Goal: Task Accomplishment & Management: Manage account settings

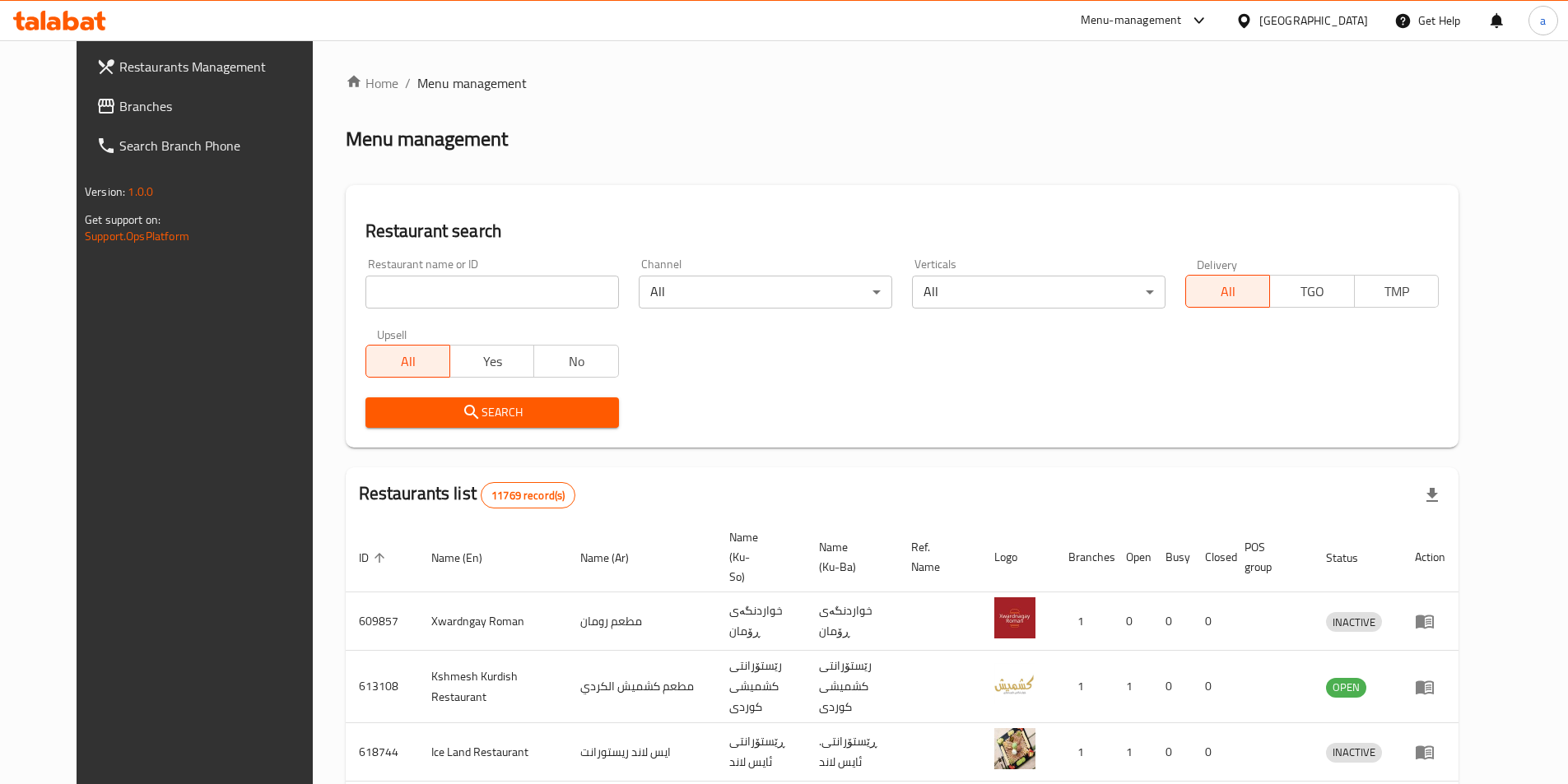
click at [475, 267] on div "Restaurant name or ID Restaurant name or ID" at bounding box center [492, 284] width 254 height 50
click at [482, 300] on input "search" at bounding box center [492, 293] width 254 height 33
paste input "631000"
type input "631000"
click at [455, 406] on span "Search" at bounding box center [491, 412] width 227 height 20
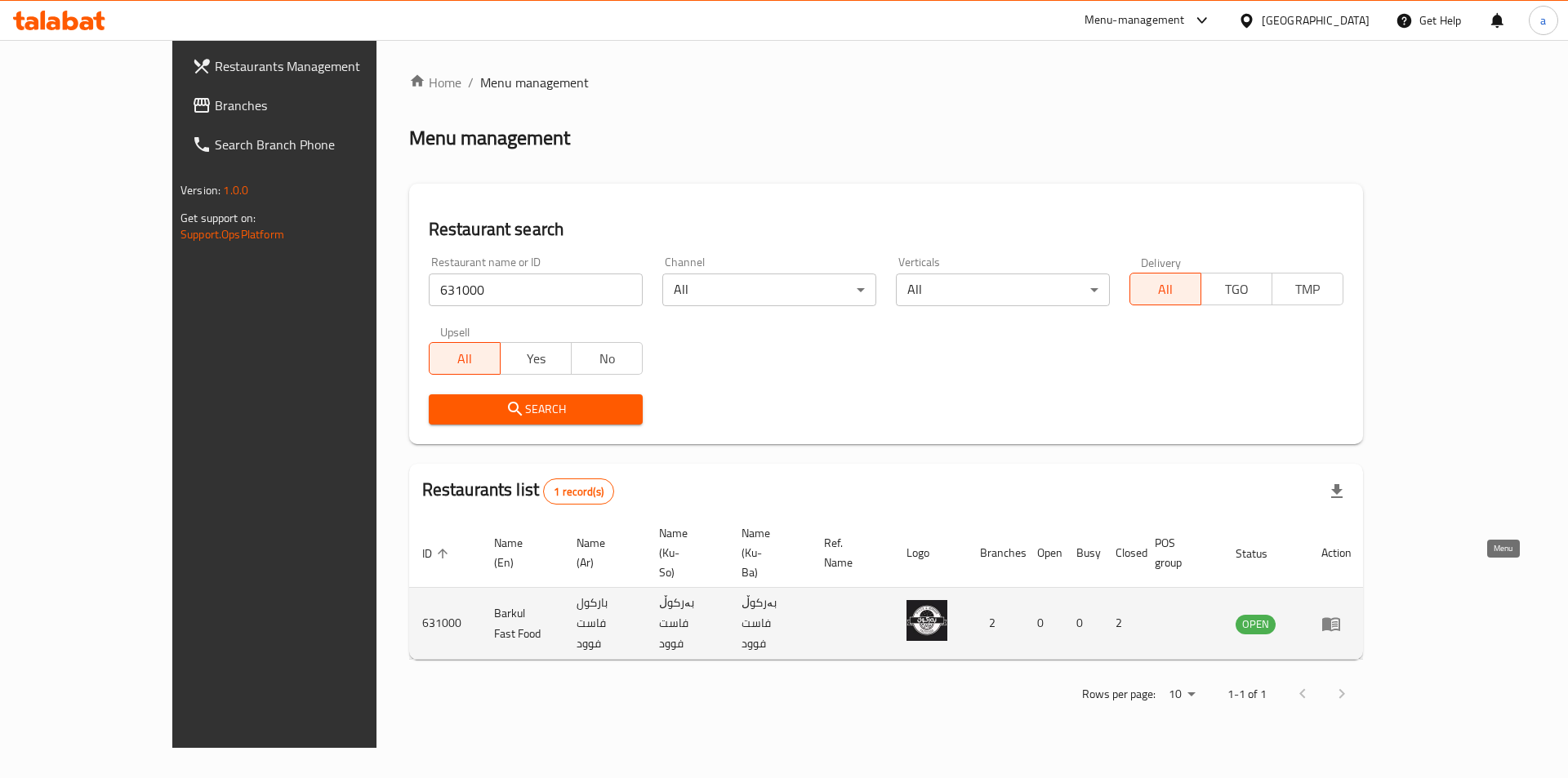
click at [1341, 614] on icon "enhanced table" at bounding box center [1330, 624] width 19 height 19
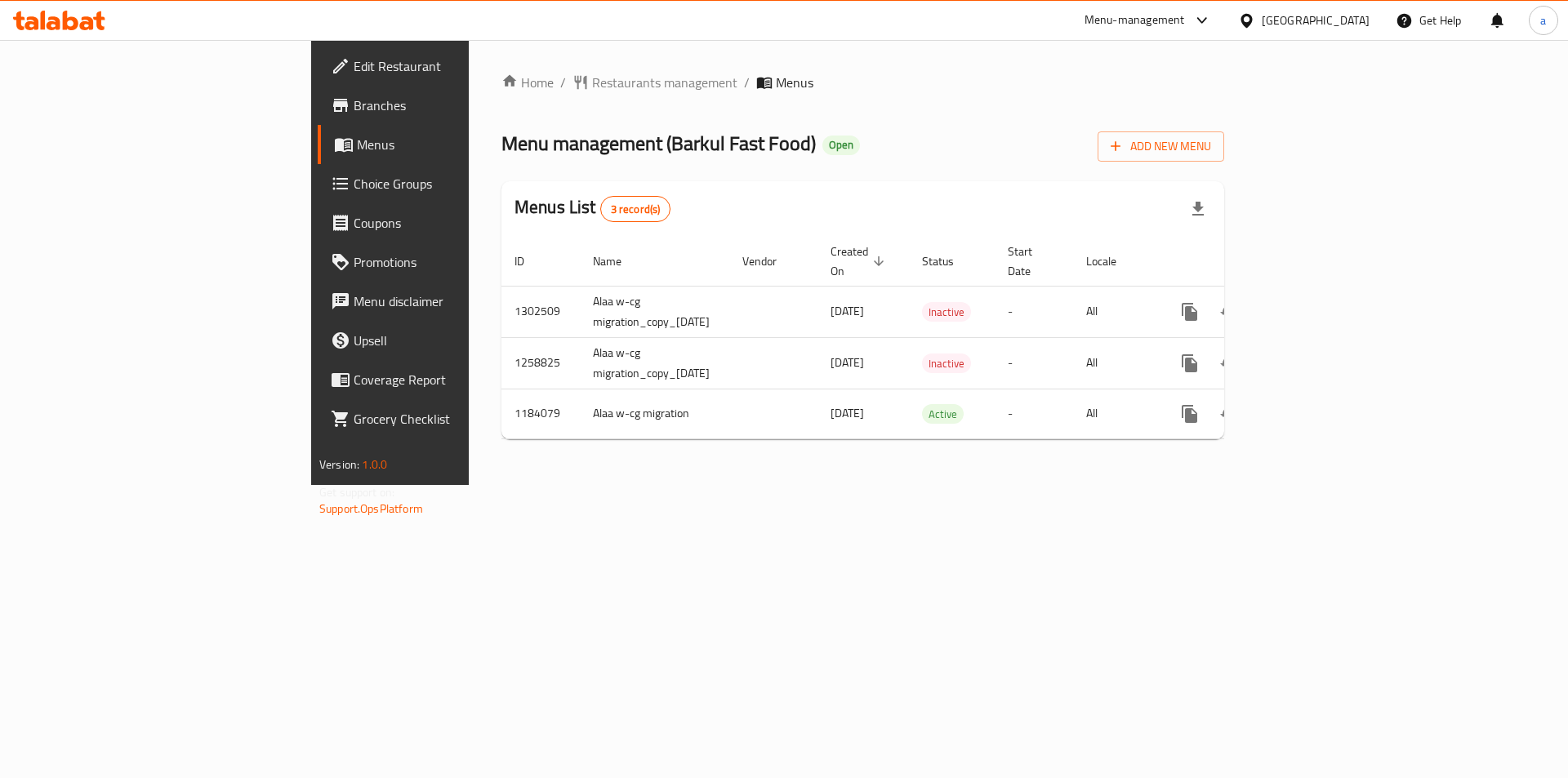
click at [353, 114] on span "Branches" at bounding box center [457, 105] width 207 height 19
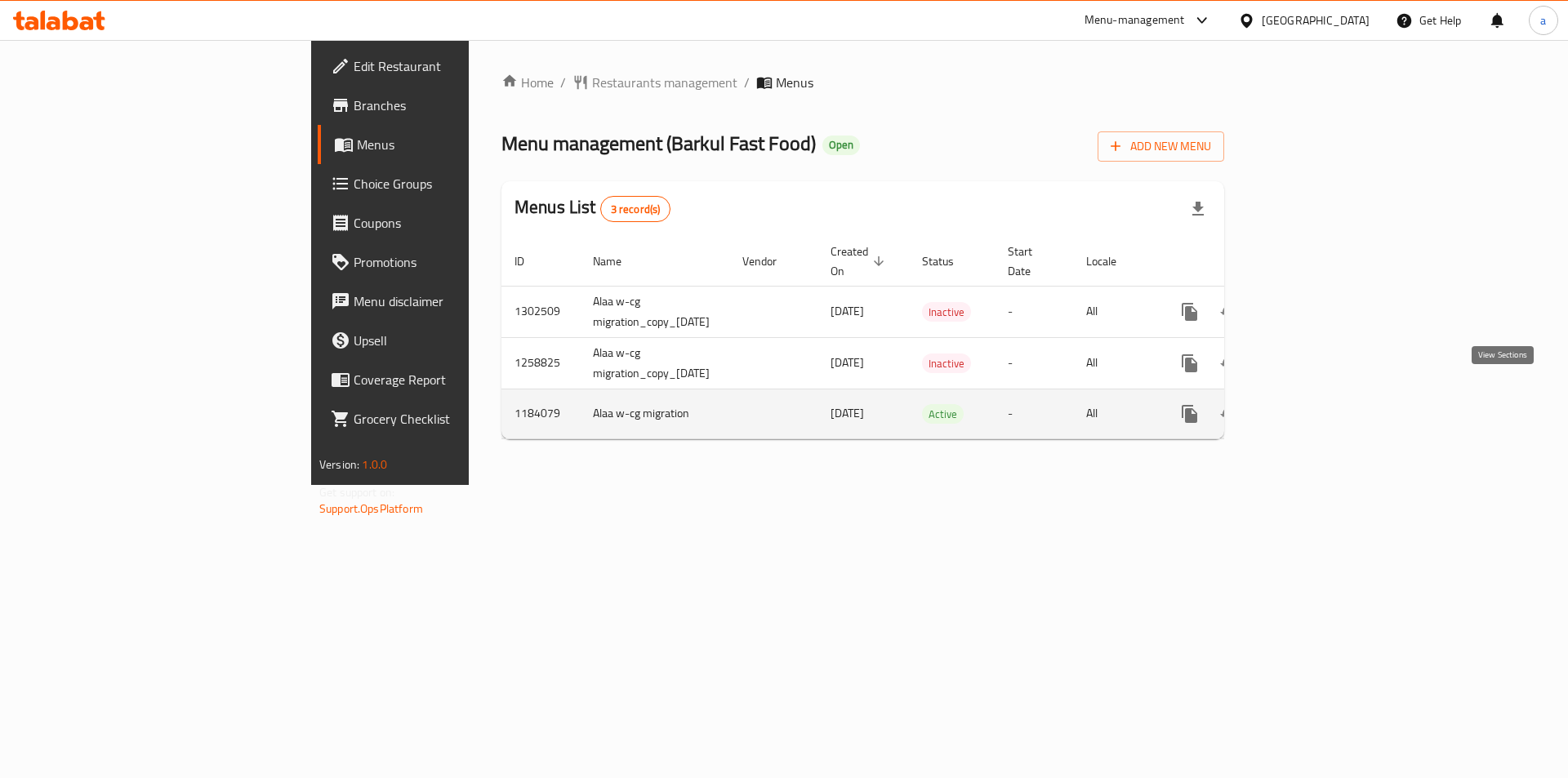
click at [1317, 404] on icon "enhanced table" at bounding box center [1307, 414] width 19 height 19
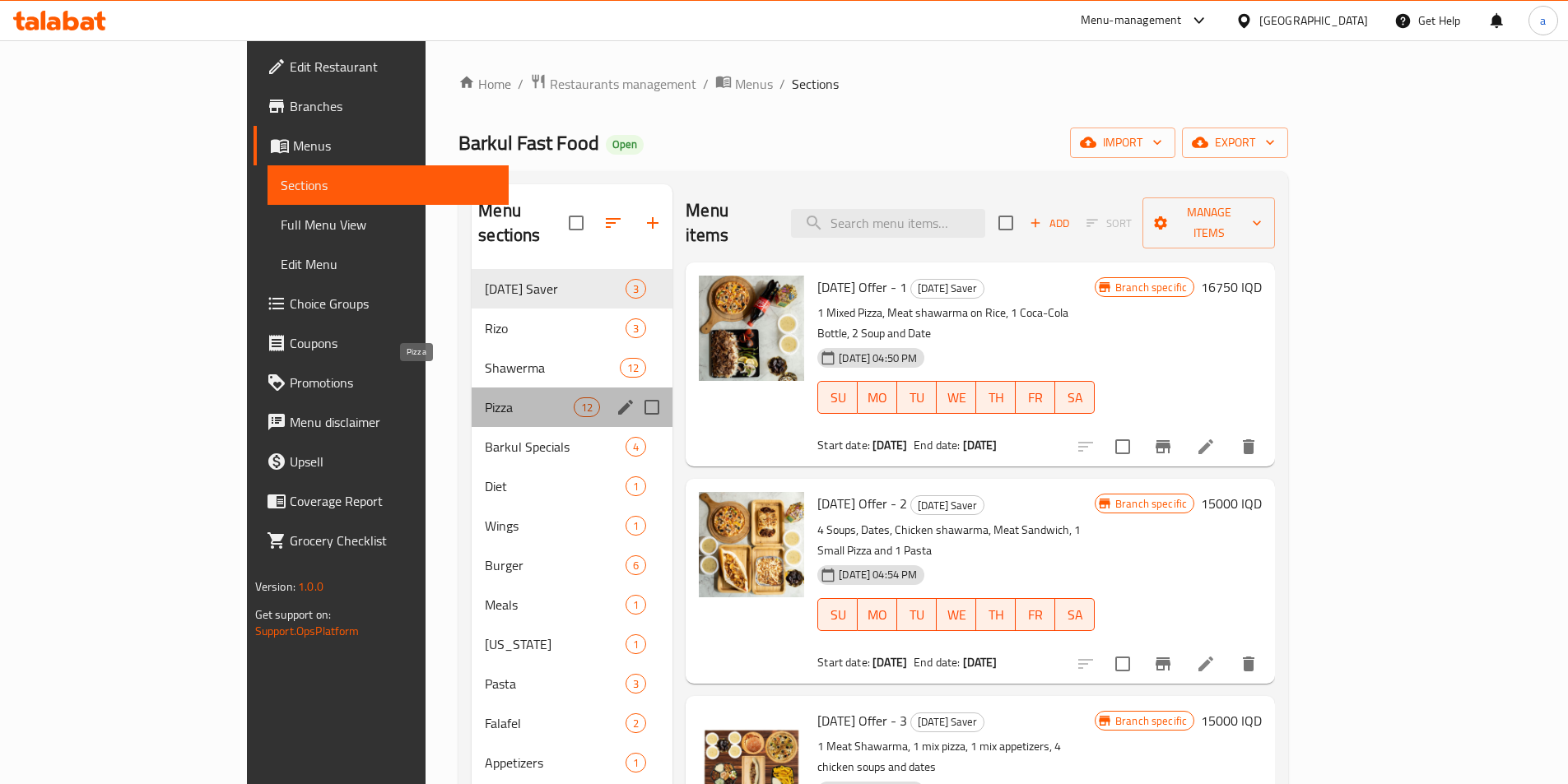
click at [485, 398] on span "Pizza" at bounding box center [529, 407] width 89 height 19
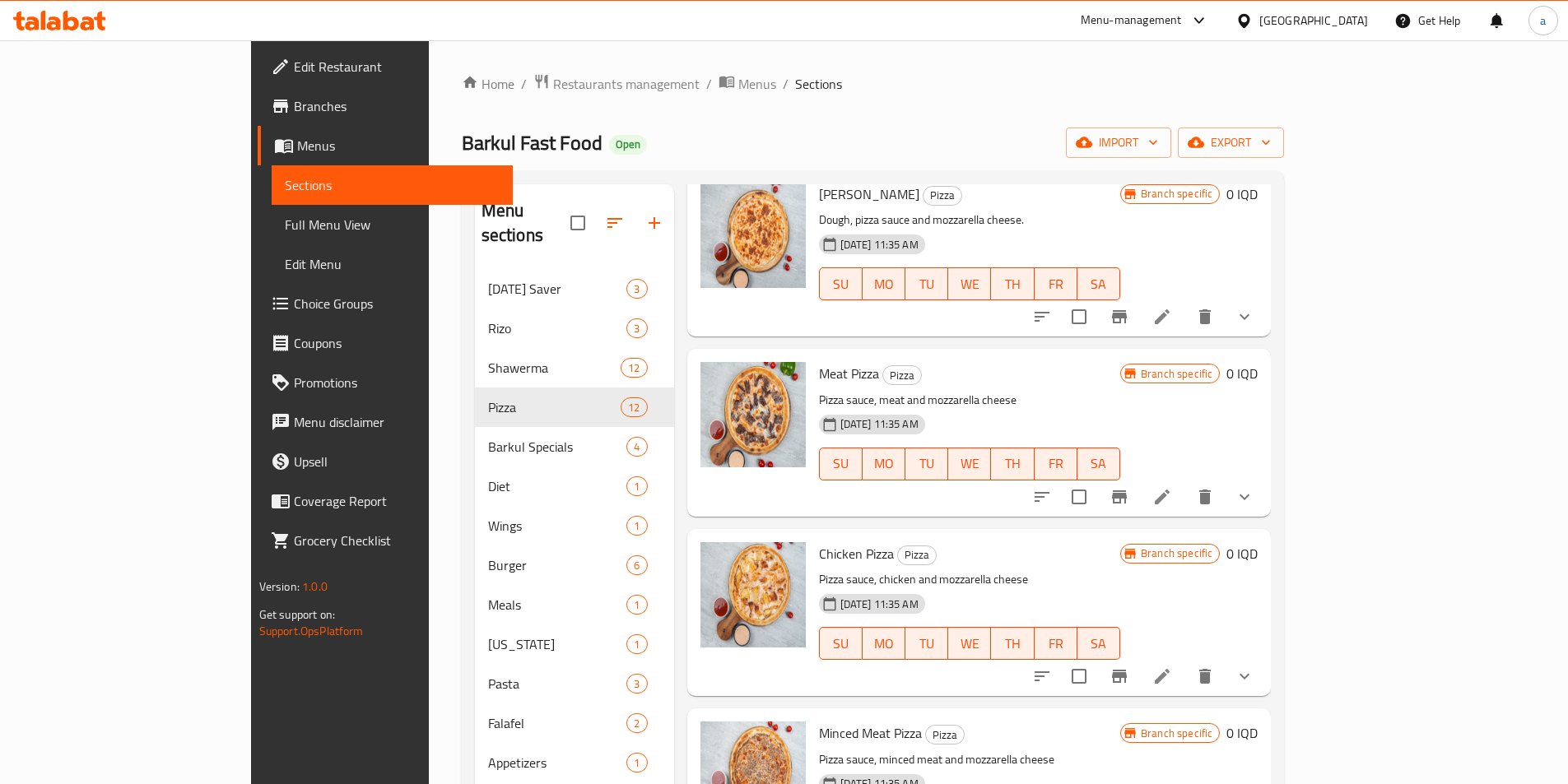
scroll to position [741, 0]
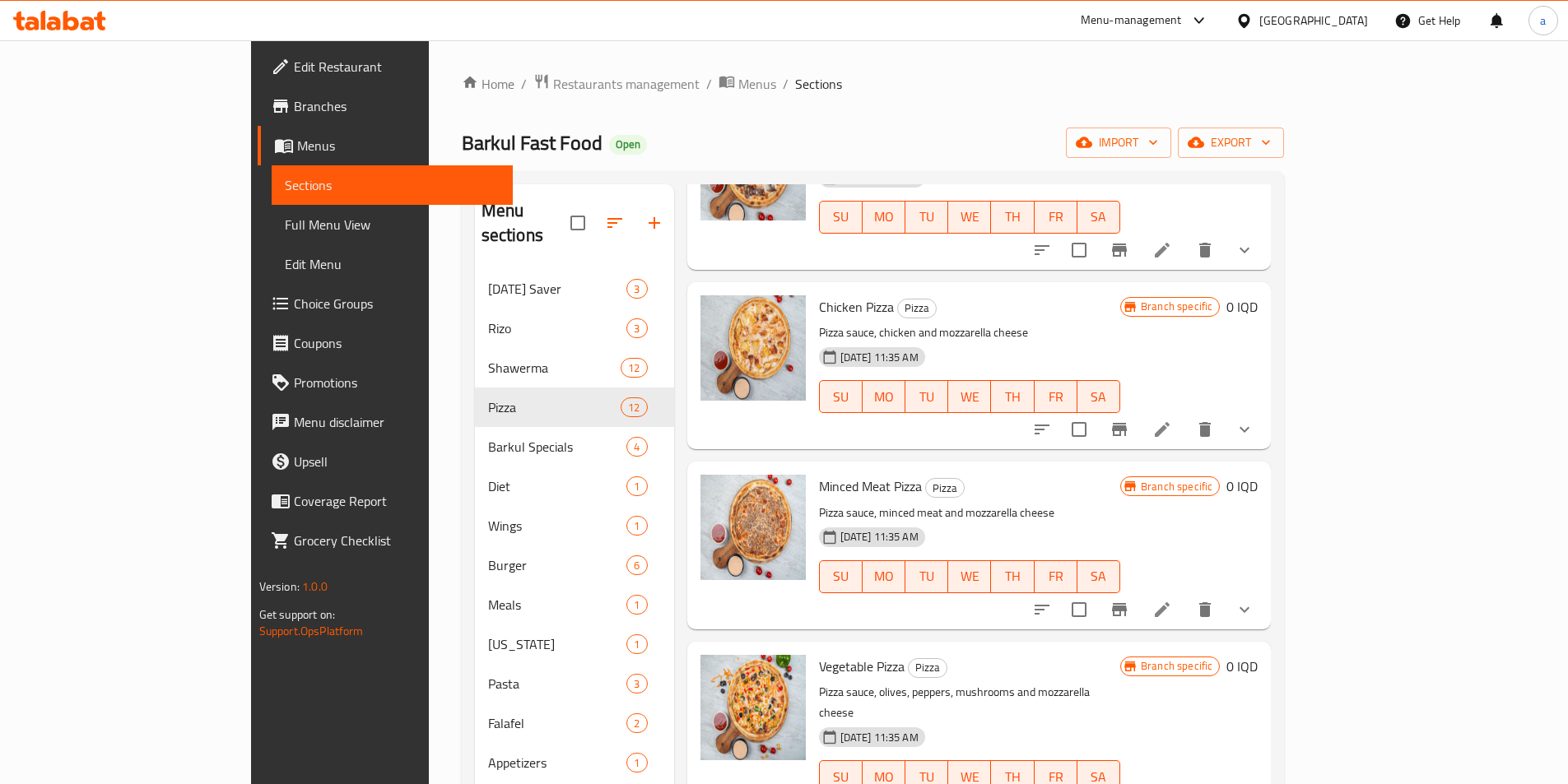
click at [1254, 600] on icon "show more" at bounding box center [1245, 609] width 19 height 19
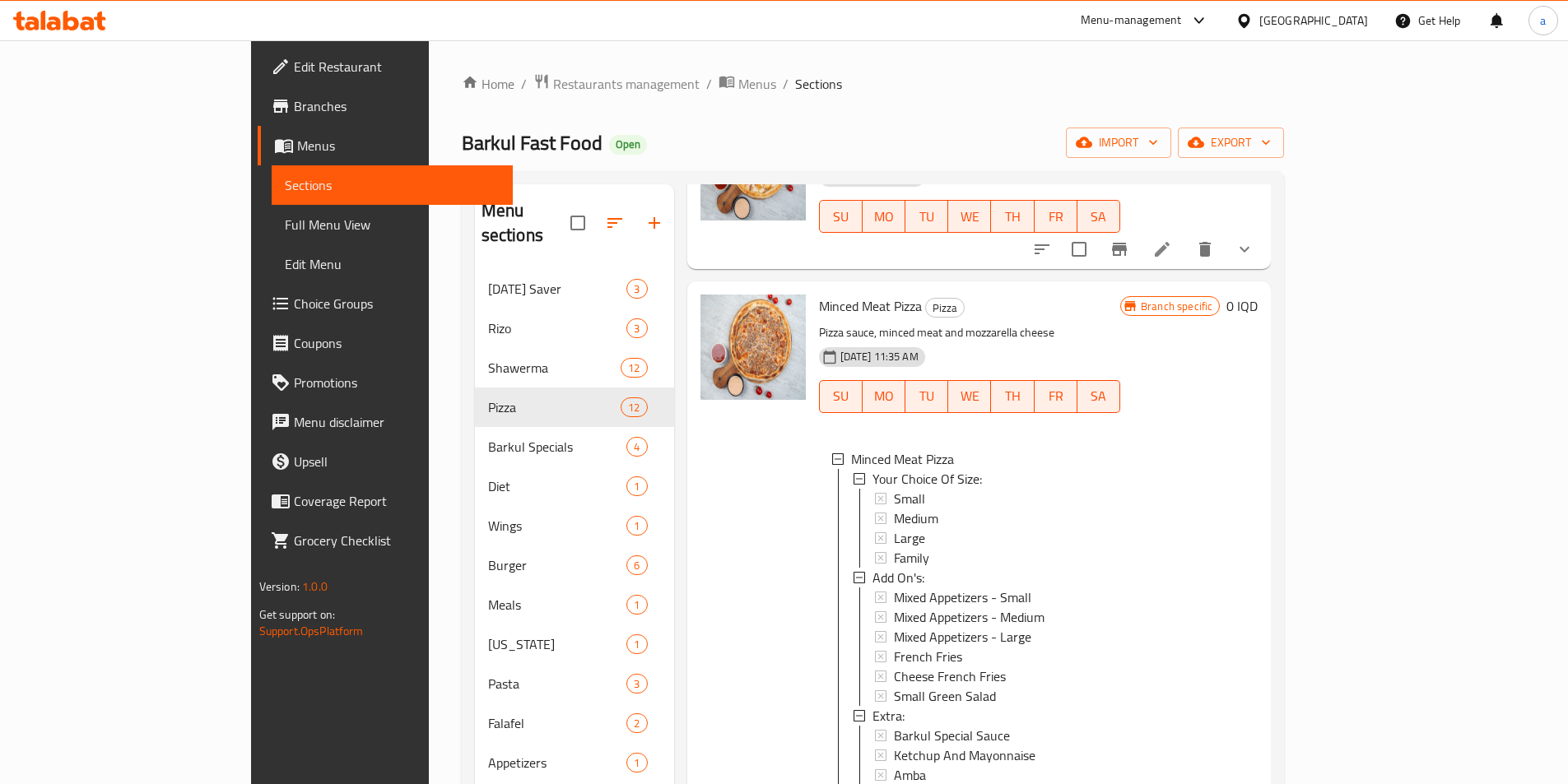
scroll to position [910, 0]
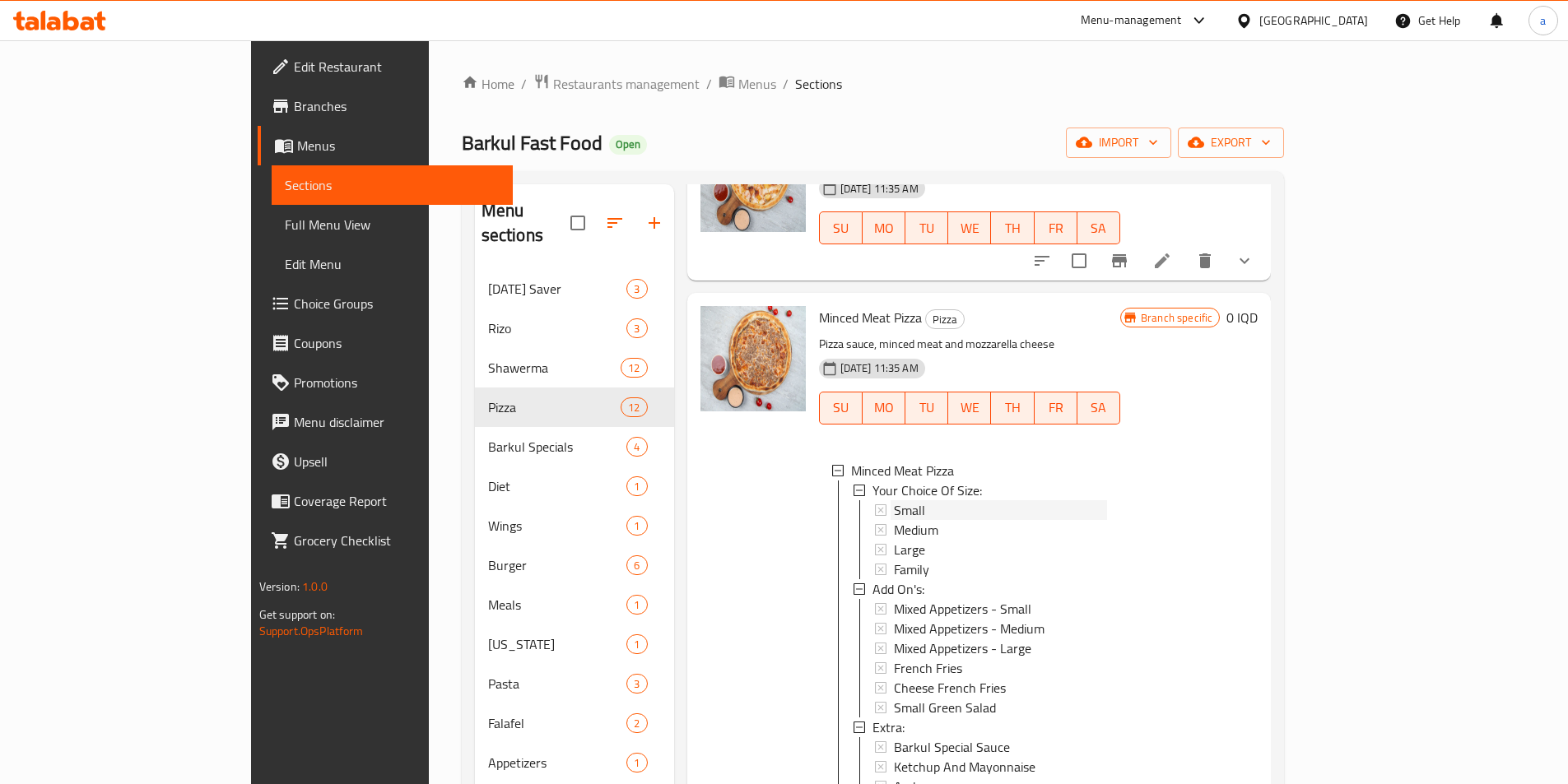
click at [894, 500] on div "Small" at bounding box center [1000, 510] width 213 height 19
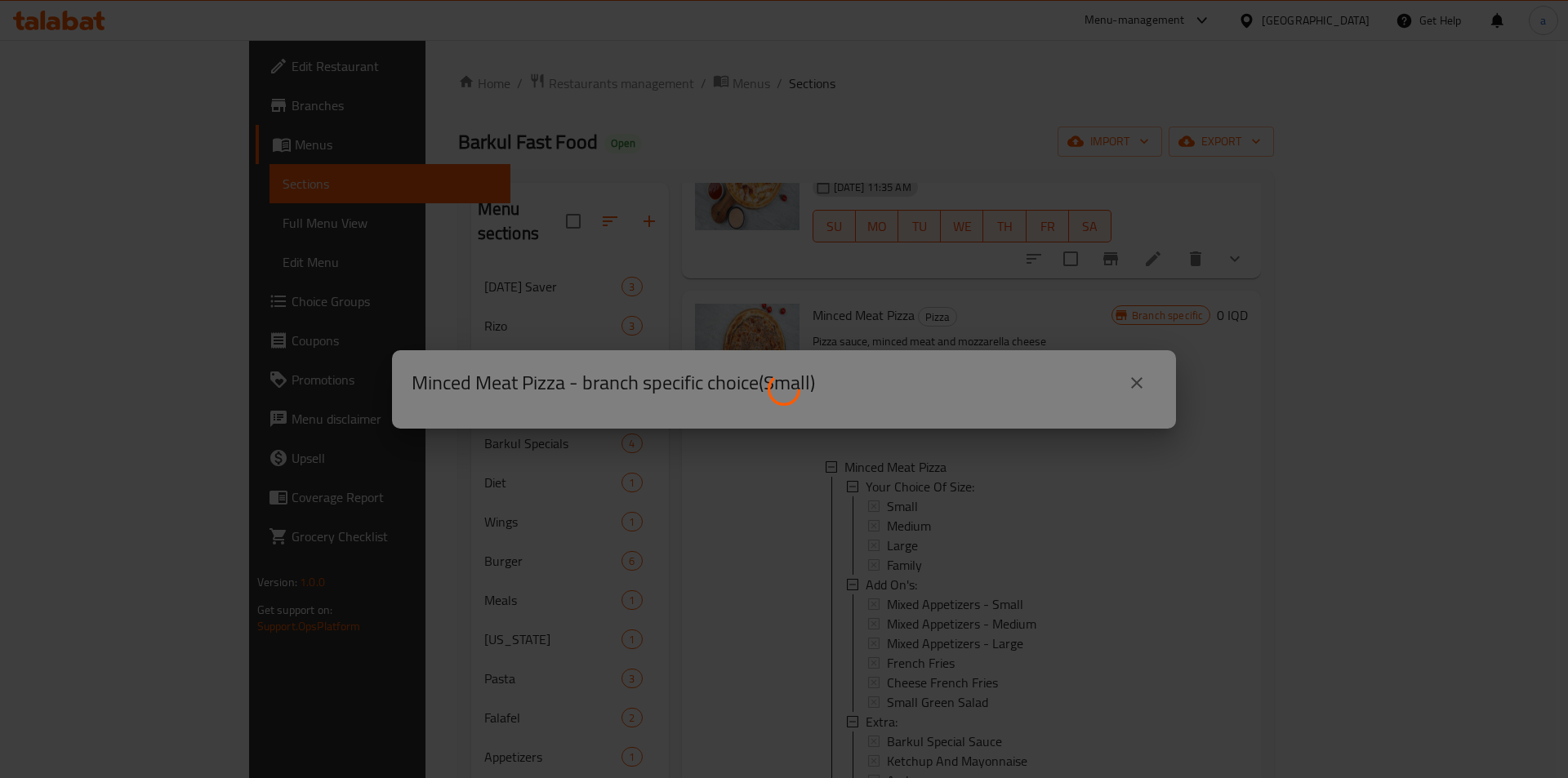
click at [855, 440] on div at bounding box center [784, 389] width 1568 height 778
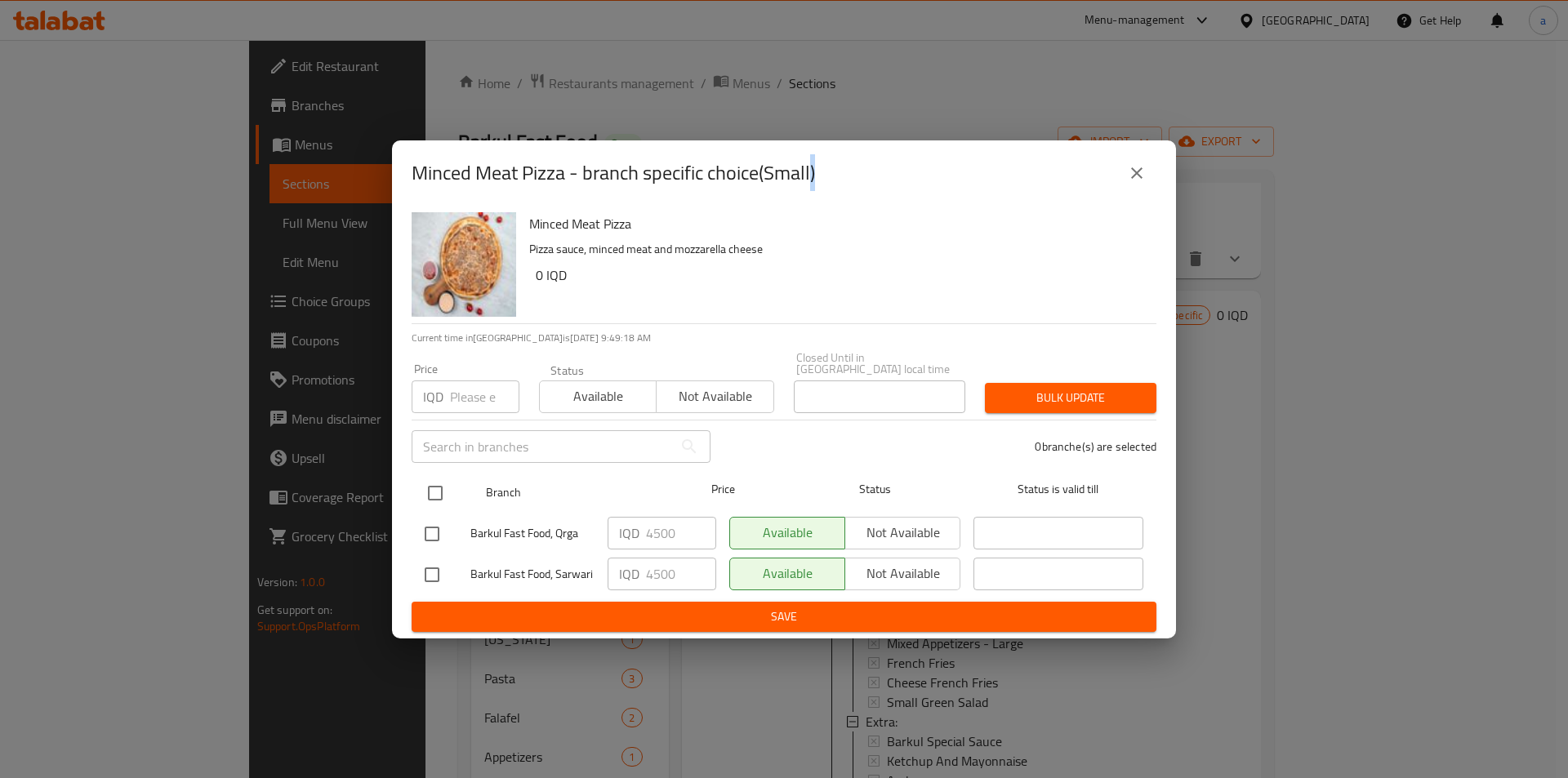
click at [427, 492] on input "checkbox" at bounding box center [435, 493] width 34 height 34
checkbox input "true"
click at [695, 522] on input "4501" at bounding box center [680, 534] width 70 height 33
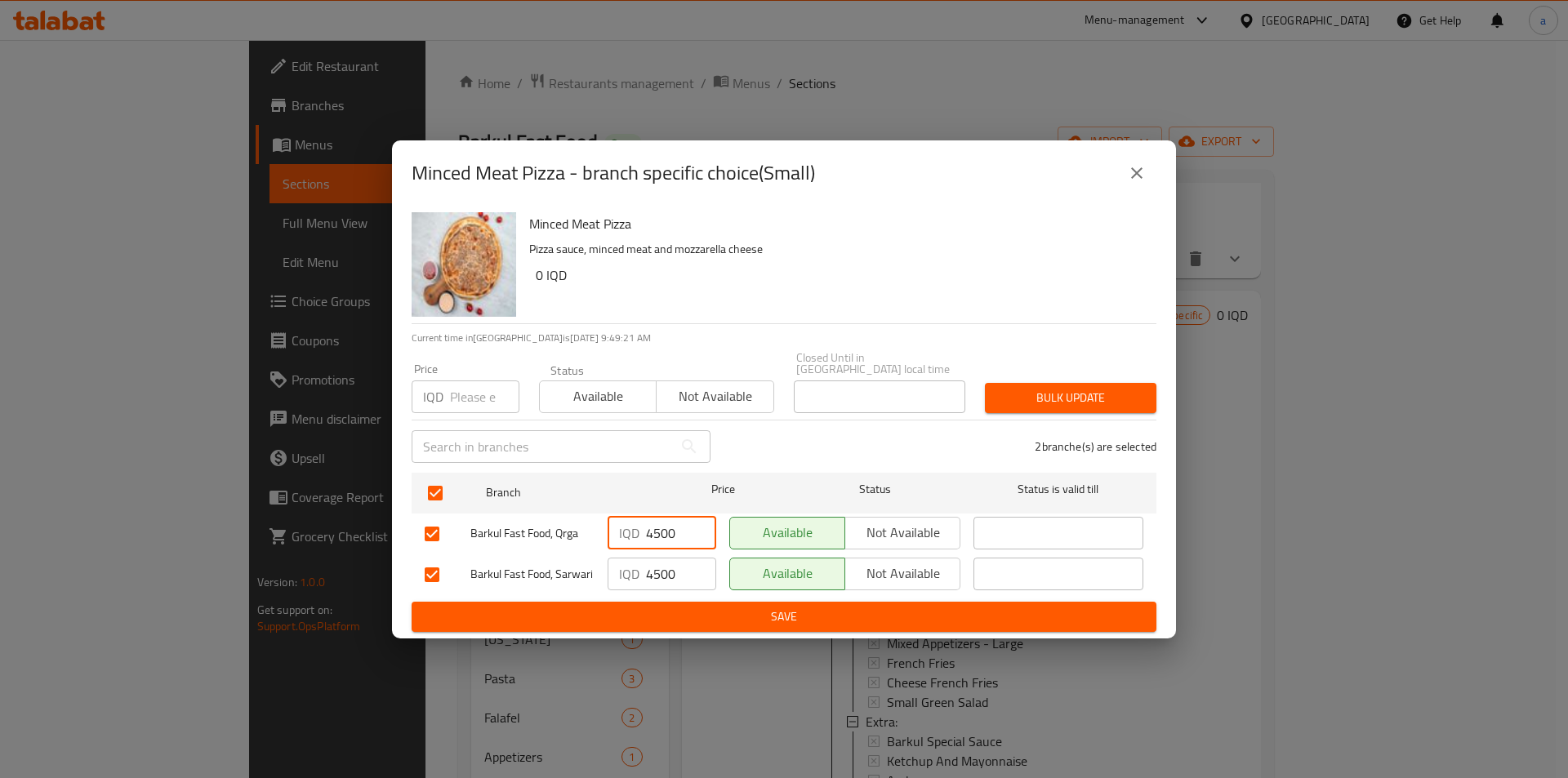
click at [698, 537] on input "4500" at bounding box center [680, 534] width 70 height 33
drag, startPoint x: 679, startPoint y: 530, endPoint x: 634, endPoint y: 535, distance: 45.3
click at [634, 535] on div "IQD 4500 ​" at bounding box center [661, 534] width 108 height 33
click at [659, 533] on input "5000" at bounding box center [680, 534] width 70 height 33
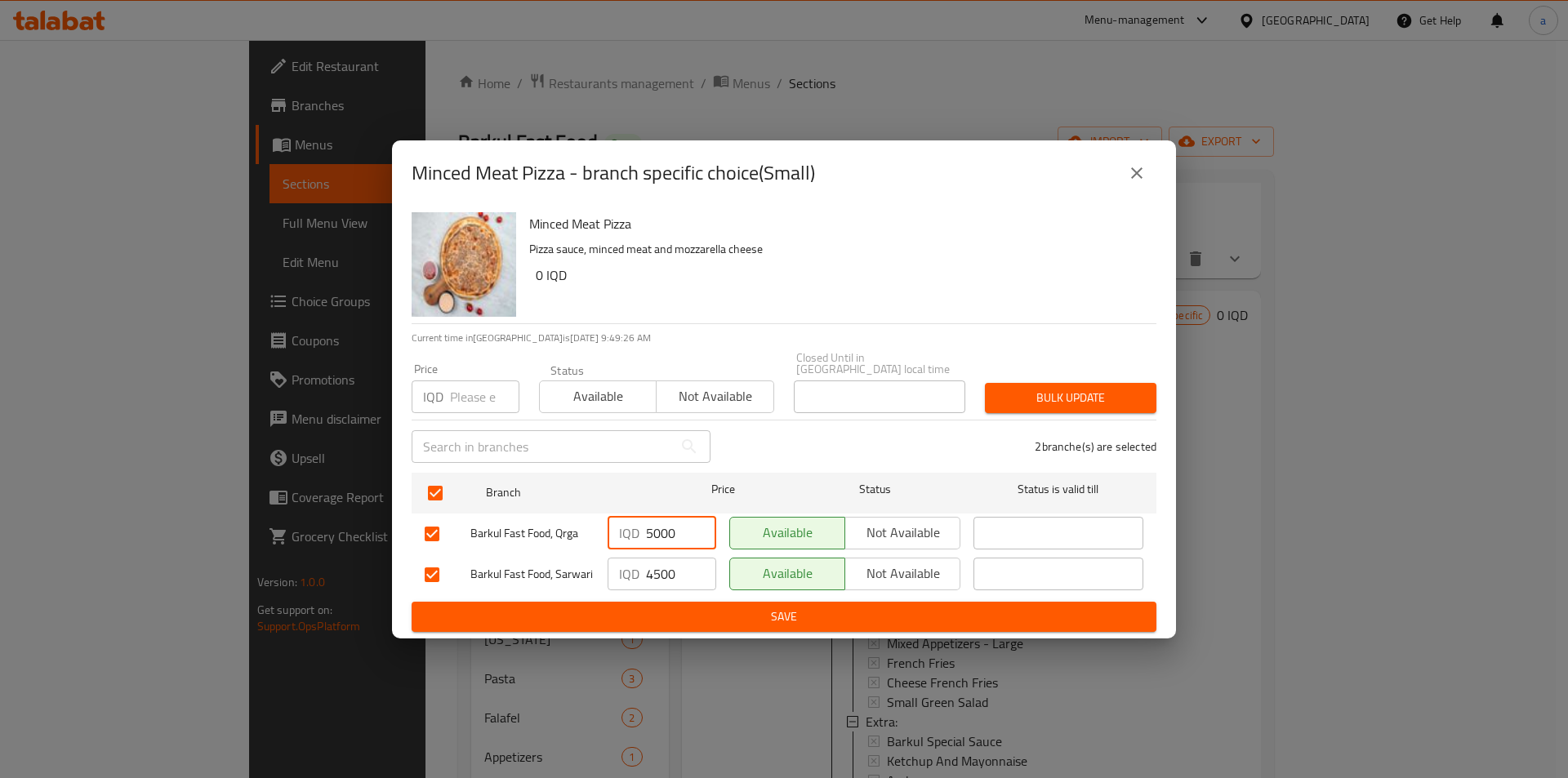
type input "5000"
click at [673, 567] on input "4500" at bounding box center [680, 574] width 70 height 33
click at [672, 567] on input "4500" at bounding box center [680, 574] width 70 height 33
click at [661, 565] on input "4500" at bounding box center [680, 574] width 70 height 33
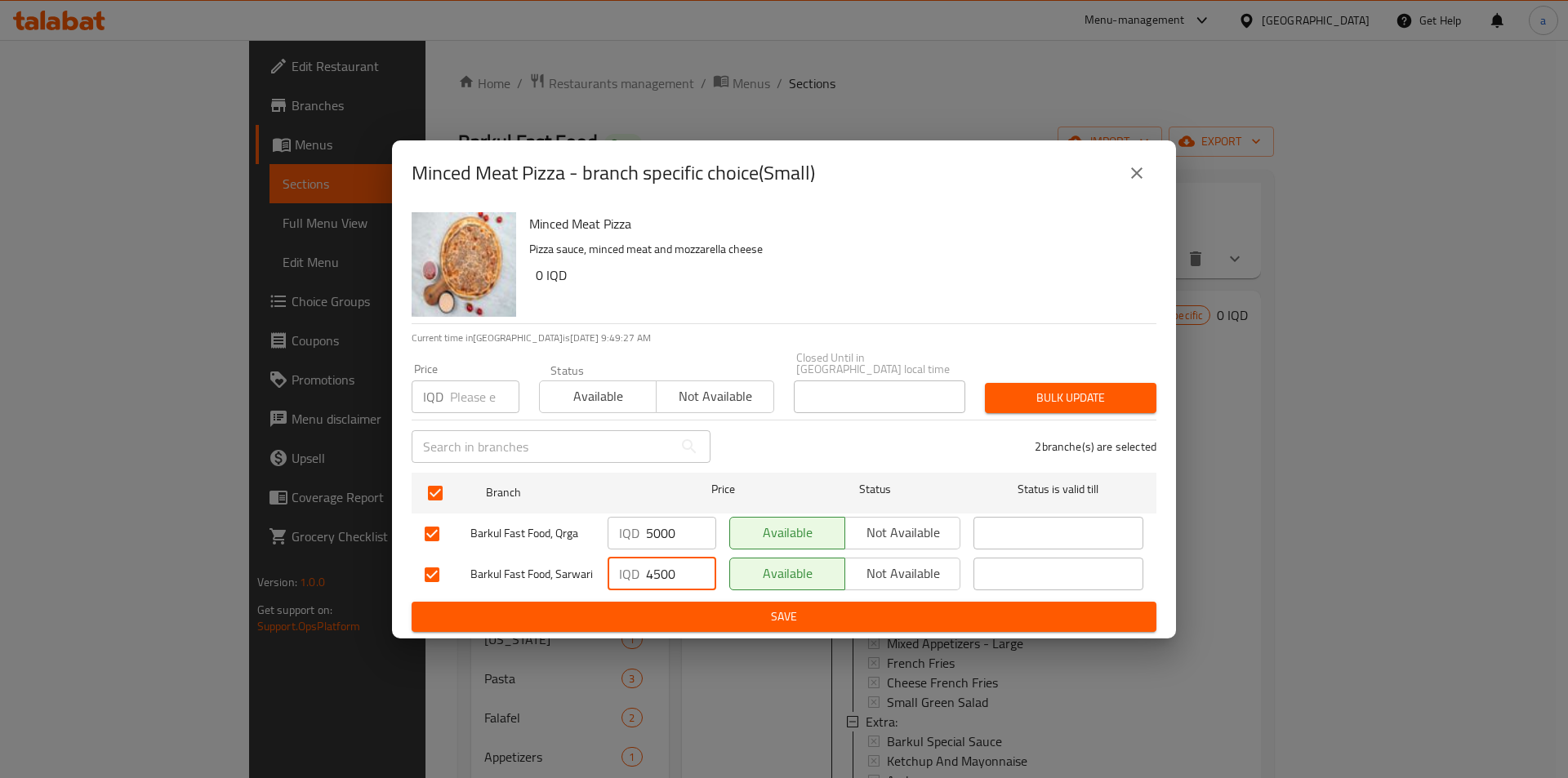
paste input "50"
type input "5000"
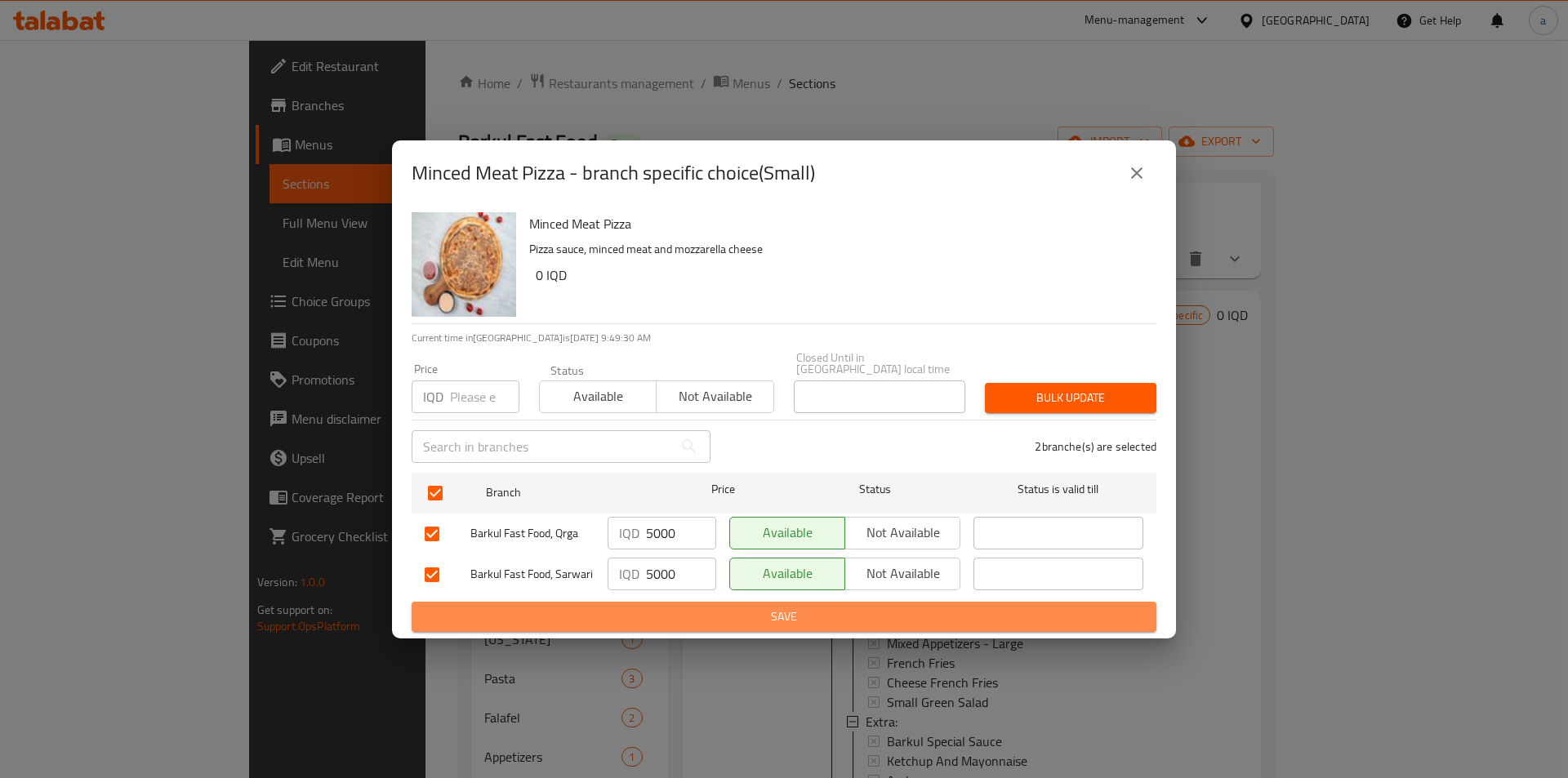
click at [771, 612] on span "Save" at bounding box center [784, 616] width 718 height 20
click at [714, 606] on span "Save" at bounding box center [784, 616] width 718 height 20
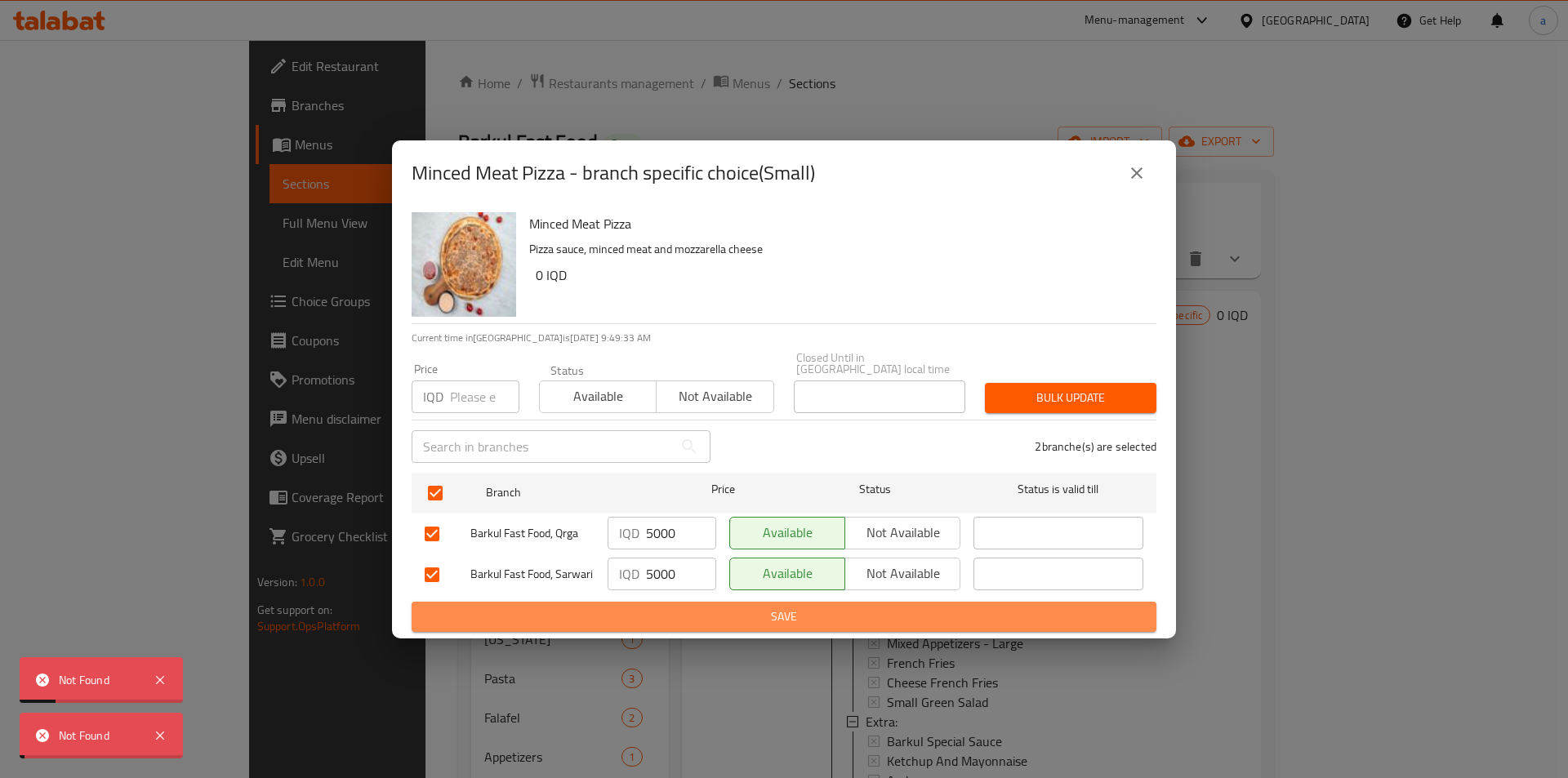
click at [714, 606] on span "Save" at bounding box center [784, 616] width 718 height 20
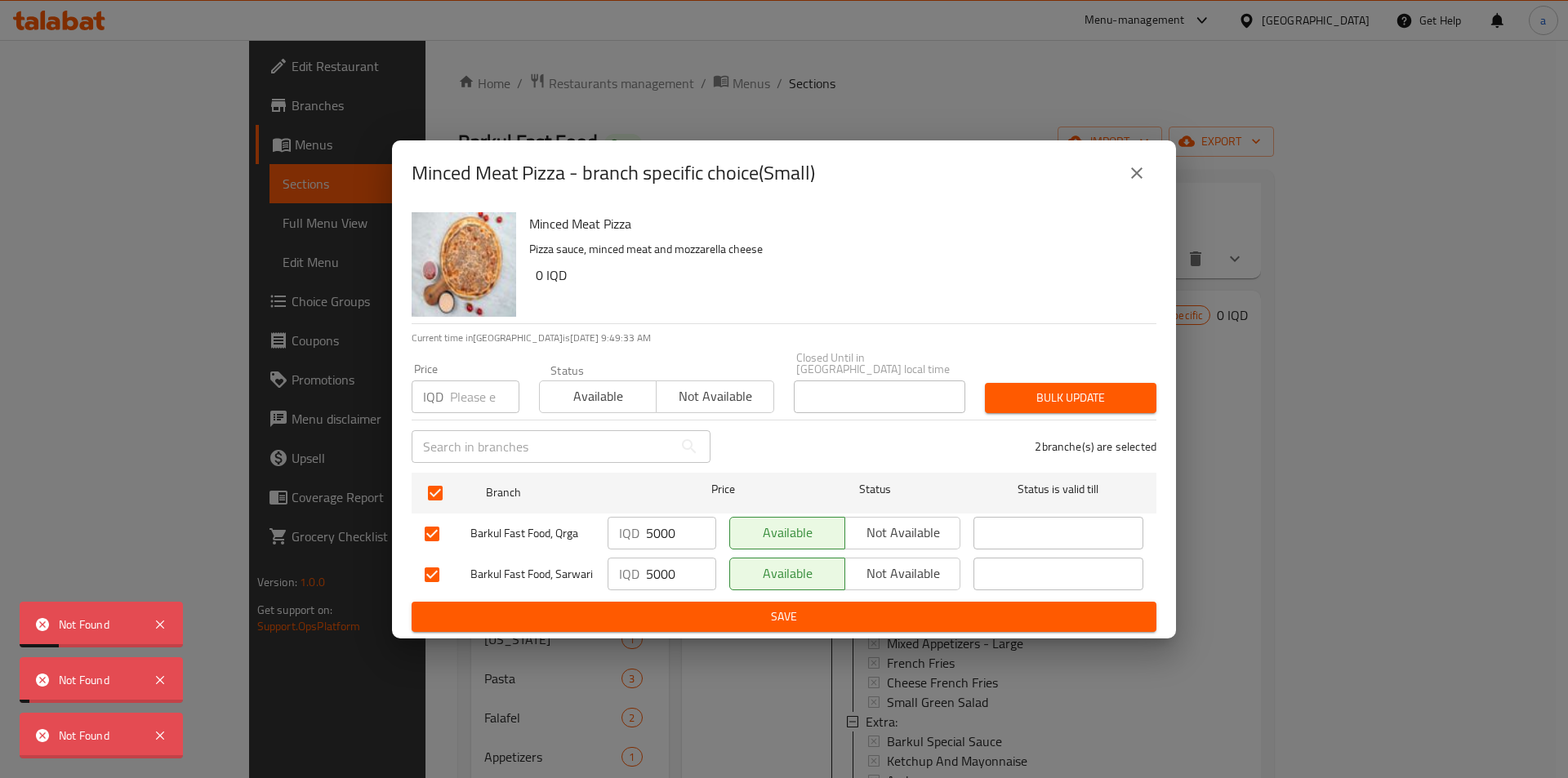
click at [714, 606] on div at bounding box center [784, 389] width 1568 height 778
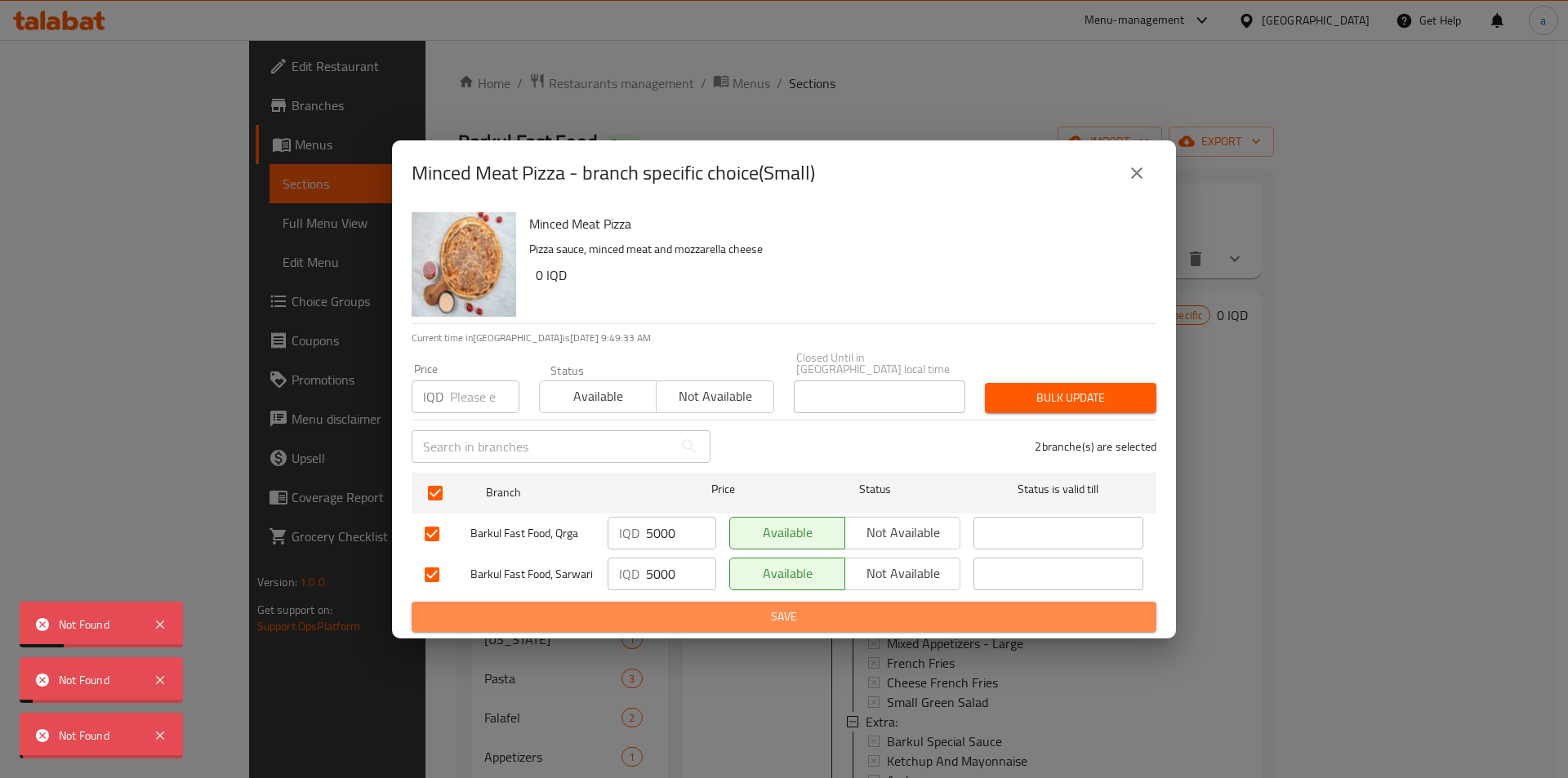
click at [714, 606] on span "Save" at bounding box center [784, 616] width 718 height 20
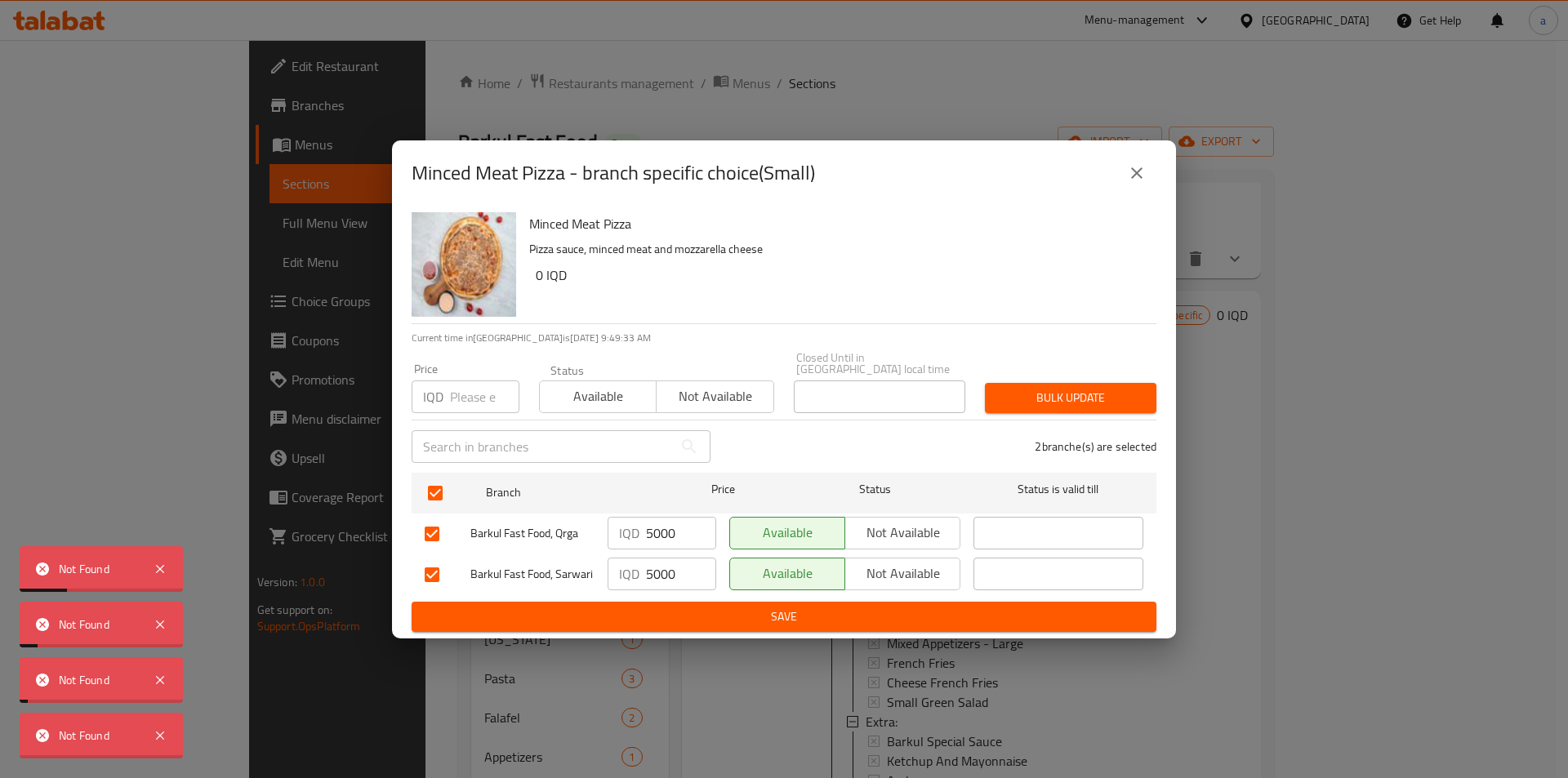
click at [714, 606] on body "Not Found Not Found Not Found Not Found ​ Menu-management Iraq Get Help a Edit …" at bounding box center [784, 409] width 1568 height 739
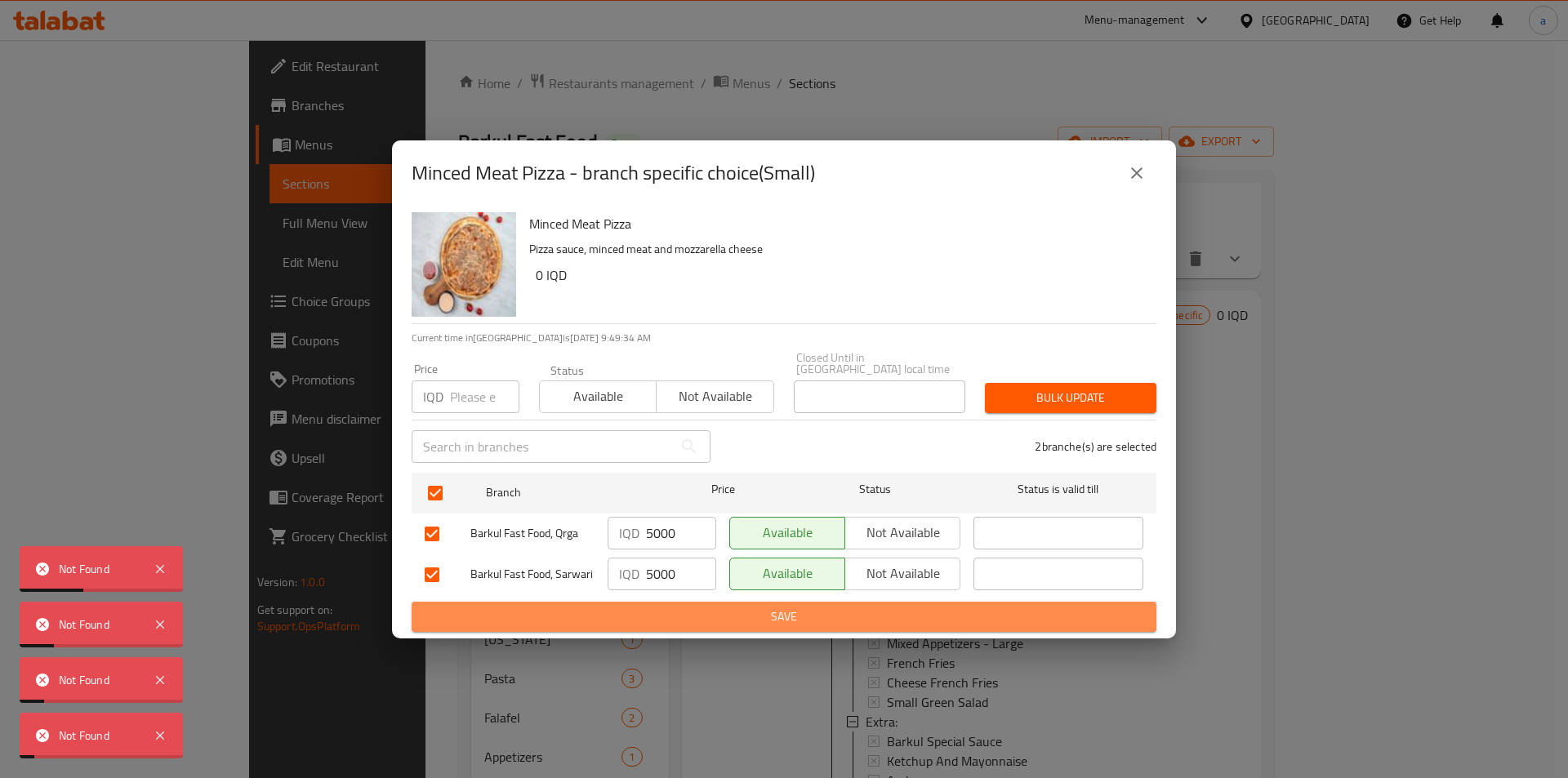
click at [720, 607] on span "Save" at bounding box center [784, 616] width 718 height 20
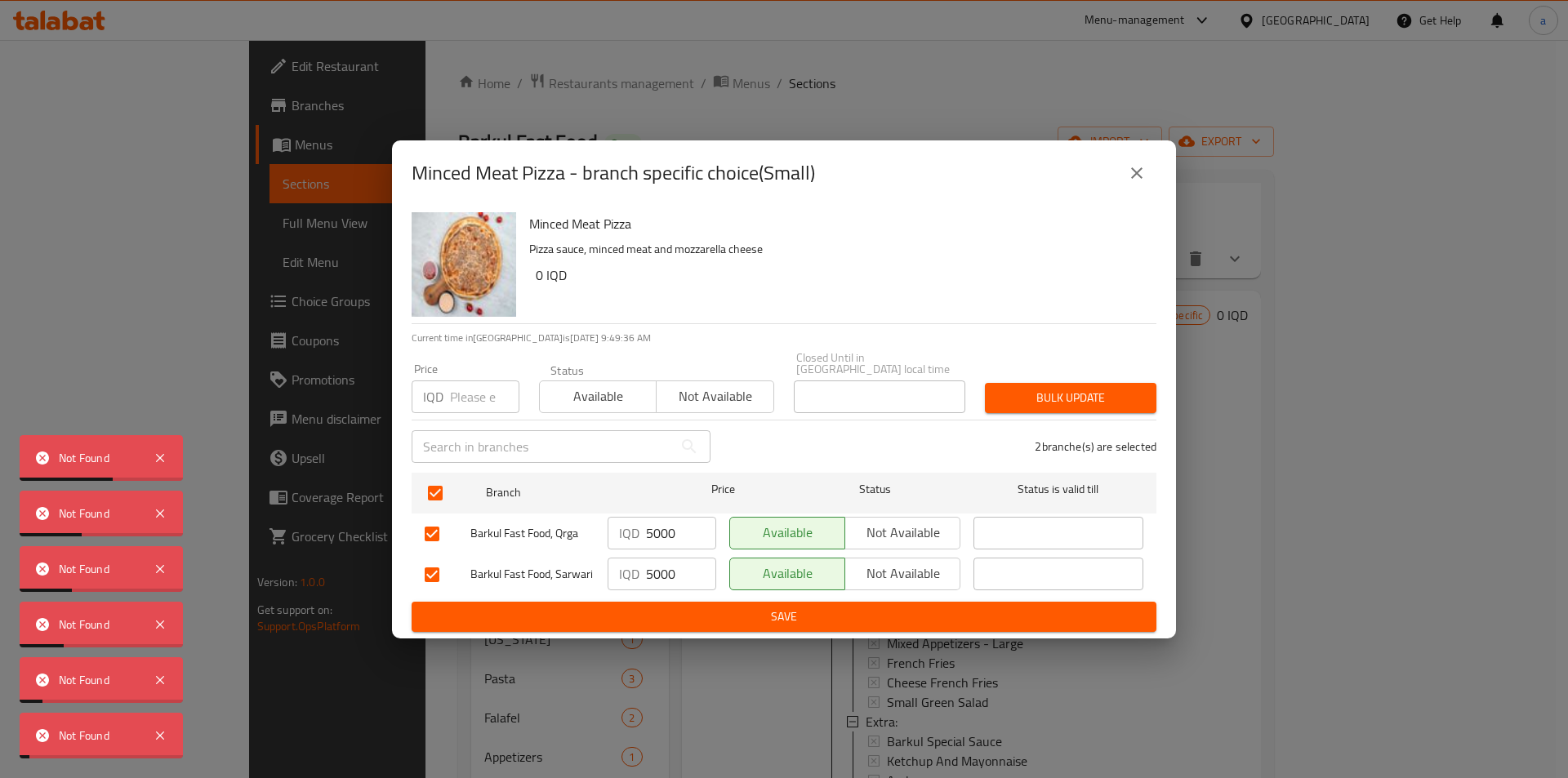
click at [720, 607] on body "Not Found Not Found Not Found Not Found Not Found Not Found ​ Menu-management I…" at bounding box center [784, 409] width 1568 height 739
click at [720, 607] on span "Save" at bounding box center [784, 616] width 718 height 20
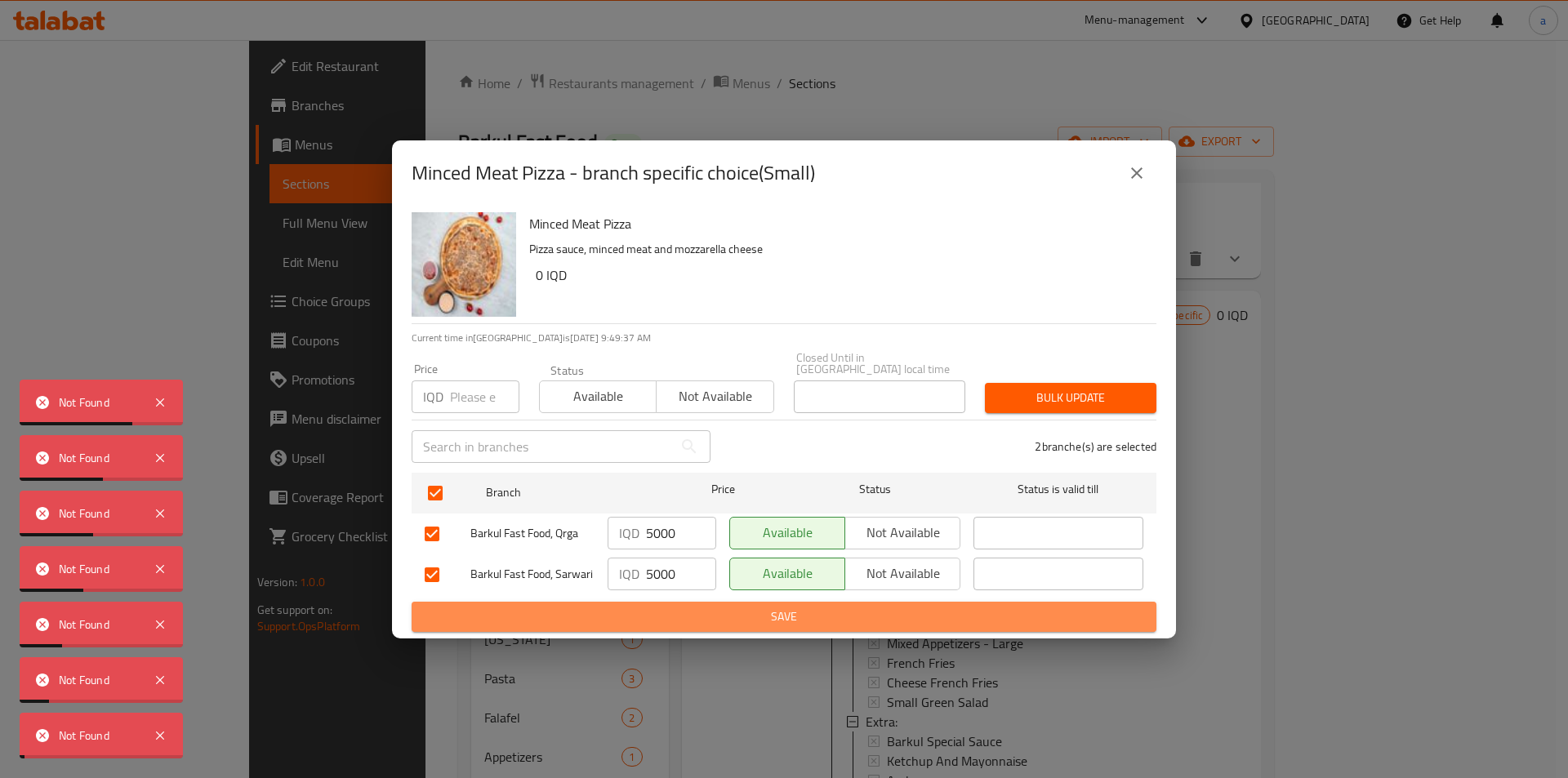
click at [720, 607] on span "Save" at bounding box center [784, 616] width 718 height 20
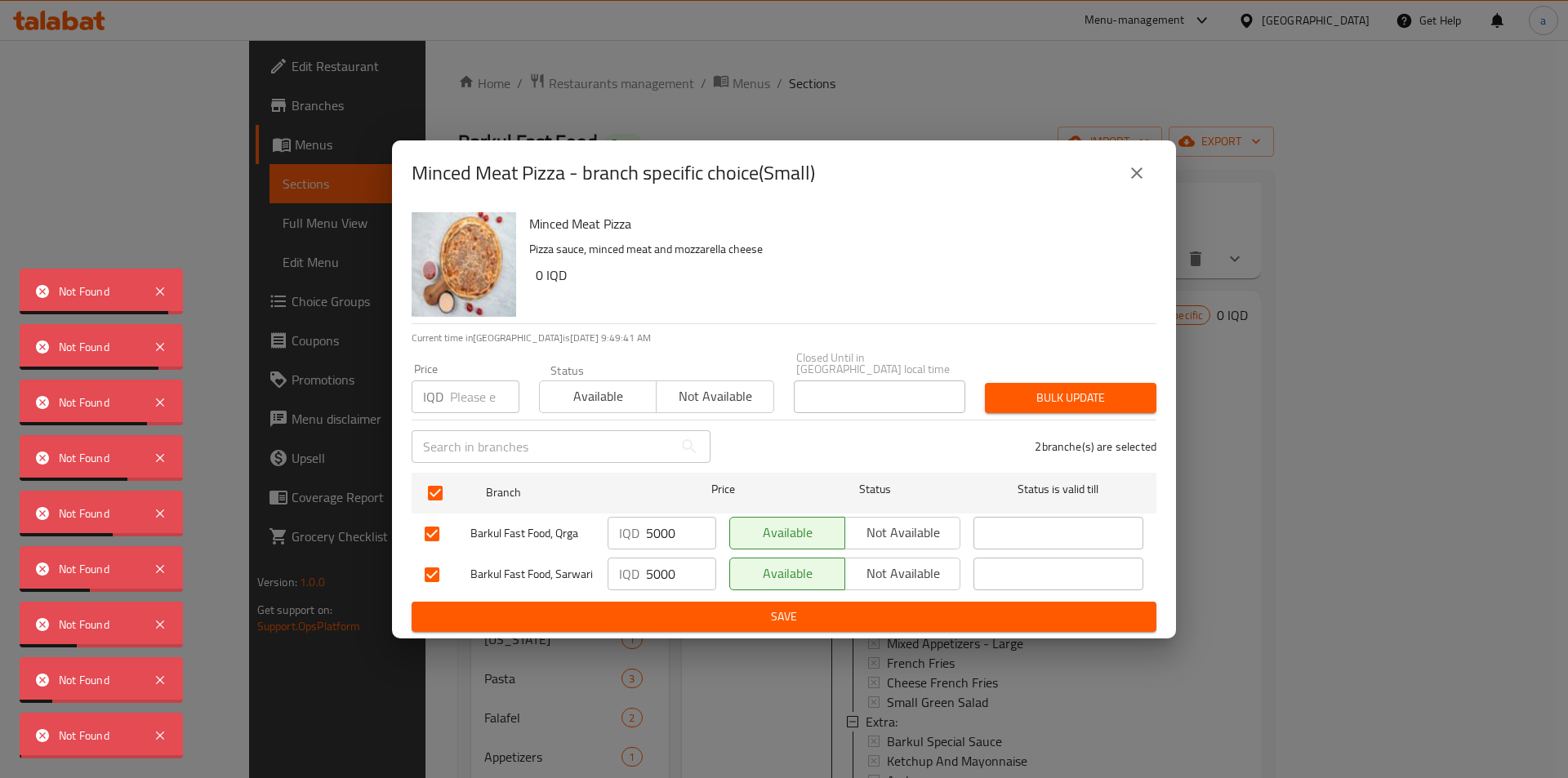
click at [720, 607] on body "Not Found Not Found Not Found Not Found Not Found Not Found Not Found Not Found…" at bounding box center [784, 409] width 1568 height 739
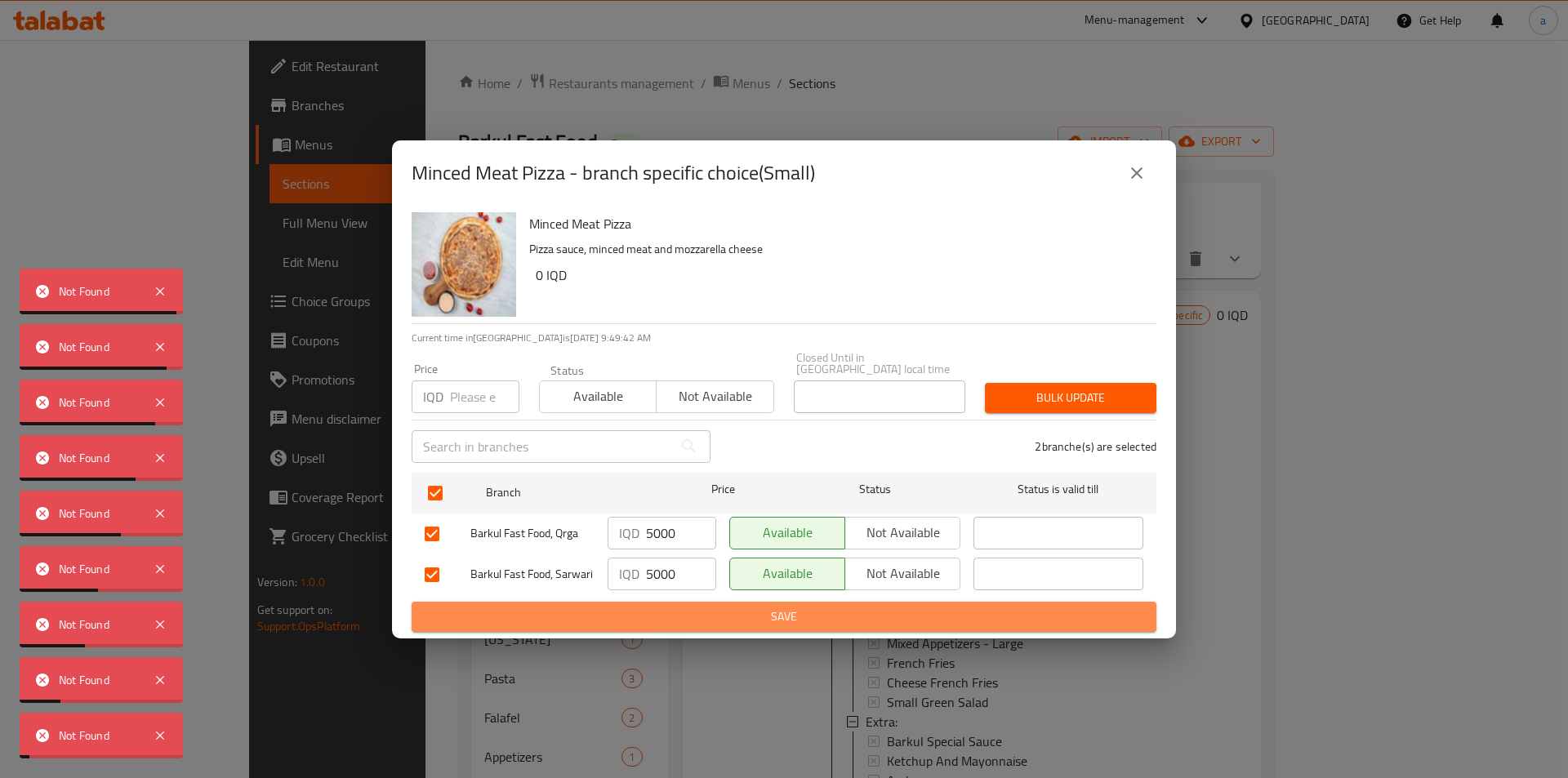
click at [720, 607] on span "Save" at bounding box center [784, 616] width 718 height 20
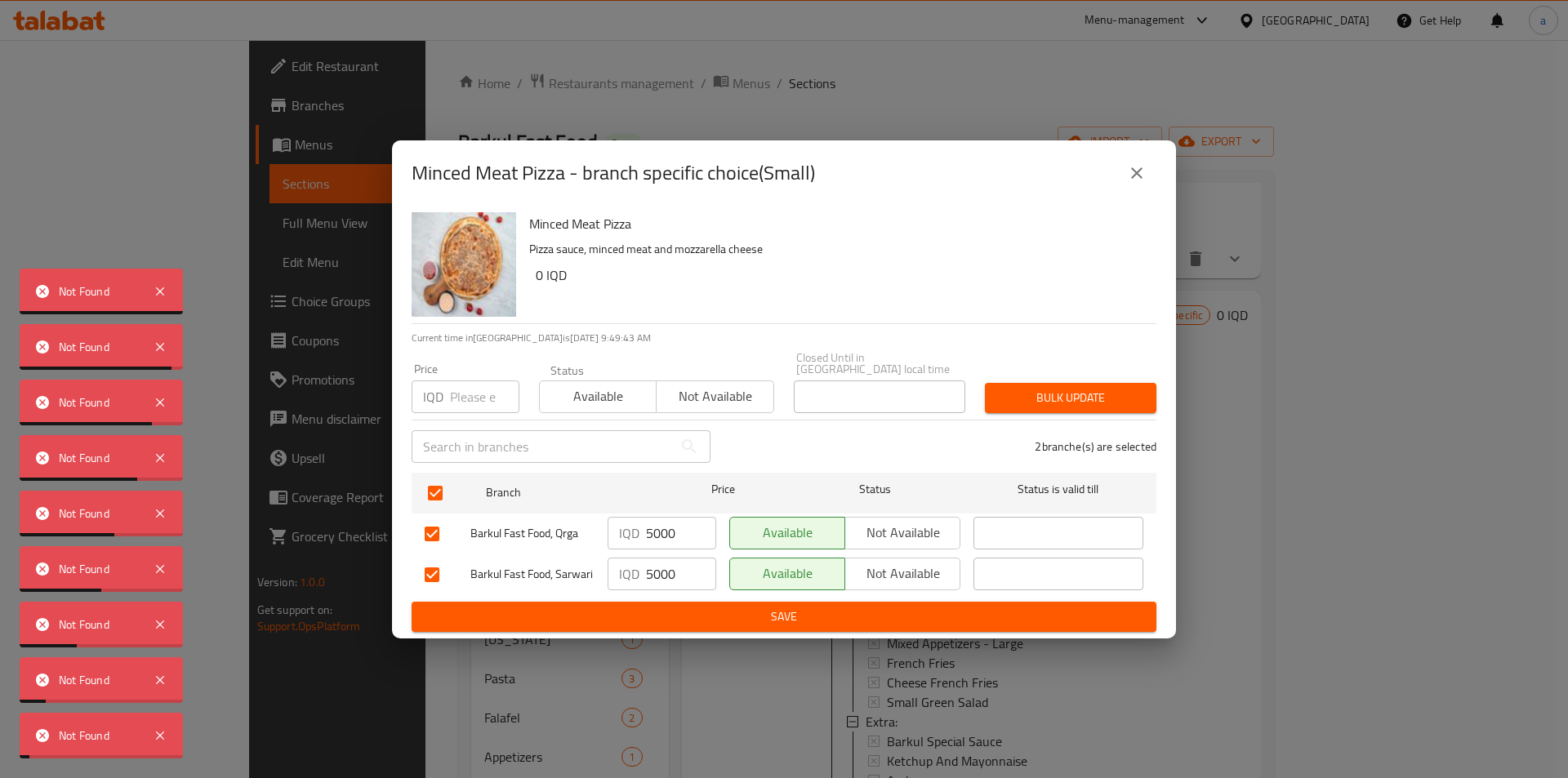
click at [1137, 170] on icon "close" at bounding box center [1136, 172] width 19 height 19
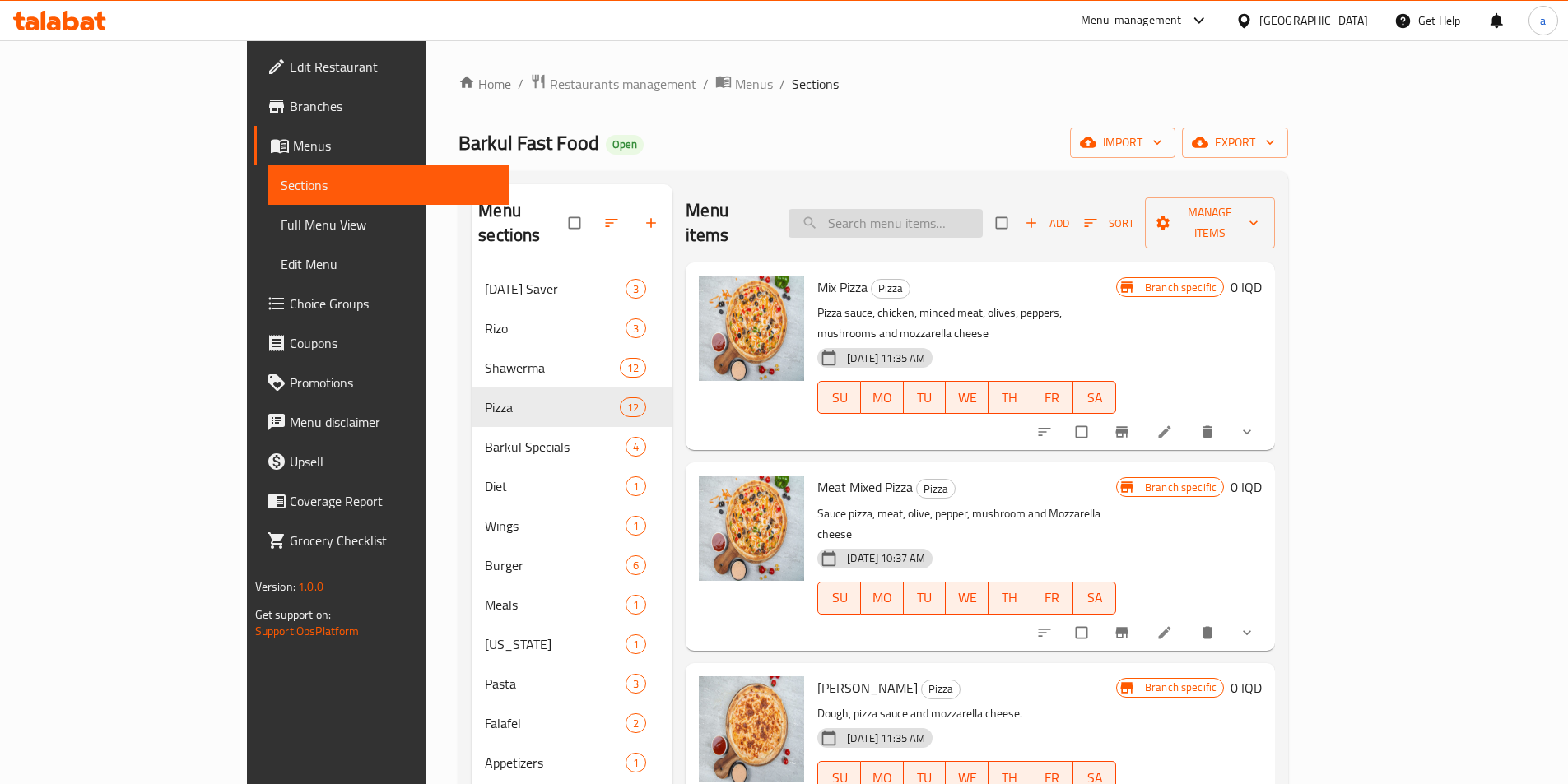
click at [907, 223] on input "search" at bounding box center [885, 224] width 194 height 29
paste input "Minced Meat Pizza"
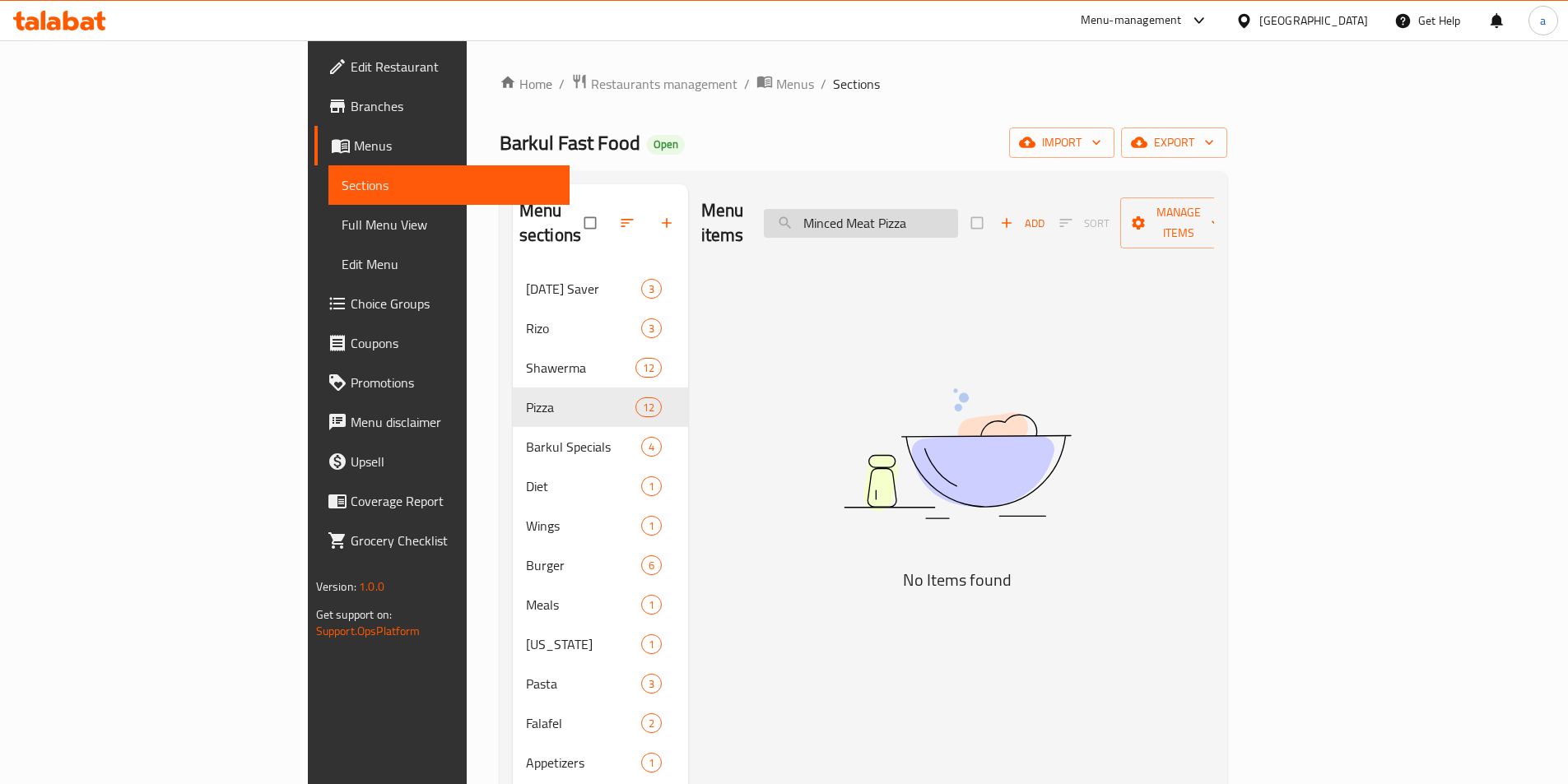
click at [912, 218] on input "Minced Meat Pizza" at bounding box center [860, 224] width 194 height 29
click at [916, 212] on input "Minced Meat Pizza" at bounding box center [860, 224] width 194 height 29
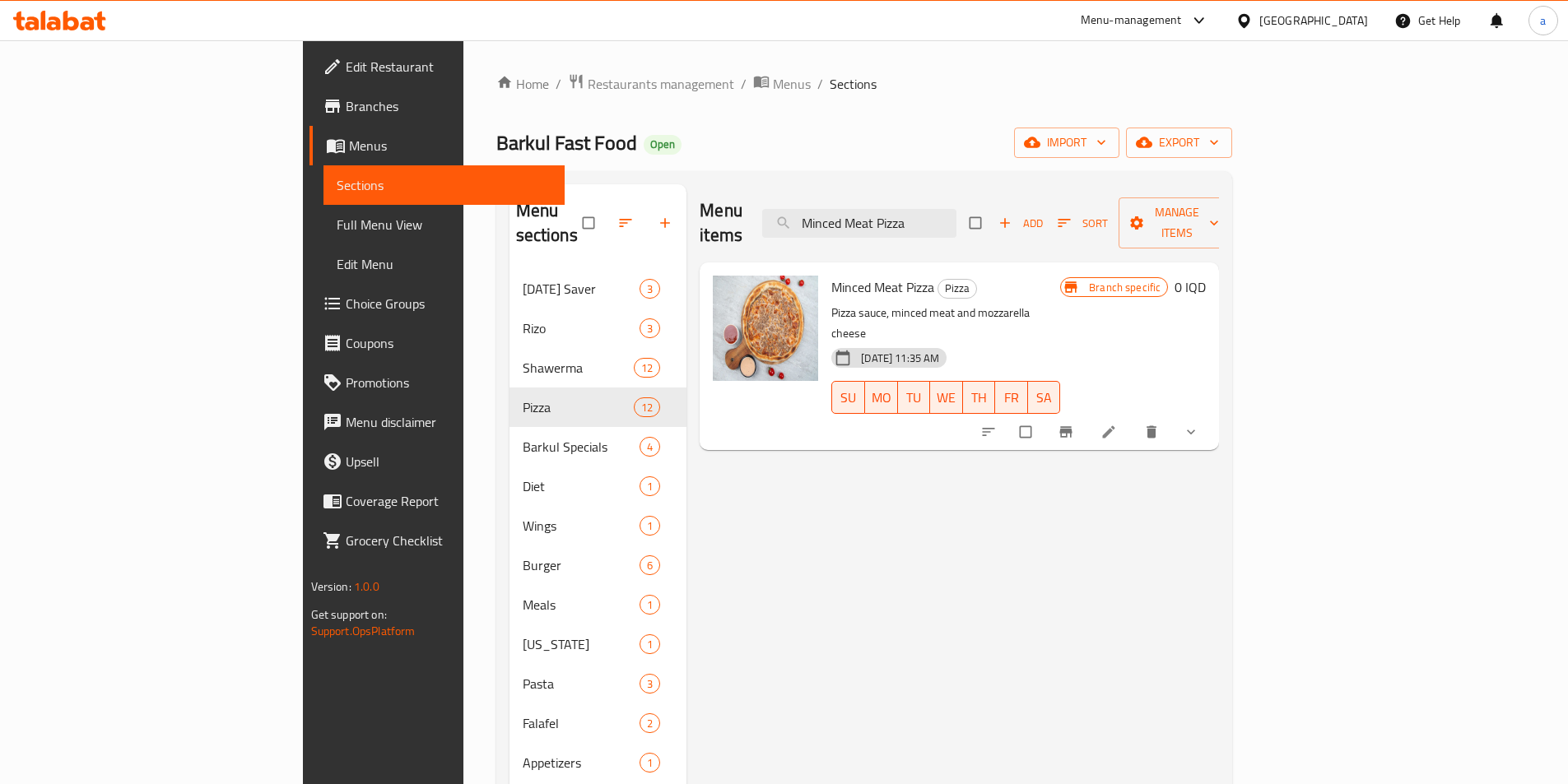
type input "Minced Meat Pizza"
click at [1022, 541] on div "Menu items Minced Meat Pizza Add Sort Manage items Minced Meat Pizza Pizza Pizz…" at bounding box center [953, 576] width 533 height 784
click at [1202, 424] on span "show more" at bounding box center [1192, 432] width 19 height 16
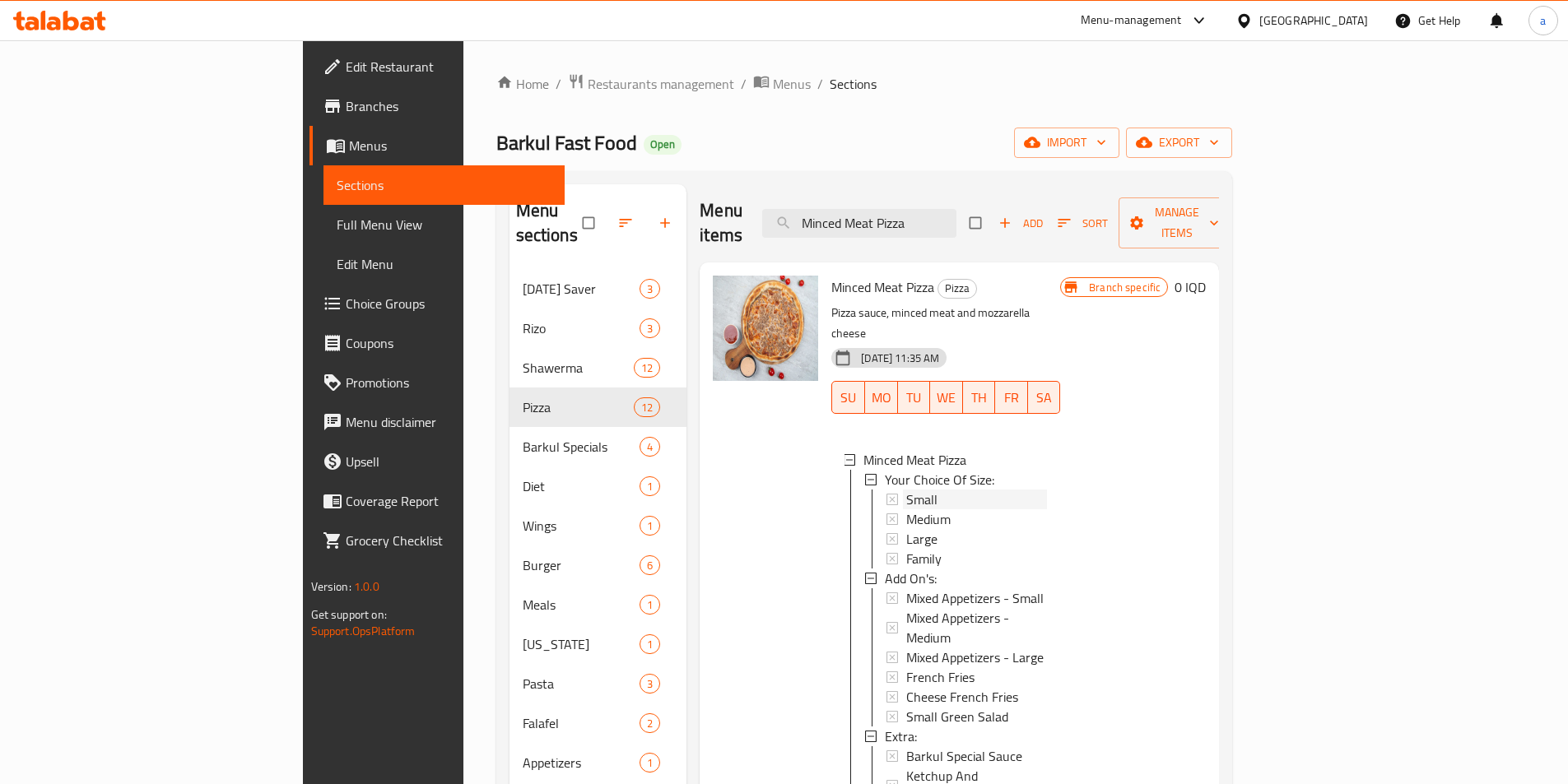
click at [907, 490] on div "Small" at bounding box center [977, 499] width 141 height 19
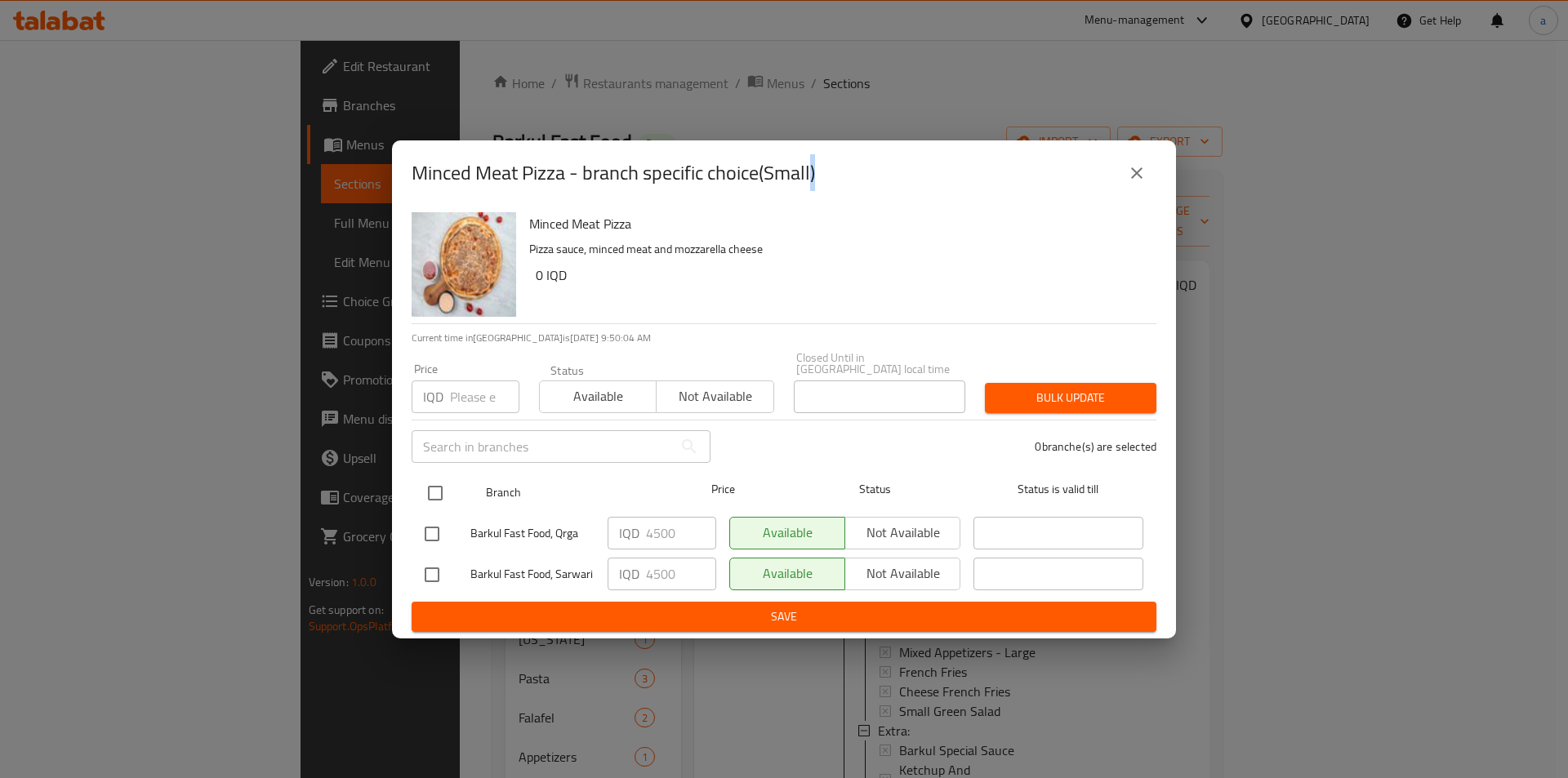
click at [435, 476] on input "checkbox" at bounding box center [435, 493] width 34 height 34
checkbox input "true"
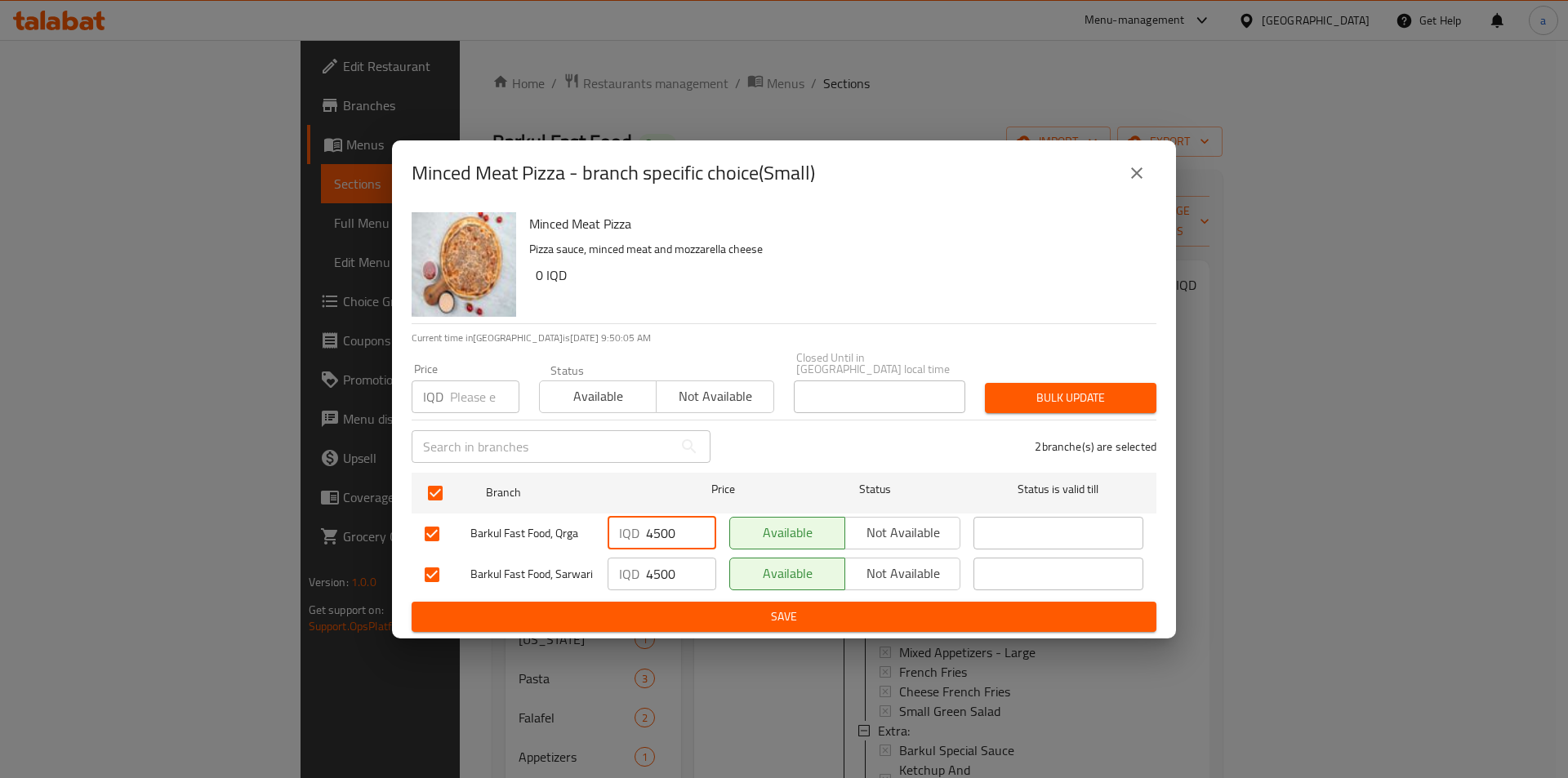
click at [661, 530] on input "4500" at bounding box center [680, 534] width 70 height 33
paste input "50"
type input "5000"
click at [667, 562] on input "4500" at bounding box center [680, 574] width 70 height 33
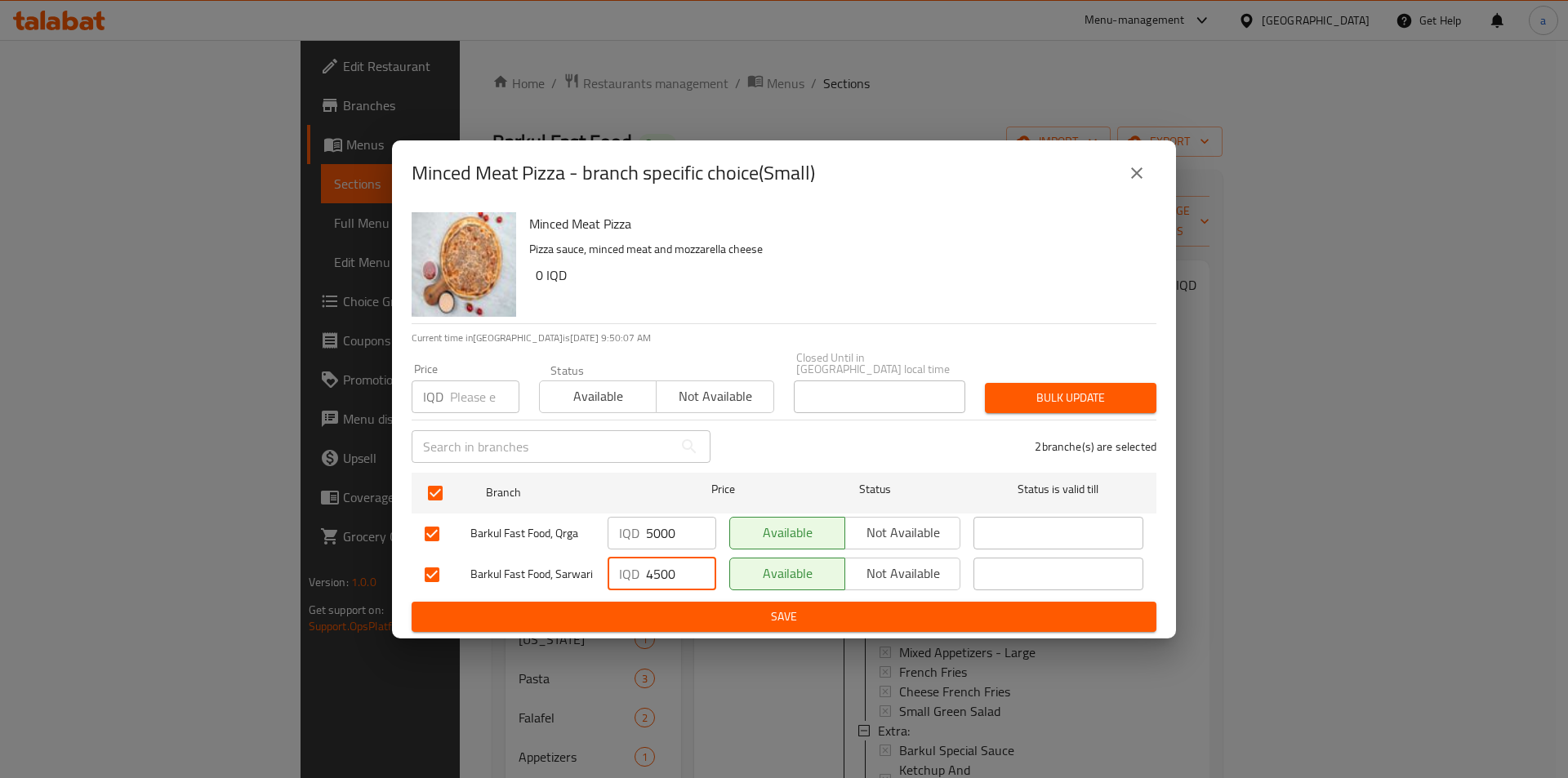
click at [667, 562] on input "4500" at bounding box center [680, 574] width 70 height 33
paste input "50"
type input "5000"
click at [700, 612] on span "Save" at bounding box center [784, 616] width 718 height 20
click at [1143, 179] on icon "close" at bounding box center [1136, 172] width 19 height 19
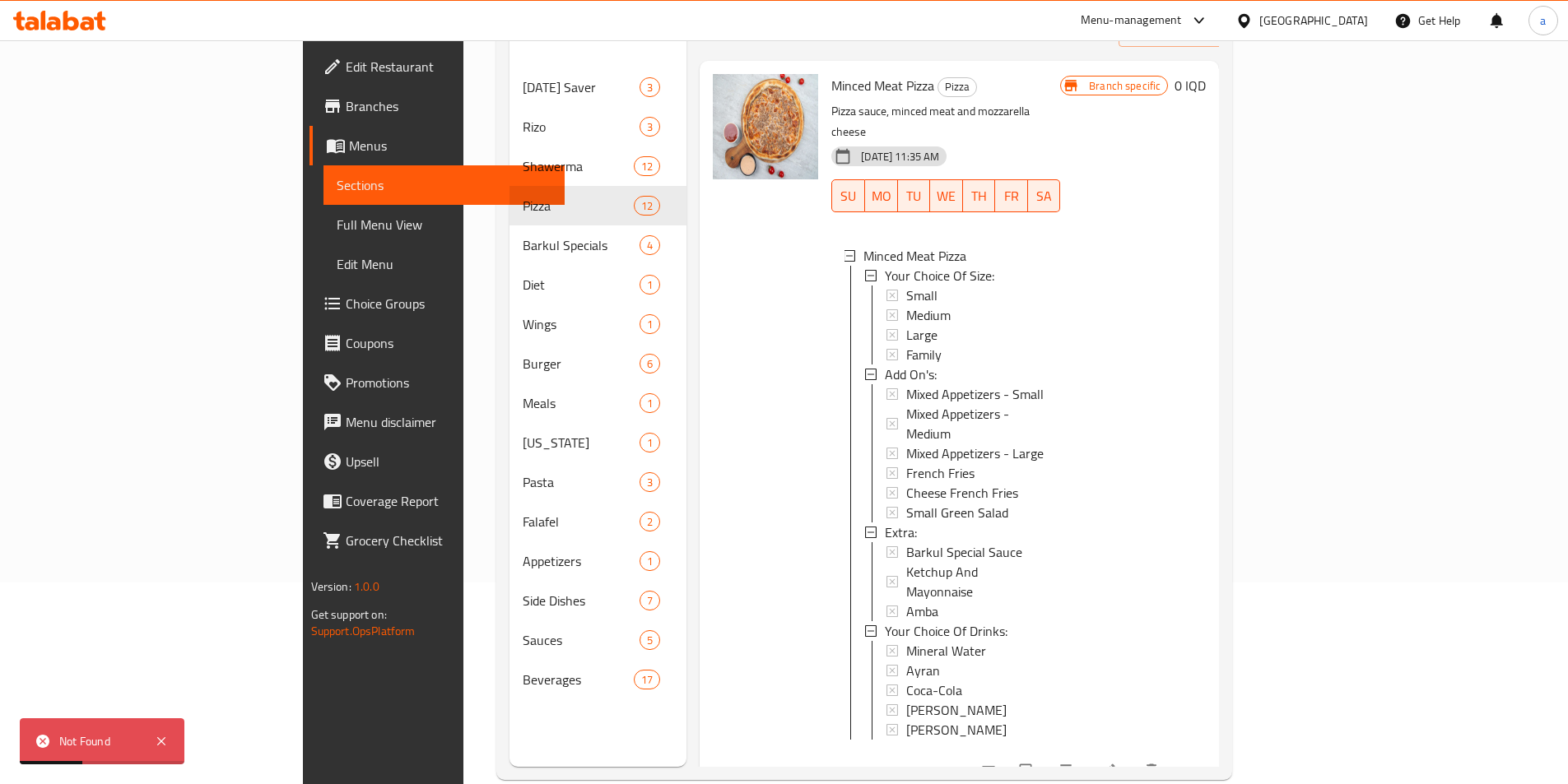
scroll to position [231, 0]
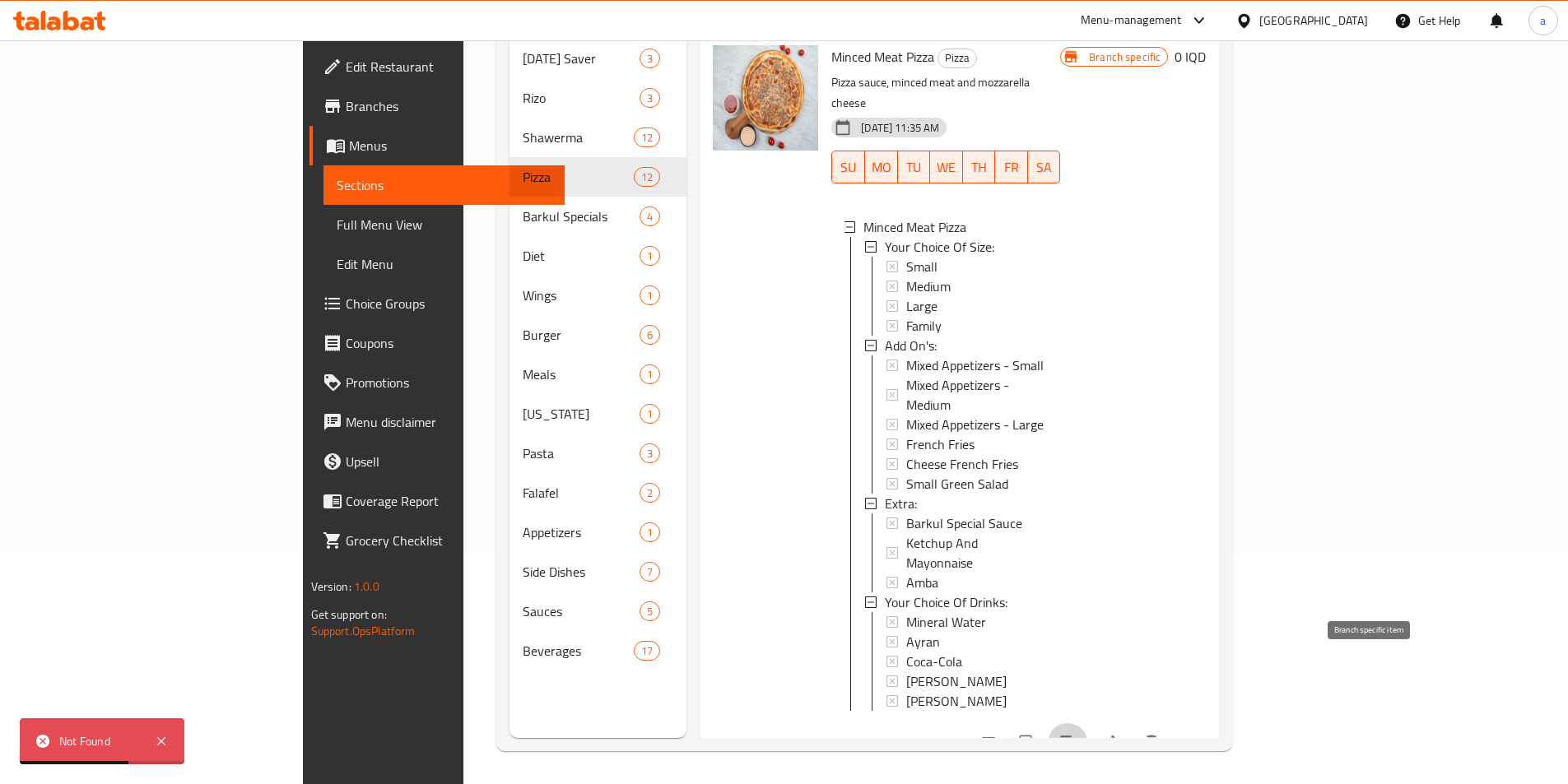
click at [1074, 734] on icon "Branch-specific-item" at bounding box center [1065, 742] width 16 height 16
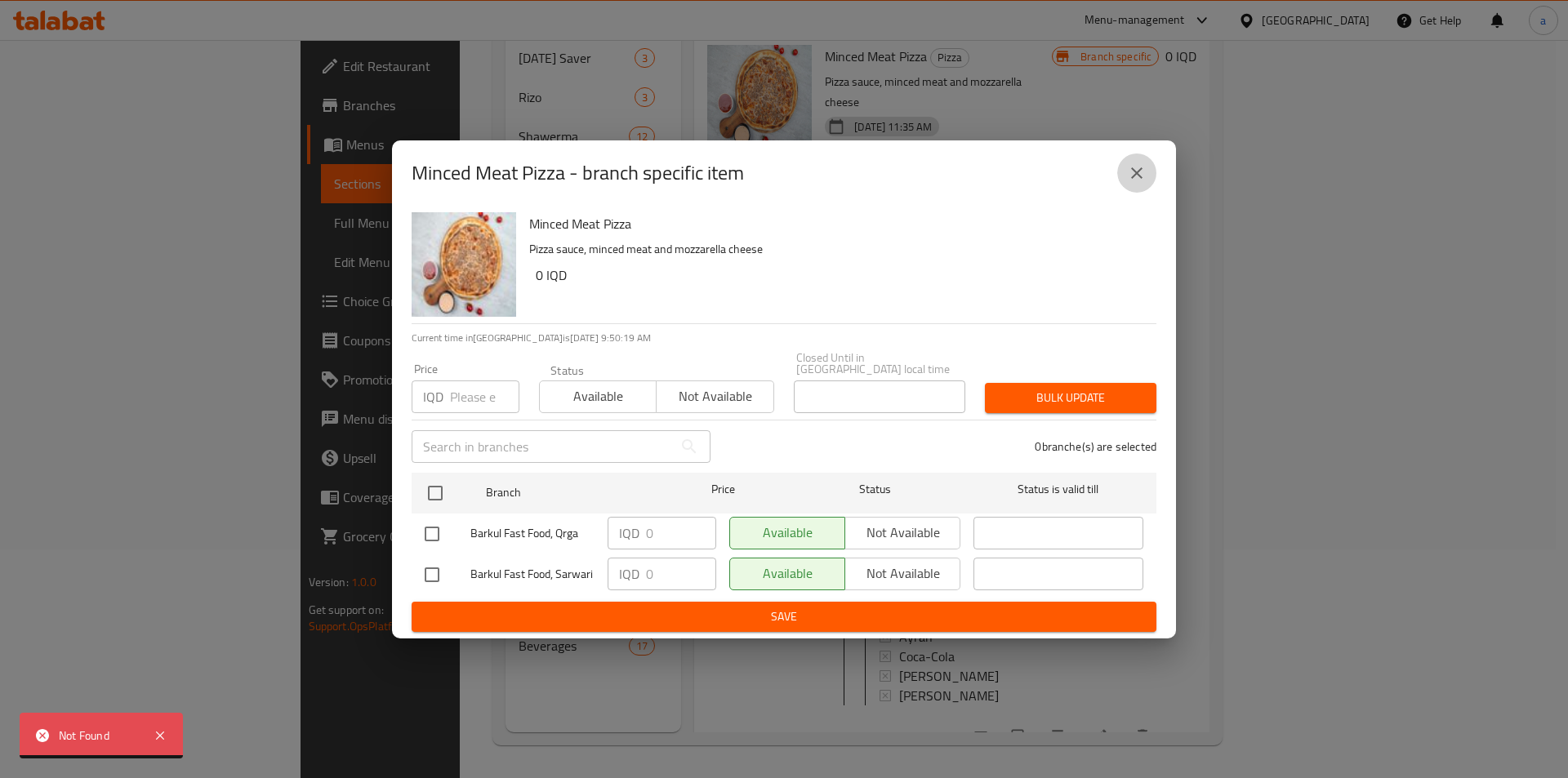
click at [1143, 168] on button "close" at bounding box center [1136, 172] width 39 height 39
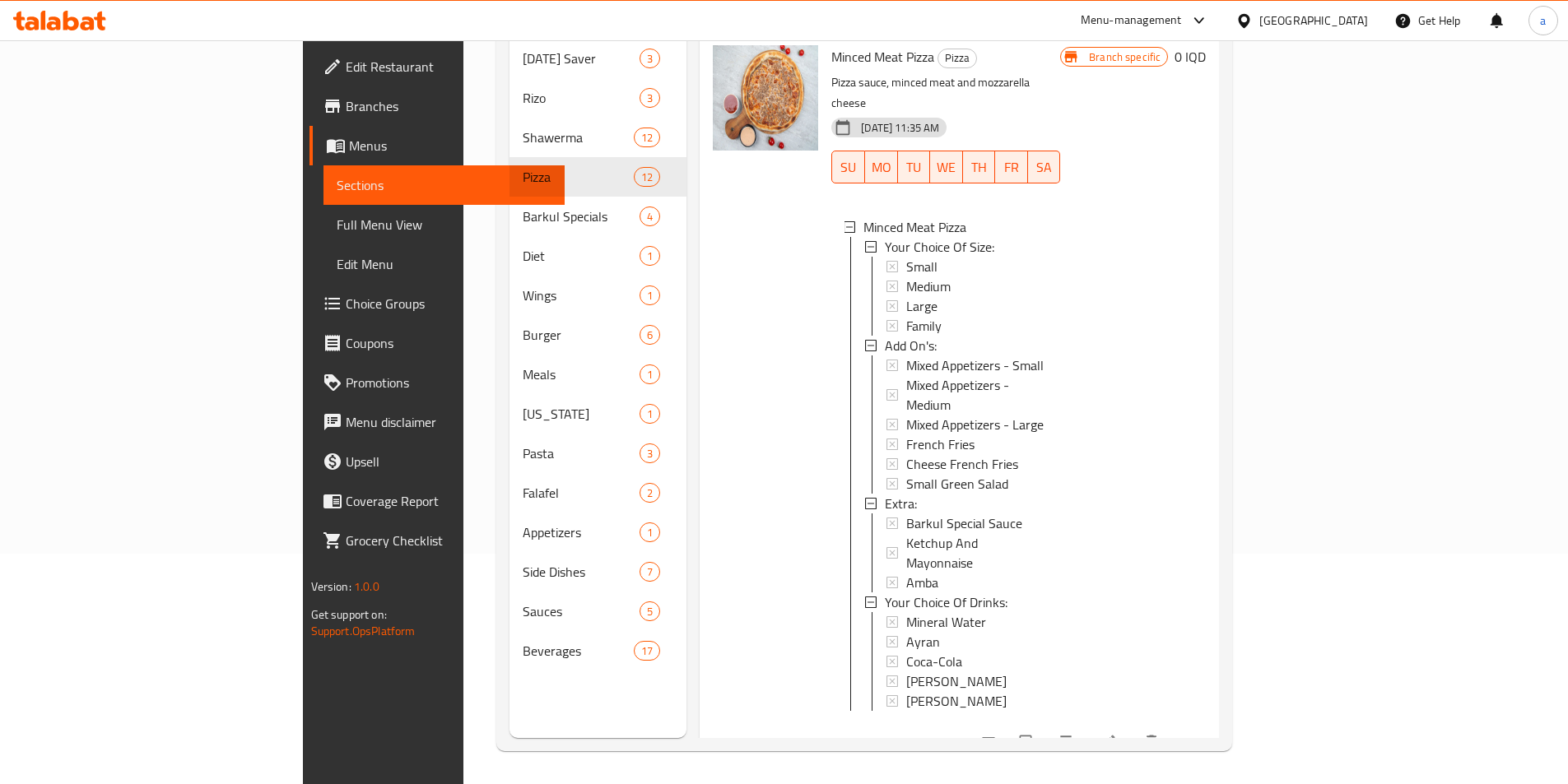
click at [907, 257] on div "Small" at bounding box center [977, 266] width 141 height 19
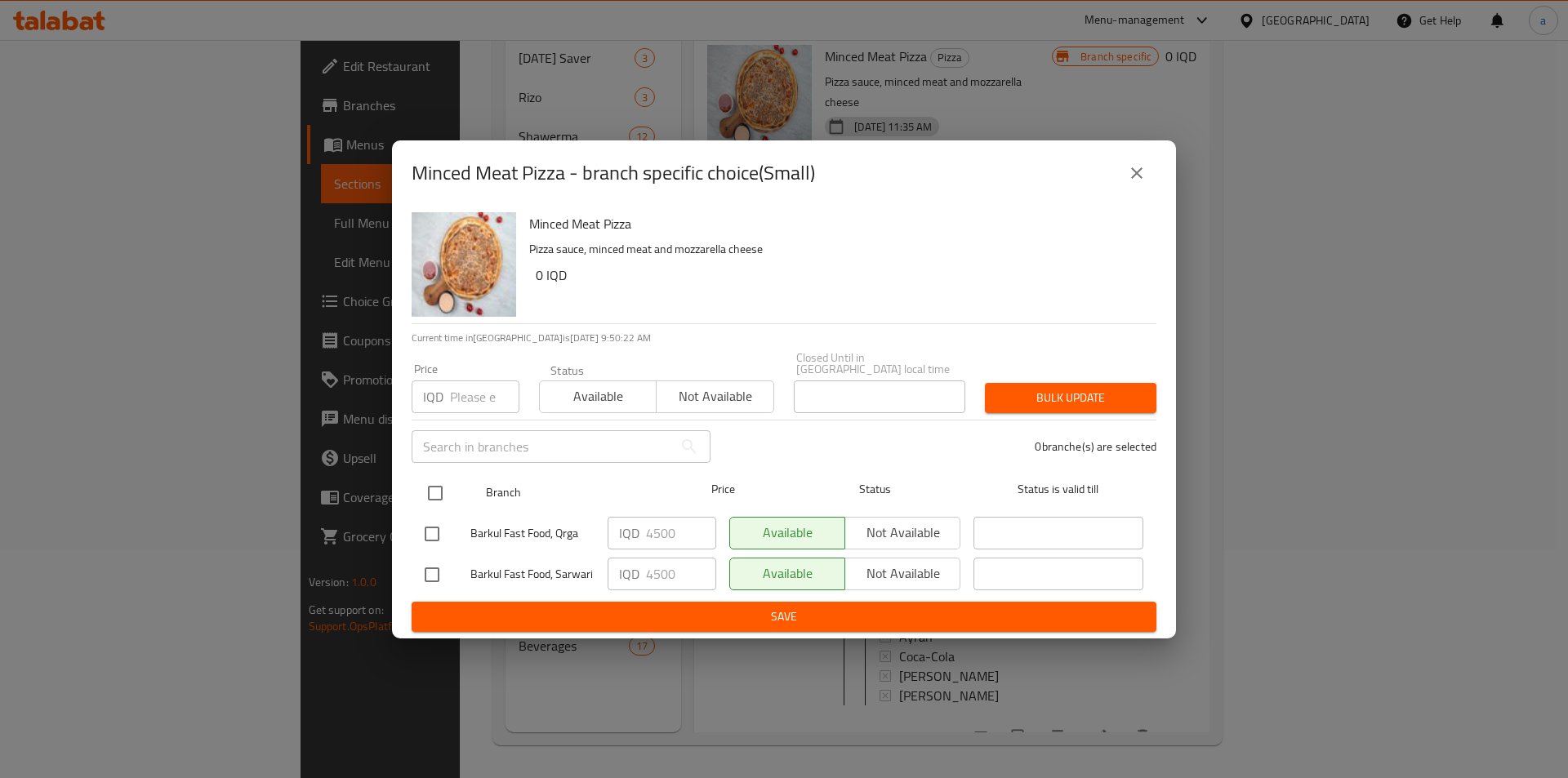
click at [443, 485] on input "checkbox" at bounding box center [435, 493] width 34 height 34
checkbox input "true"
click at [662, 532] on input "4500" at bounding box center [680, 534] width 70 height 33
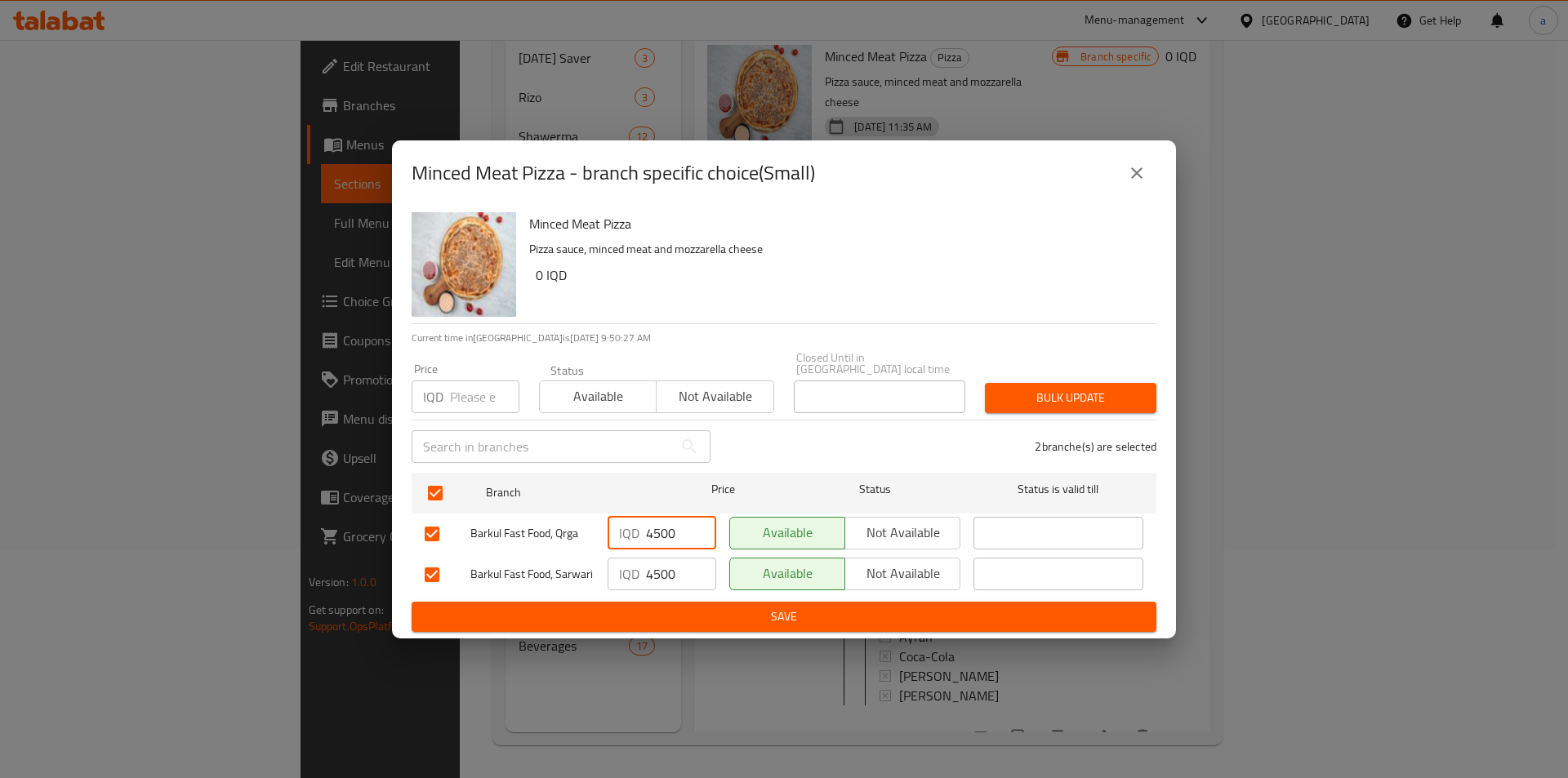
click at [662, 532] on input "4500" at bounding box center [680, 534] width 70 height 33
paste input "50"
type input "5000"
click at [660, 572] on input "4500" at bounding box center [680, 574] width 70 height 33
click at [661, 571] on input "4500" at bounding box center [680, 574] width 70 height 33
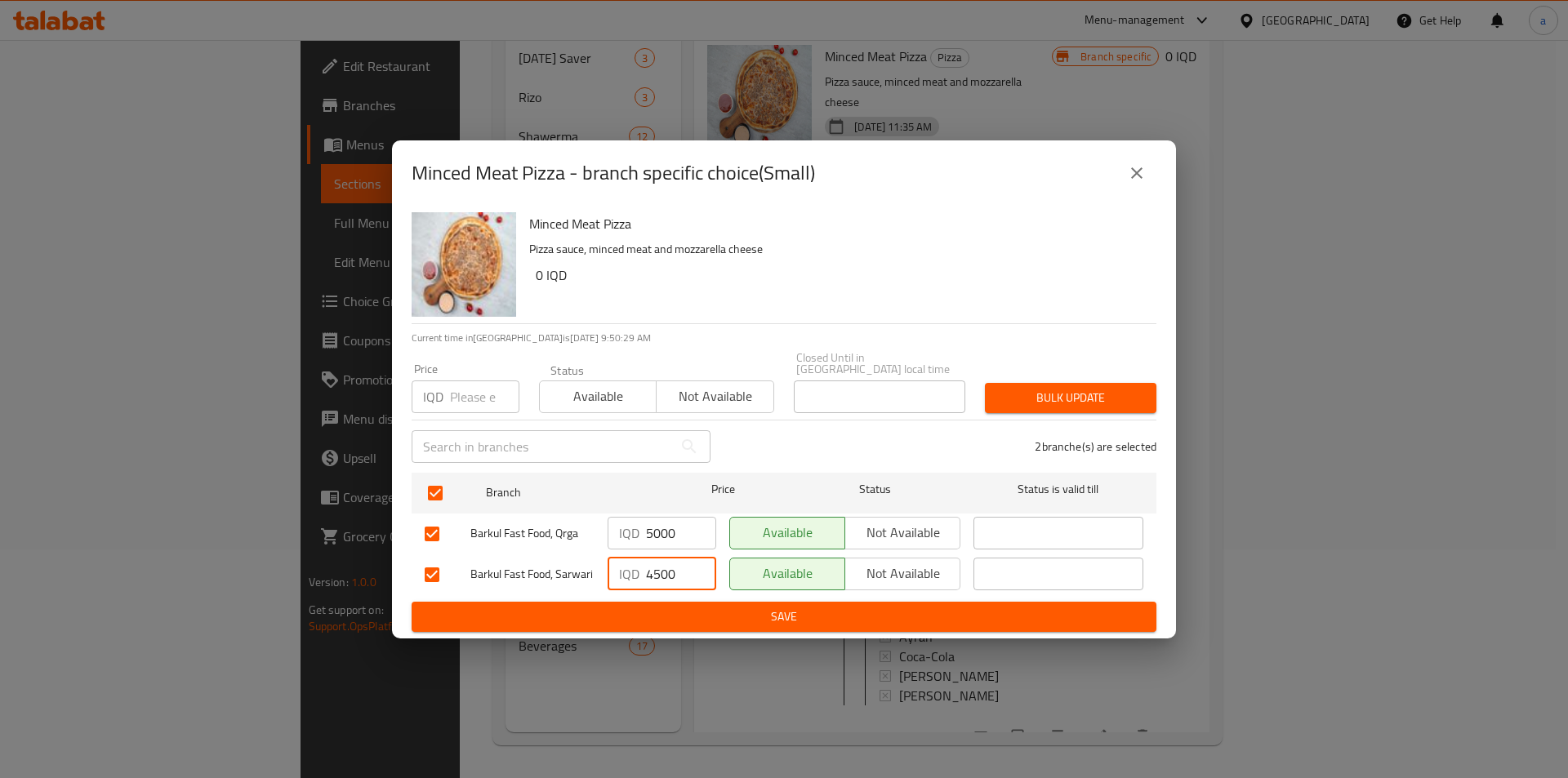
paste input "50"
type input "5000"
click at [885, 613] on span "Save" at bounding box center [784, 616] width 718 height 20
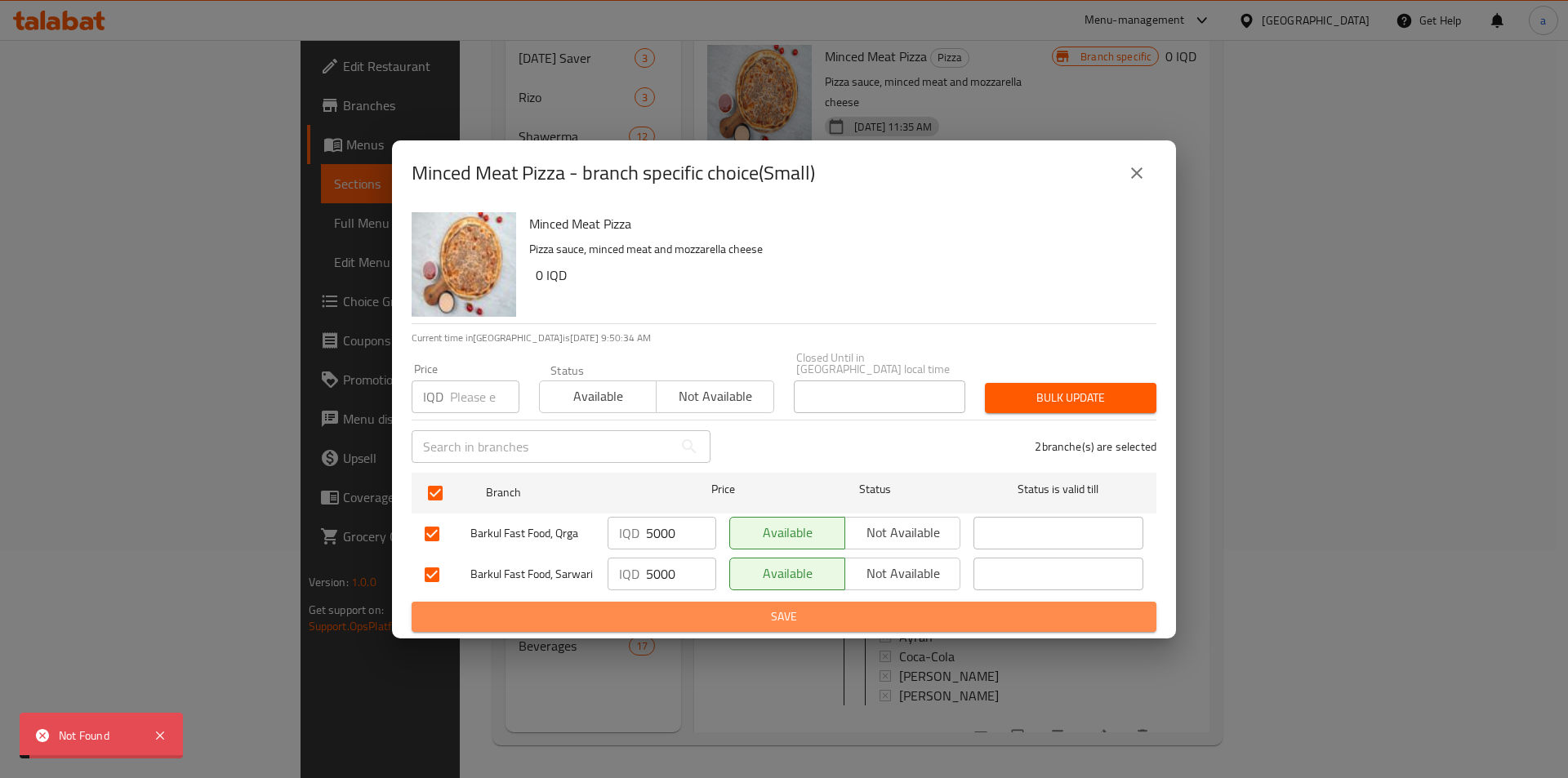
click at [893, 609] on span "Save" at bounding box center [784, 616] width 718 height 20
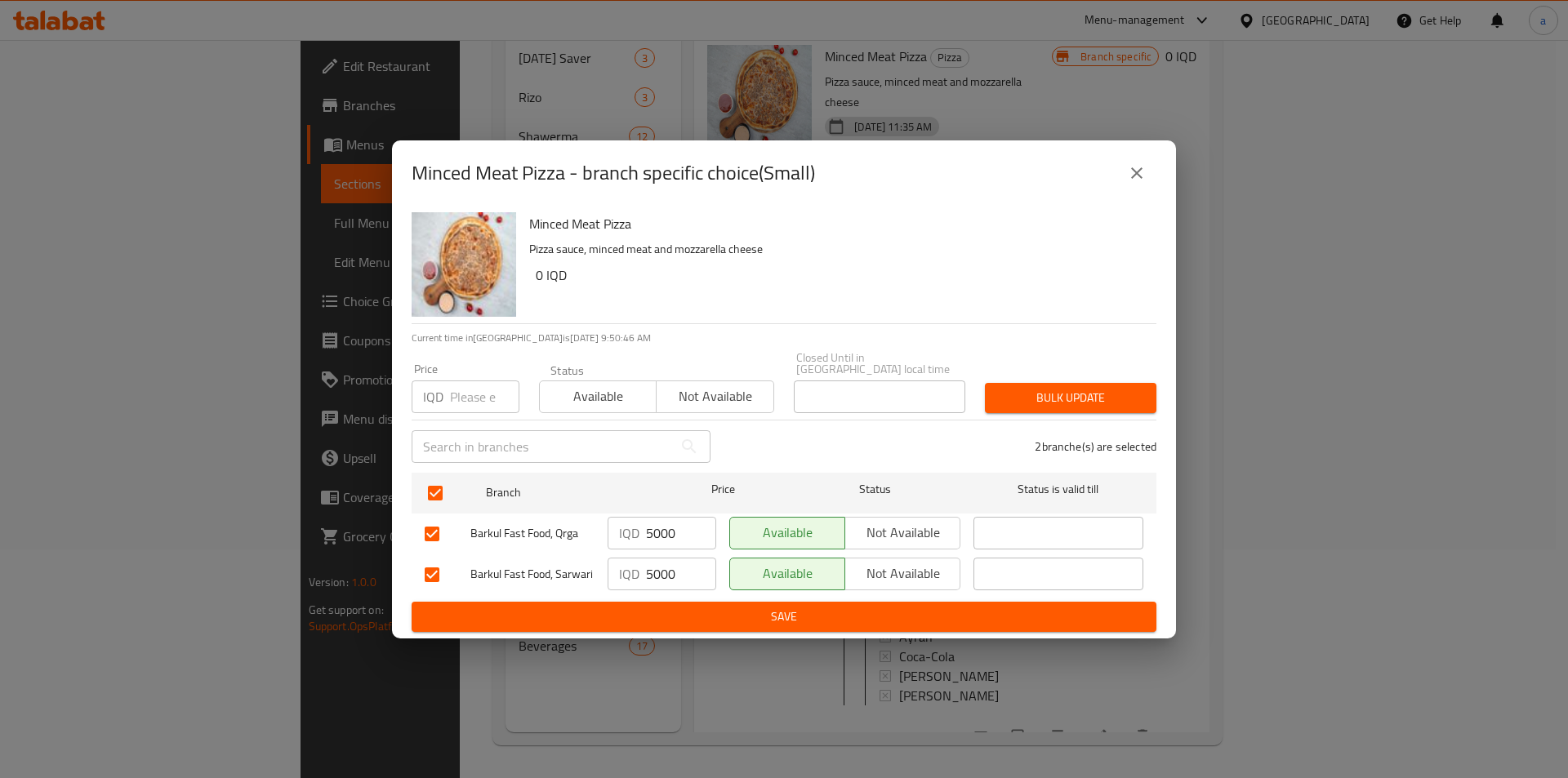
click at [975, 615] on span "Save" at bounding box center [784, 616] width 718 height 20
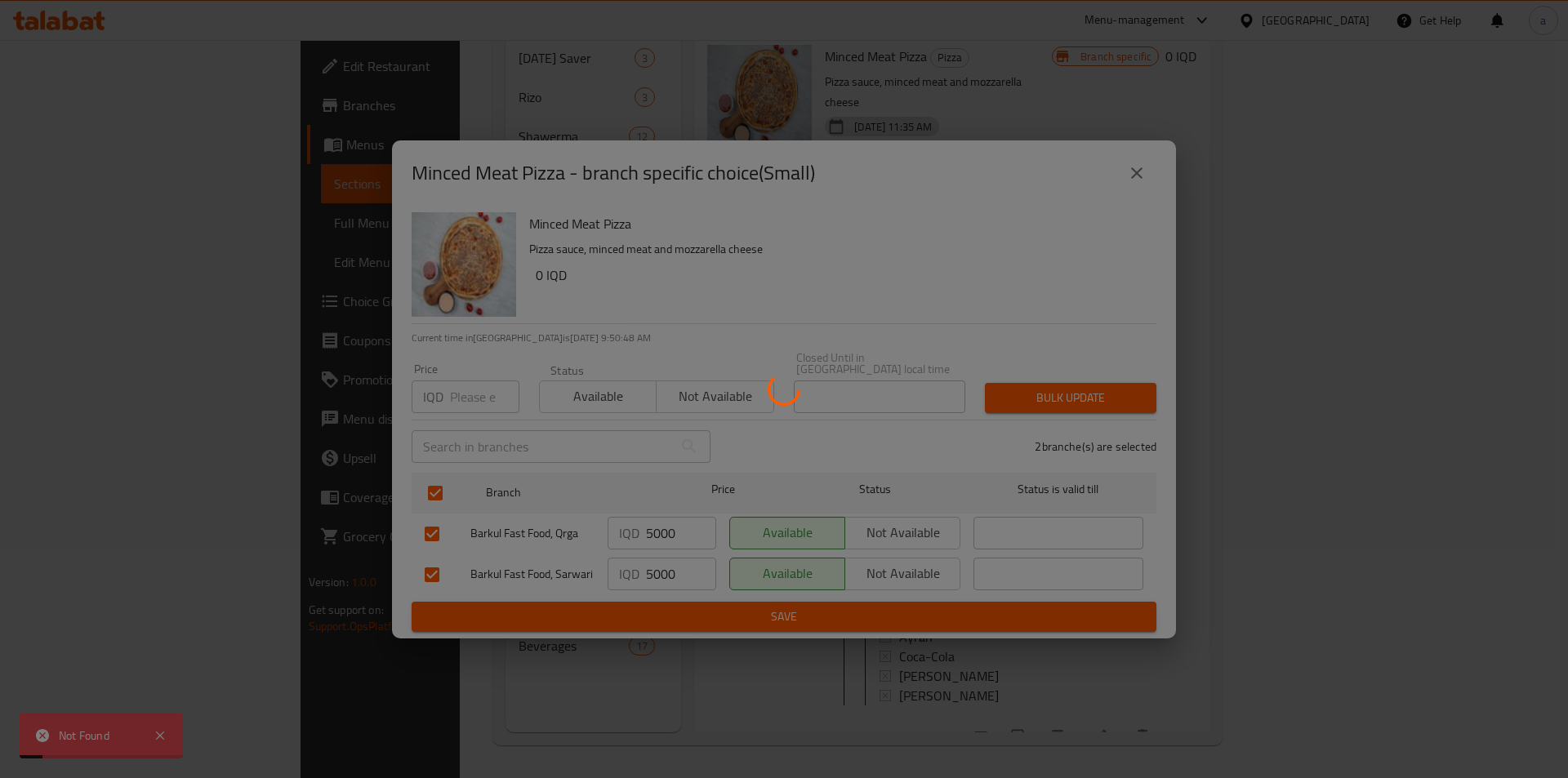
click at [975, 615] on div at bounding box center [784, 389] width 1568 height 778
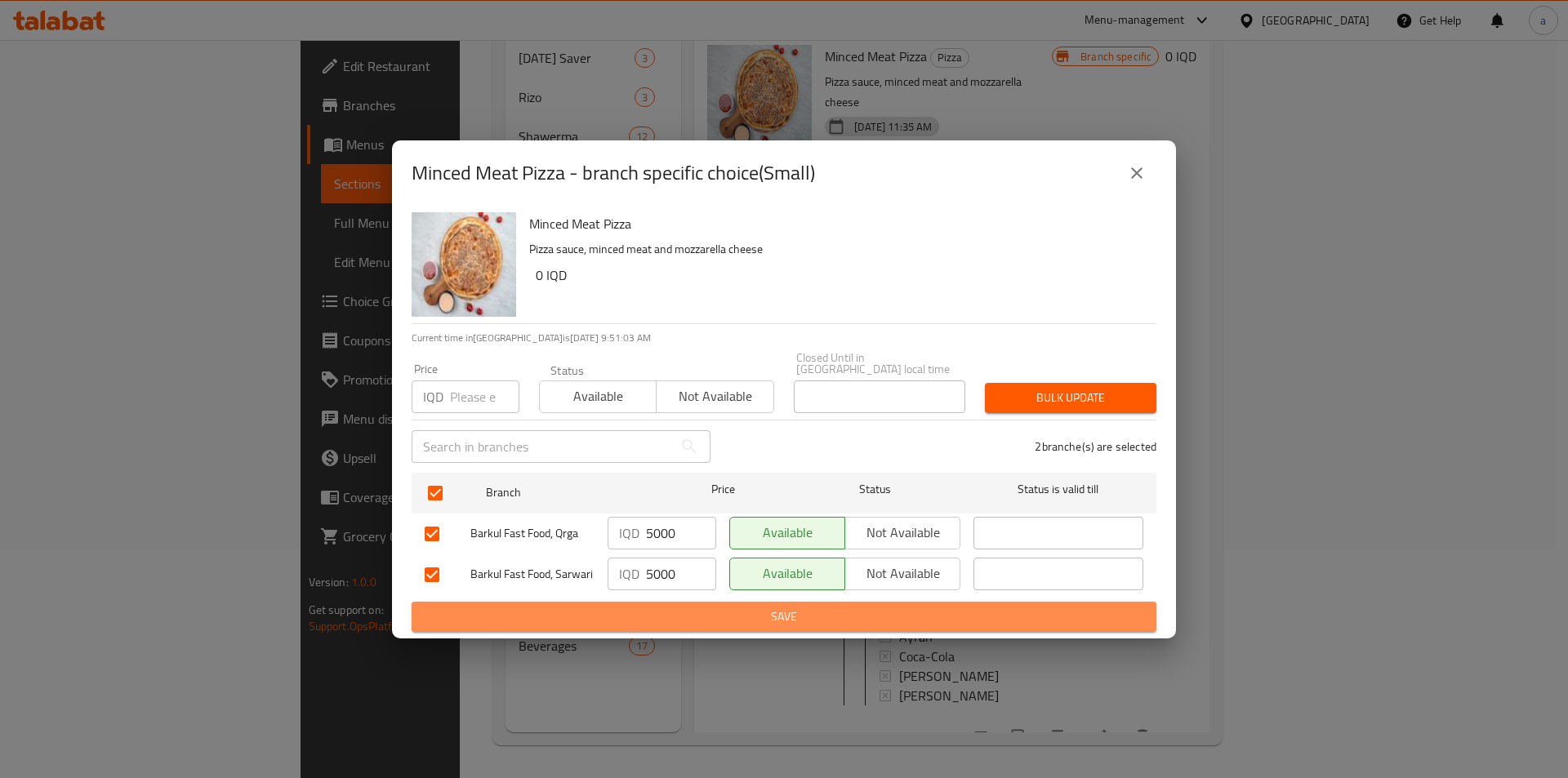
click at [739, 606] on span "Save" at bounding box center [784, 616] width 718 height 20
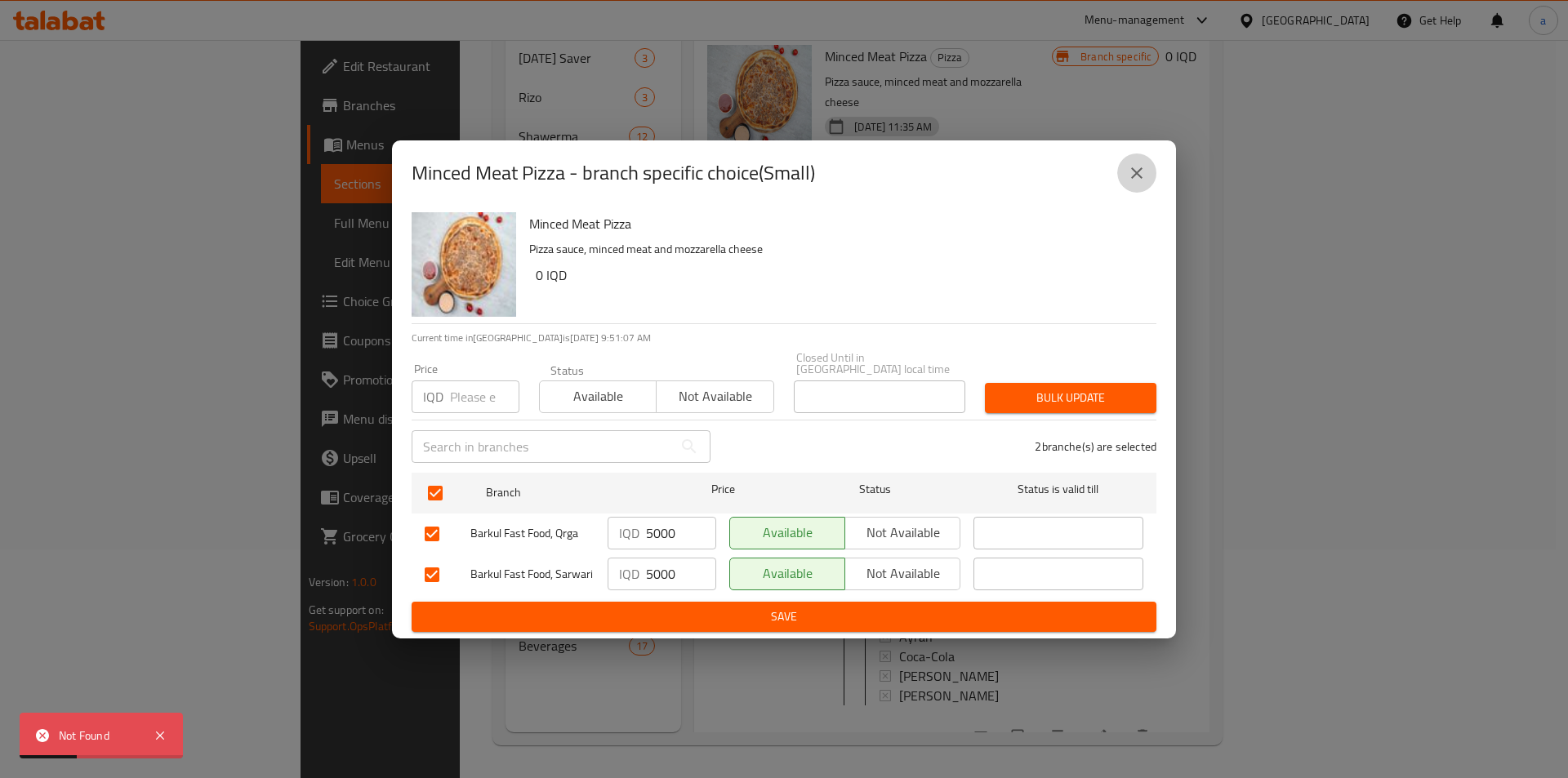
click at [1140, 180] on icon "close" at bounding box center [1136, 172] width 19 height 19
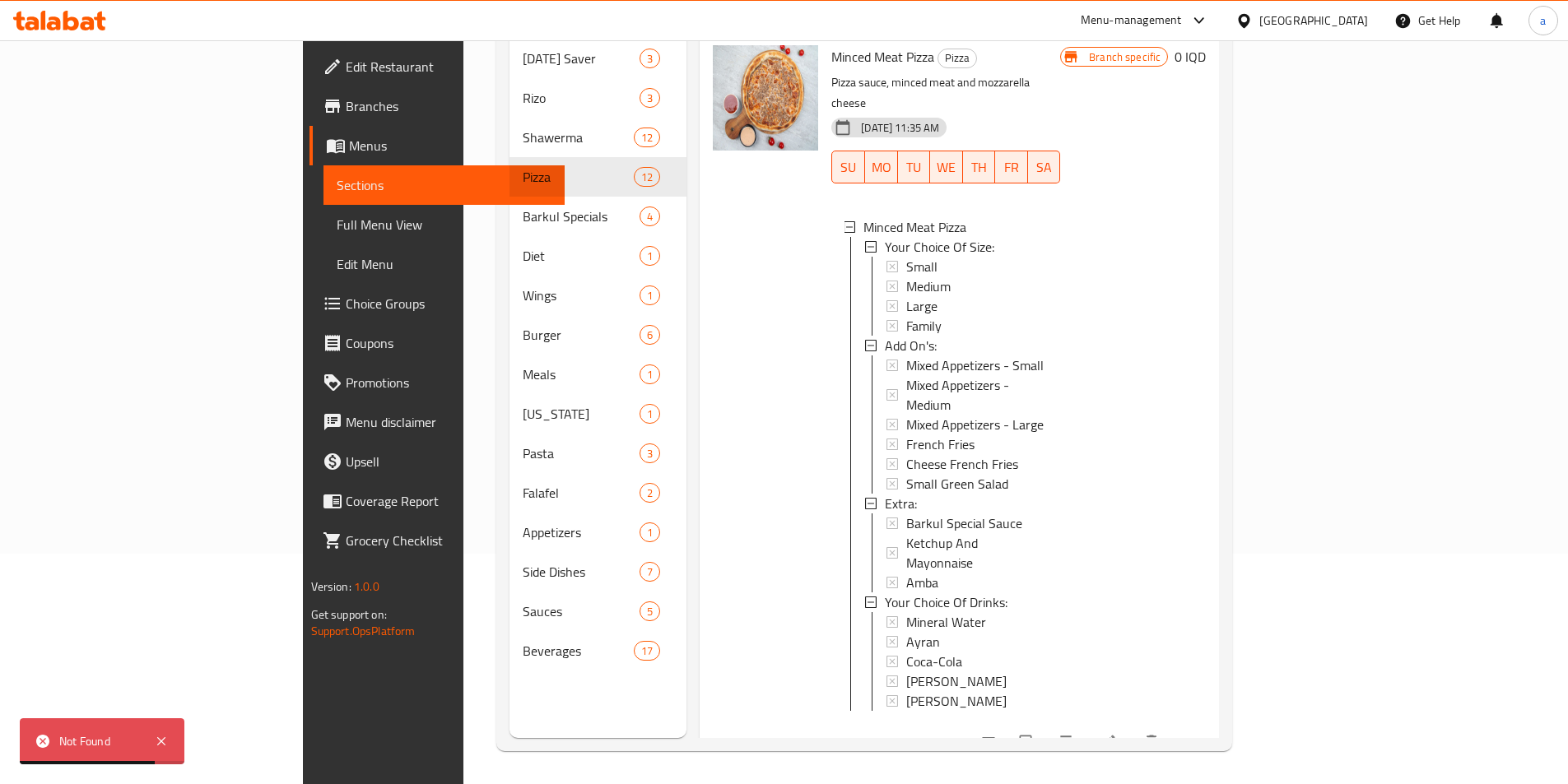
click at [1117, 734] on icon at bounding box center [1108, 742] width 16 height 16
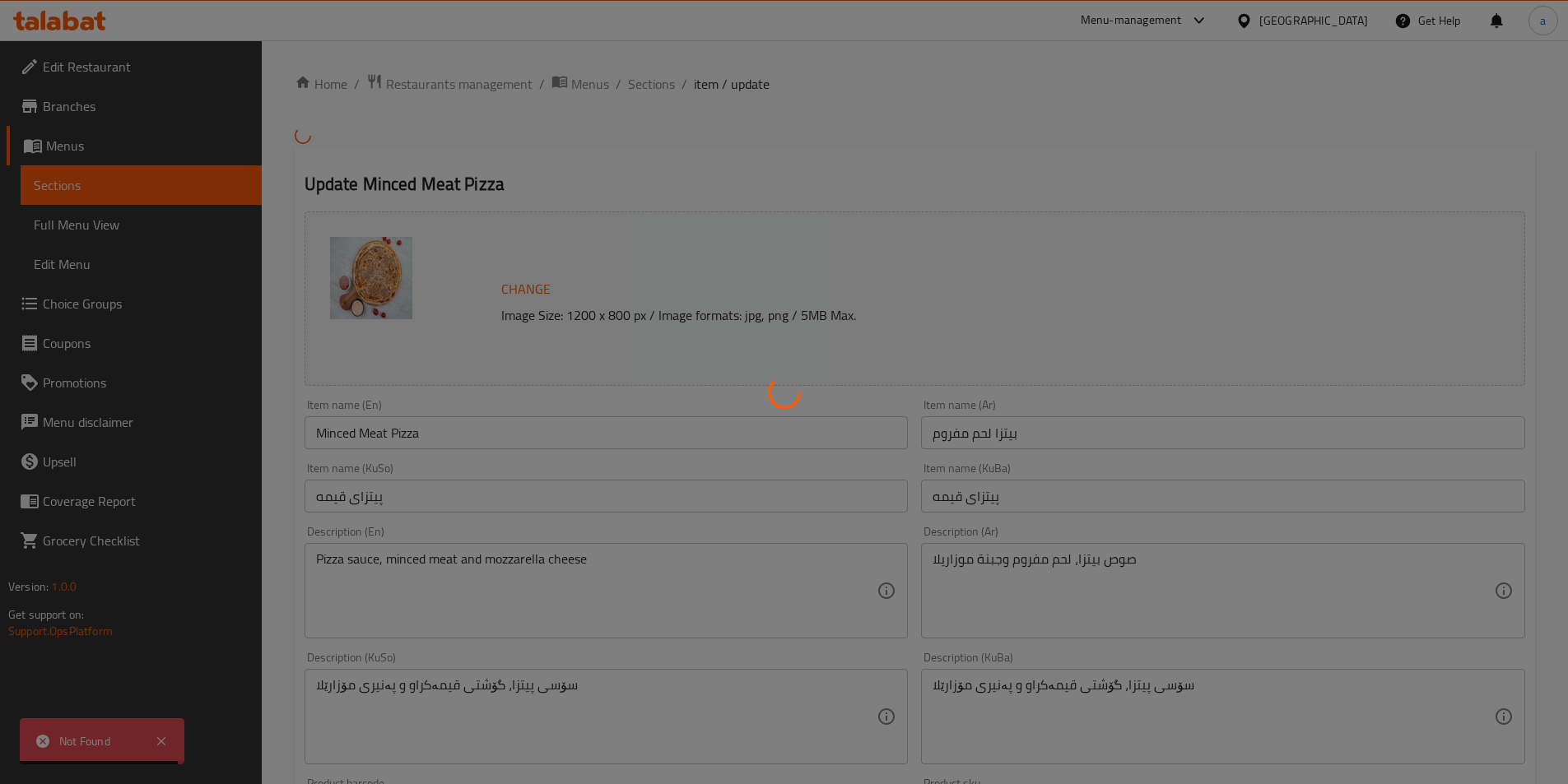
scroll to position [968, 0]
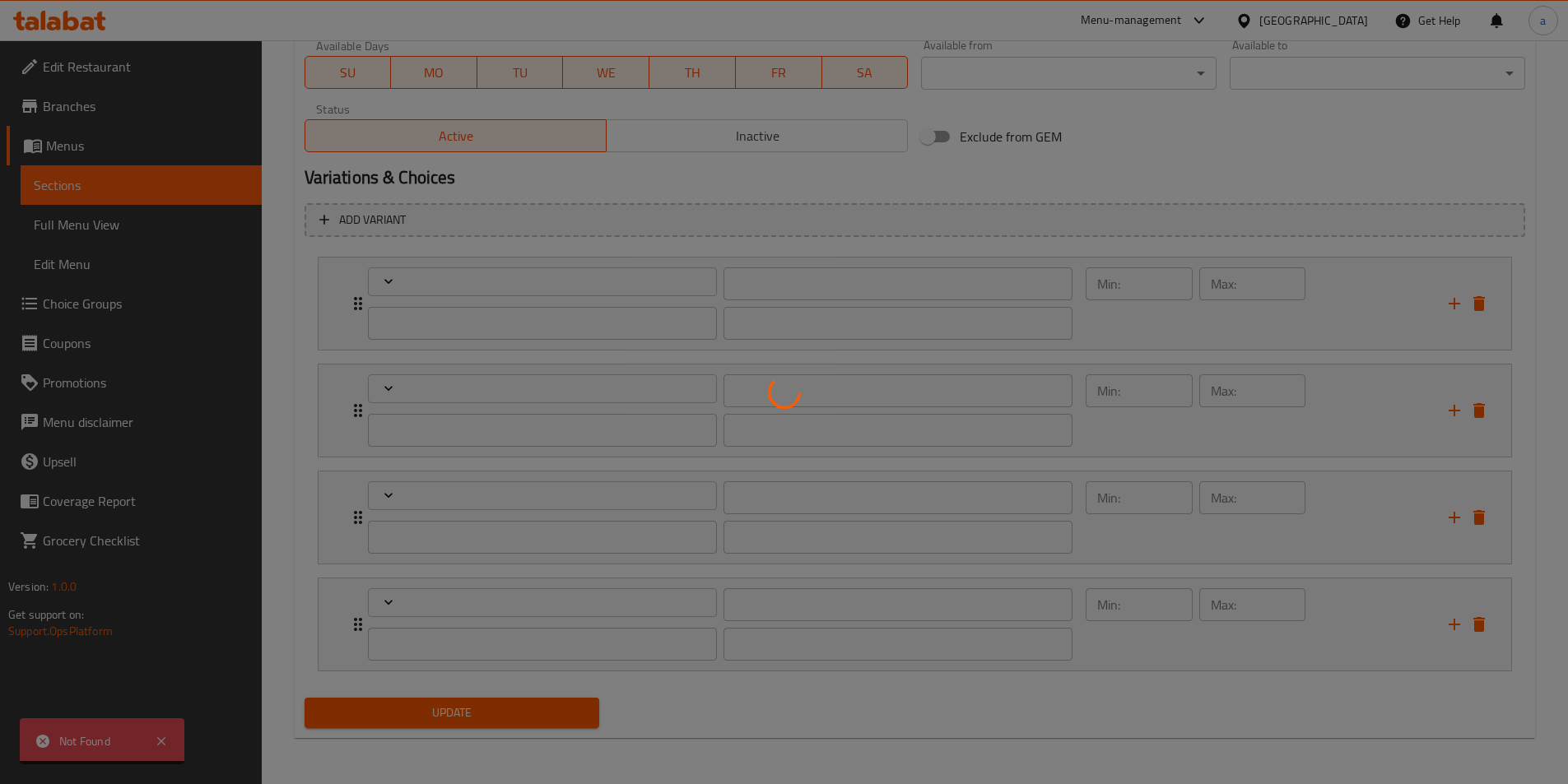
type input "إختيارك من الحجم:"
type input "هەڵبژاردنت لە قەبارە:"
type input "1"
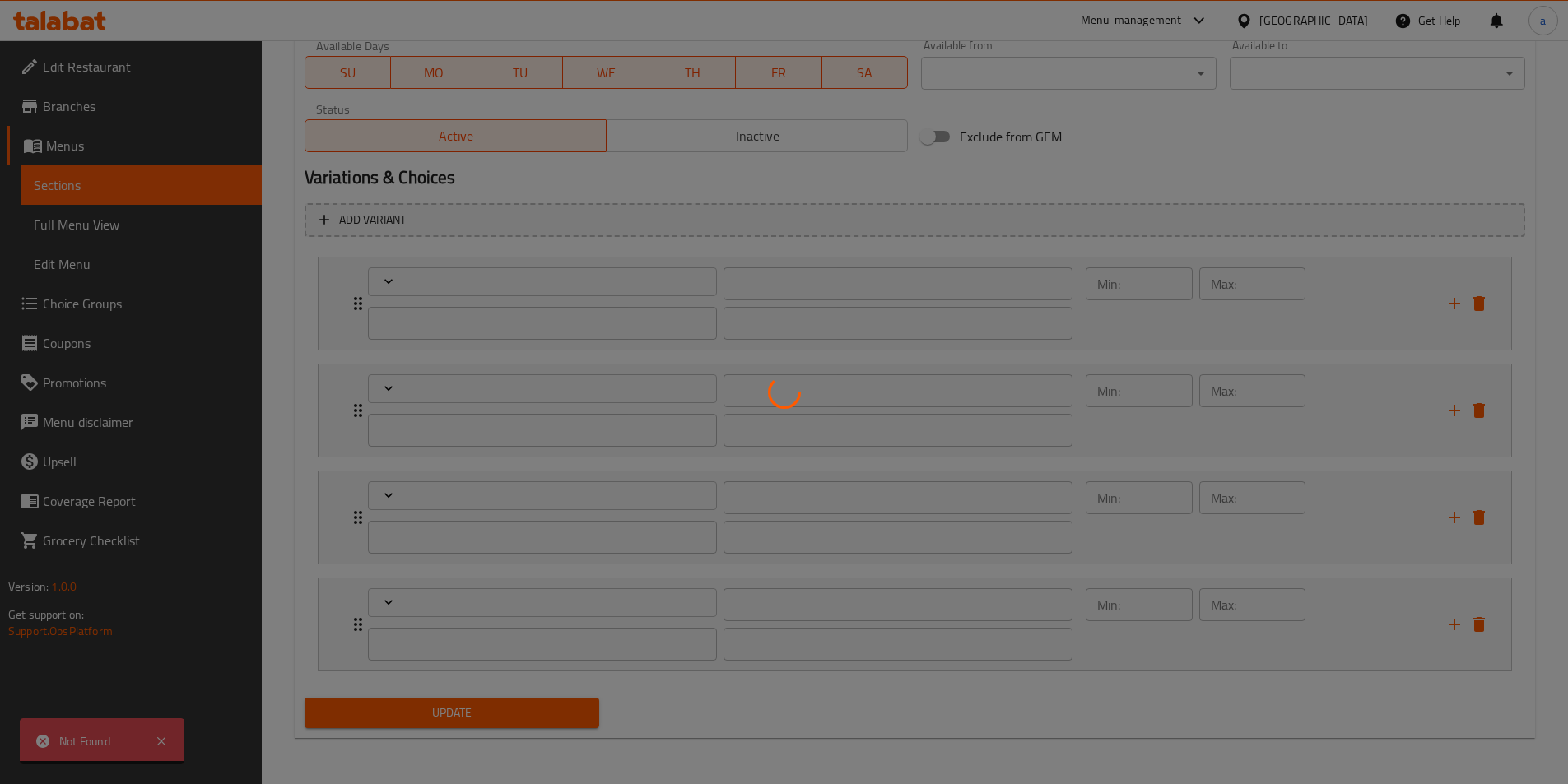
type input "الإضافات:"
type input "زیادە:"
type input "0"
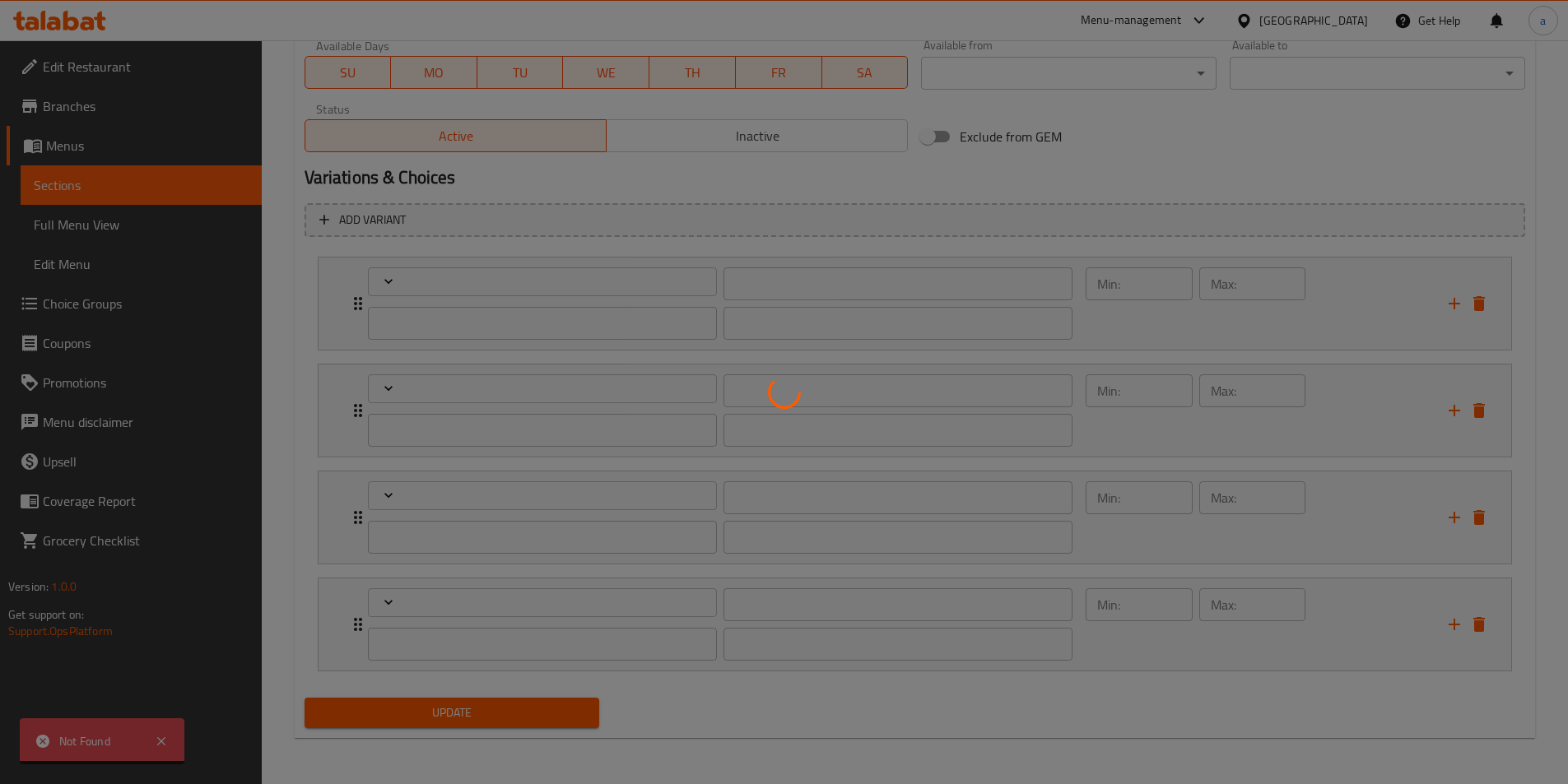
type input "إكسترا:"
type input "ئێکسترا:"
type input "0"
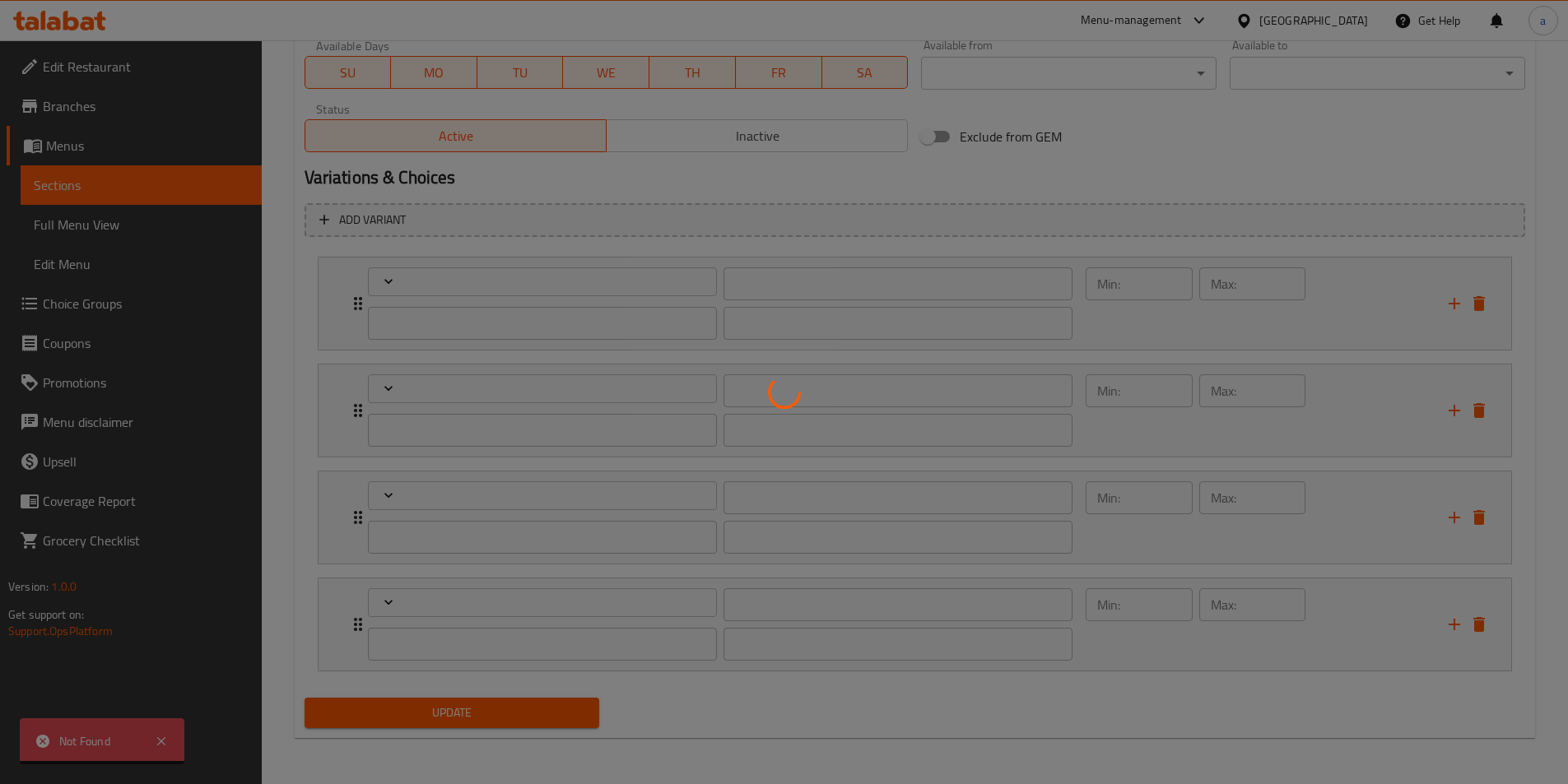
type input "إختيارك من المشروبات:"
type input "هەڵبژاردنت لە خواردنەوەکان:"
type input "0"
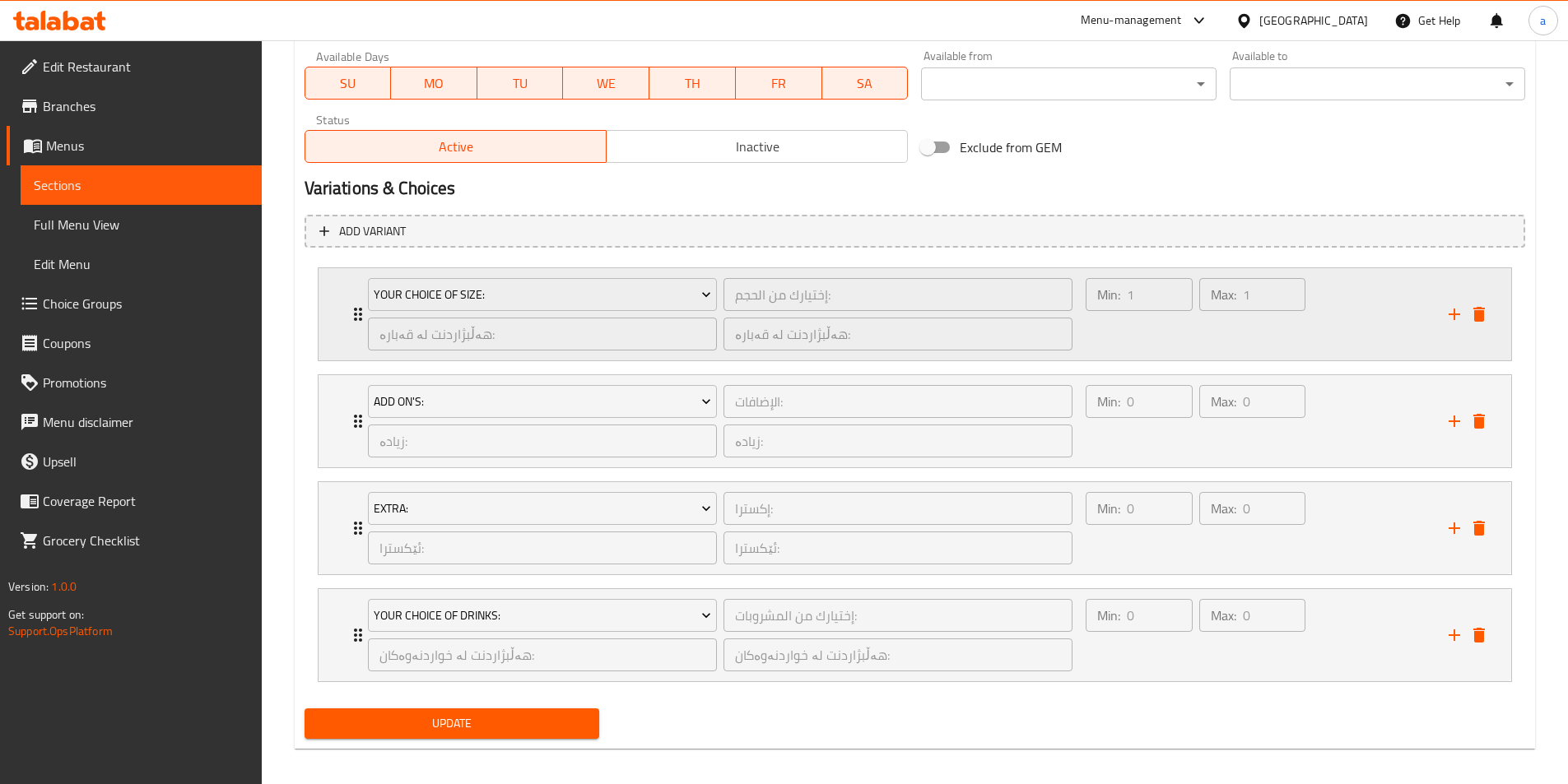
click at [336, 324] on div "Your Choice Of Size: إختيارك من الحجم: ​ هەڵبژاردنت لە قەبارە: ​ هەڵبژاردنت لە …" at bounding box center [914, 314] width 1192 height 92
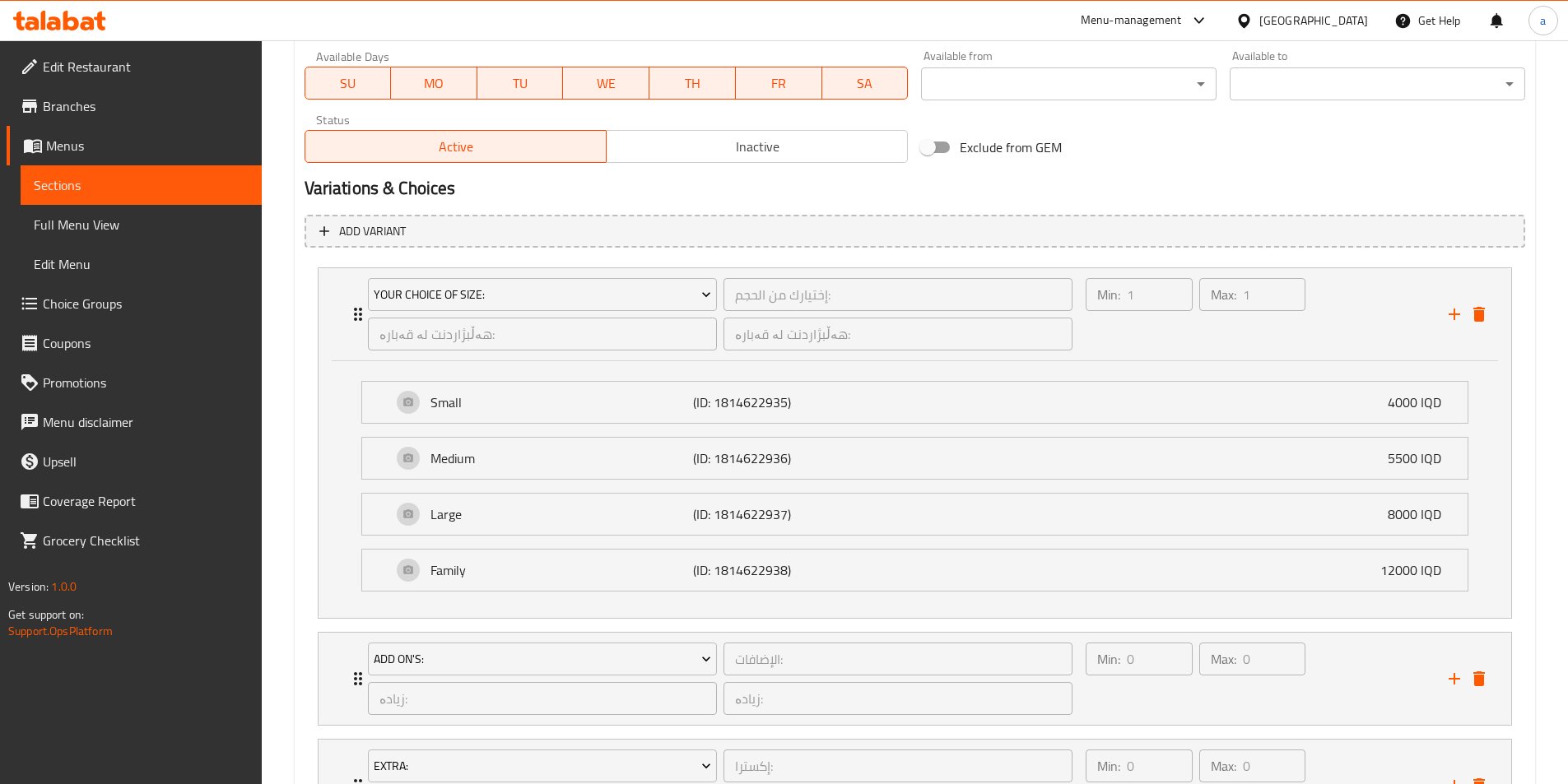
click at [117, 297] on span "Choice Groups" at bounding box center [145, 303] width 206 height 19
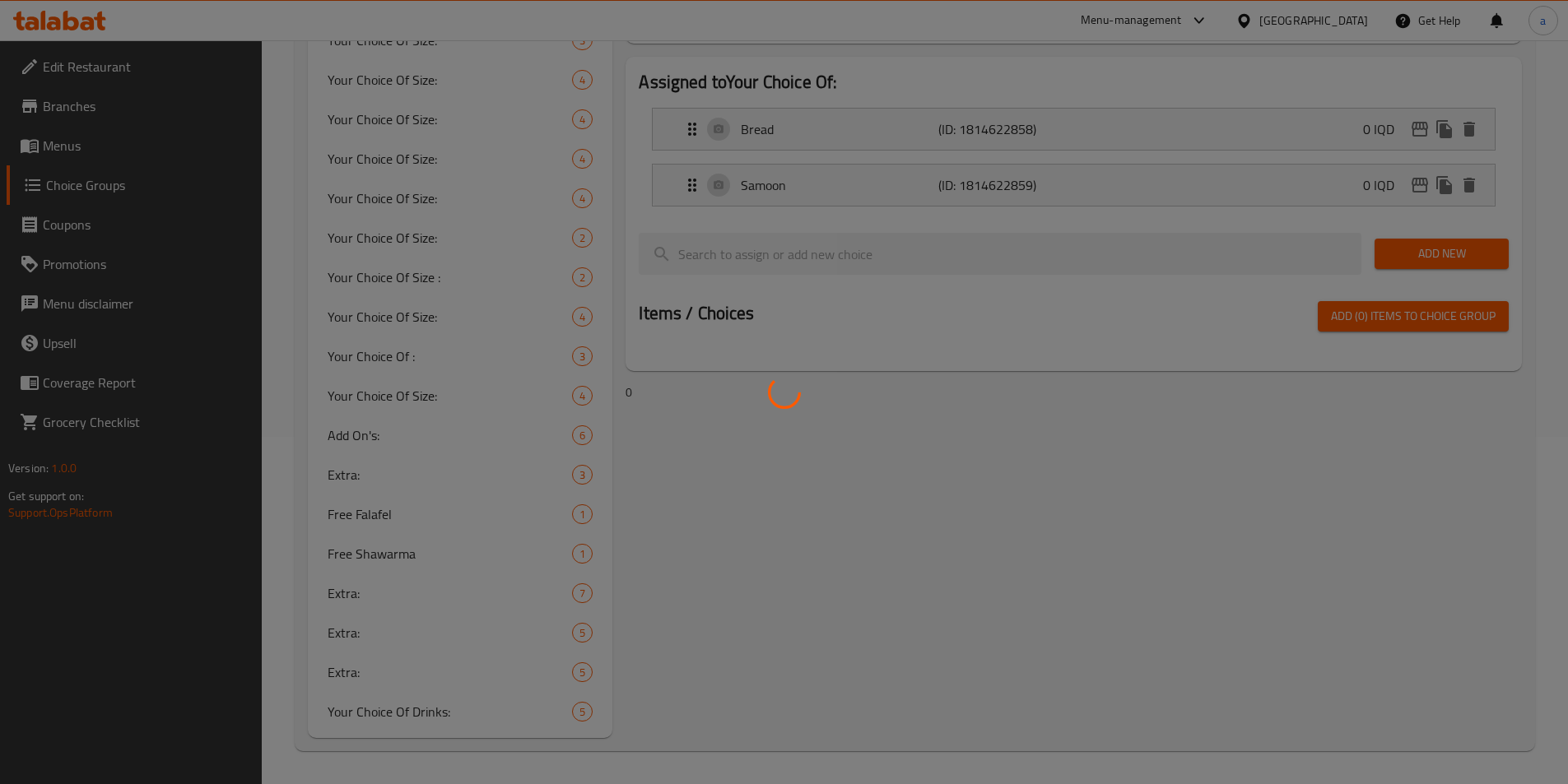
scroll to position [233, 0]
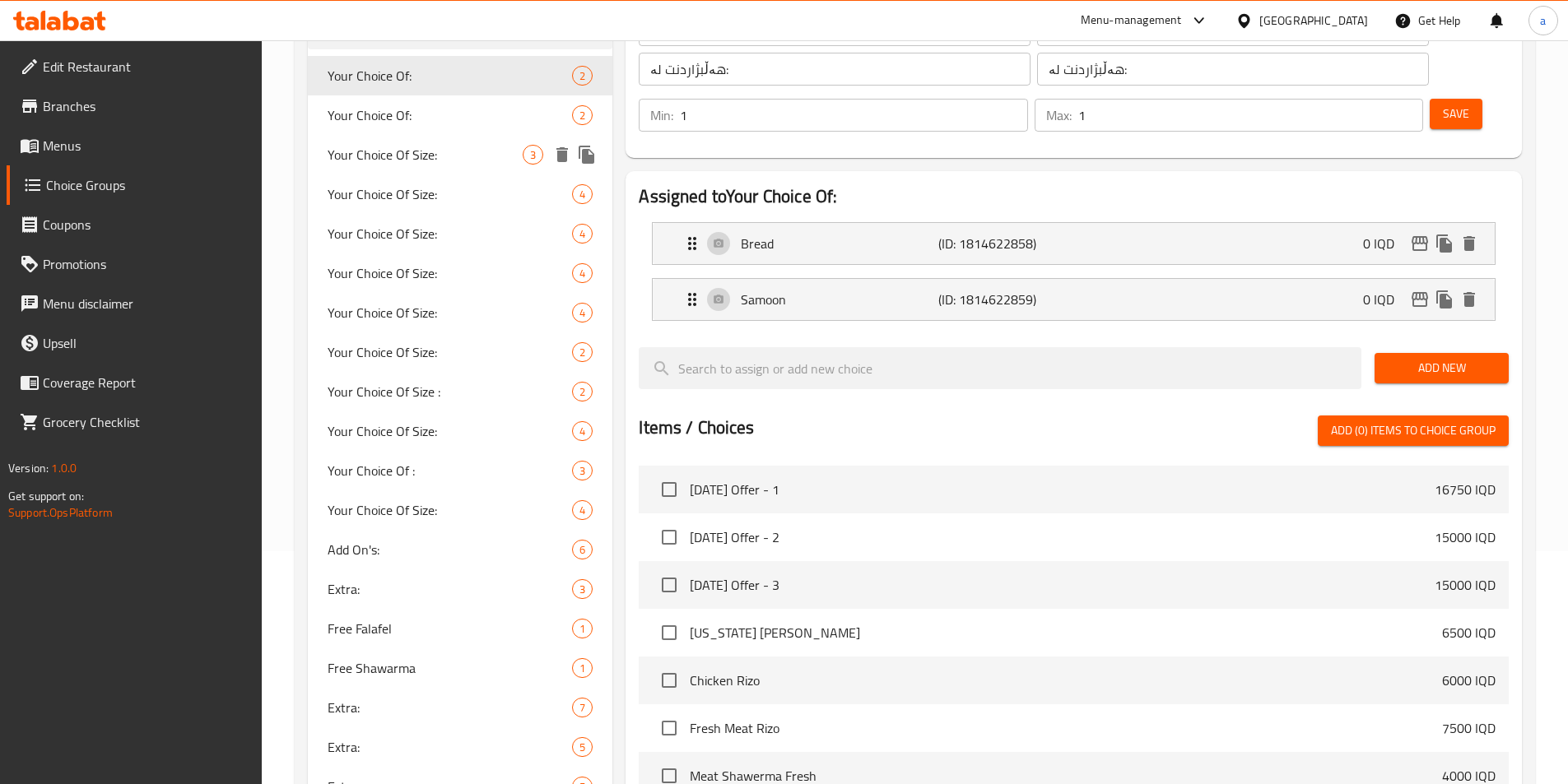
click at [384, 145] on span "Your Choice Of Size:" at bounding box center [425, 154] width 196 height 19
type input "Your Choice Of Size:"
type input "إختيارك من الحجم:"
type input "هەڵبژاردنت لە قەبارە:"
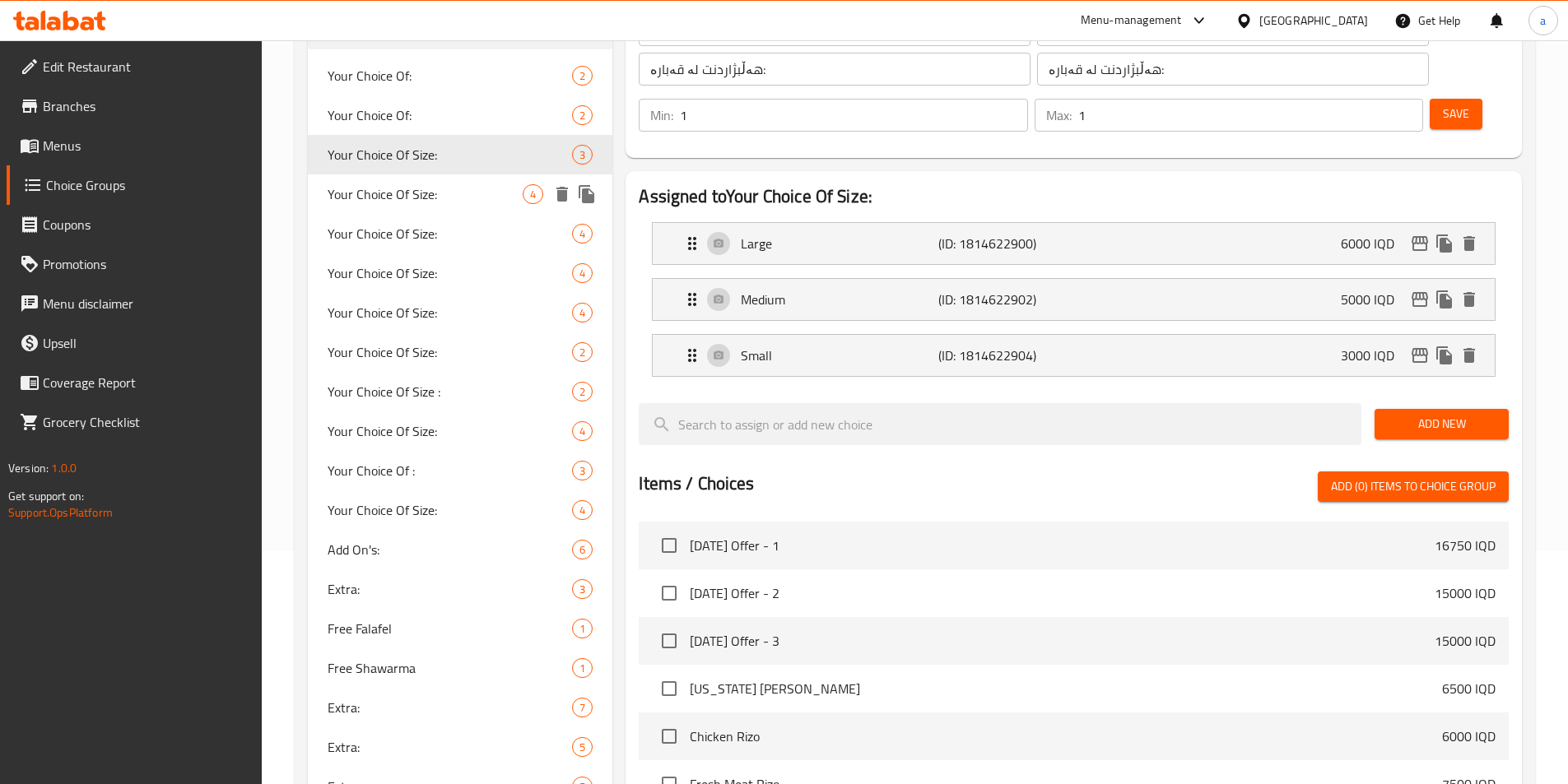
click at [393, 194] on span "Your Choice Of Size:" at bounding box center [425, 194] width 196 height 19
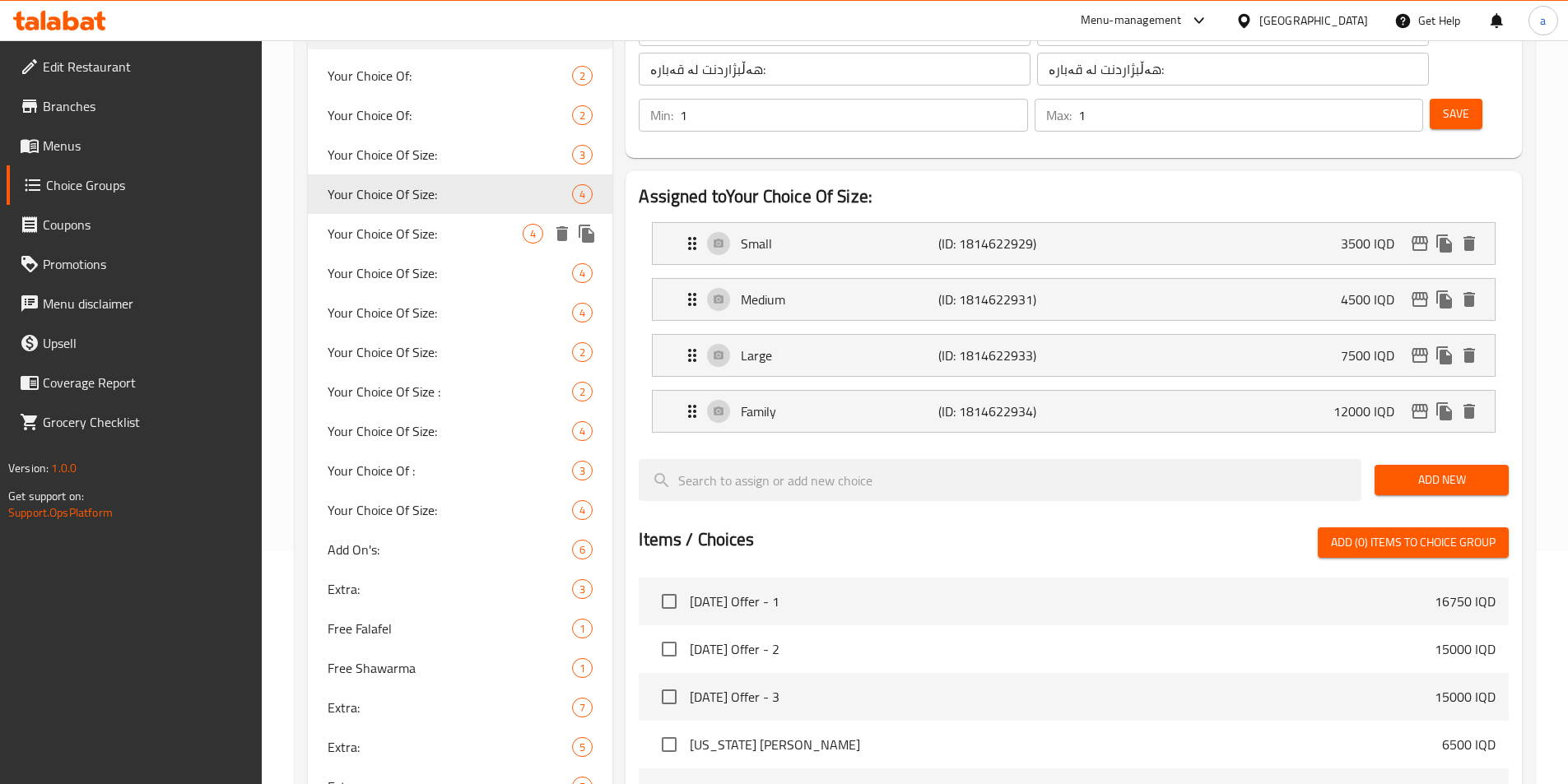
click at [393, 224] on span "Your Choice Of Size:" at bounding box center [425, 234] width 196 height 19
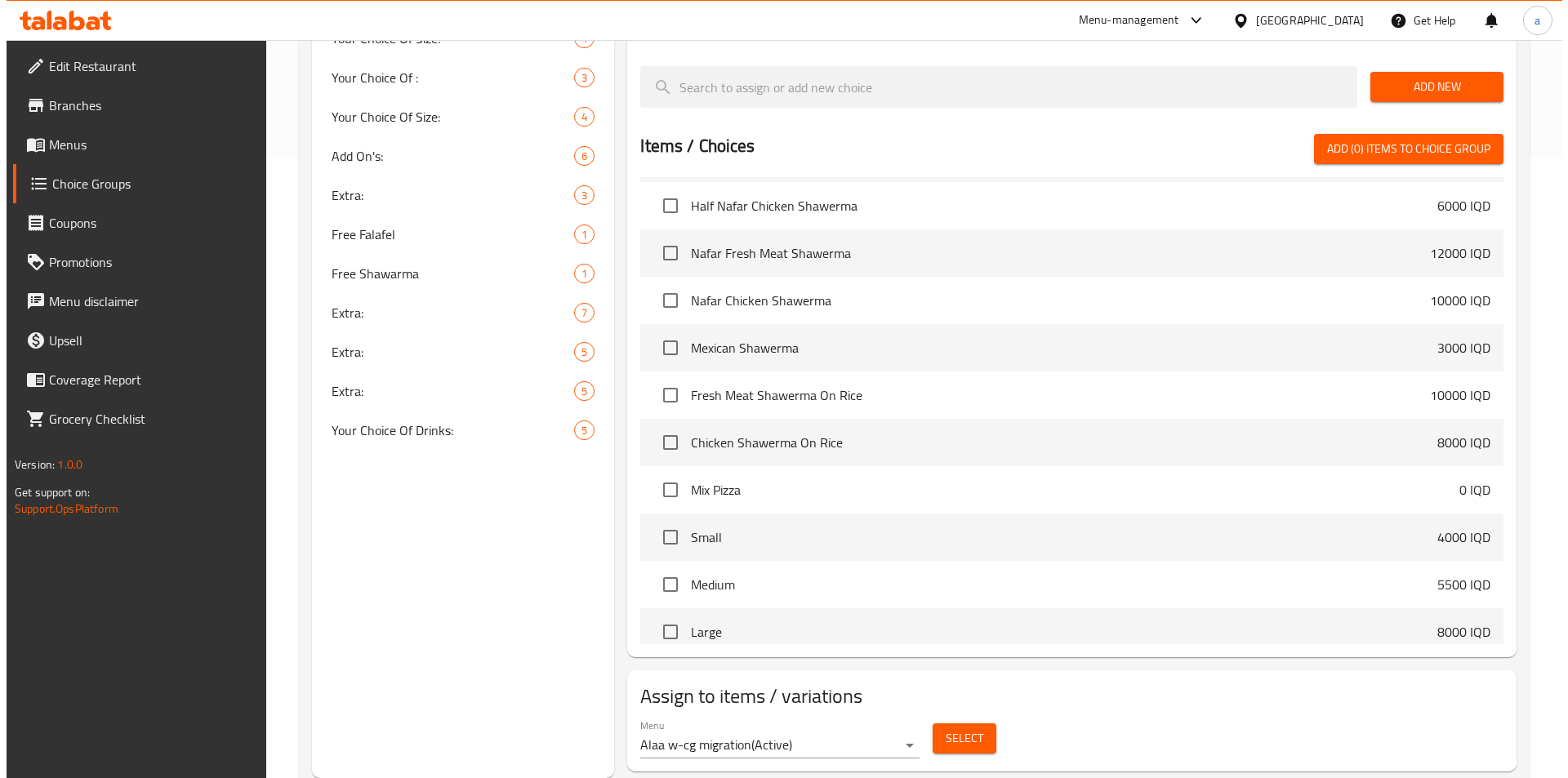
scroll to position [1715, 0]
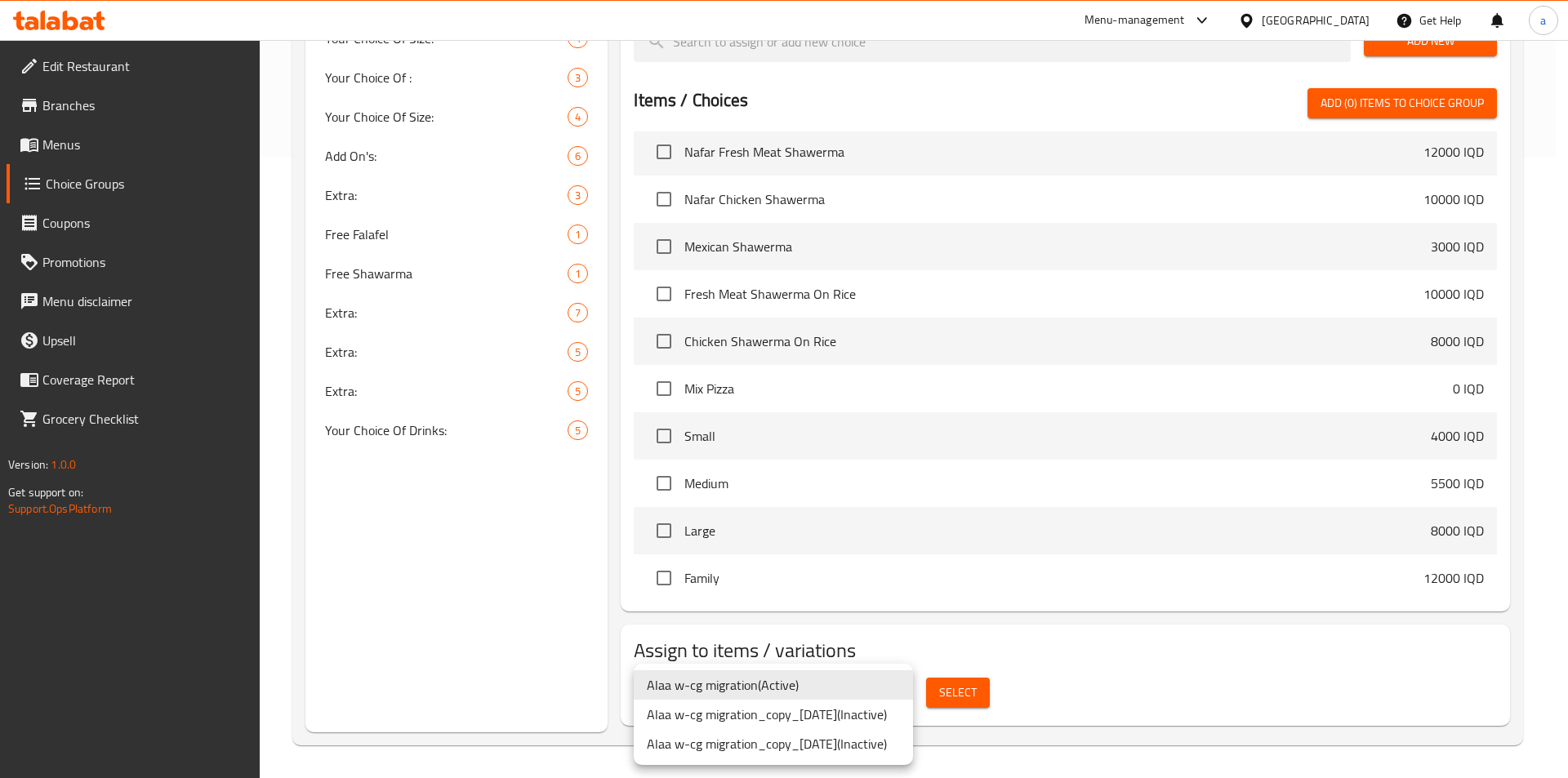
click at [1020, 663] on div at bounding box center [784, 389] width 1568 height 778
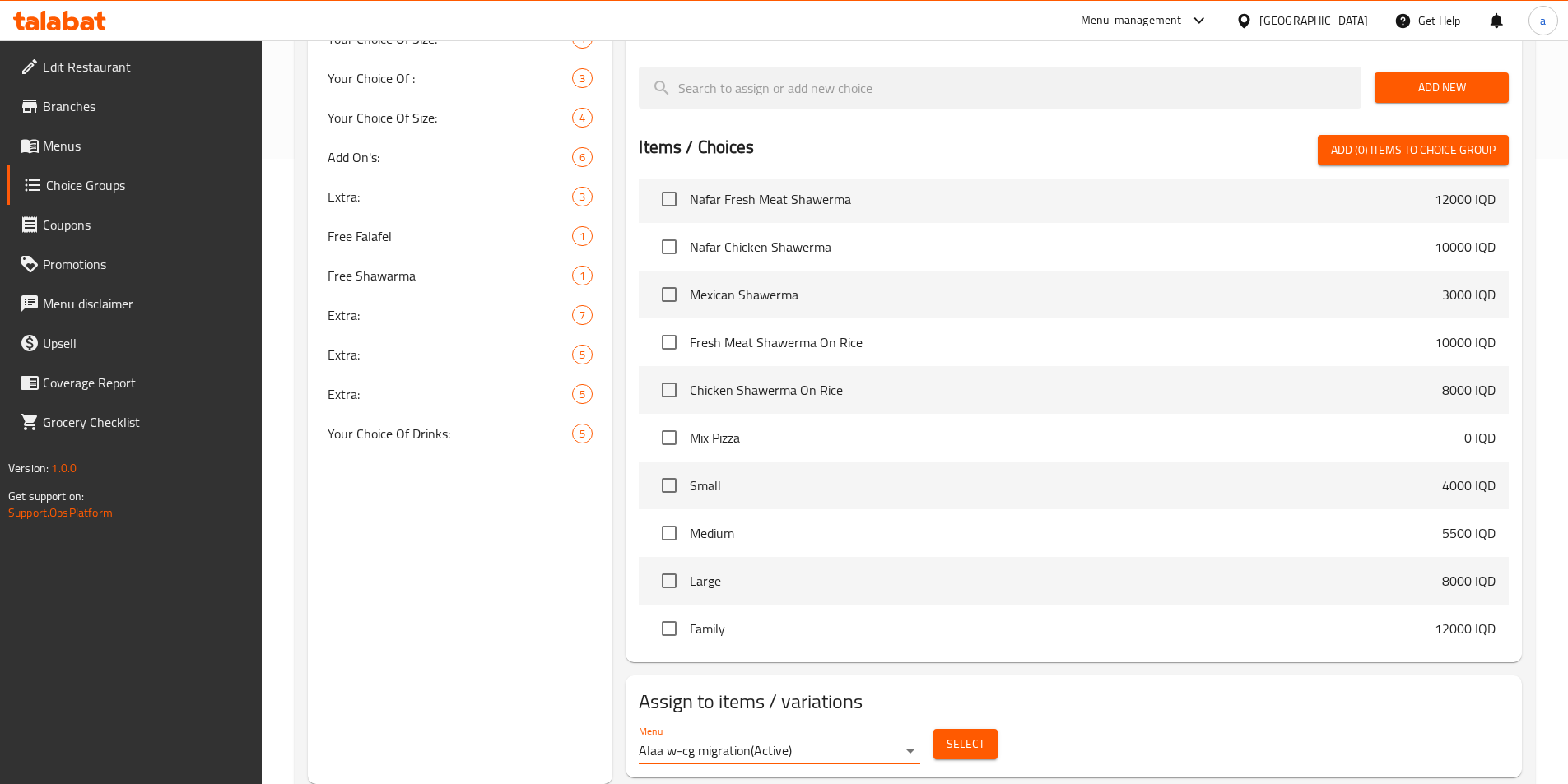
click at [976, 734] on span "Select" at bounding box center [965, 743] width 38 height 20
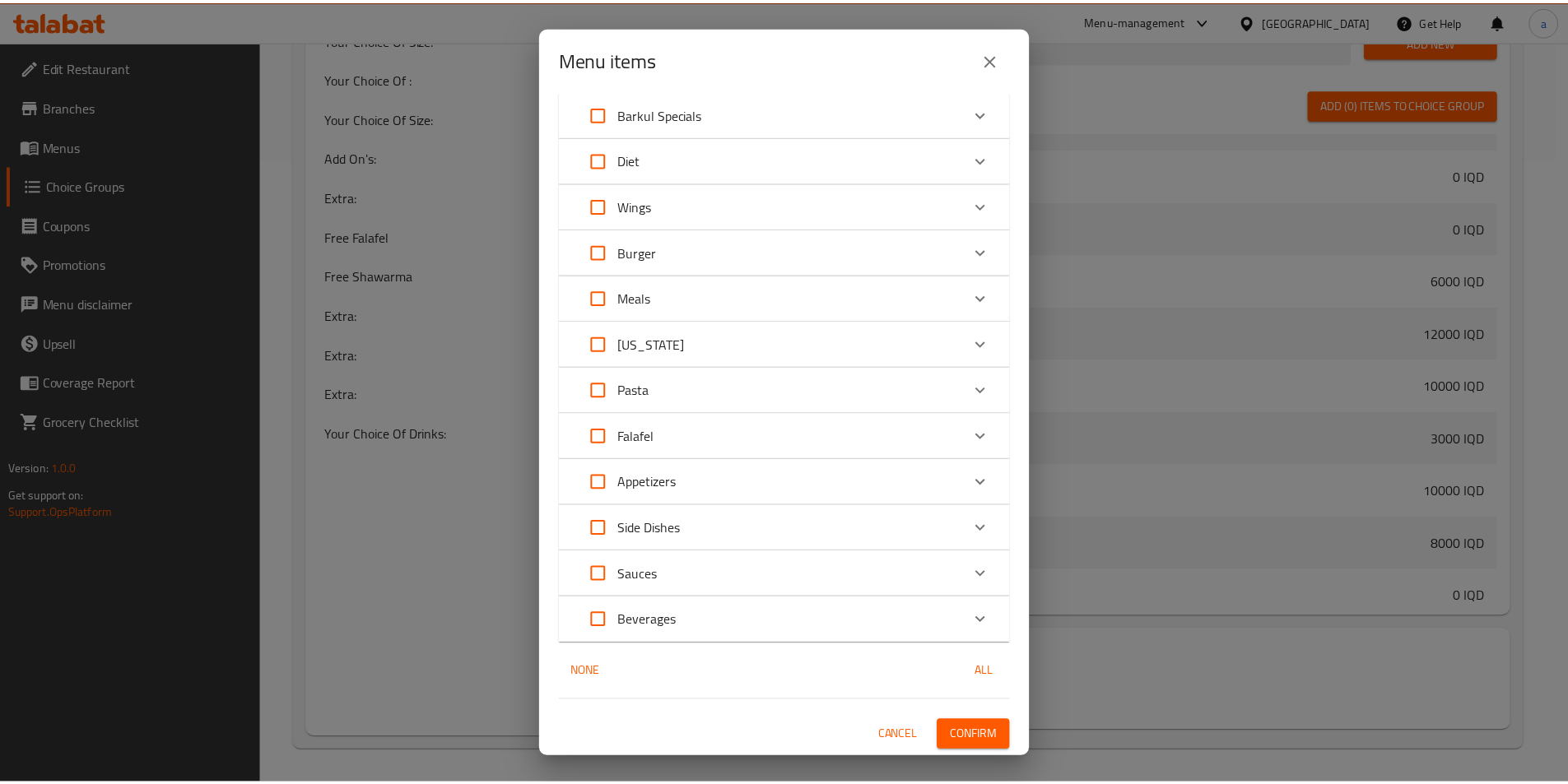
scroll to position [666, 0]
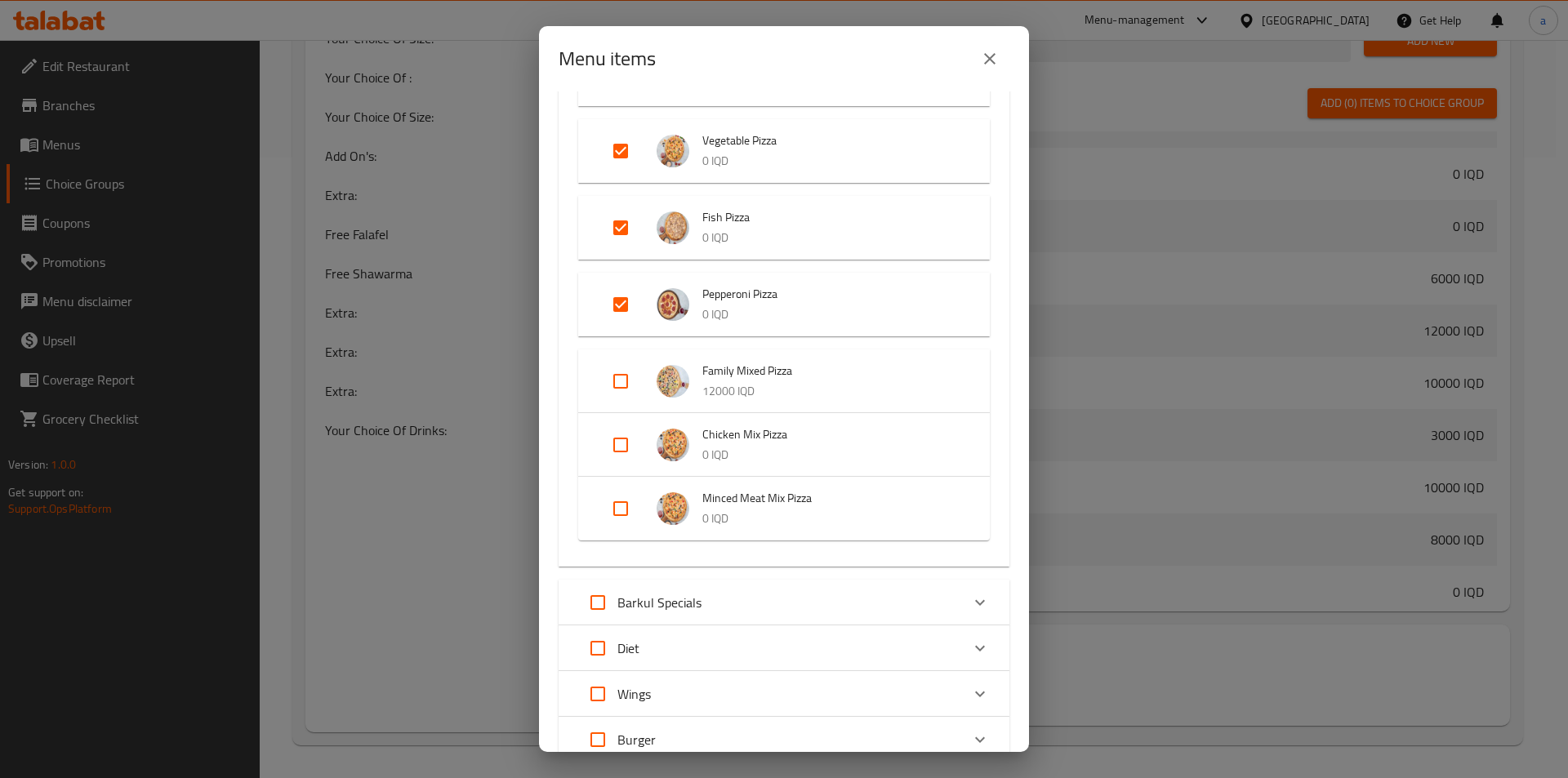
click at [977, 65] on button "close" at bounding box center [989, 58] width 39 height 39
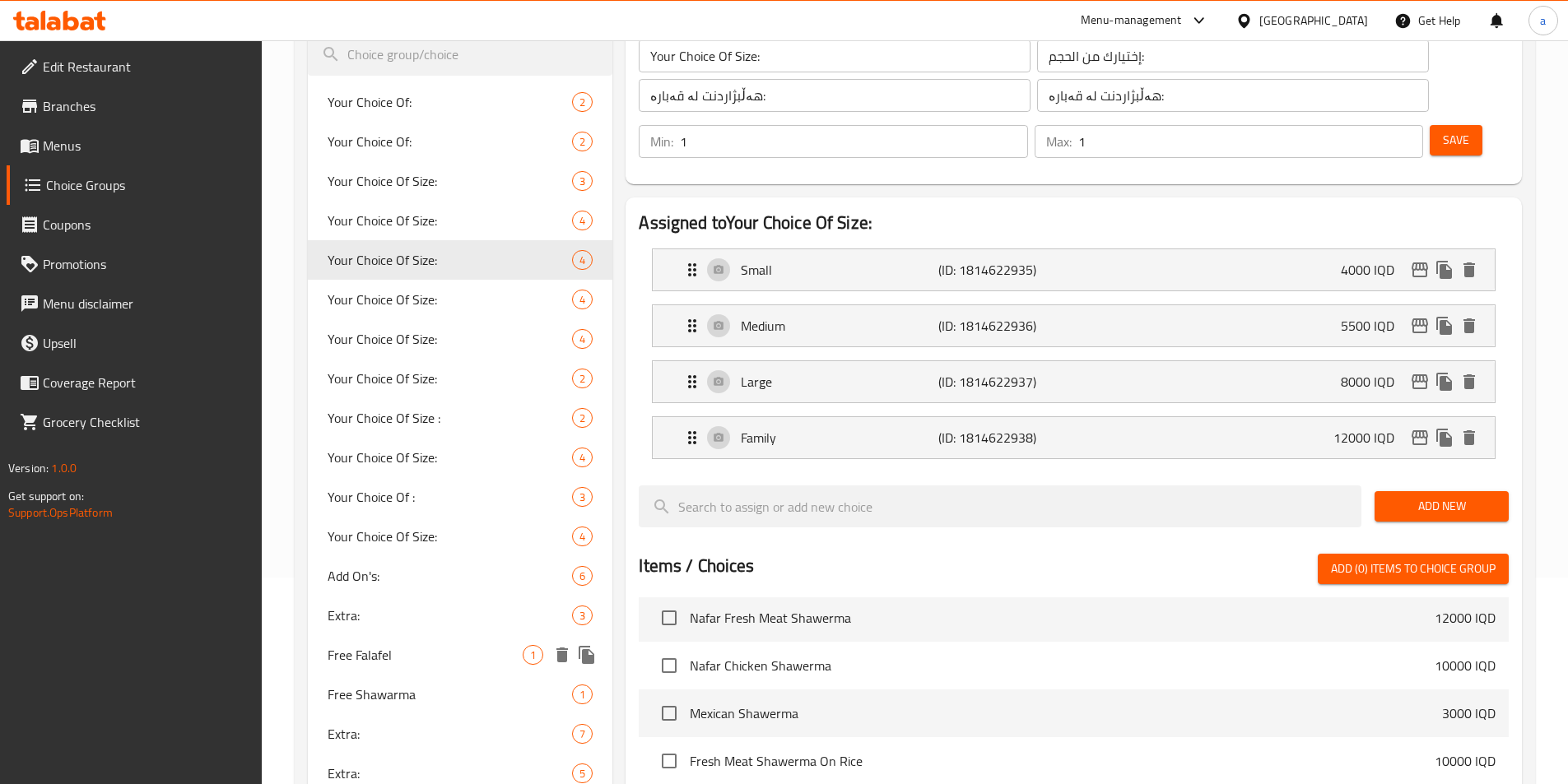
scroll to position [0, 0]
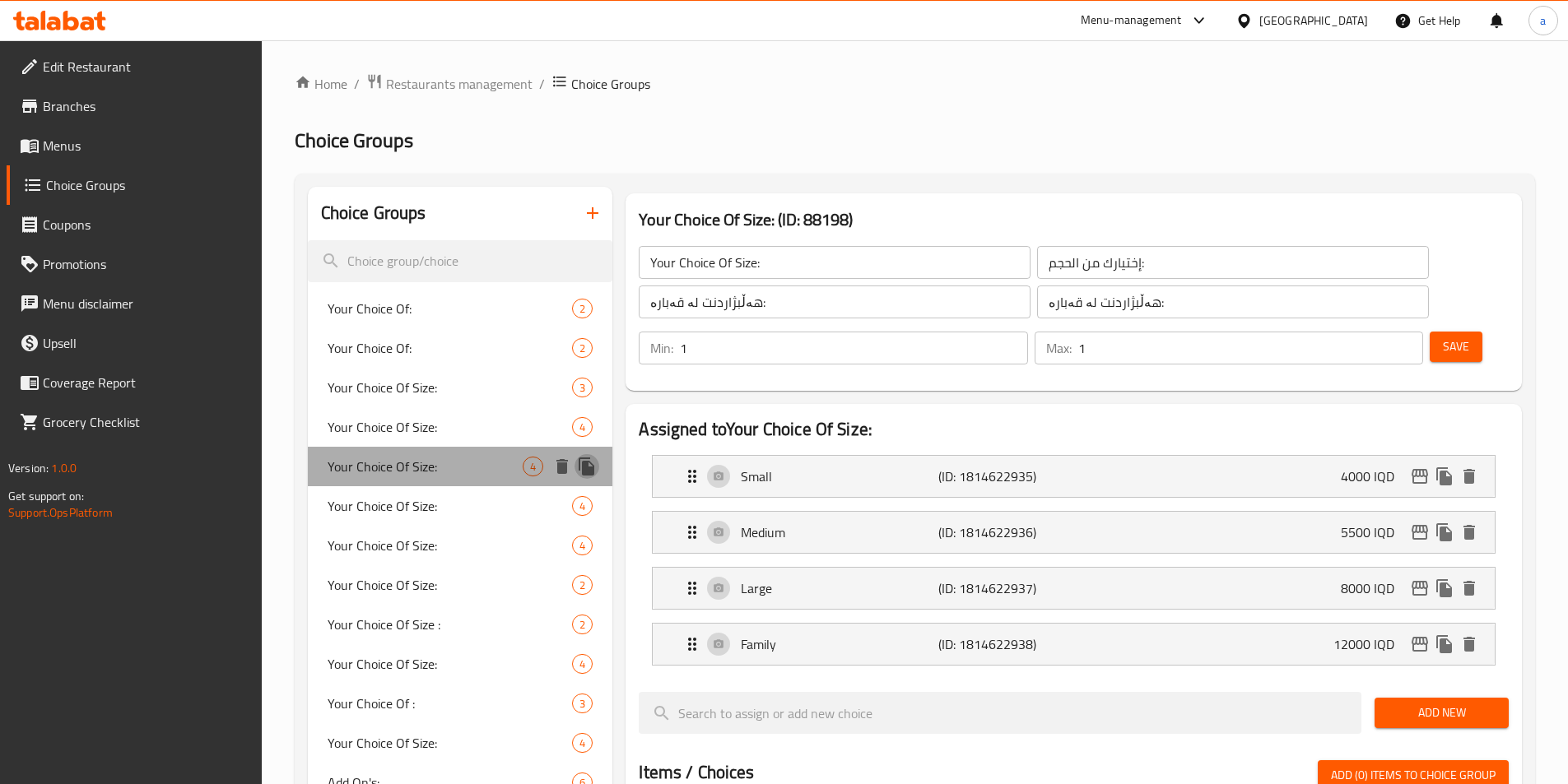
click at [585, 466] on icon "duplicate" at bounding box center [586, 466] width 15 height 18
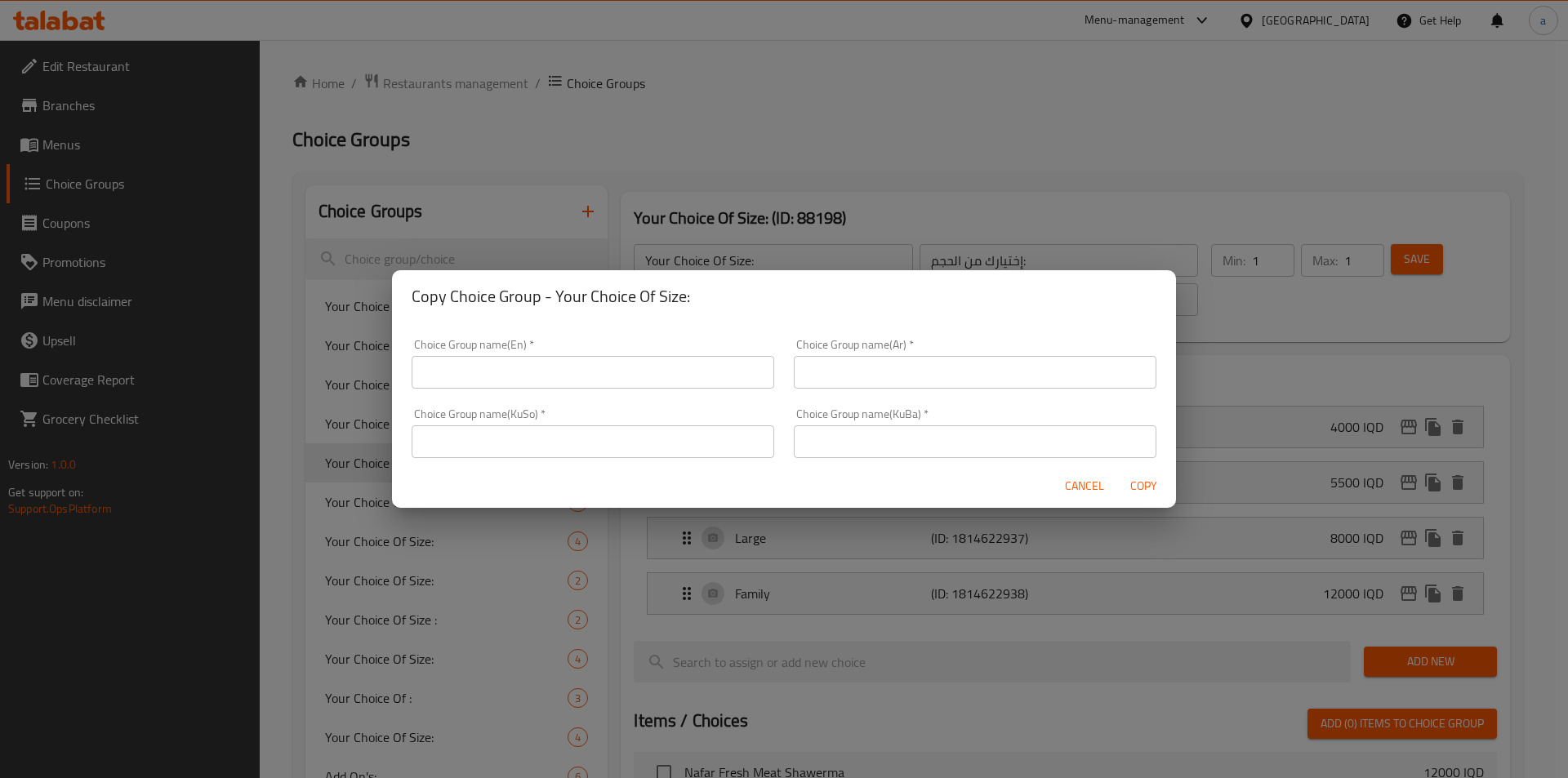
click at [579, 378] on input "text" at bounding box center [593, 373] width 363 height 33
type input "Your Choice Of:"
click at [812, 374] on input "text" at bounding box center [975, 373] width 363 height 33
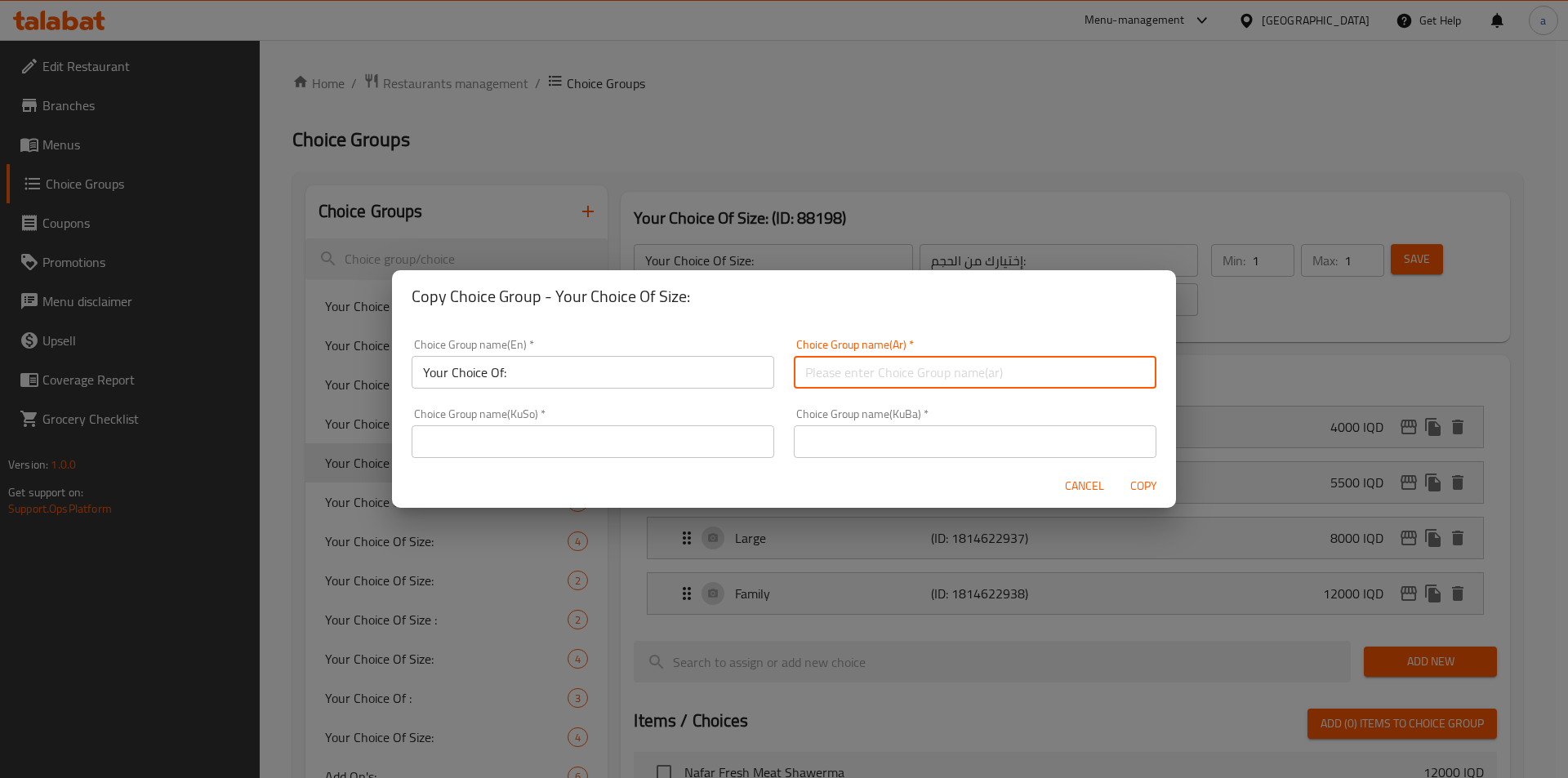
type input "إختيارك من الحجم:"
drag, startPoint x: 680, startPoint y: 380, endPoint x: 671, endPoint y: 380, distance: 9.0
click at [680, 380] on input "Your Choice Of:" at bounding box center [593, 373] width 363 height 33
drag, startPoint x: 920, startPoint y: 377, endPoint x: 766, endPoint y: 390, distance: 154.5
click at [766, 390] on div "Choice Group name(En)   * Your Choice Of: Choice Group name(En) * Choice Group …" at bounding box center [784, 399] width 764 height 139
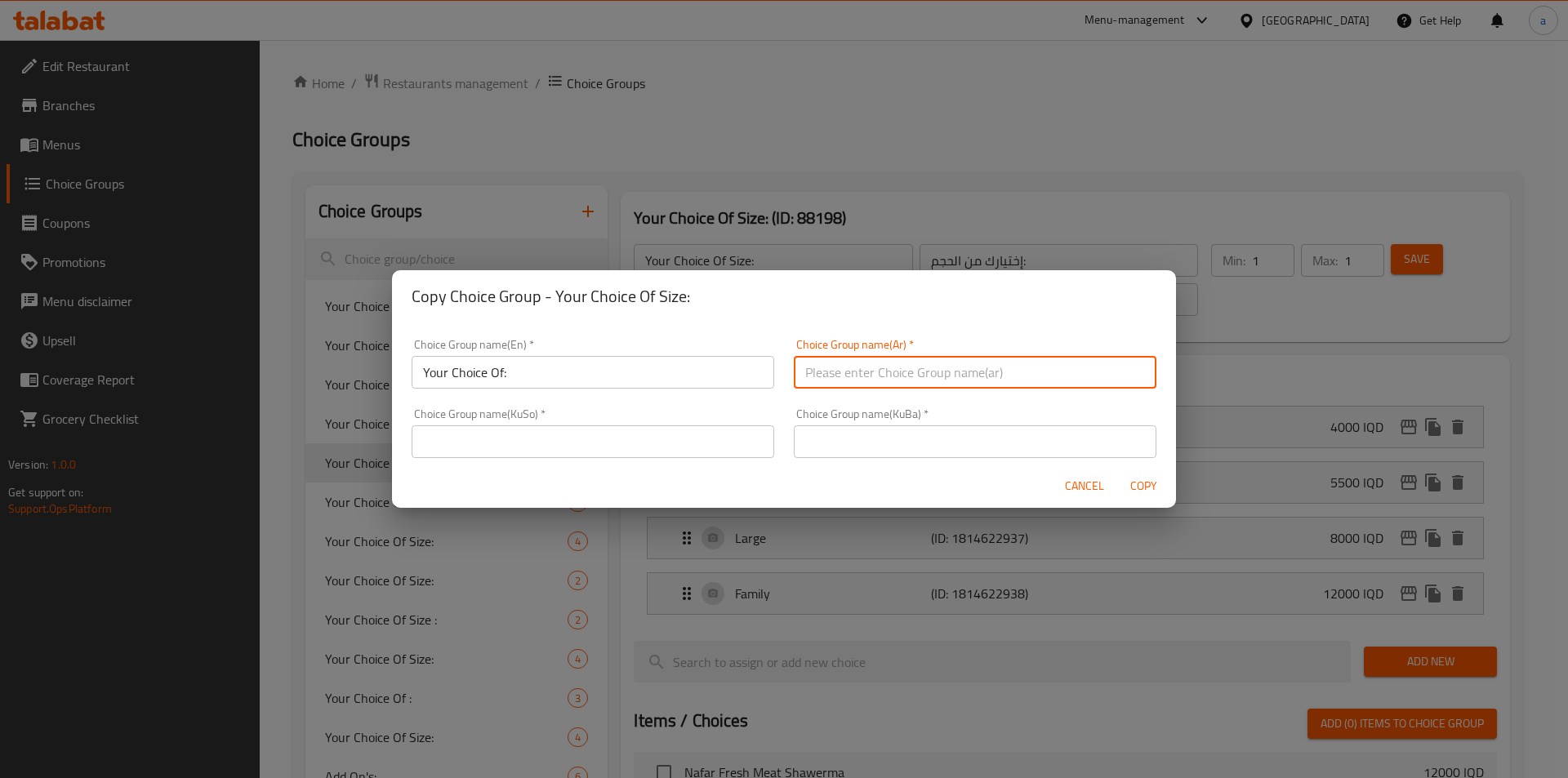
drag, startPoint x: 840, startPoint y: 380, endPoint x: 850, endPoint y: 380, distance: 10.0
click at [840, 380] on input "text" at bounding box center [975, 373] width 363 height 33
type input "إختيارك من:"
click at [695, 446] on input "text" at bounding box center [593, 442] width 363 height 33
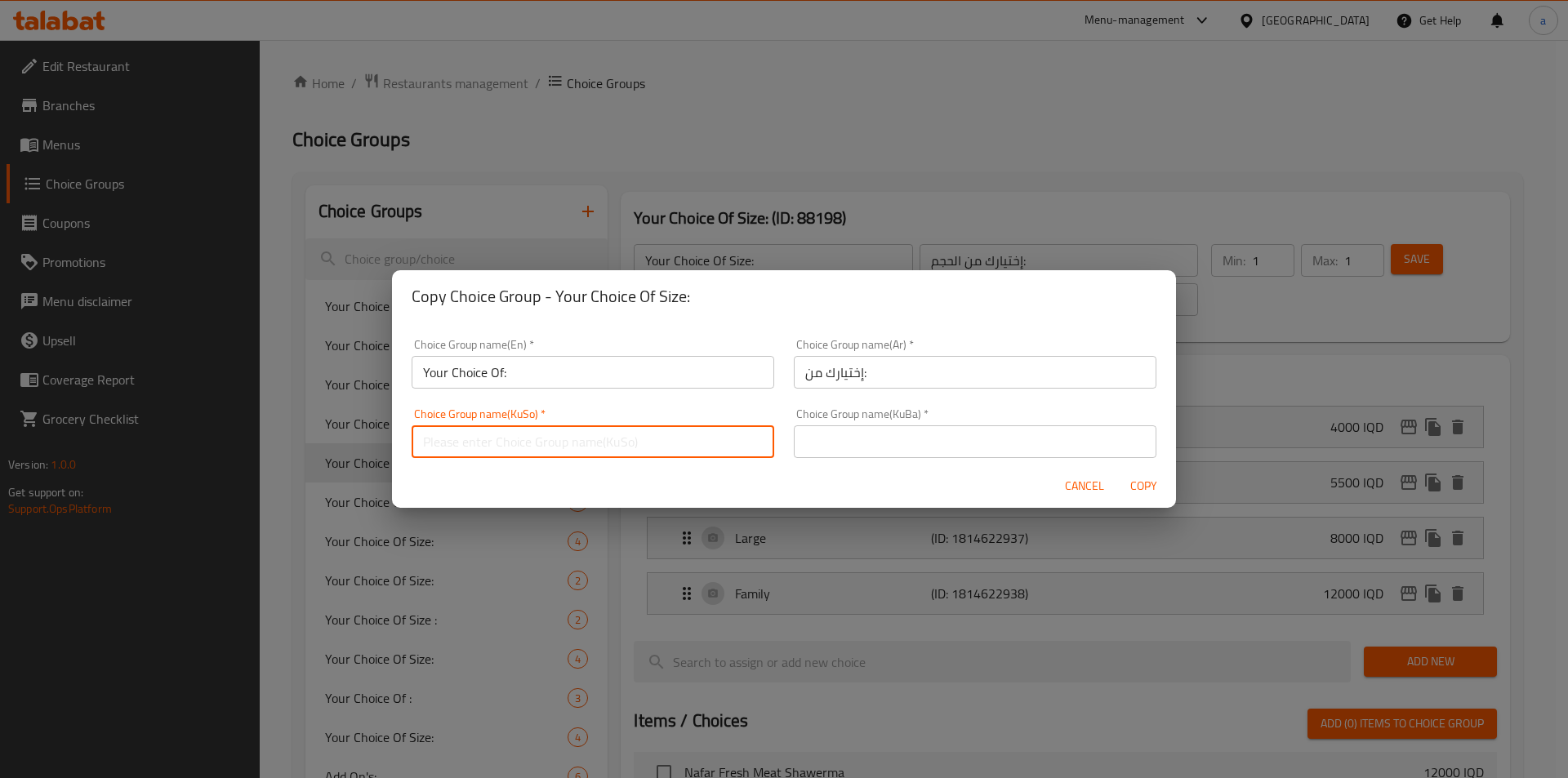
type input "هەڵبژاردنت لە:"
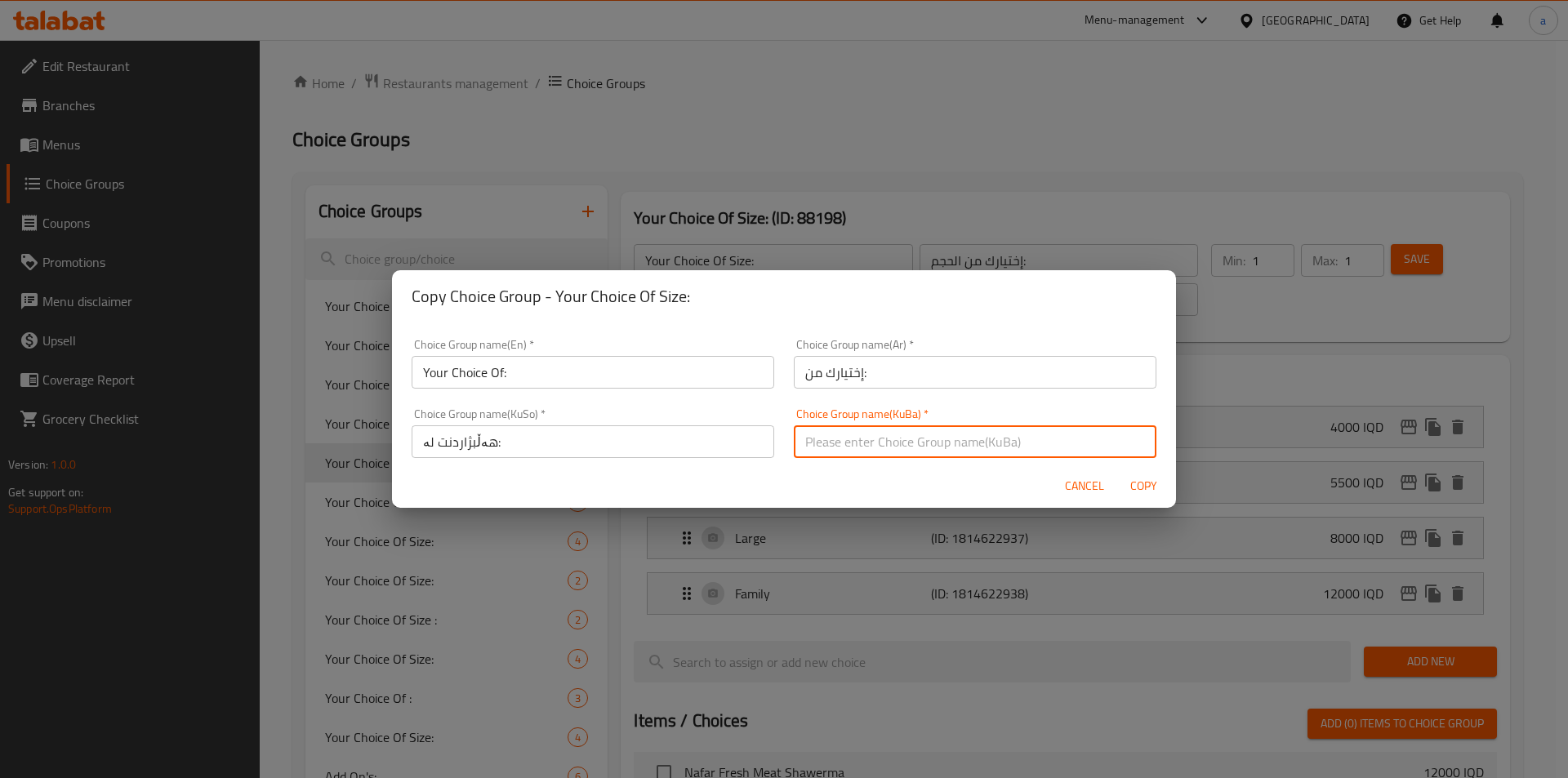
click at [878, 444] on input "text" at bounding box center [975, 442] width 363 height 33
type input "هەڵبژاردنت لە:"
click at [1138, 485] on span "Copy" at bounding box center [1143, 486] width 39 height 20
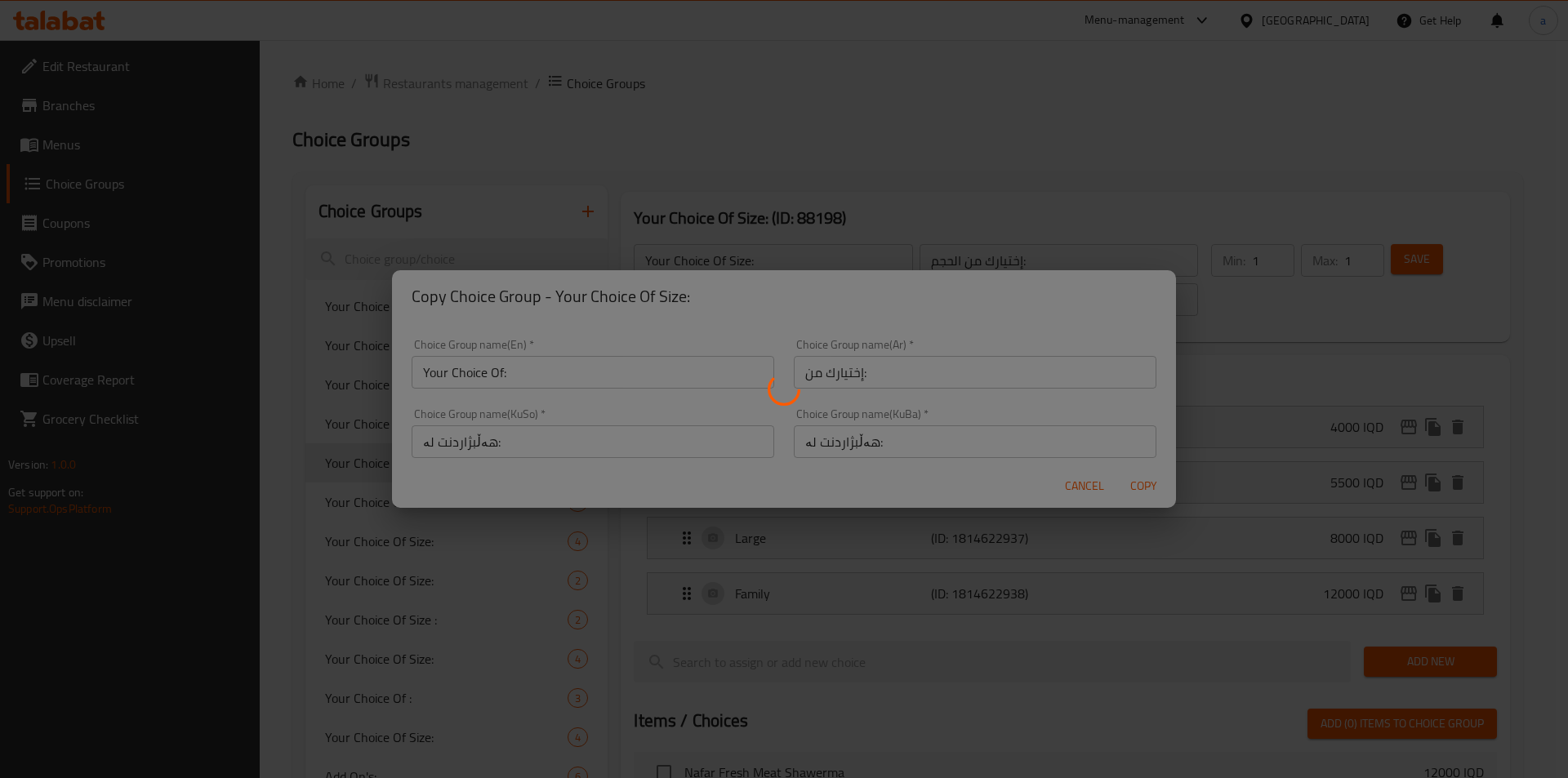
type input "Your Choice Of:"
type input "إختيارك من:"
type input "هەڵبژاردنت لە:"
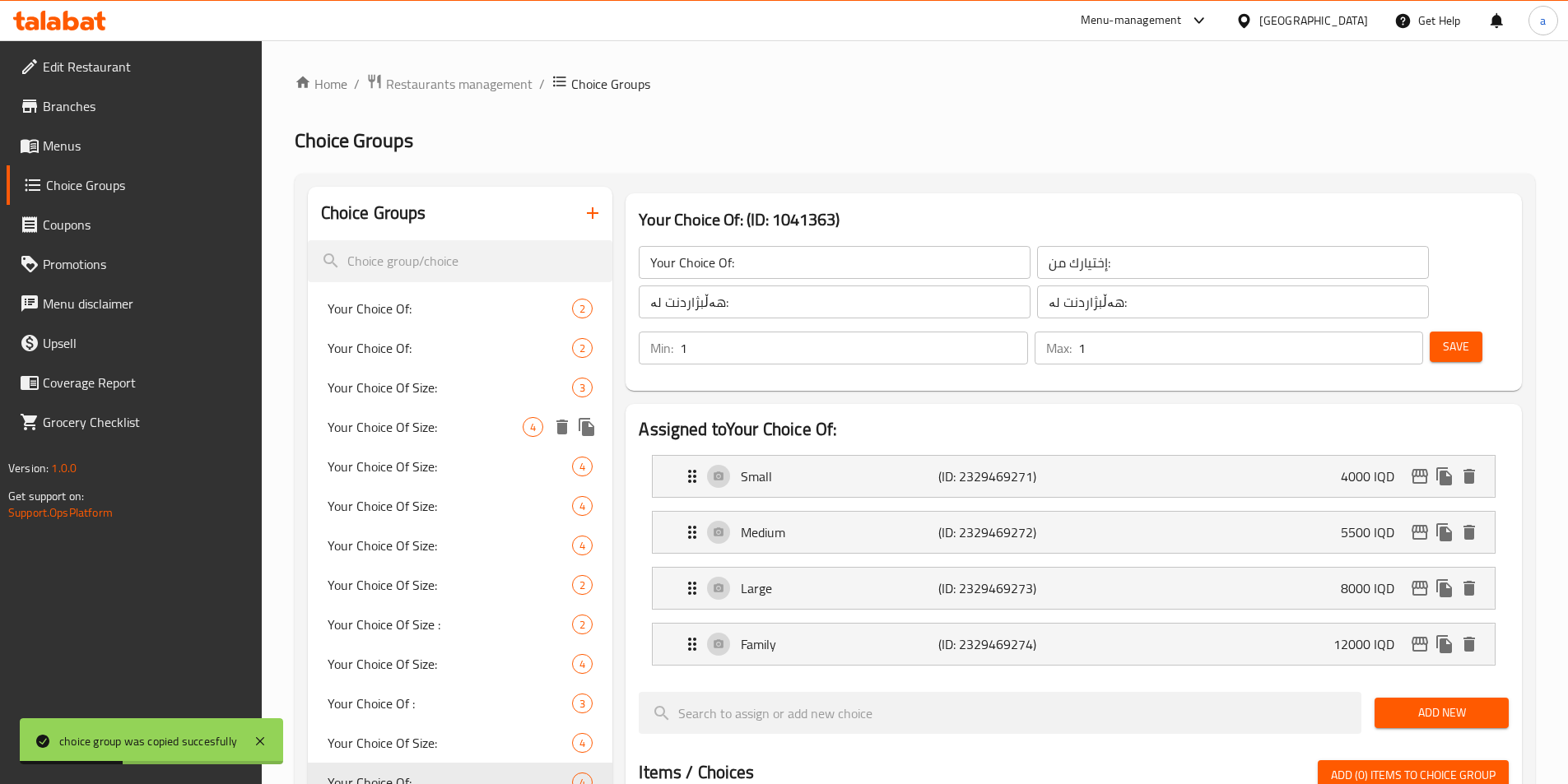
click at [368, 435] on span "Your Choice Of Size:" at bounding box center [425, 427] width 196 height 19
type input "Your Choice Of Size:"
type input "إختيارك من الحجم:"
type input "هەڵبژاردنت لە قەبارە:"
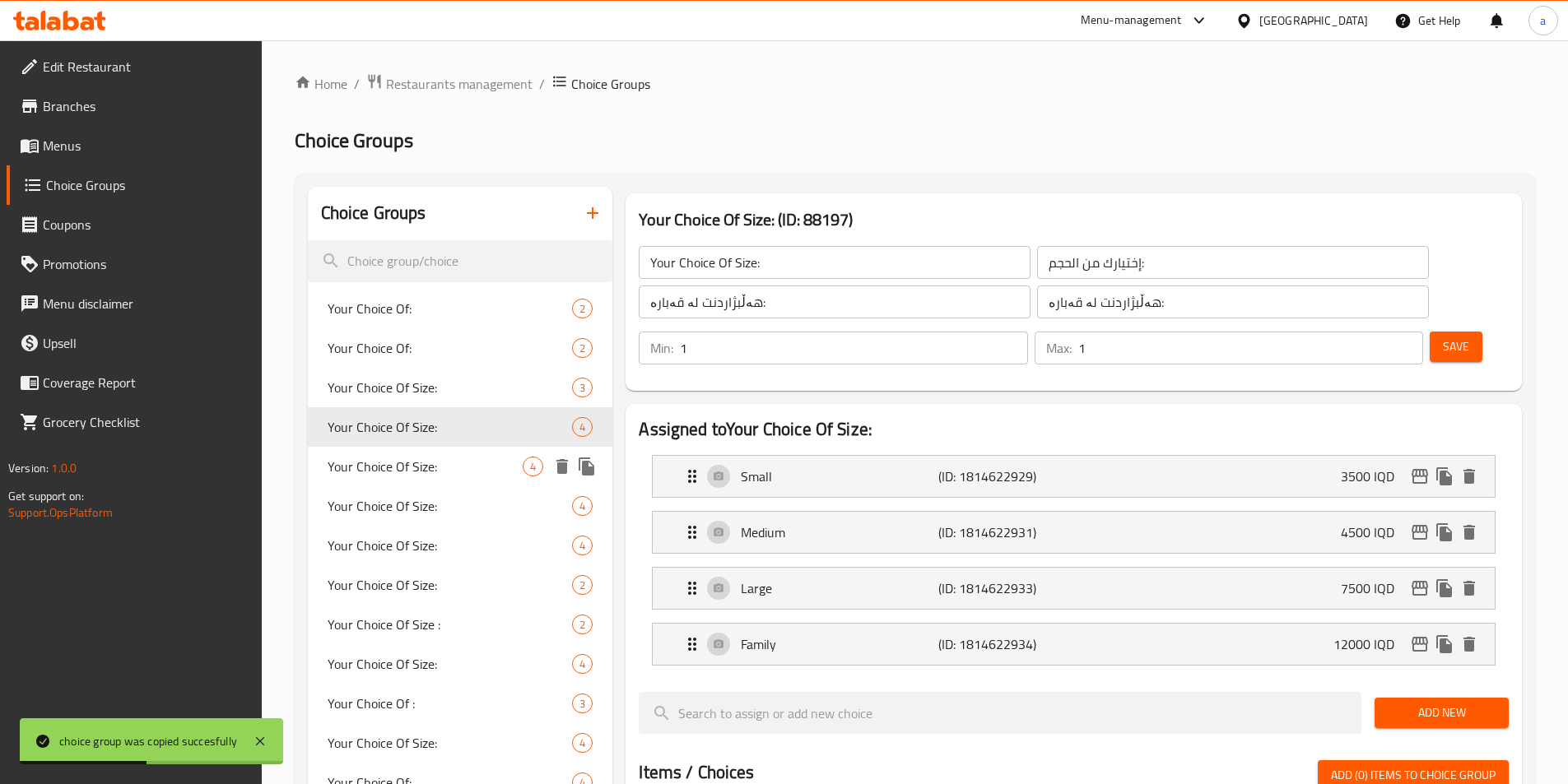
click at [384, 462] on span "Your Choice Of Size:" at bounding box center [425, 466] width 196 height 19
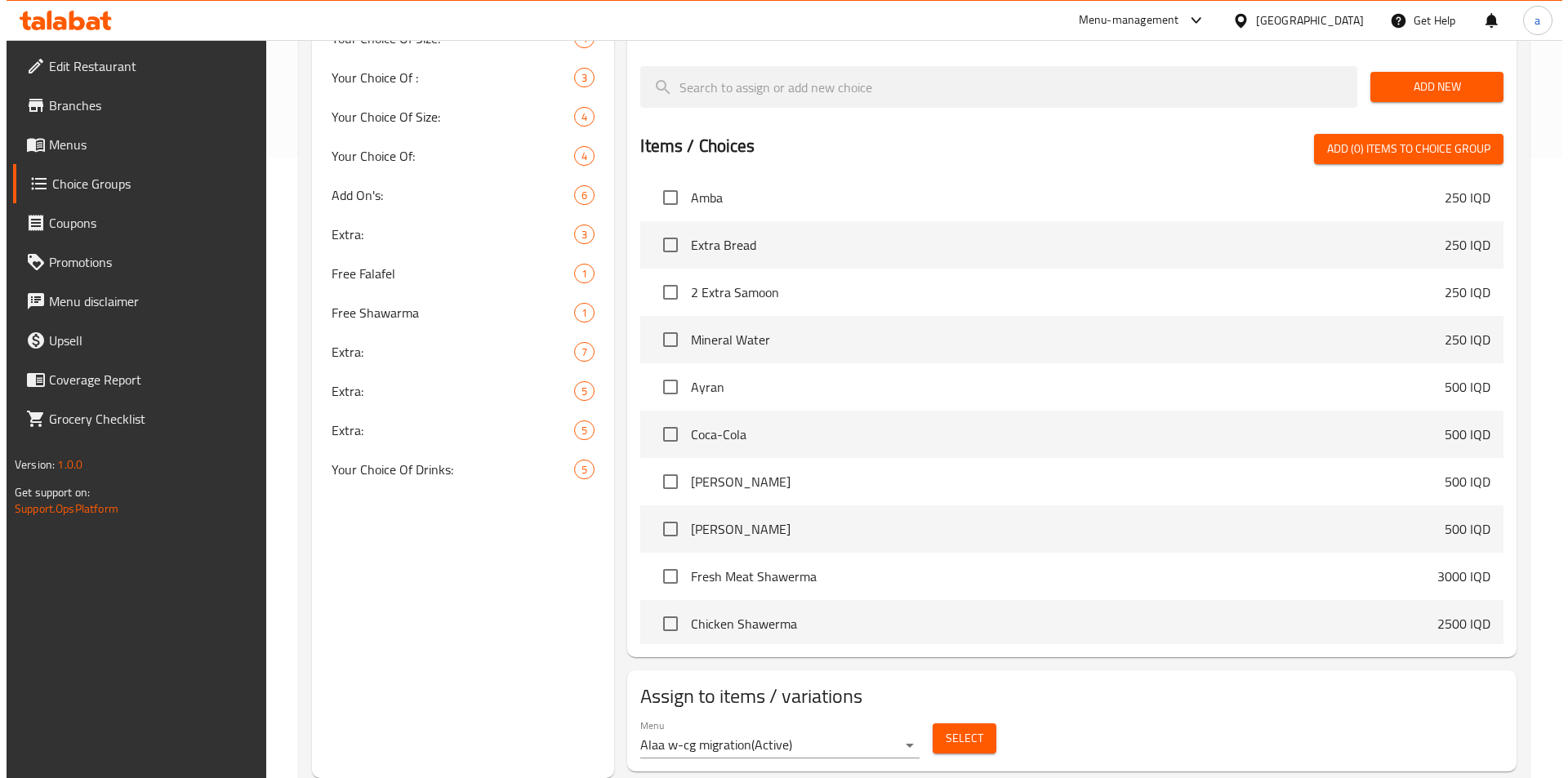
scroll to position [1225, 0]
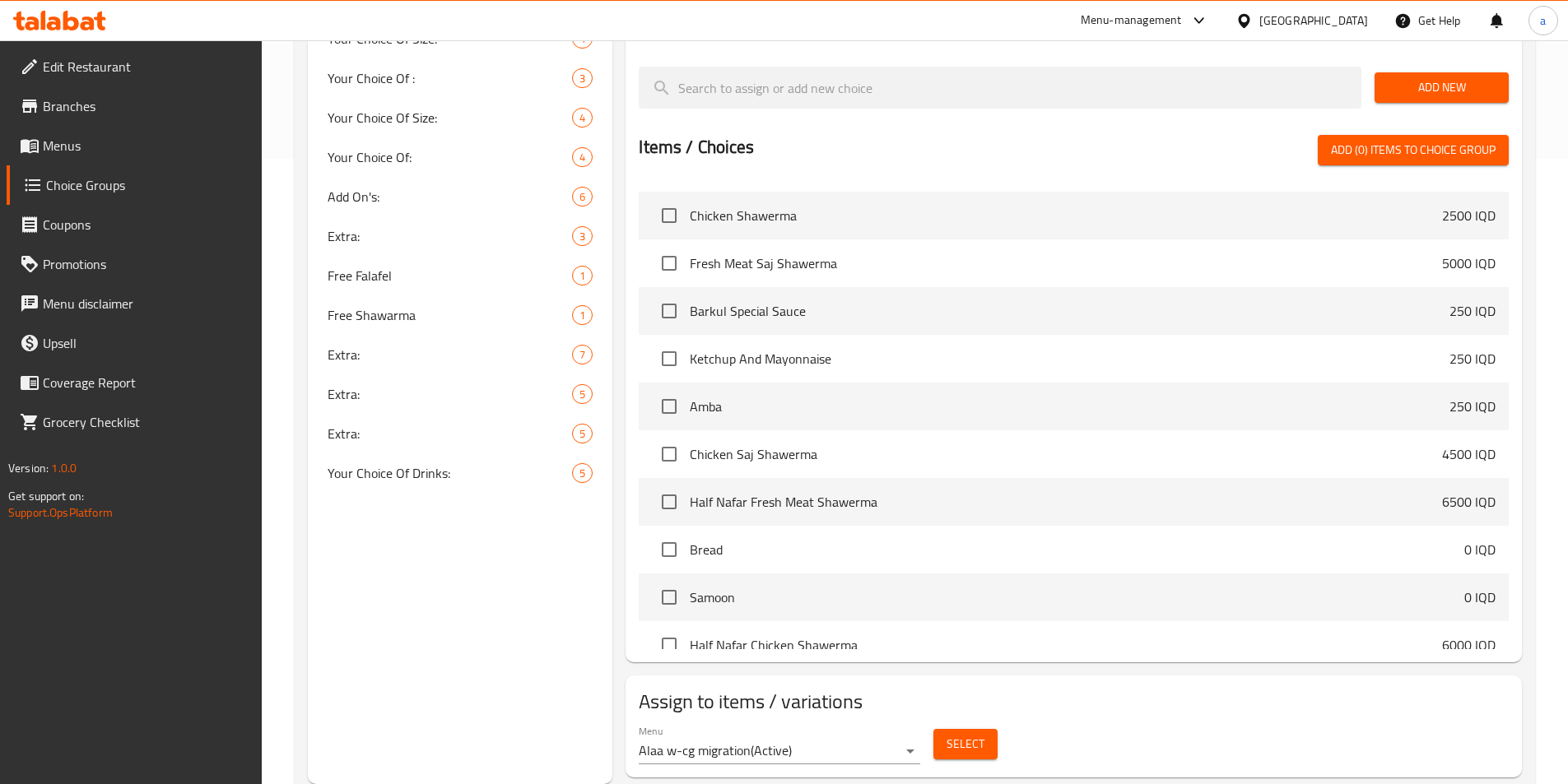
click at [963, 734] on span "Select" at bounding box center [965, 743] width 38 height 20
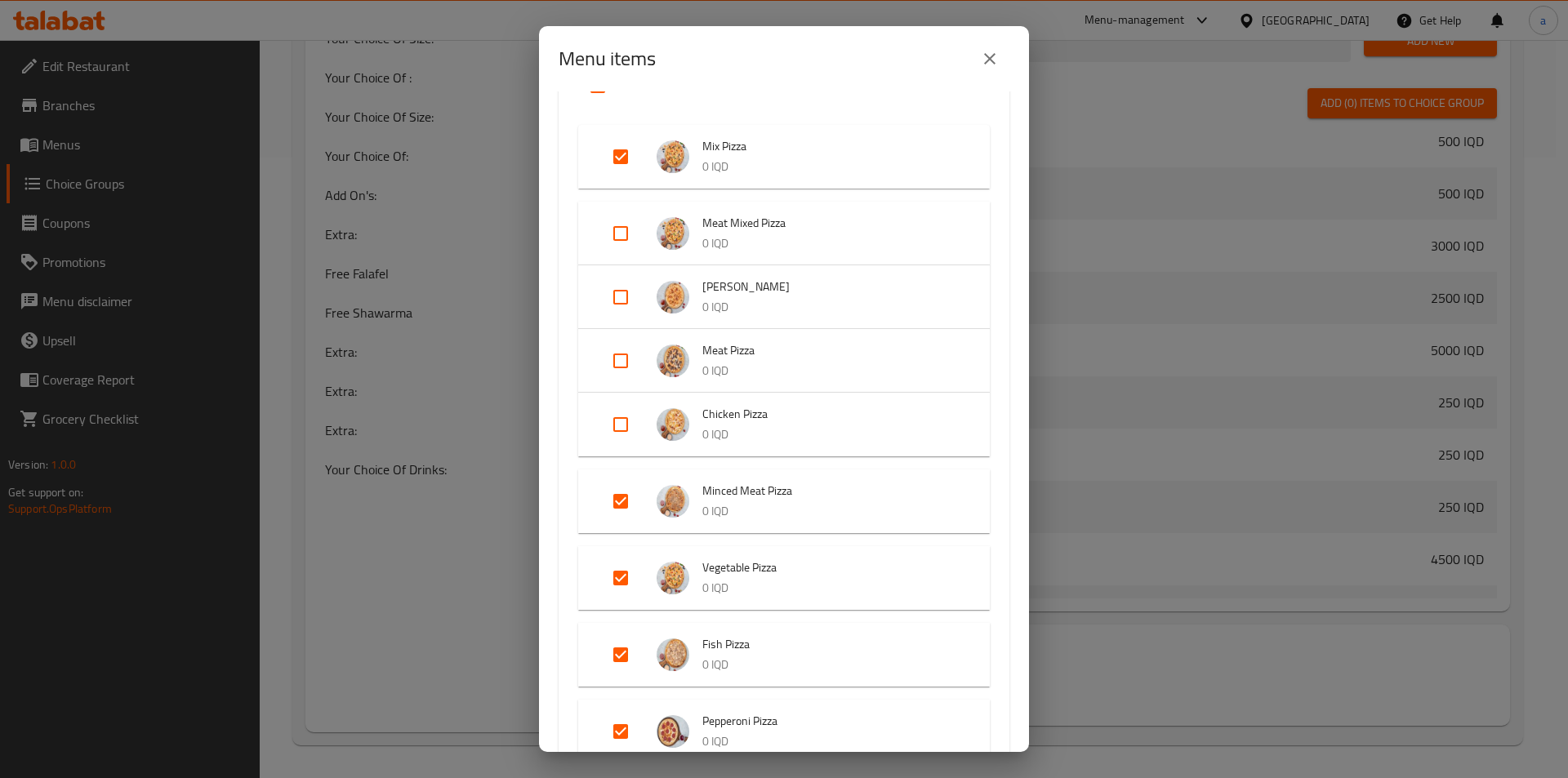
scroll to position [245, 0]
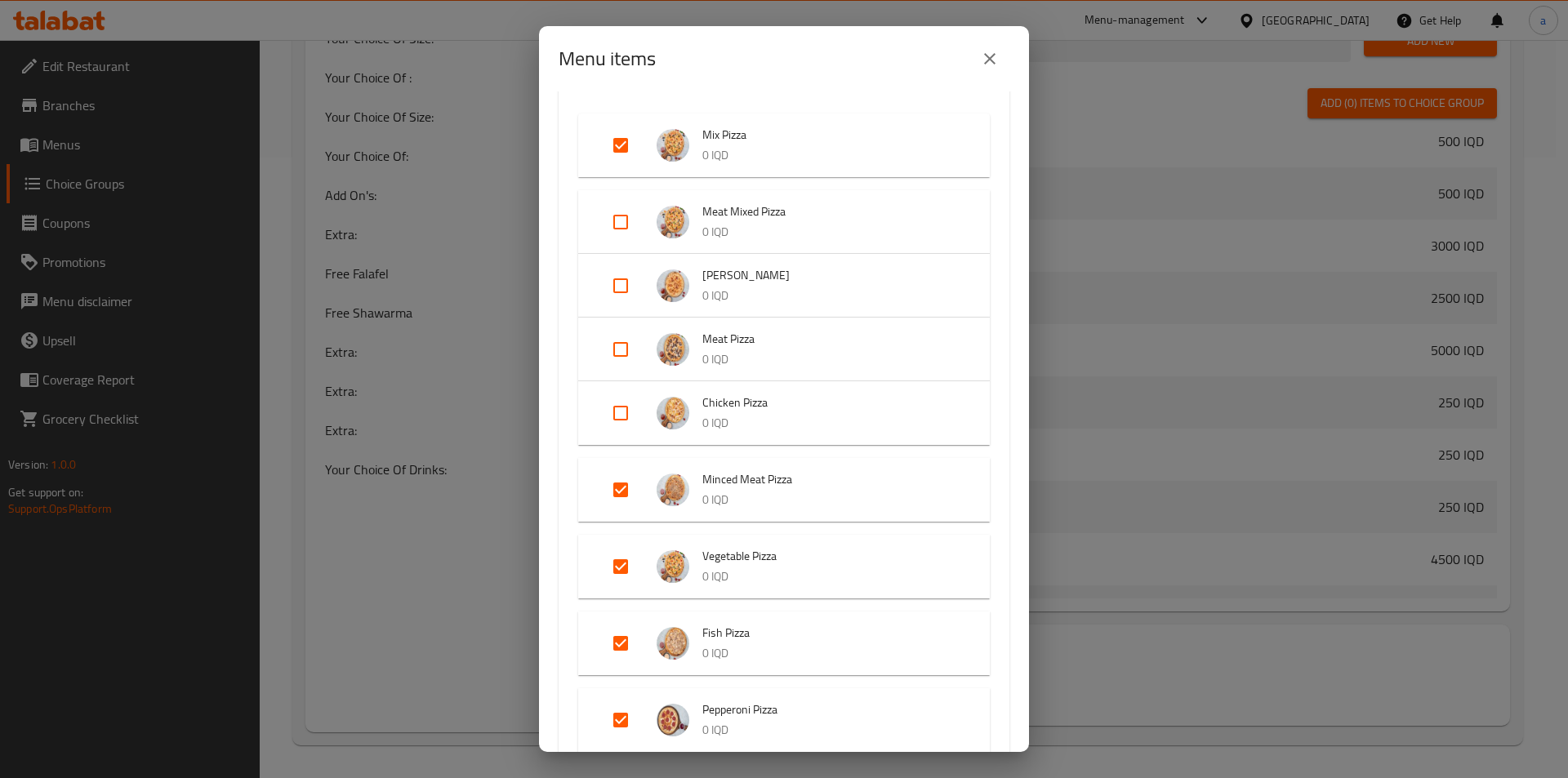
click at [620, 485] on input "Expand" at bounding box center [620, 490] width 39 height 39
checkbox input "false"
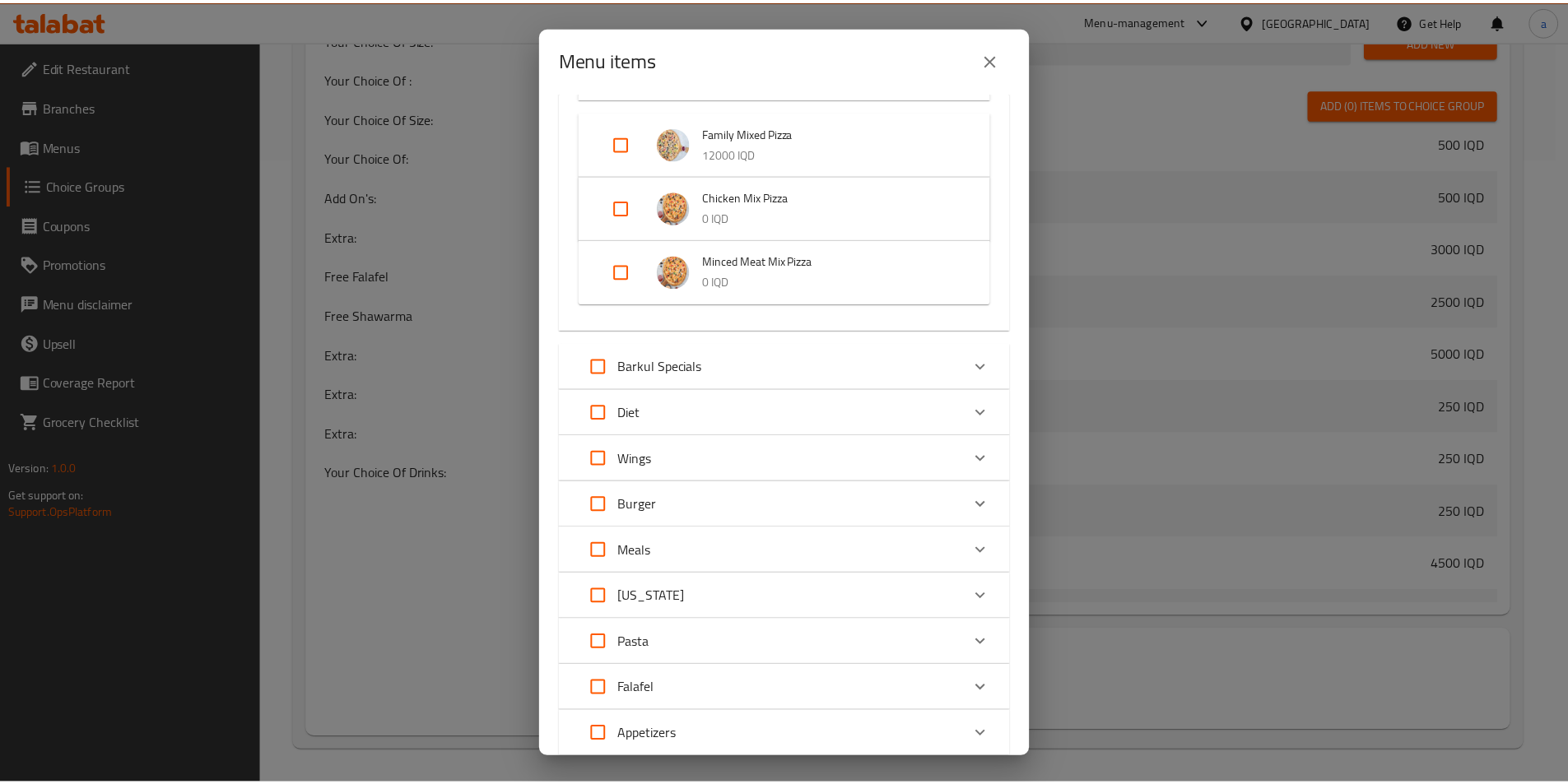
scroll to position [1147, 0]
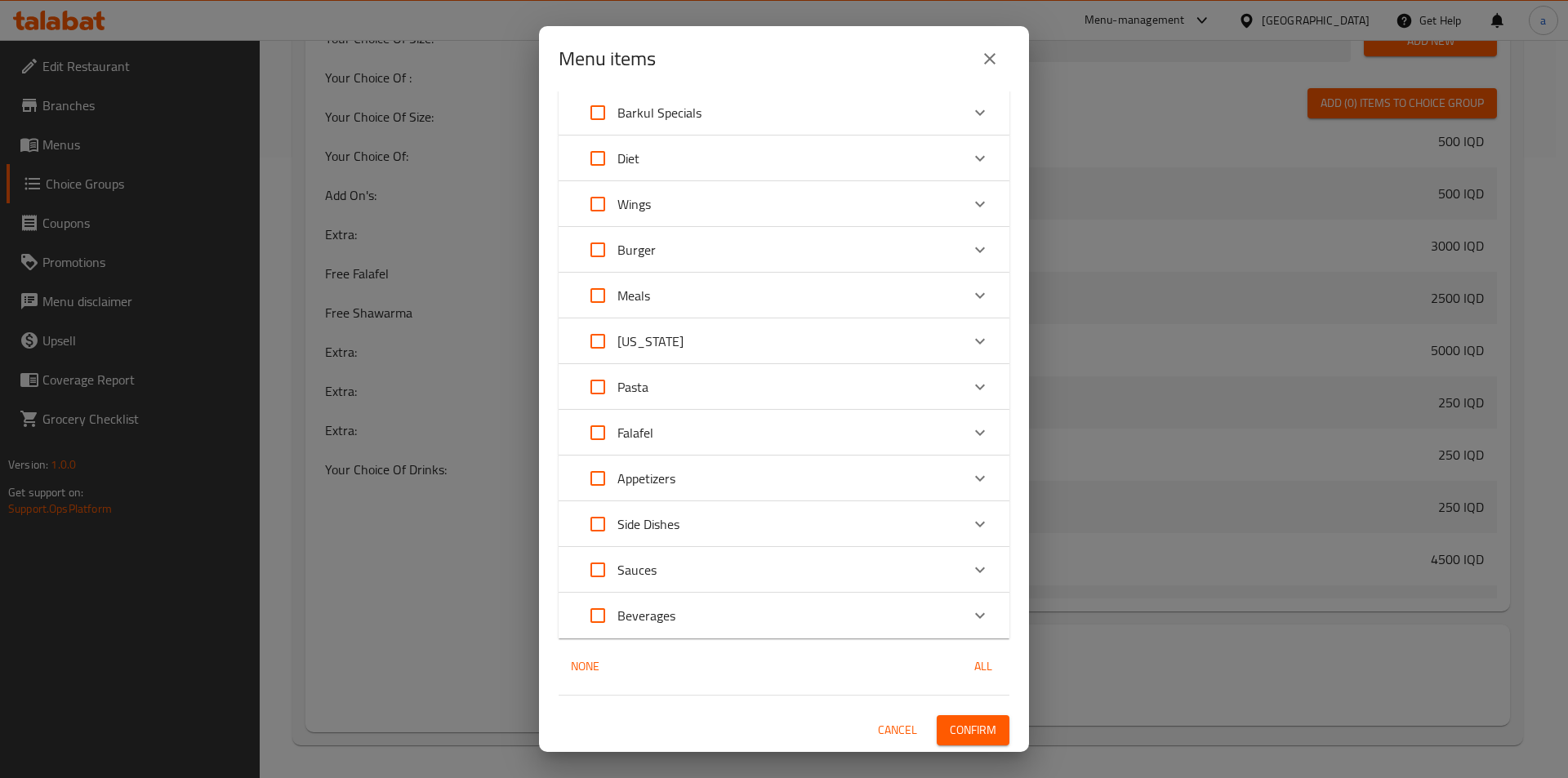
click at [955, 721] on span "Confirm" at bounding box center [972, 730] width 47 height 20
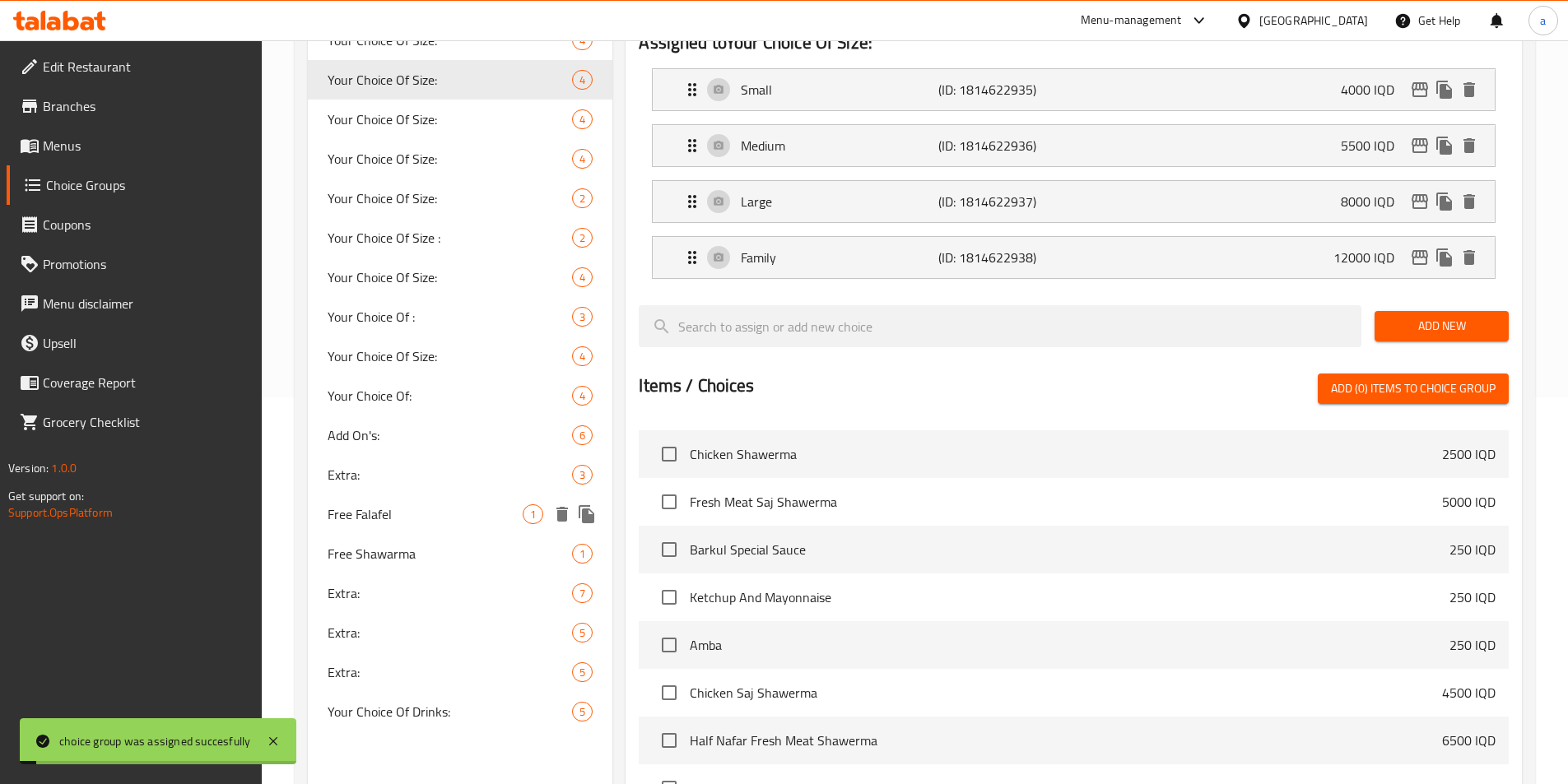
scroll to position [131, 0]
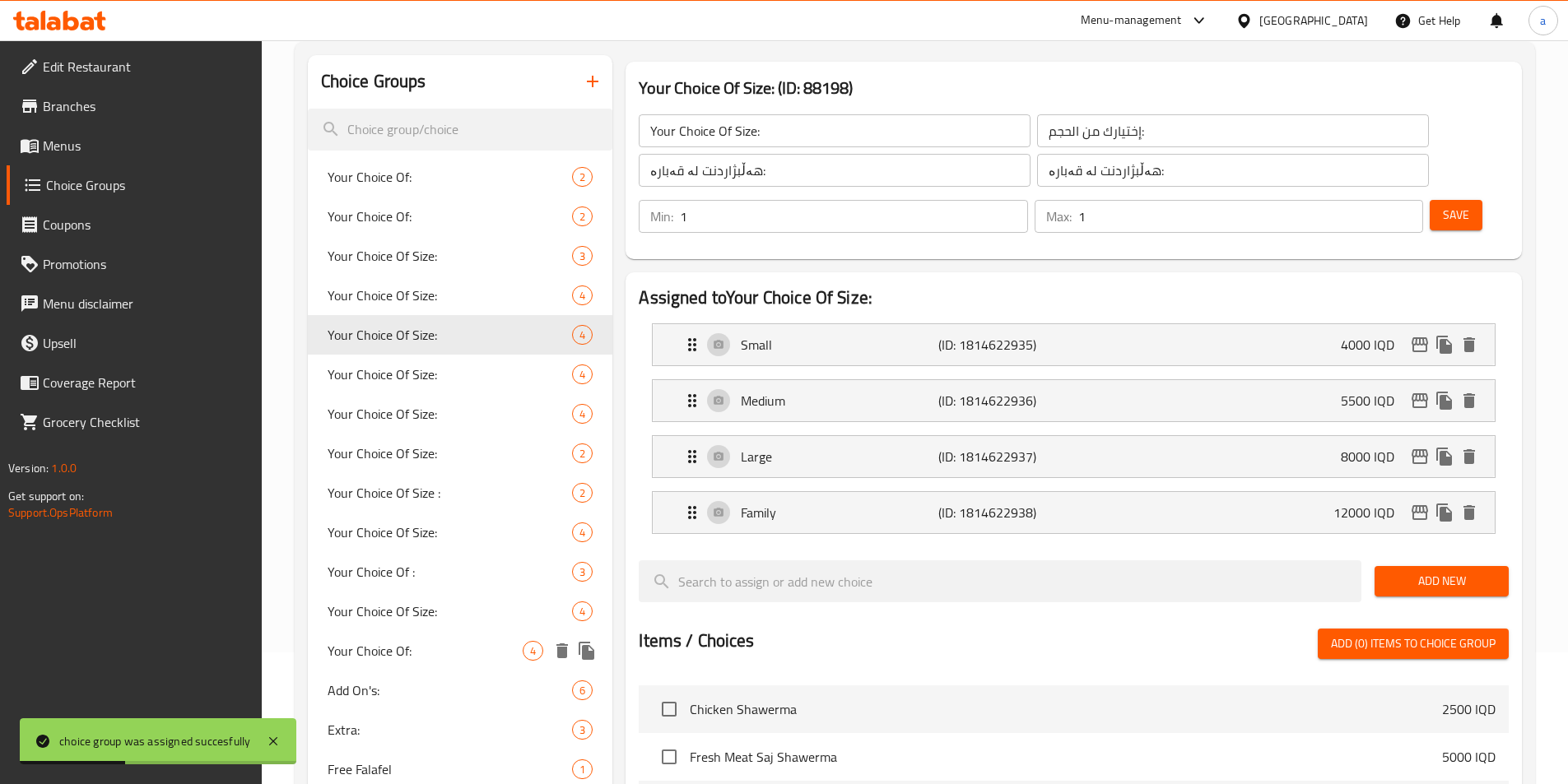
click at [413, 639] on div "Your Choice Of: 4" at bounding box center [461, 651] width 305 height 40
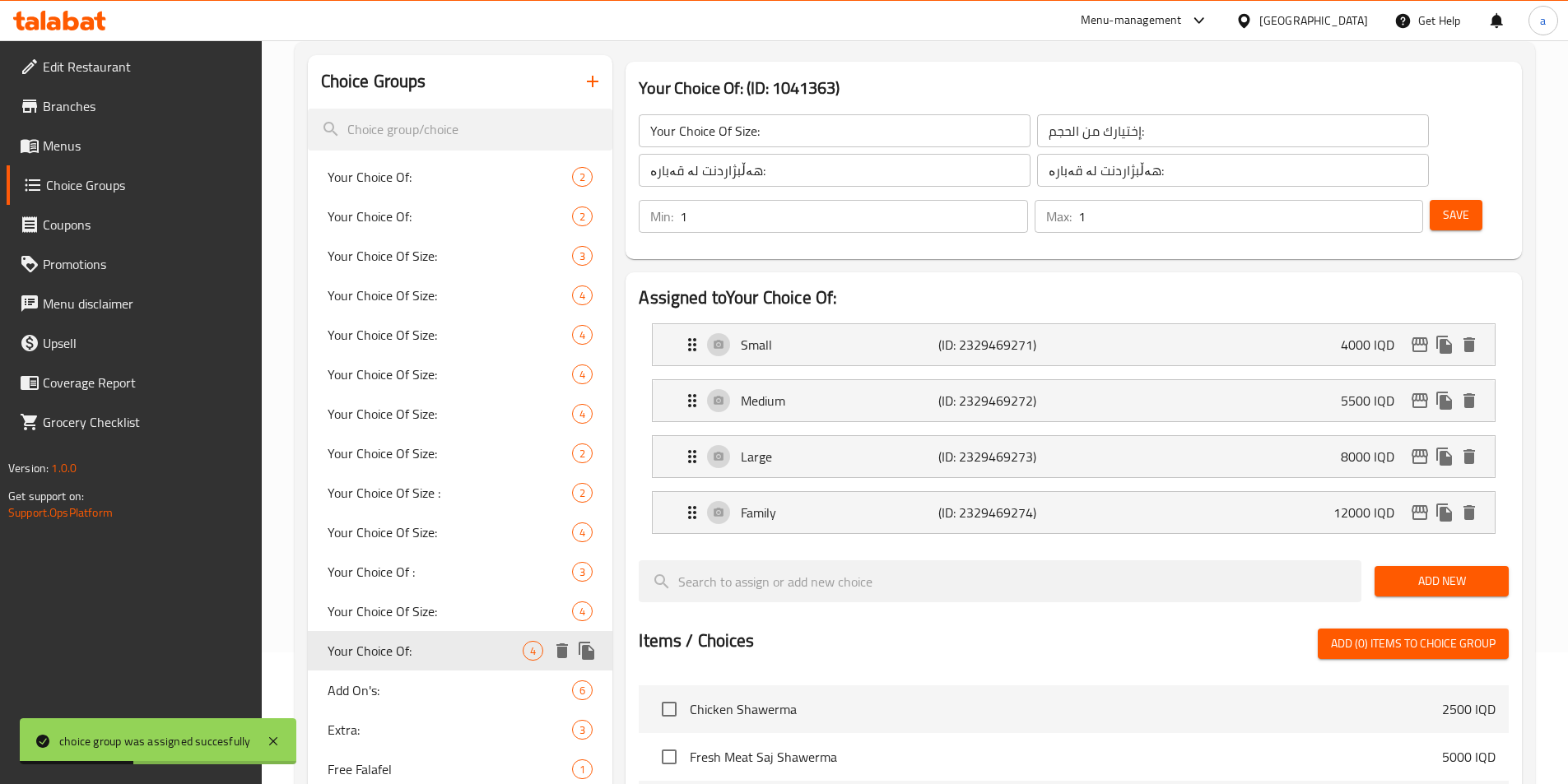
type input "Your Choice Of:"
type input "إختيارك من:"
type input "هەڵبژاردنت لە:"
click at [1409, 332] on button "edit" at bounding box center [1420, 345] width 25 height 25
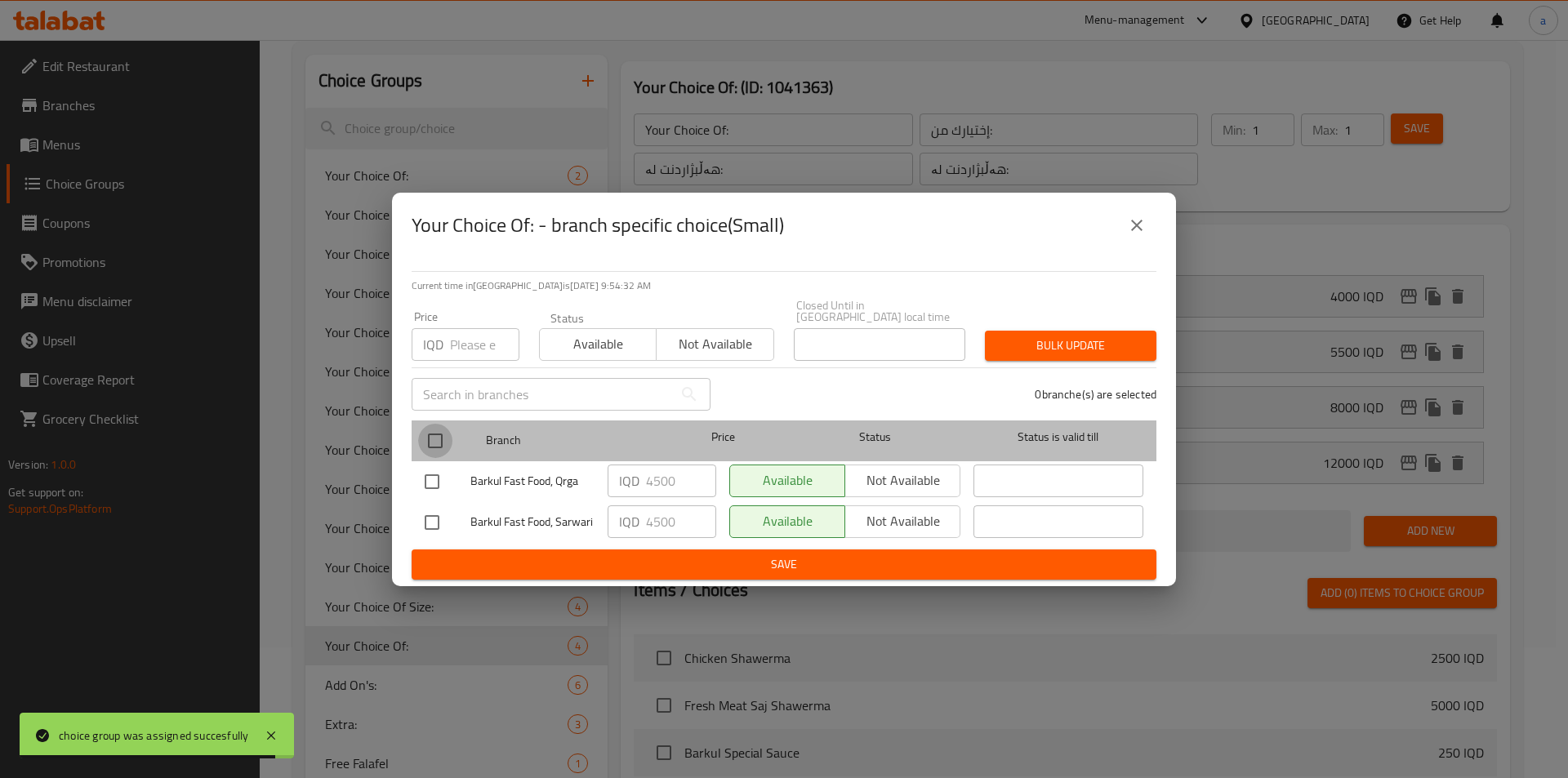
click at [441, 425] on input "checkbox" at bounding box center [435, 441] width 34 height 34
checkbox input "true"
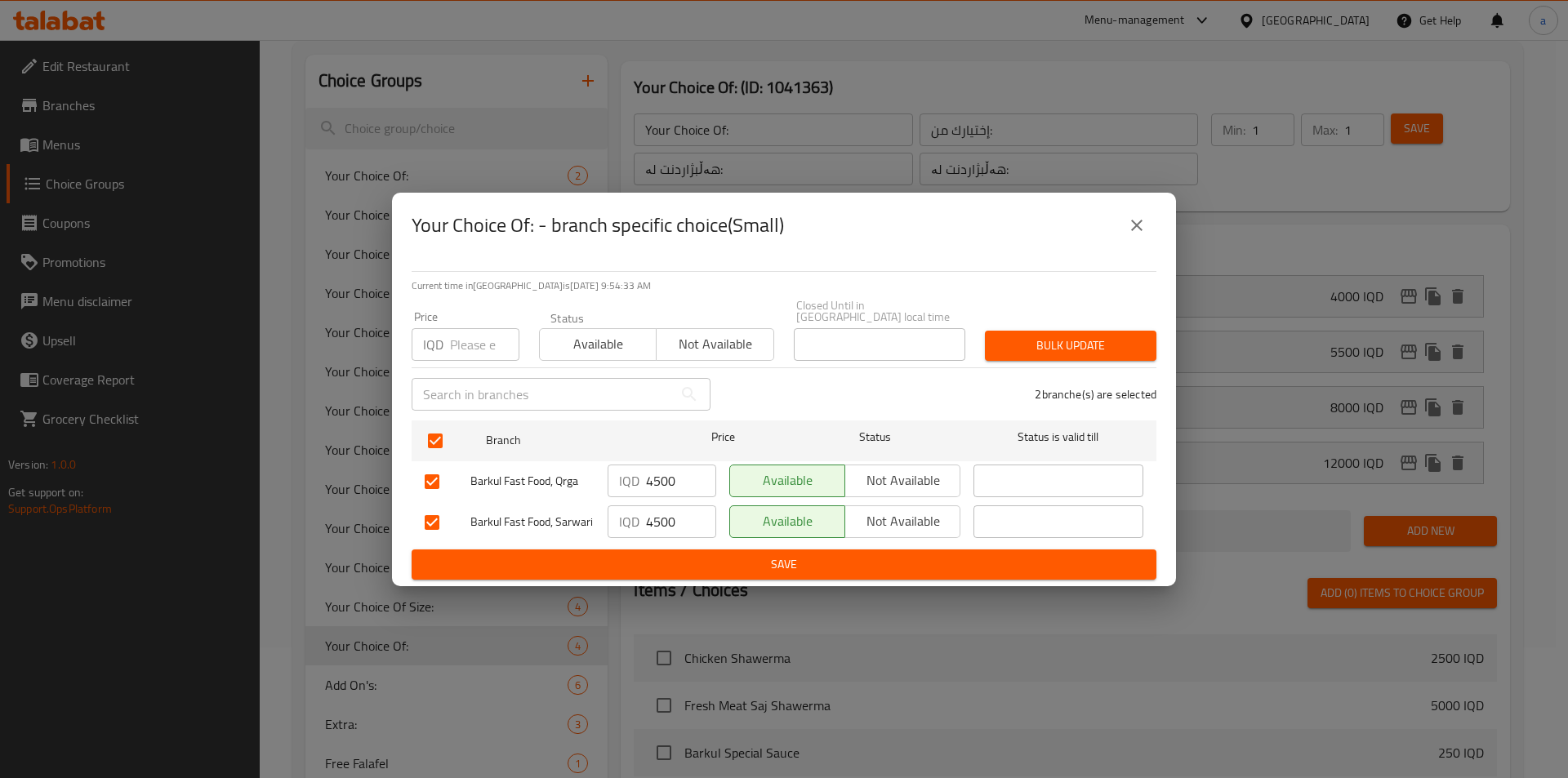
click at [1135, 228] on icon "close" at bounding box center [1136, 225] width 19 height 19
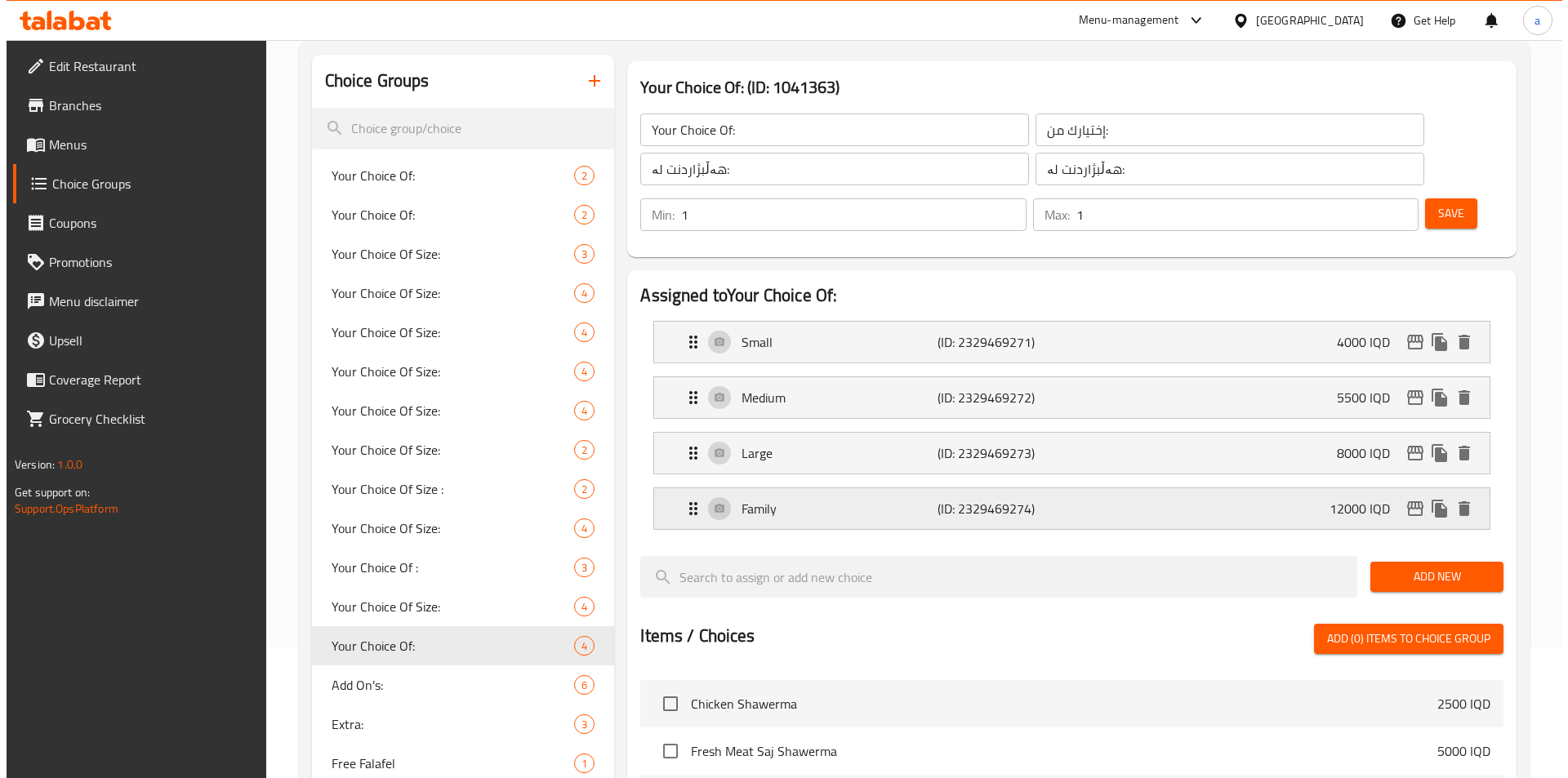
scroll to position [621, 0]
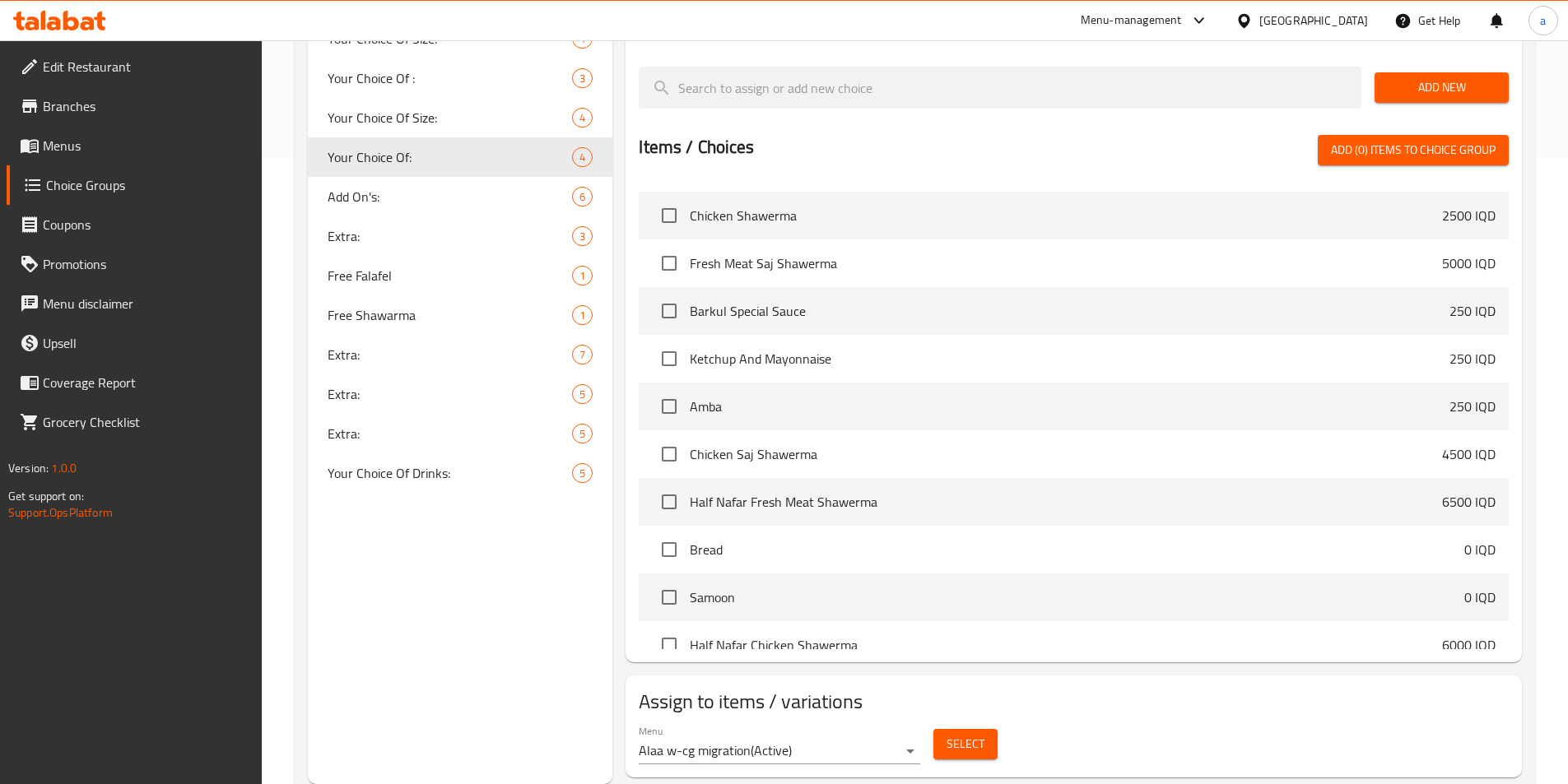
click at [973, 729] on button "Select" at bounding box center [966, 744] width 64 height 31
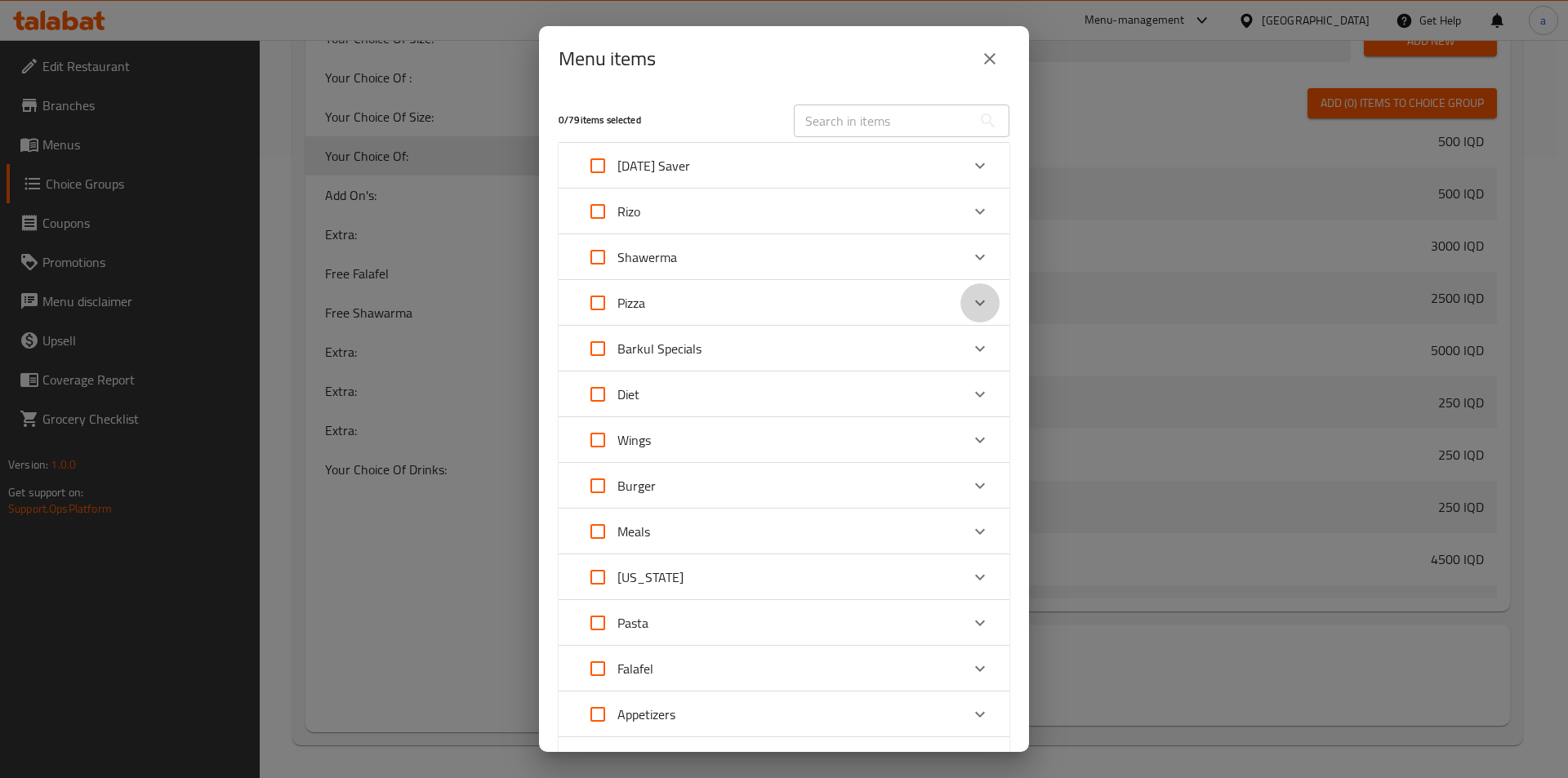
click at [971, 306] on icon "Expand" at bounding box center [980, 303] width 19 height 19
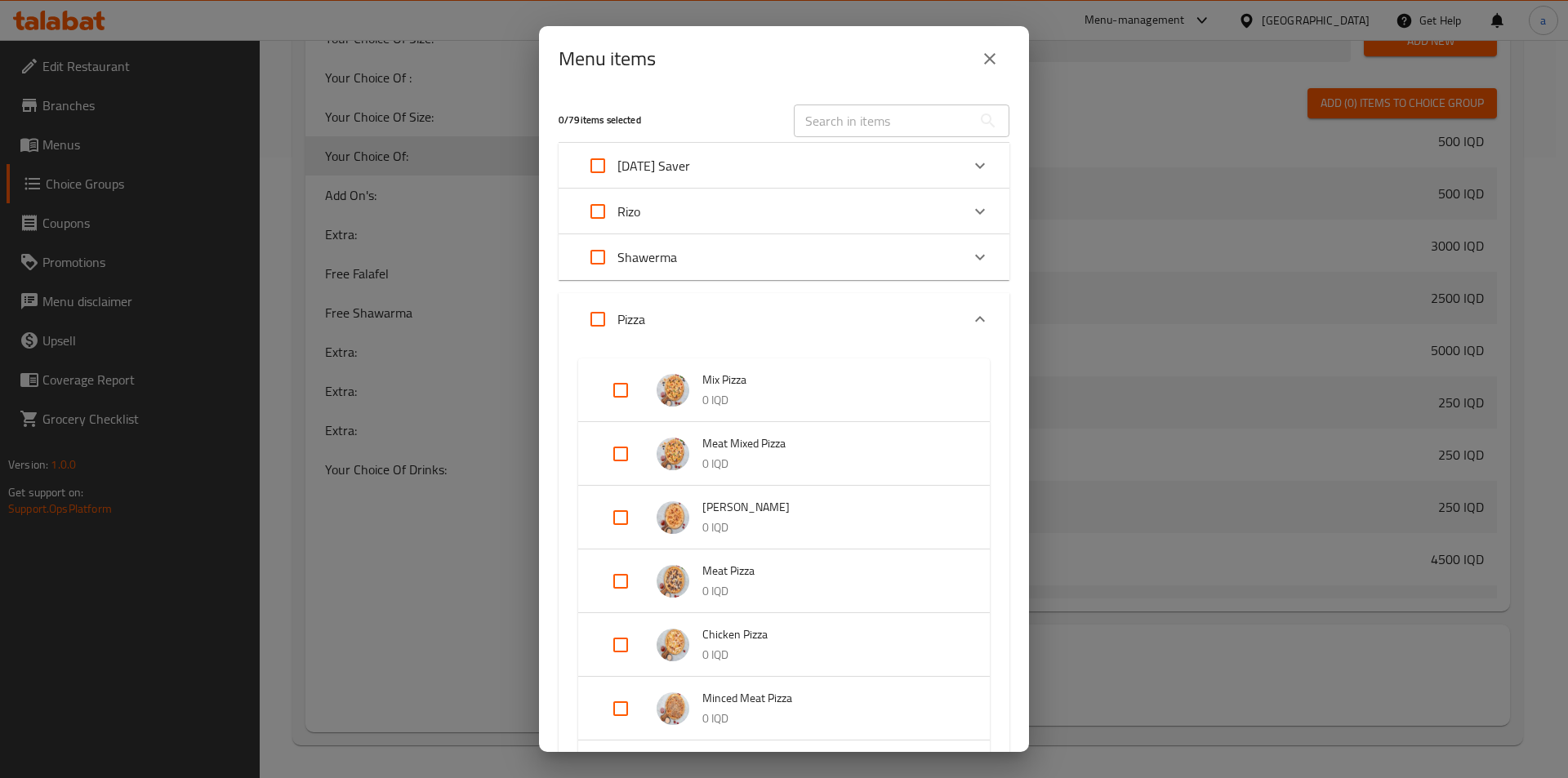
click at [628, 701] on input "Expand" at bounding box center [620, 708] width 39 height 39
checkbox input "true"
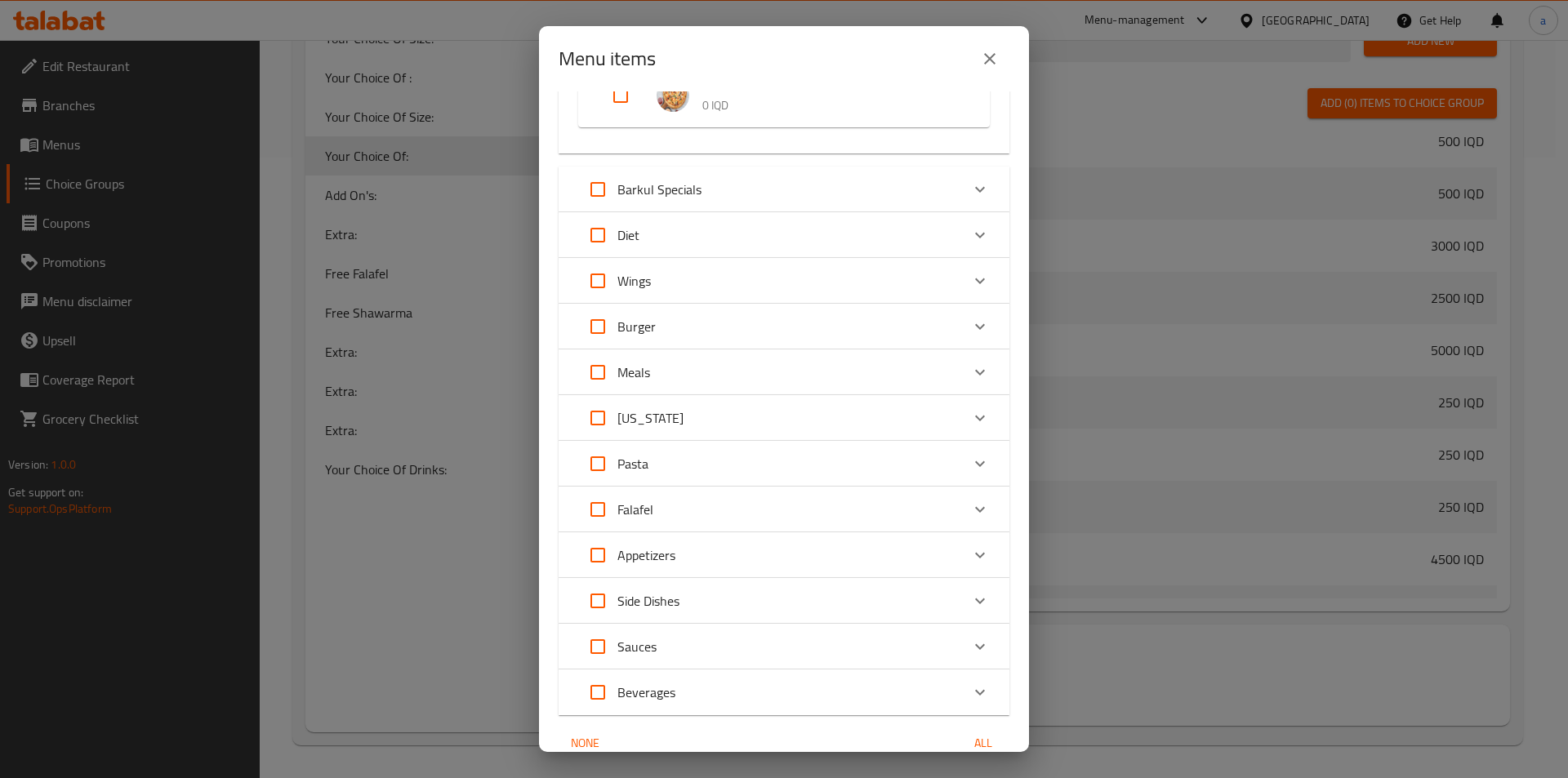
scroll to position [1099, 0]
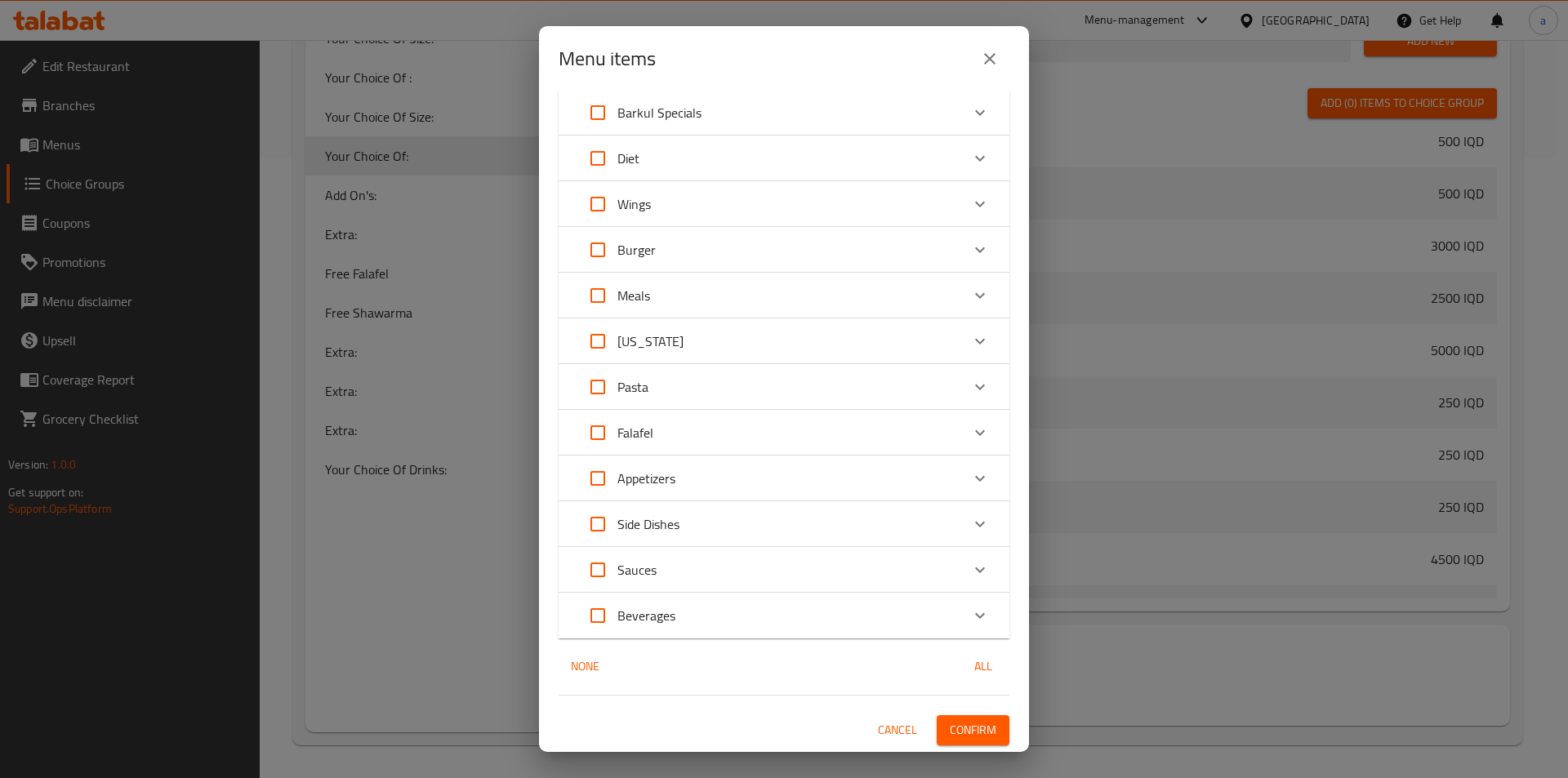
click at [955, 719] on button "Confirm" at bounding box center [973, 731] width 73 height 31
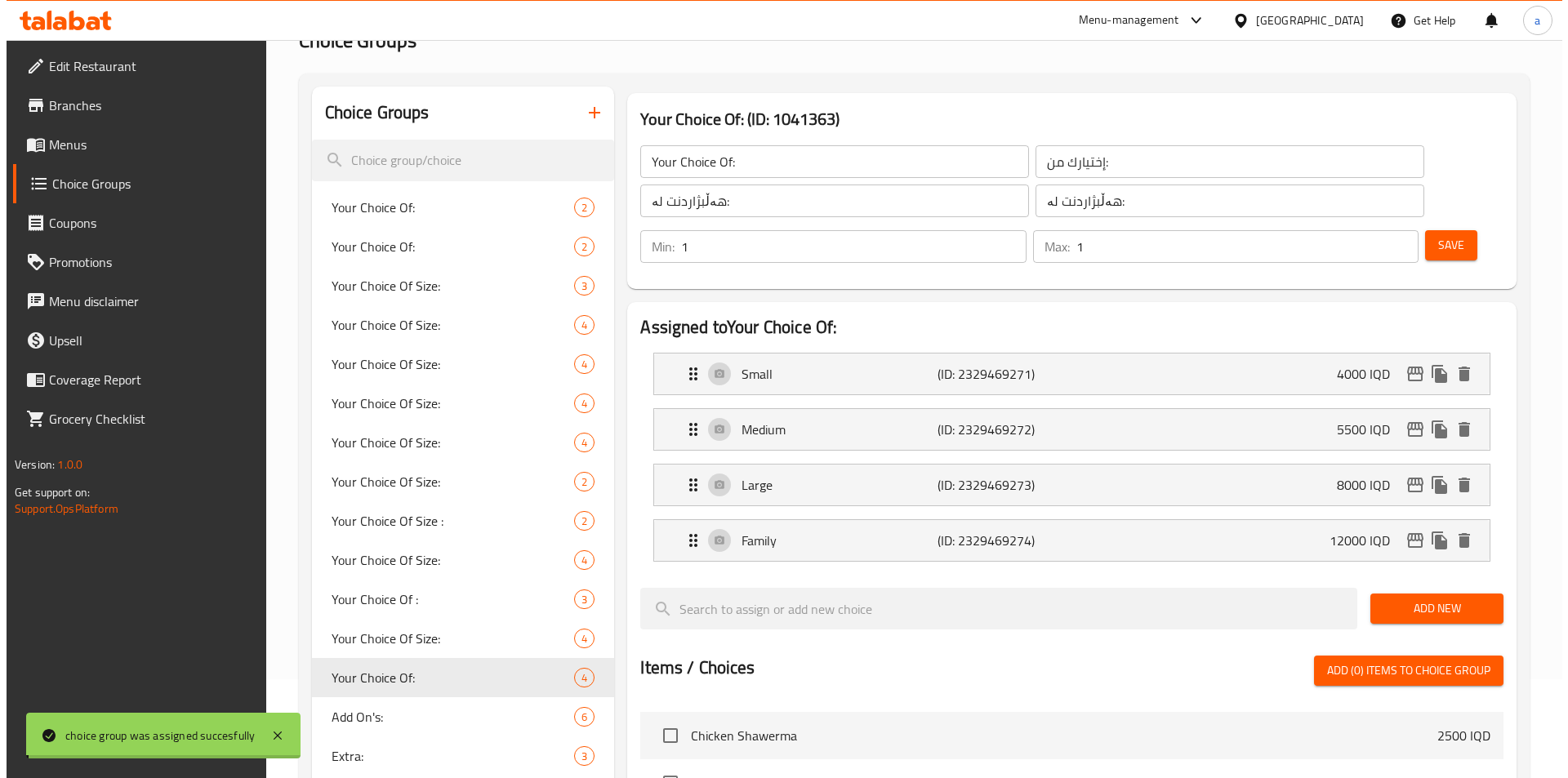
scroll to position [0, 0]
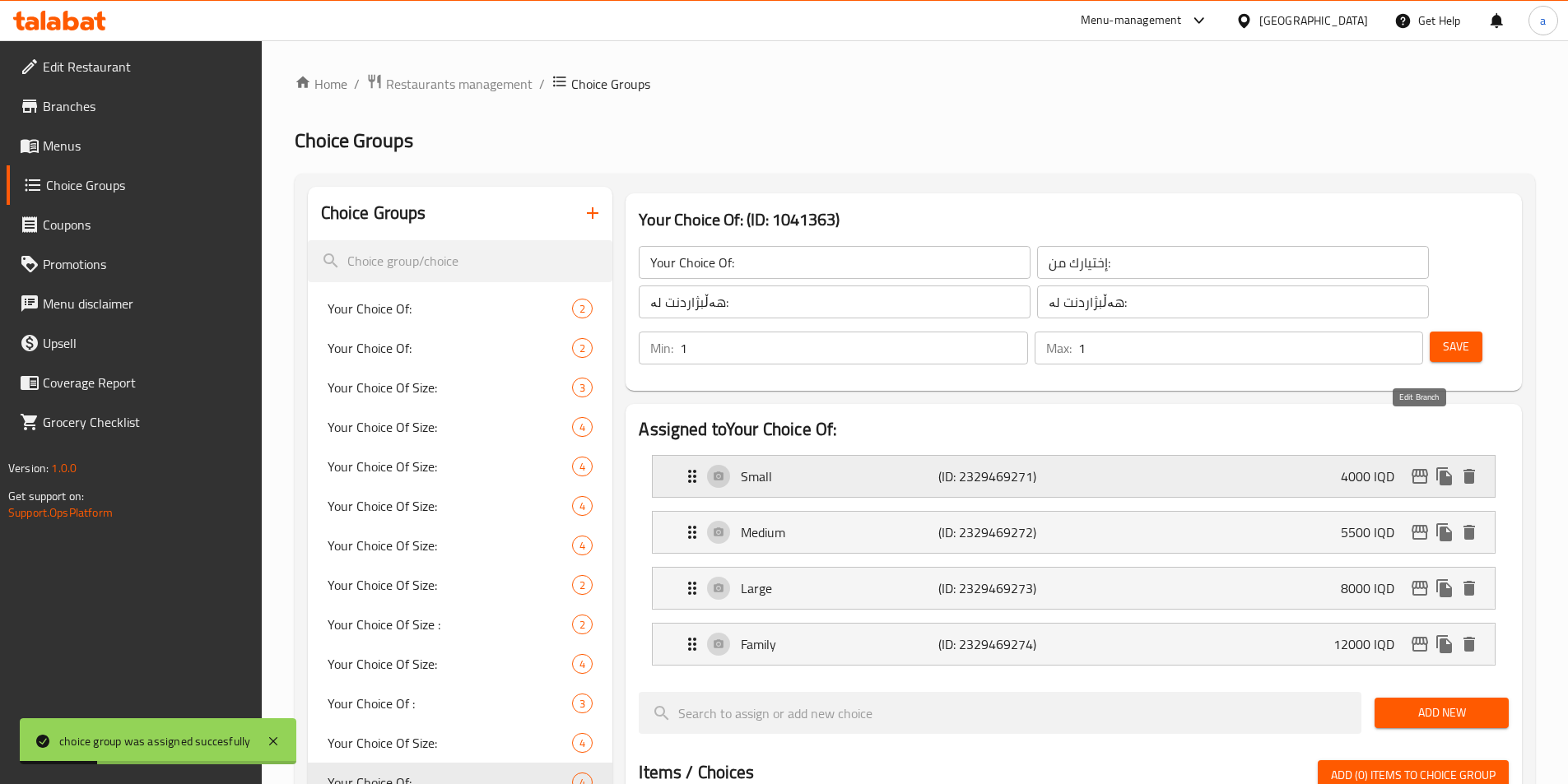
click at [1420, 469] on icon "edit" at bounding box center [1419, 476] width 16 height 14
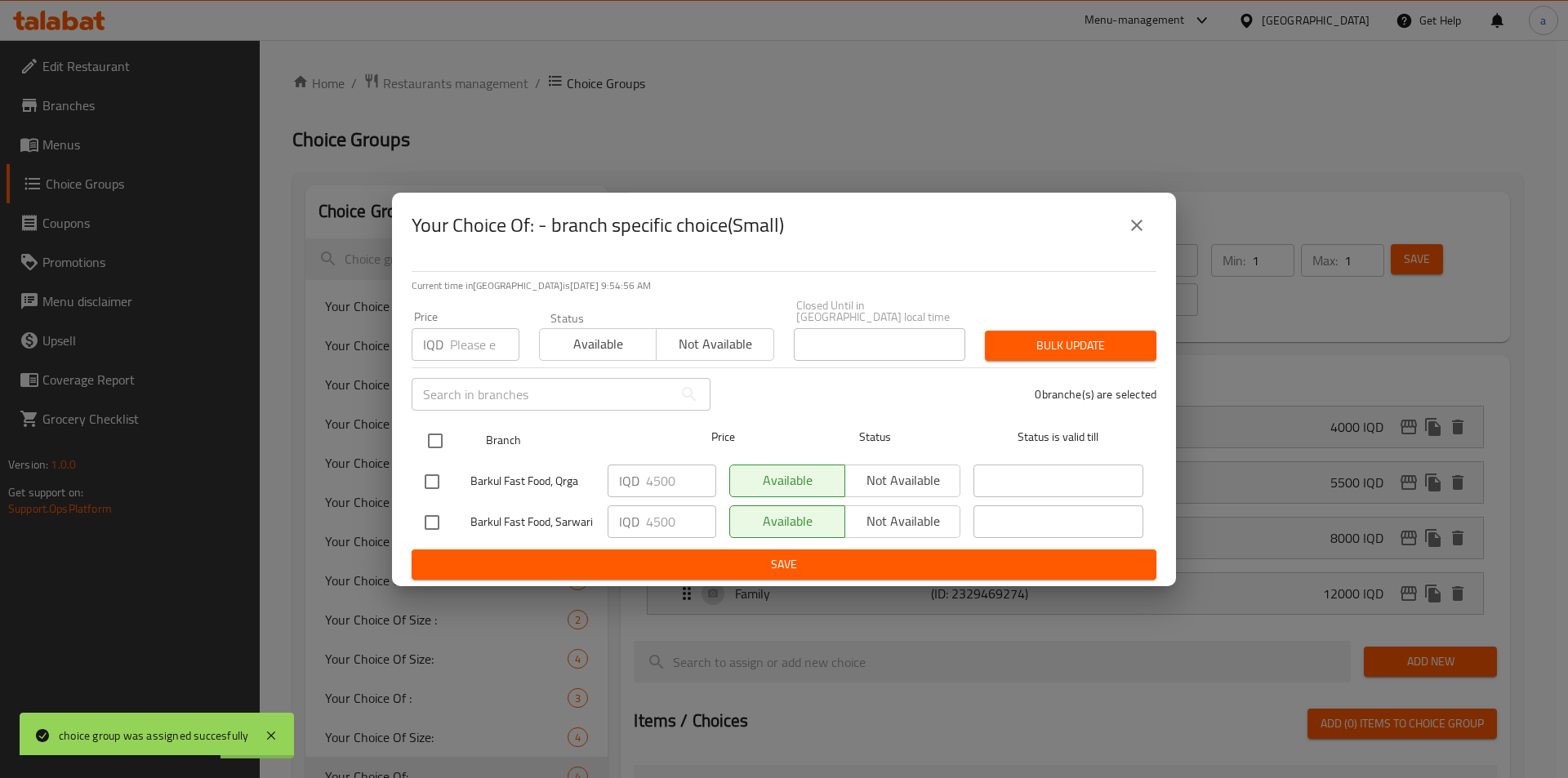
click at [441, 435] on input "checkbox" at bounding box center [435, 441] width 34 height 34
checkbox input "true"
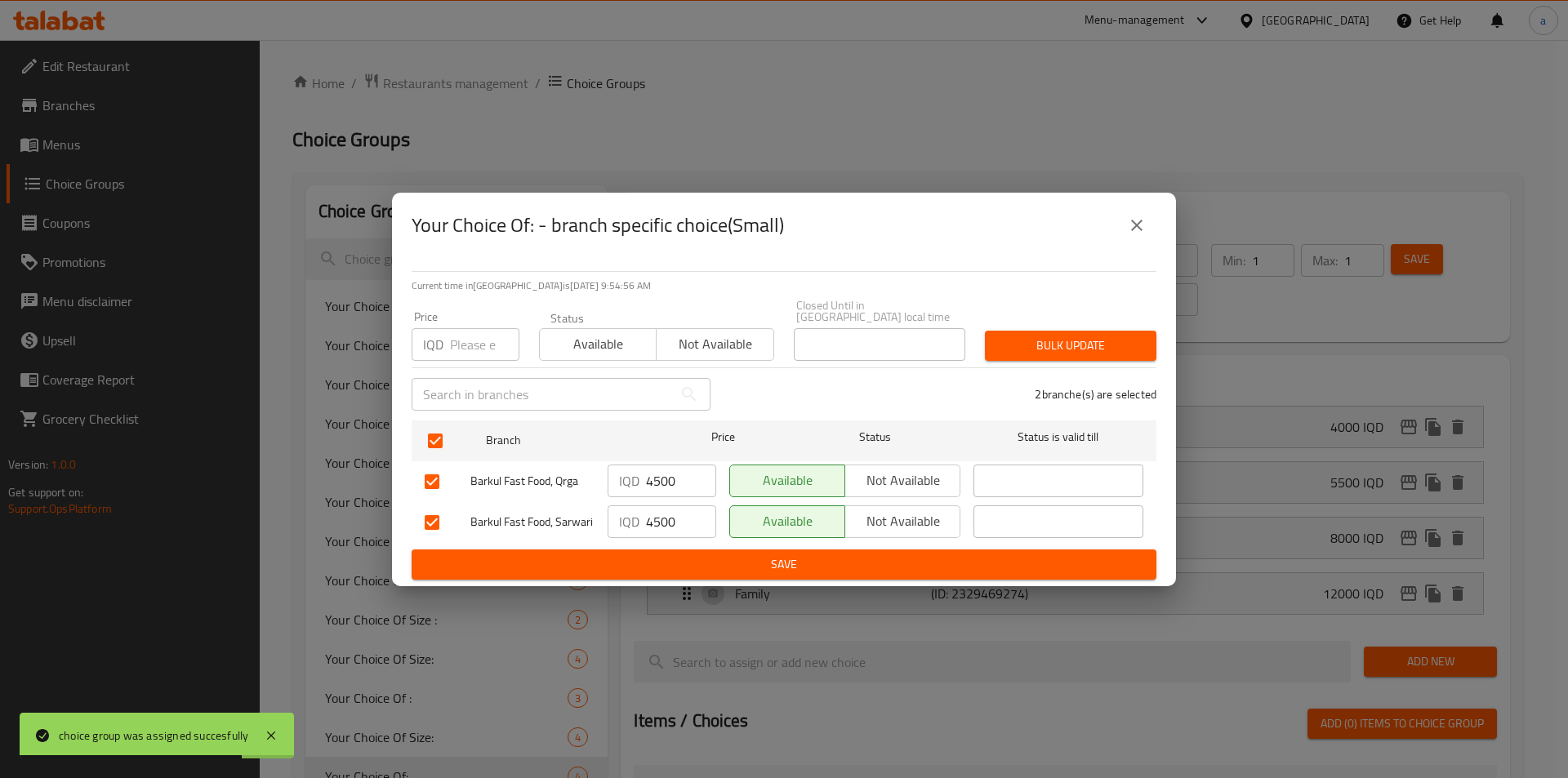
click at [655, 481] on input "4500" at bounding box center [680, 481] width 70 height 33
paste input "number"
click at [612, 486] on div "IQD ​" at bounding box center [661, 481] width 108 height 33
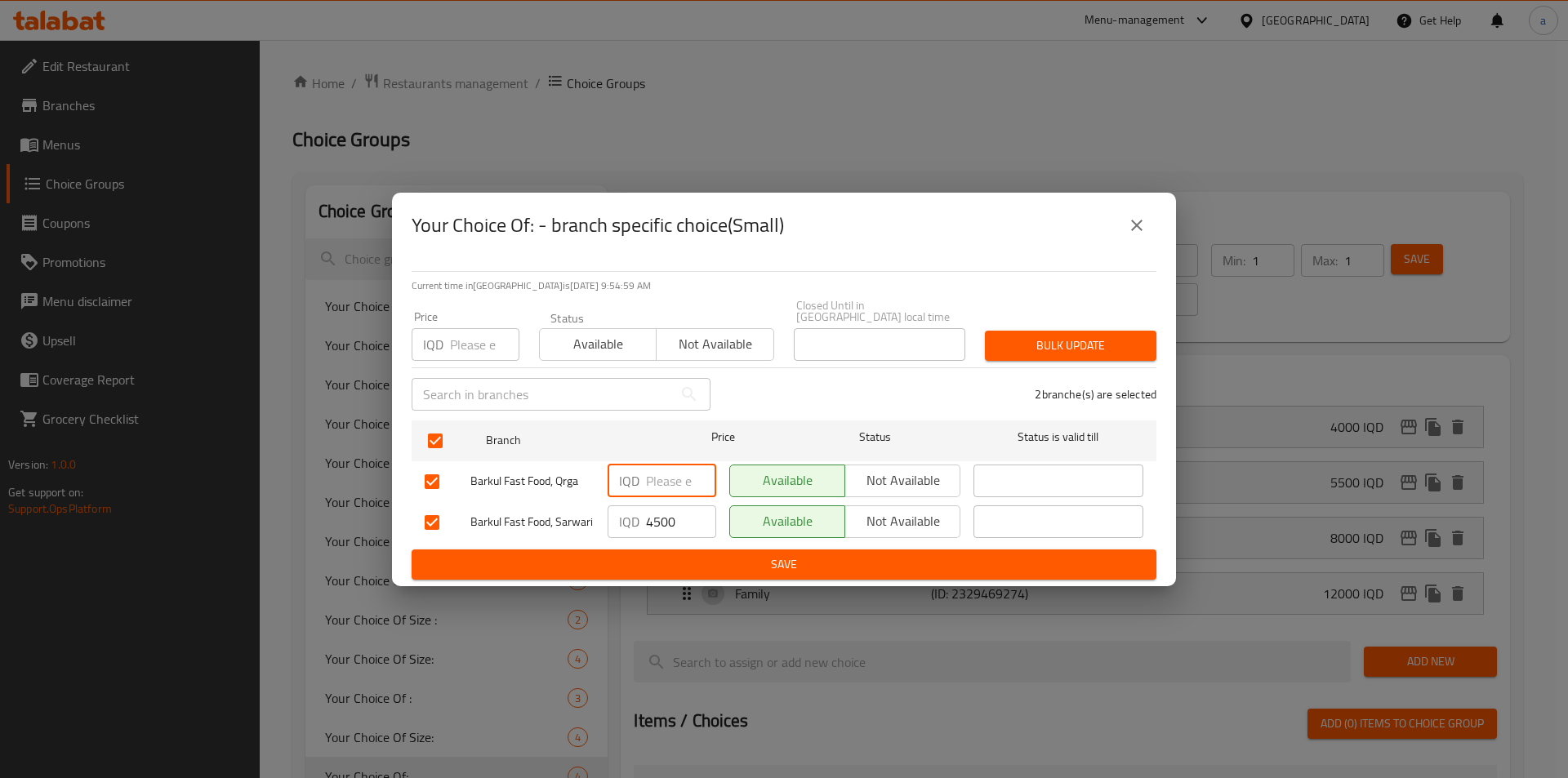
paste input "5000"
type input "5000"
click at [662, 515] on input "4500" at bounding box center [680, 522] width 70 height 33
paste input "50"
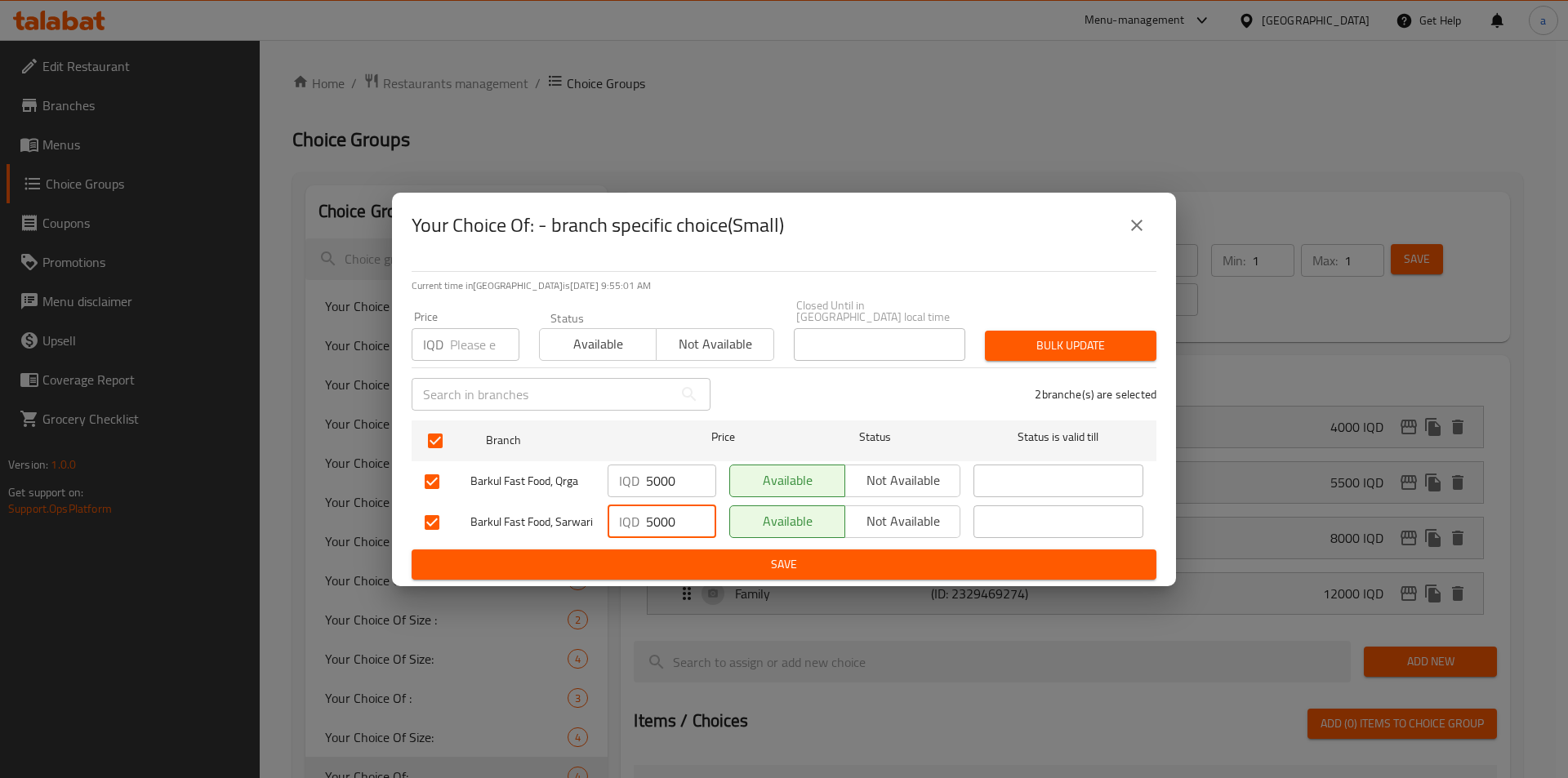
type input "5000"
click at [729, 555] on span "Save" at bounding box center [784, 564] width 718 height 20
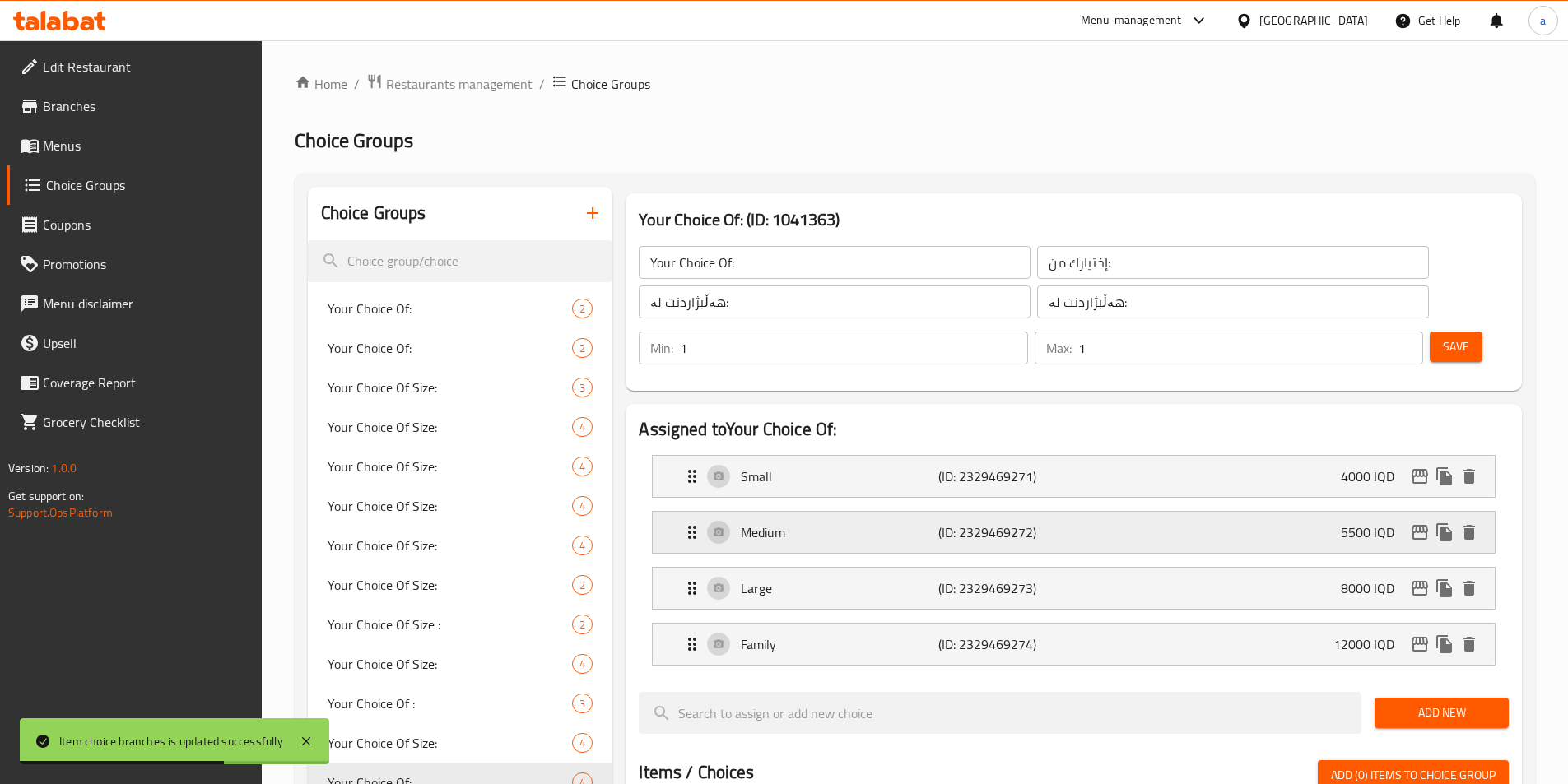
click at [944, 522] on p "(ID: 2329469272)" at bounding box center [1004, 532] width 131 height 19
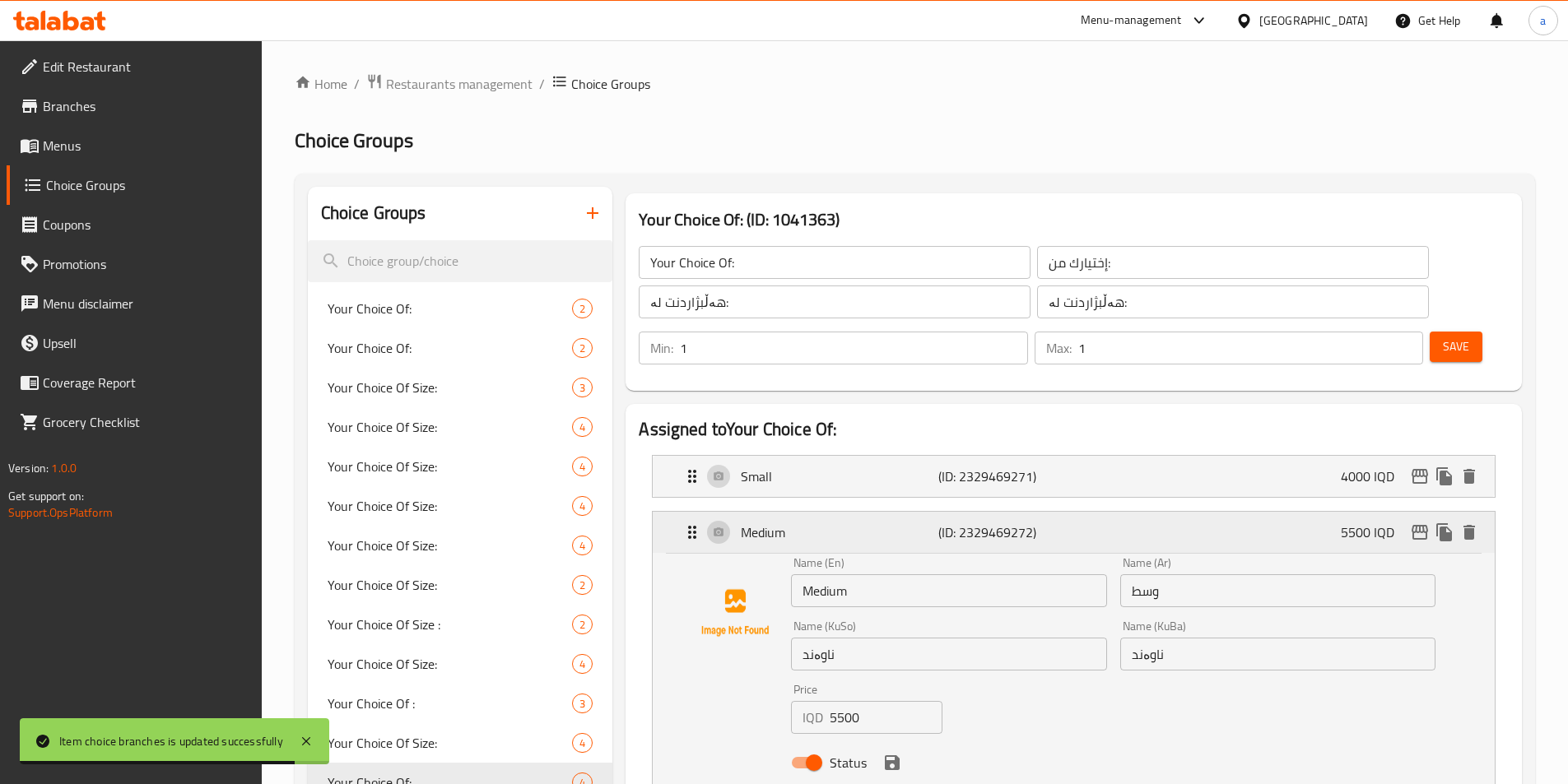
click at [1196, 512] on div "Medium (ID: 2329469272) 5500 IQD" at bounding box center [1078, 532] width 793 height 42
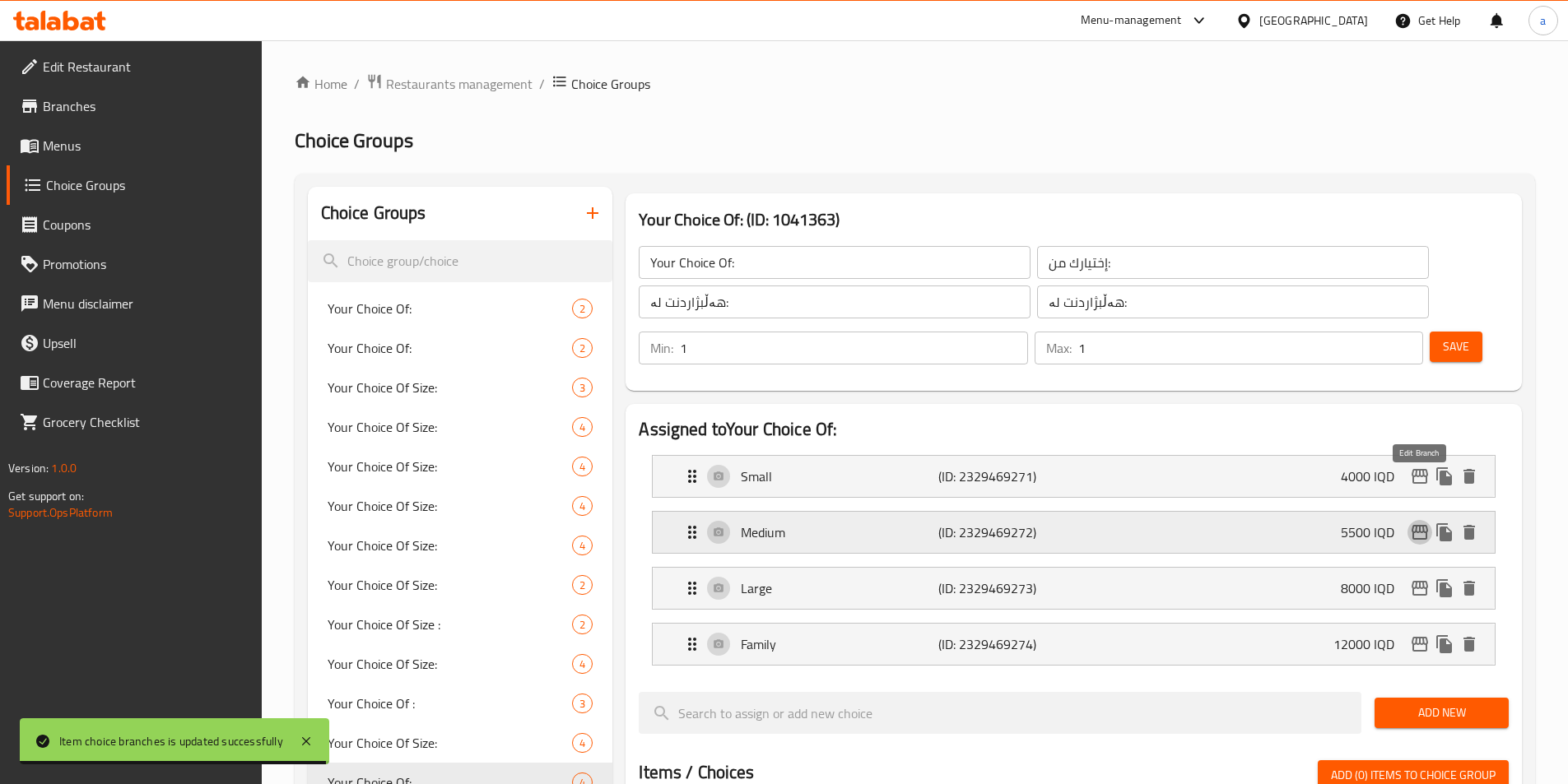
click at [1413, 522] on icon "edit" at bounding box center [1419, 532] width 19 height 19
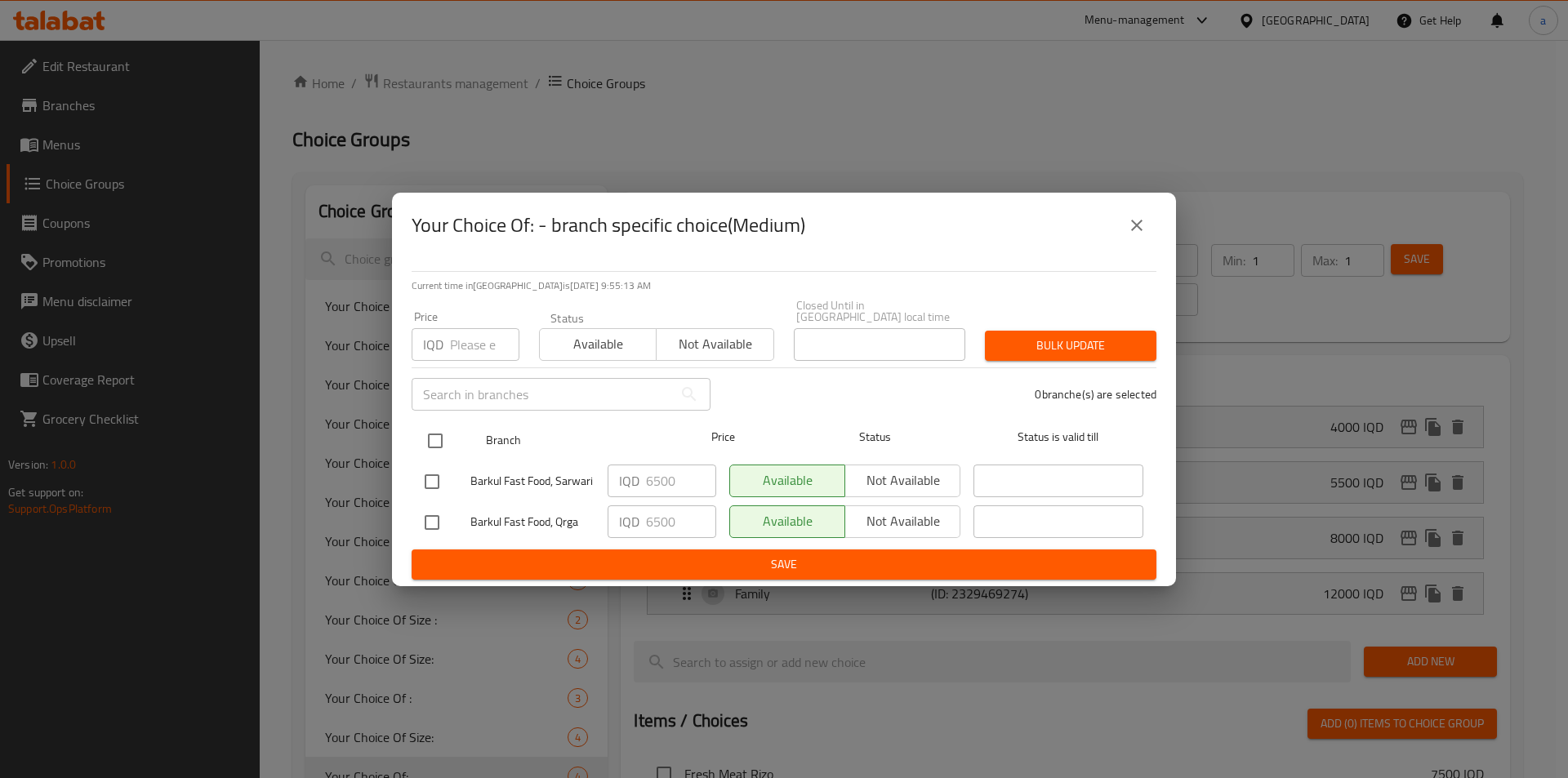
click at [440, 425] on input "checkbox" at bounding box center [435, 441] width 34 height 34
checkbox input "true"
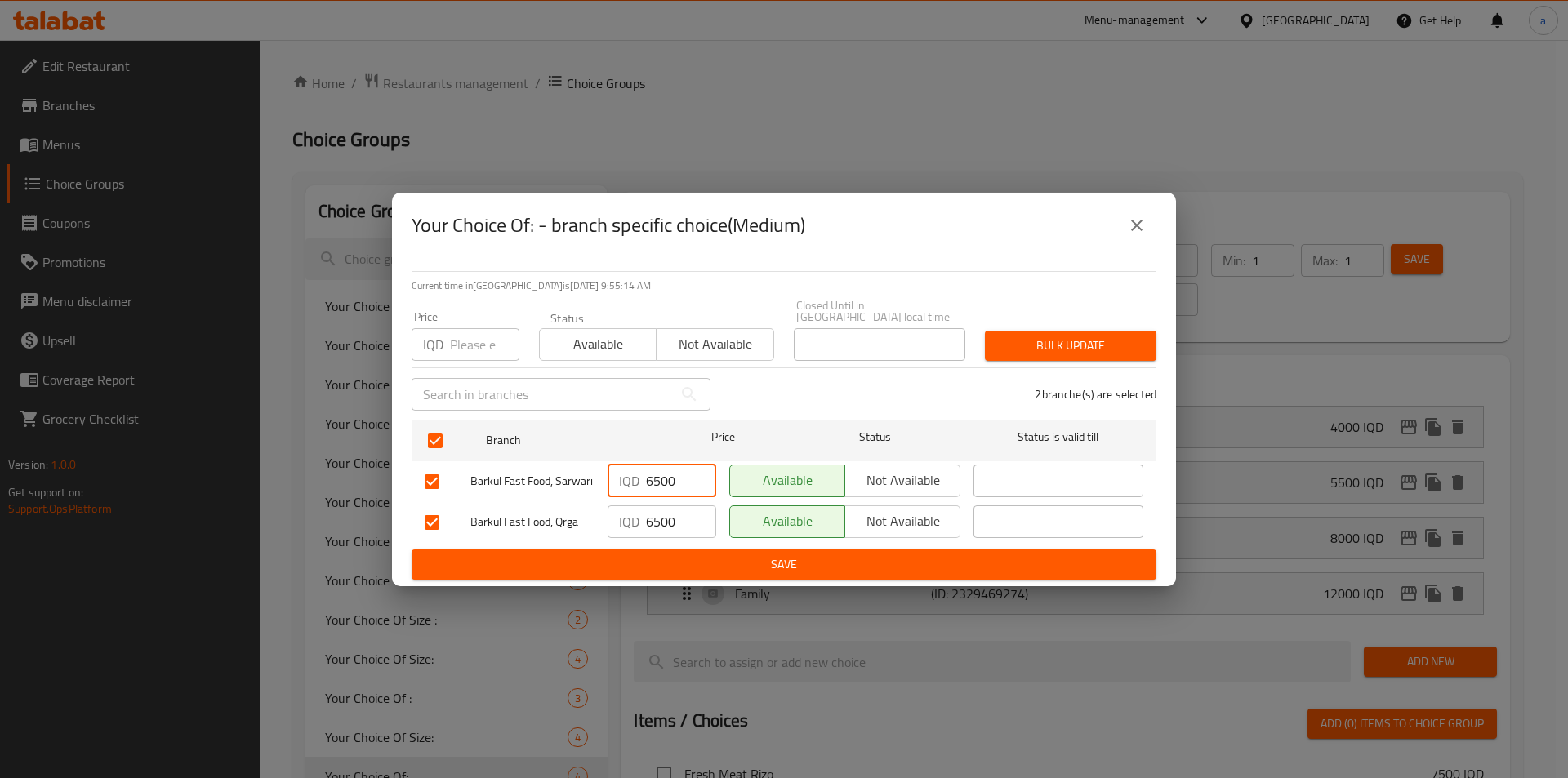
click at [655, 477] on input "6500" at bounding box center [680, 481] width 70 height 33
click at [655, 477] on input "7000" at bounding box center [680, 481] width 70 height 33
type input "7000"
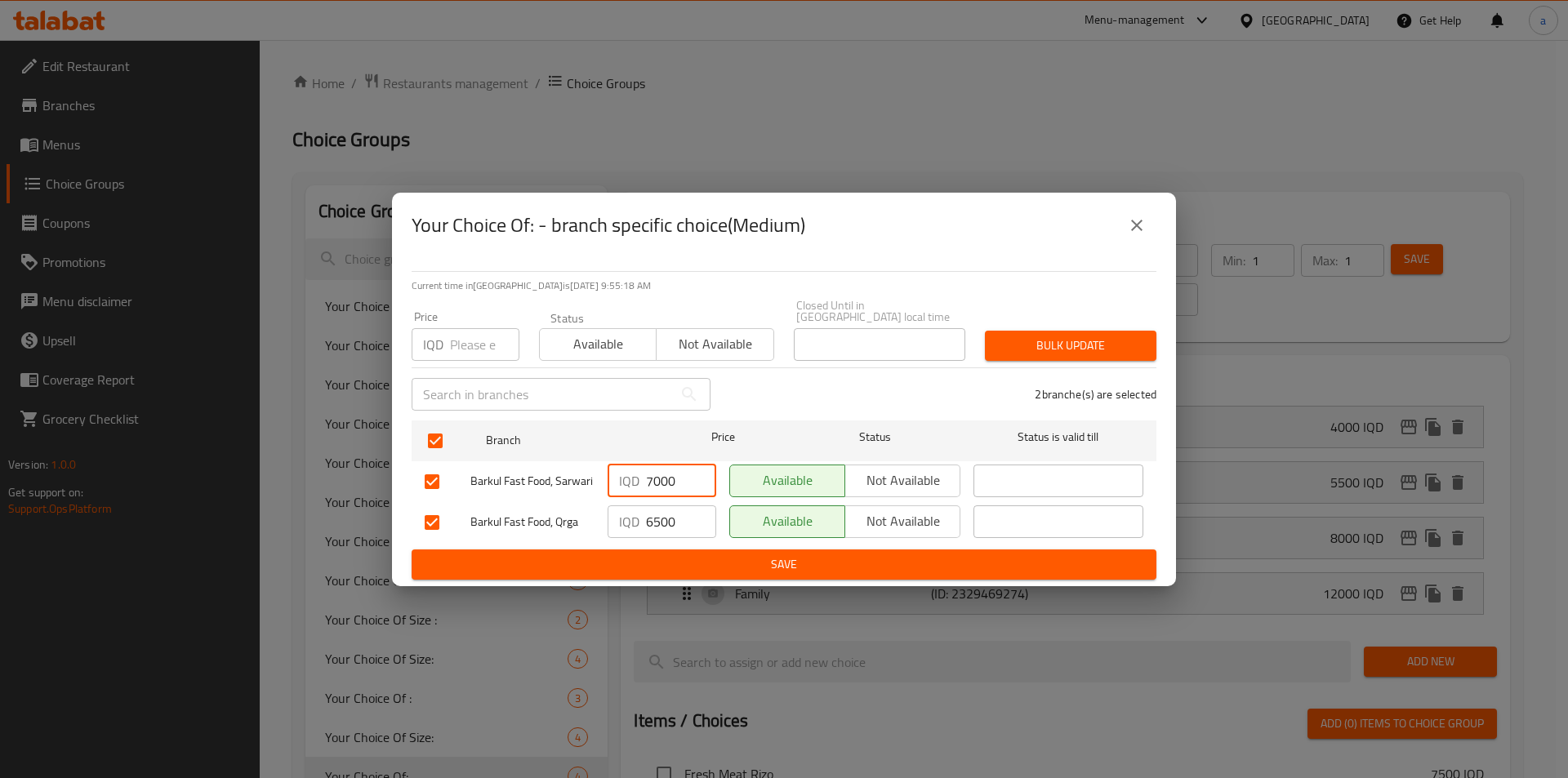
click at [672, 509] on input "6500" at bounding box center [680, 522] width 70 height 33
click at [662, 513] on input "6500" at bounding box center [680, 522] width 70 height 33
paste input "70"
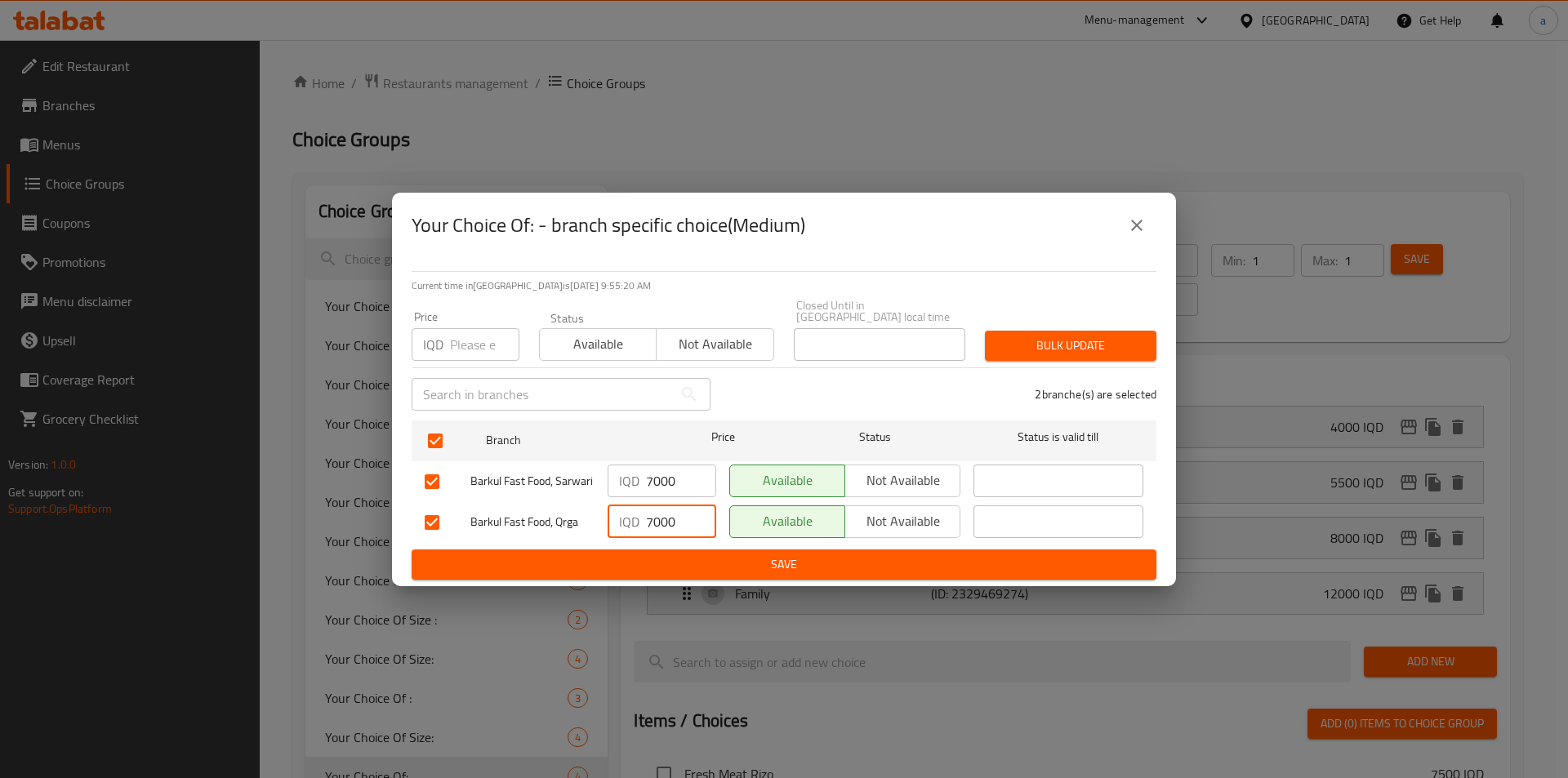
type input "7000"
click at [696, 560] on span "Save" at bounding box center [784, 564] width 718 height 20
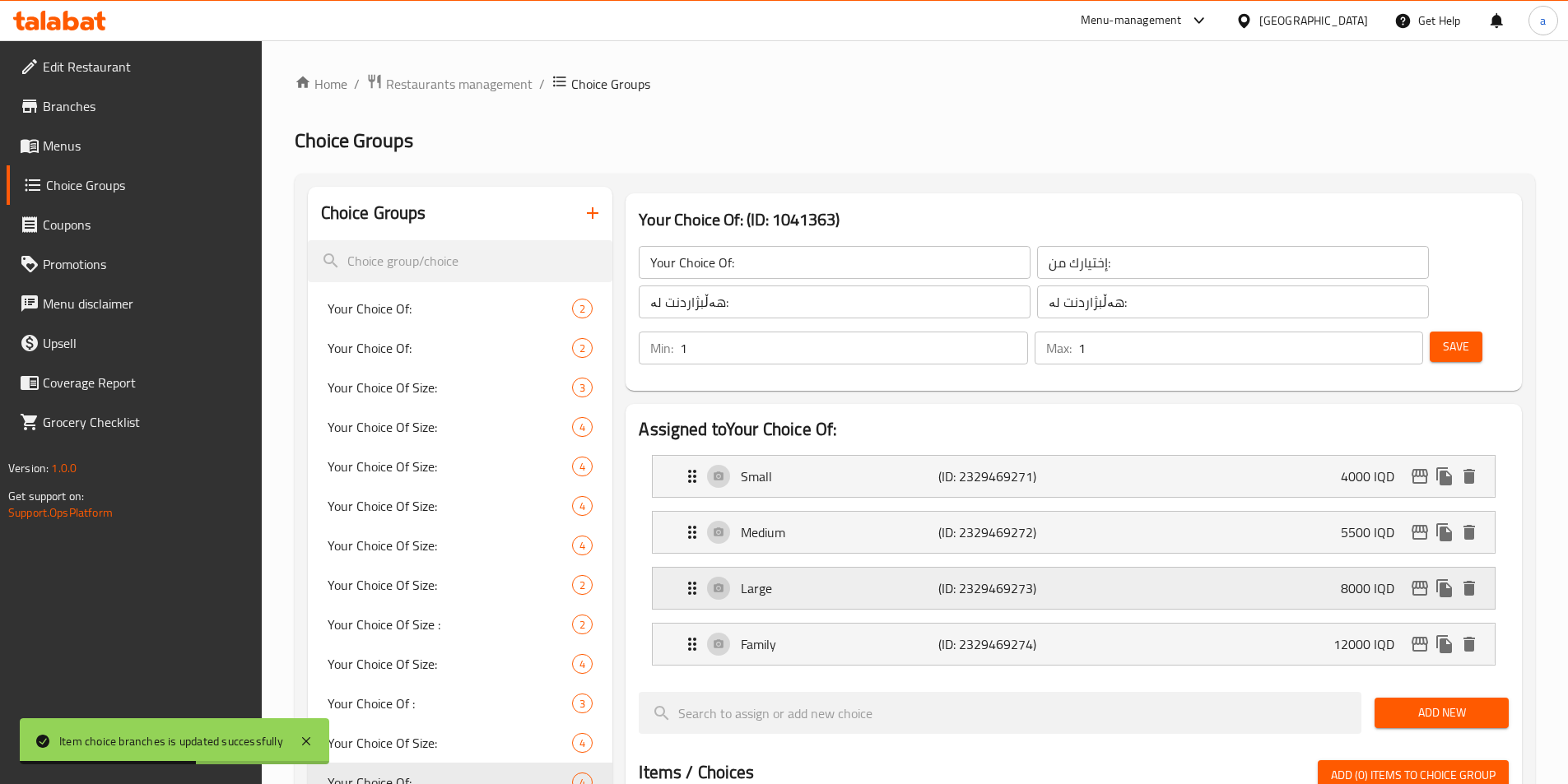
click at [790, 568] on div "Large (ID: 2329469273) 8000 IQD" at bounding box center [1078, 588] width 793 height 42
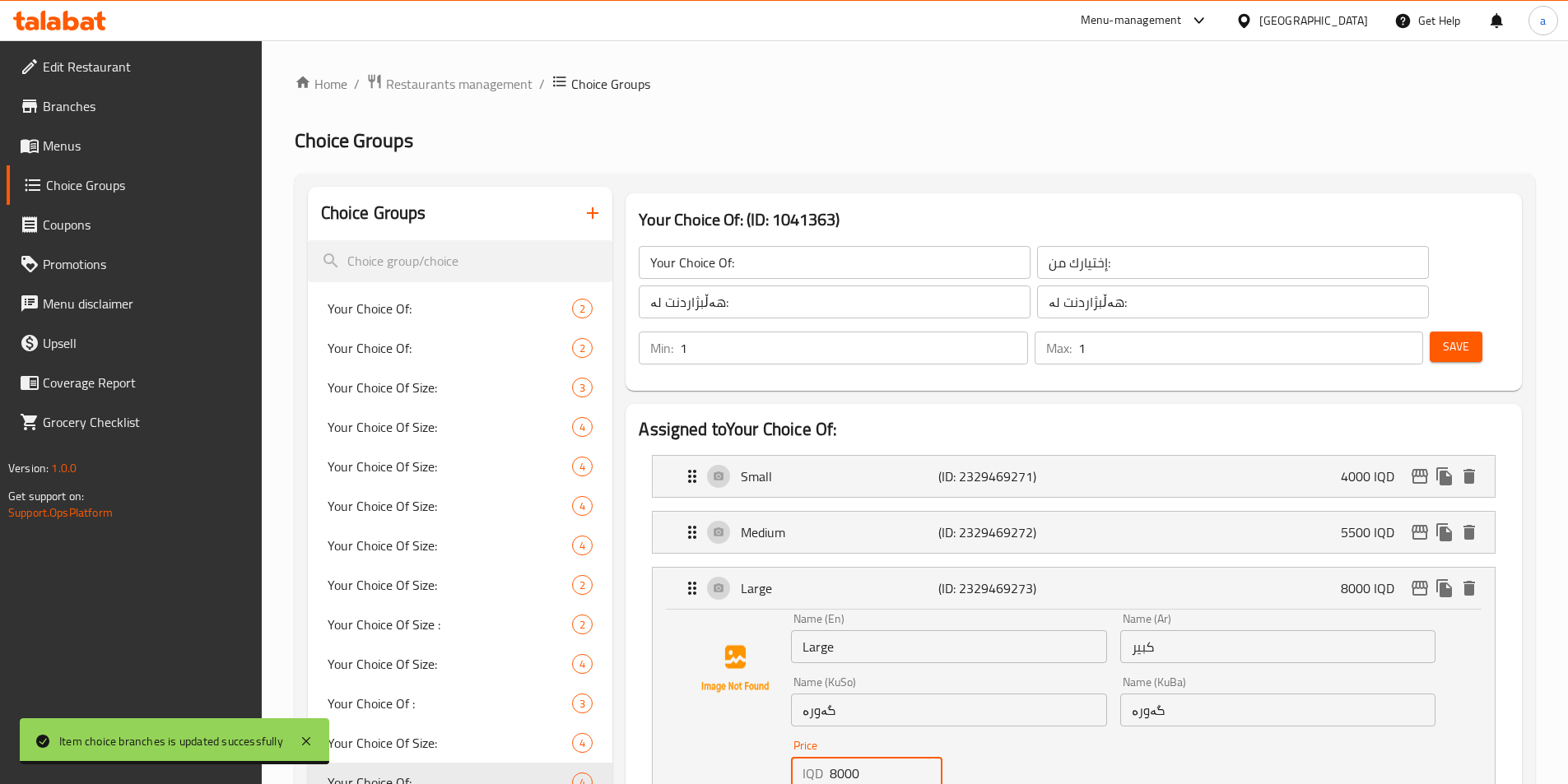
drag, startPoint x: 876, startPoint y: 734, endPoint x: 773, endPoint y: 717, distance: 104.4
click at [773, 717] on div "Name (En) Large Name (En) Name (Ar) كبير Name (Ar) Name (KuSo) گەورە Name (KuSo…" at bounding box center [1074, 723] width 790 height 221
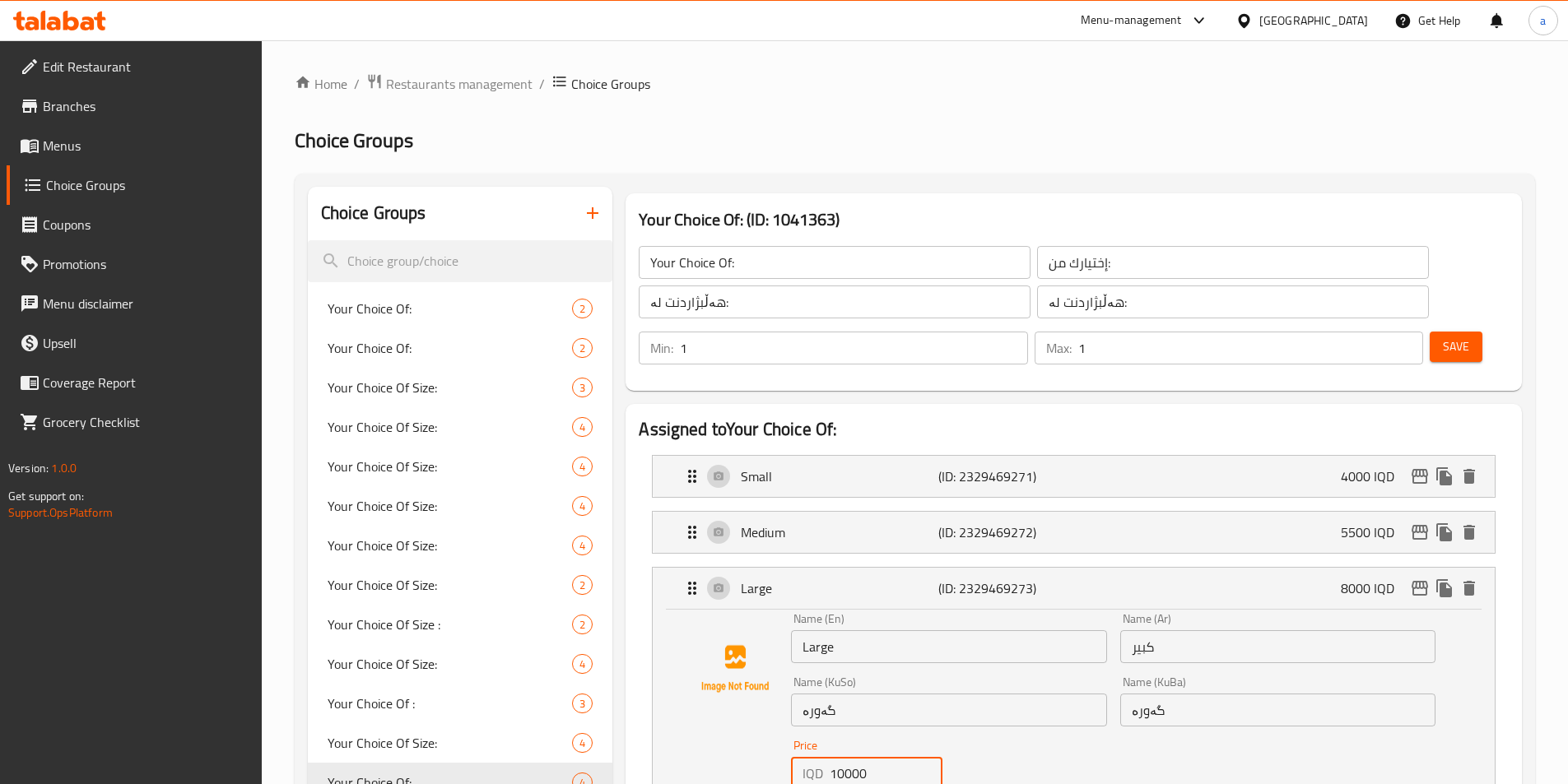
scroll to position [247, 0]
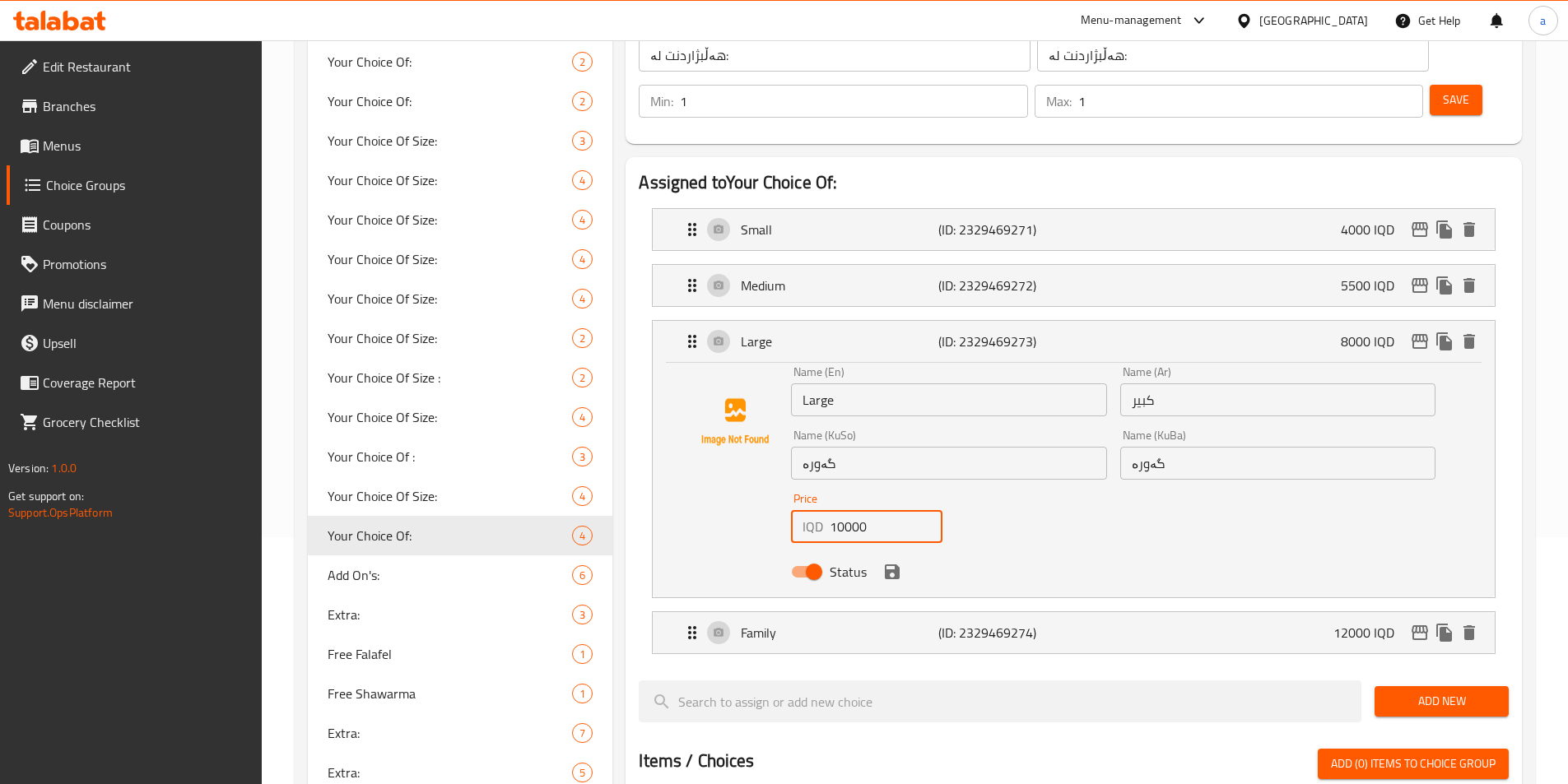
drag, startPoint x: 890, startPoint y: 486, endPoint x: 775, endPoint y: 489, distance: 115.0
click at [775, 489] on div "Name (En) Large Name (En) Name (Ar) كبير Name (Ar) Name (KuSo) گەورە Name (KuSo…" at bounding box center [1074, 476] width 790 height 221
click at [1139, 490] on div "Name (En) Large Name (En) Name (Ar) كبير Name (Ar) Name (KuSo) گەورە Name (KuSo…" at bounding box center [1112, 477] width 658 height 235
click at [773, 321] on div "Large (ID: 2329469273) 8000 IQD" at bounding box center [1078, 341] width 793 height 42
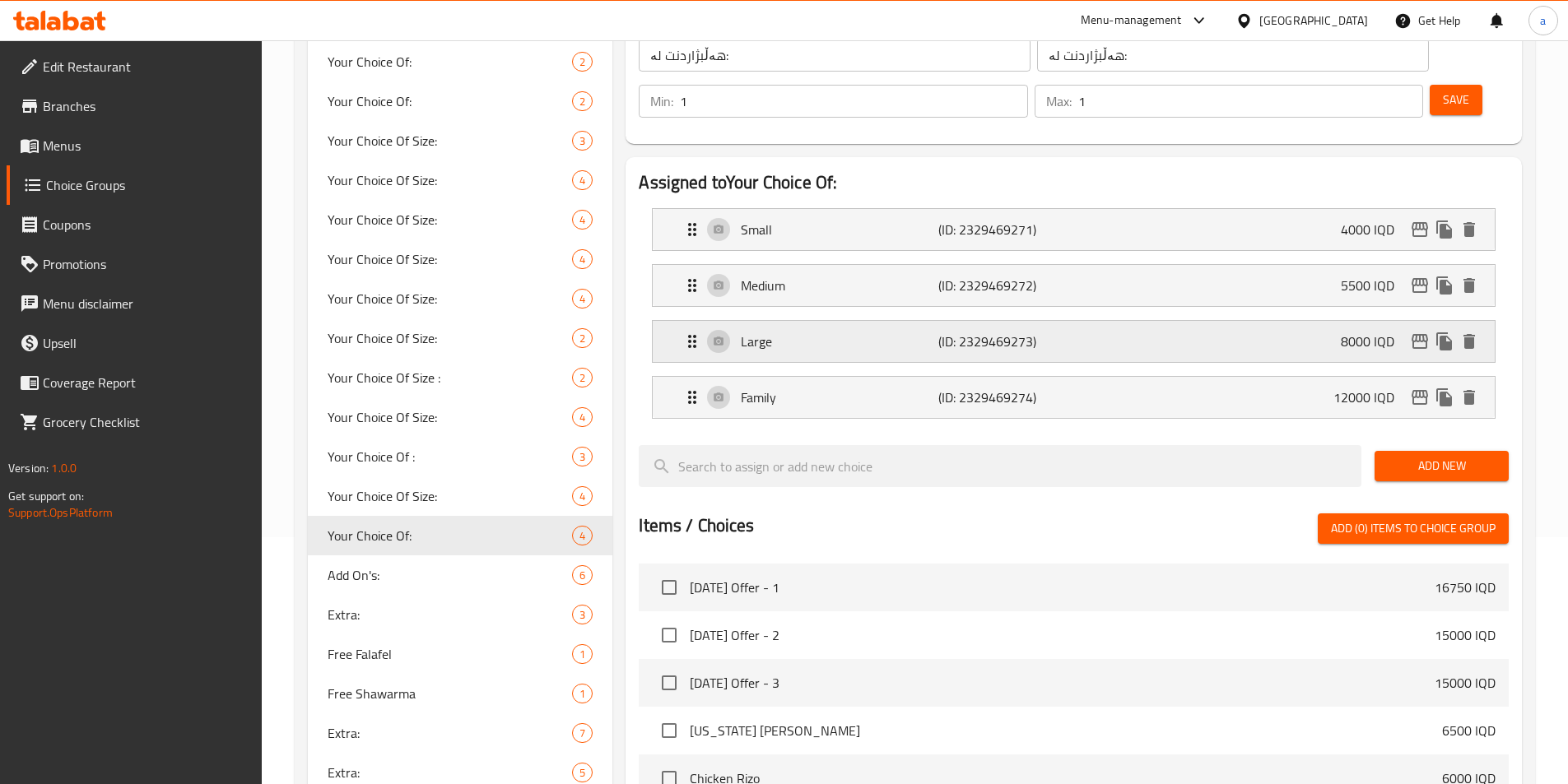
type input "10000"
click at [773, 321] on div "Large (ID: 2329469273) 8000 IQD" at bounding box center [1078, 341] width 793 height 42
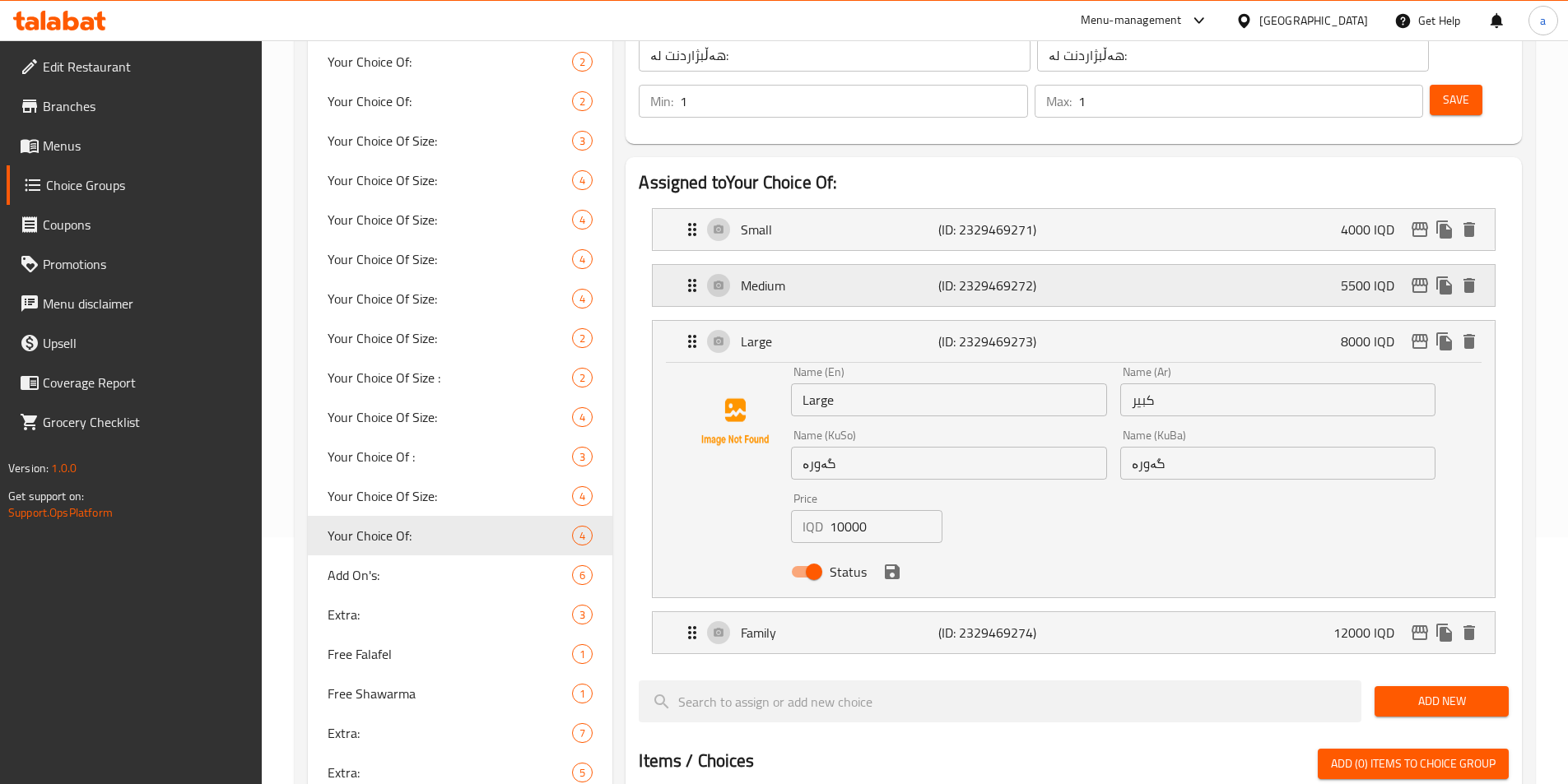
click at [818, 276] on p "Medium" at bounding box center [839, 286] width 197 height 19
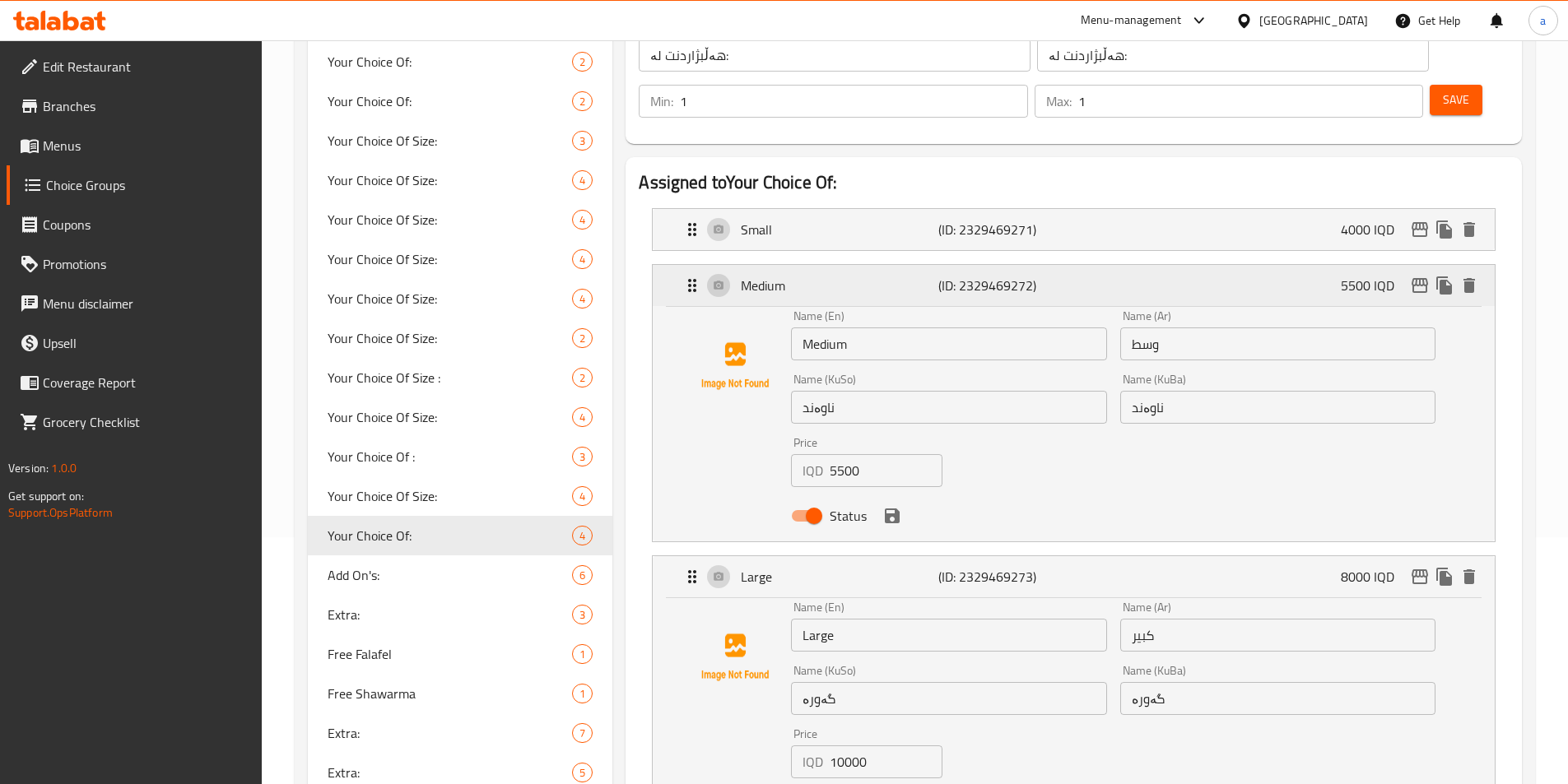
click at [818, 276] on p "Medium" at bounding box center [839, 286] width 197 height 19
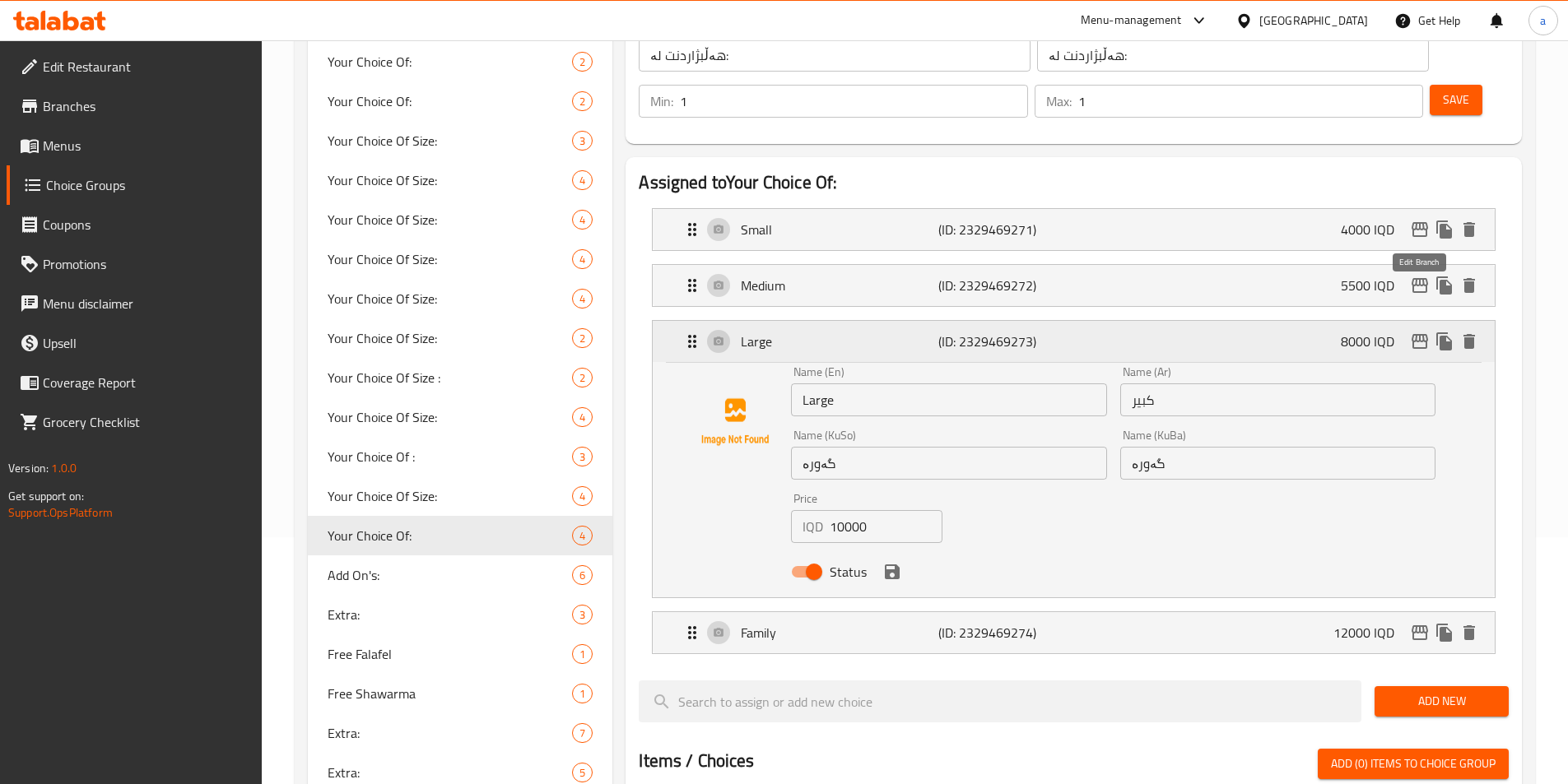
click at [1422, 332] on icon "edit" at bounding box center [1419, 342] width 19 height 19
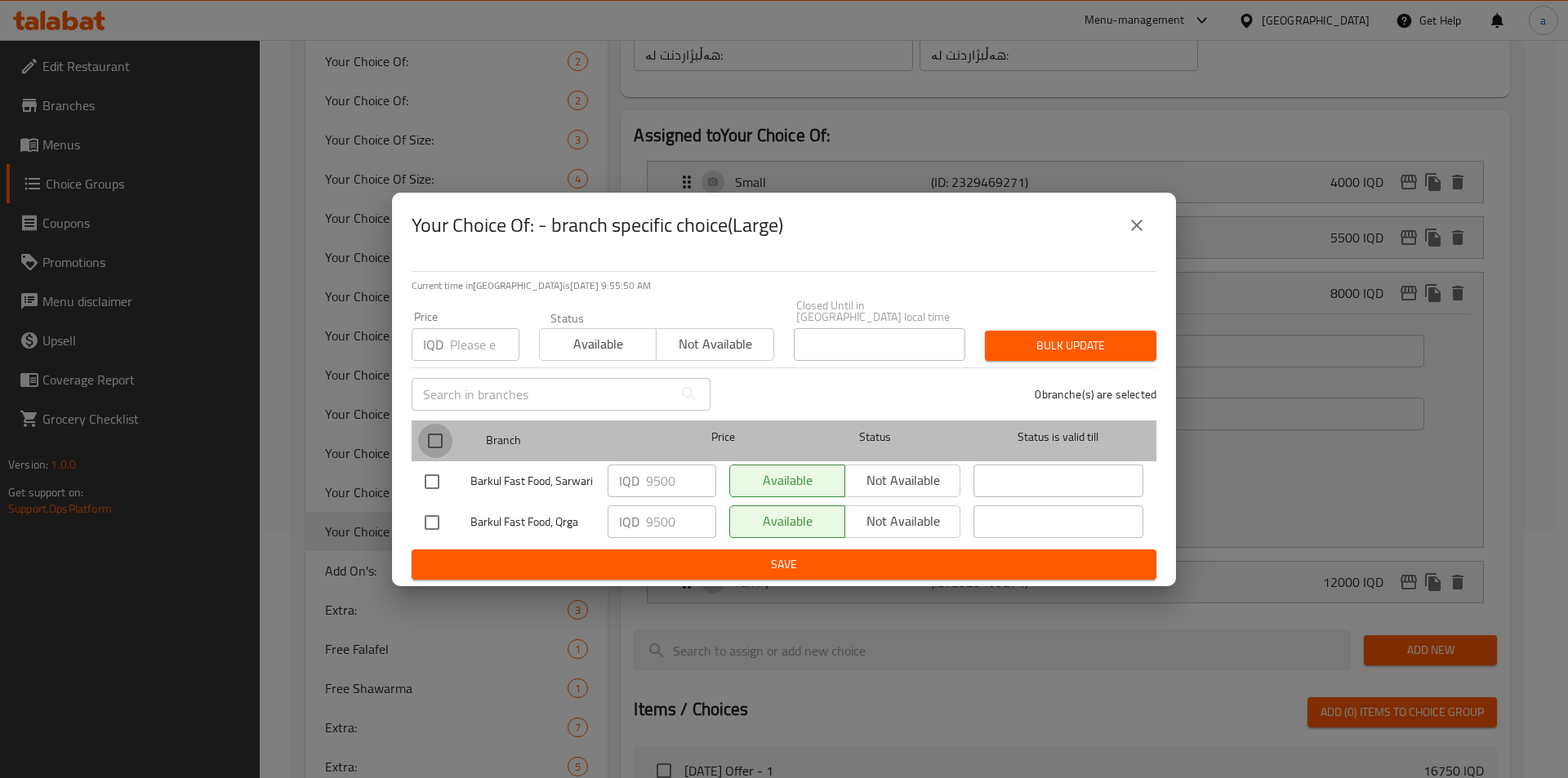
click at [433, 432] on input "checkbox" at bounding box center [435, 441] width 34 height 34
checkbox input "true"
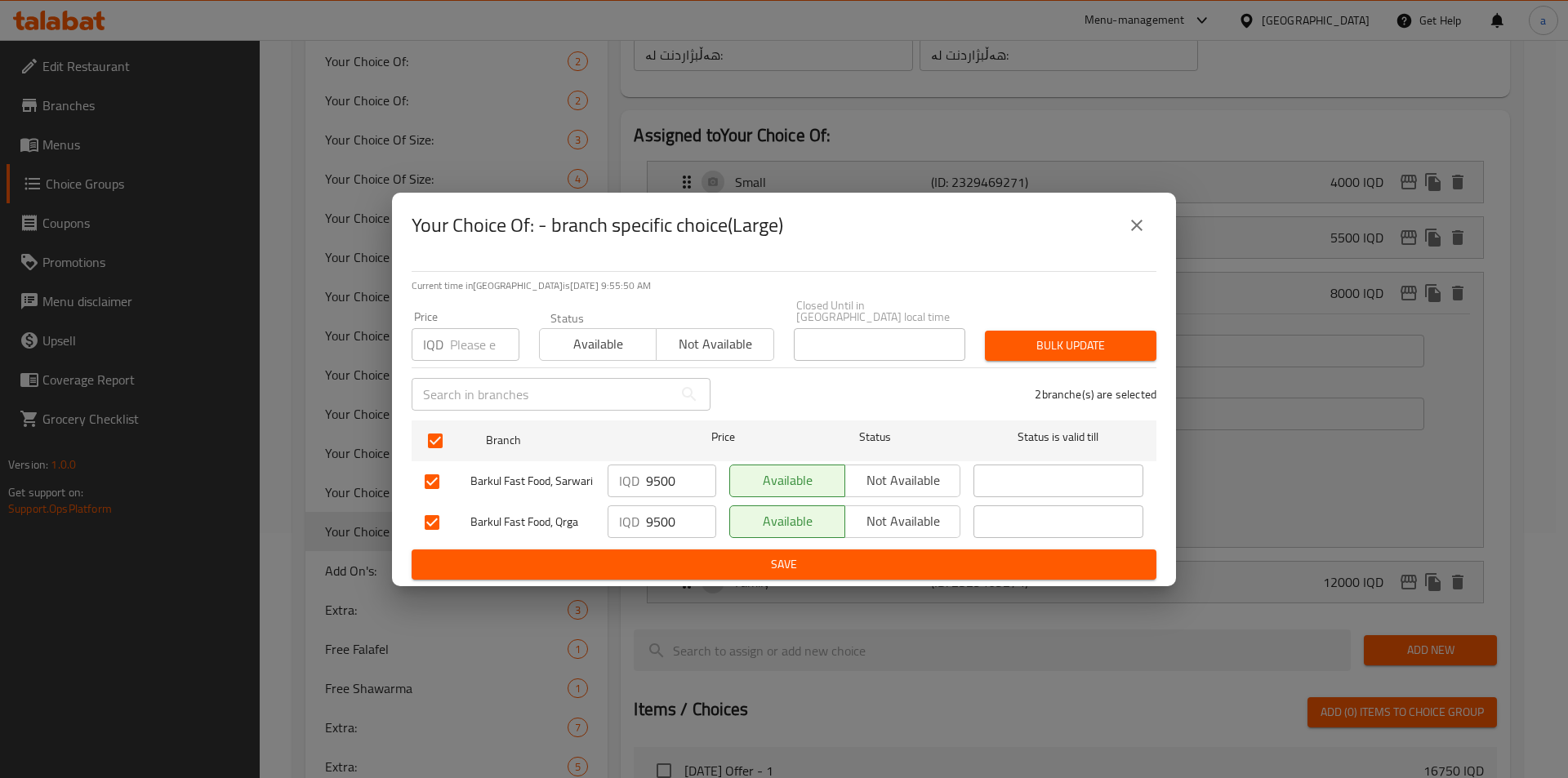
click at [663, 468] on input "9500" at bounding box center [680, 481] width 70 height 33
paste input "100"
type input "10000"
click at [663, 511] on input "9500" at bounding box center [680, 522] width 70 height 33
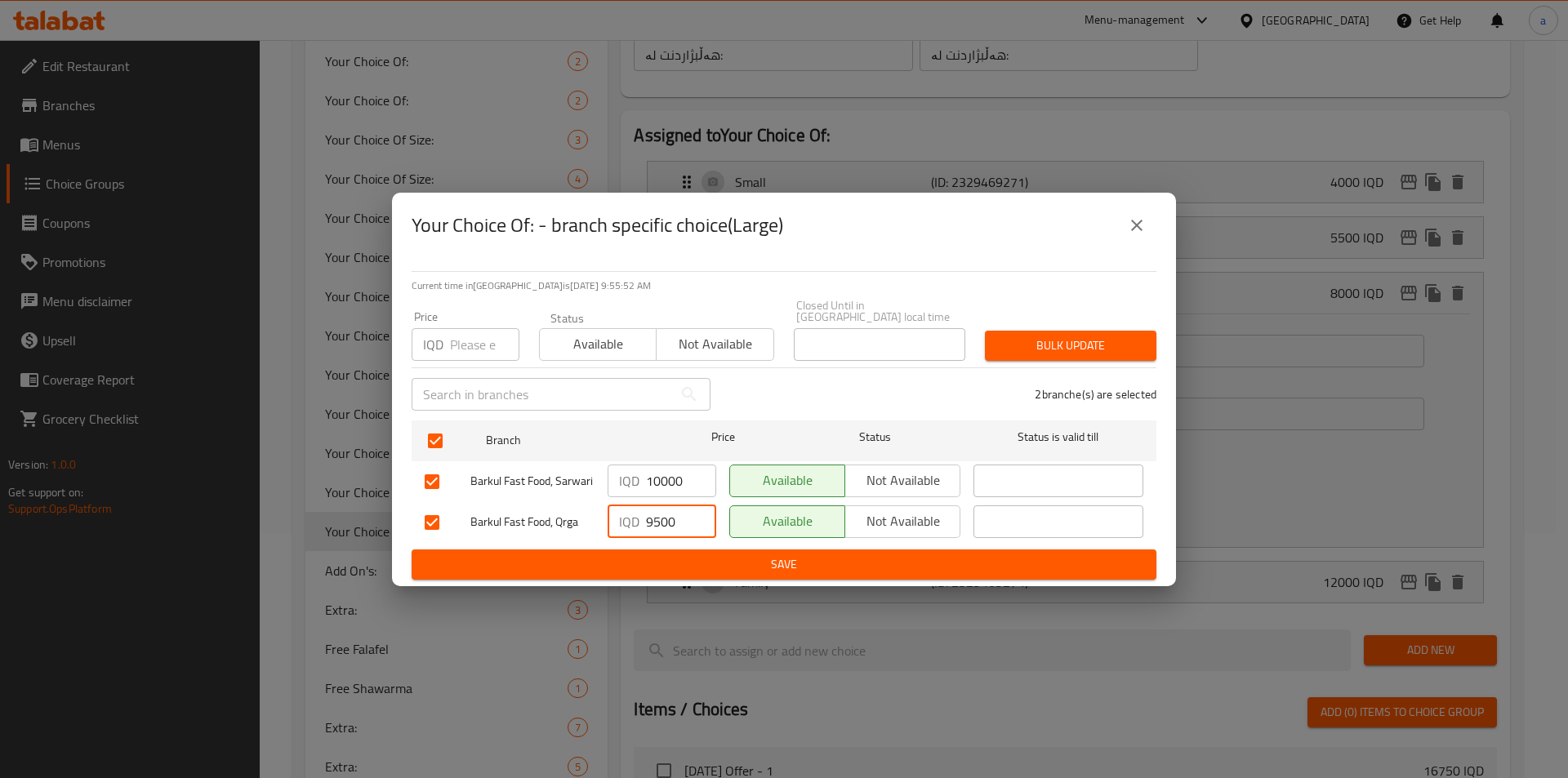
click at [663, 511] on input "9500" at bounding box center [680, 522] width 70 height 33
paste input "100"
type input "10000"
click at [678, 550] on button "Save" at bounding box center [784, 565] width 744 height 31
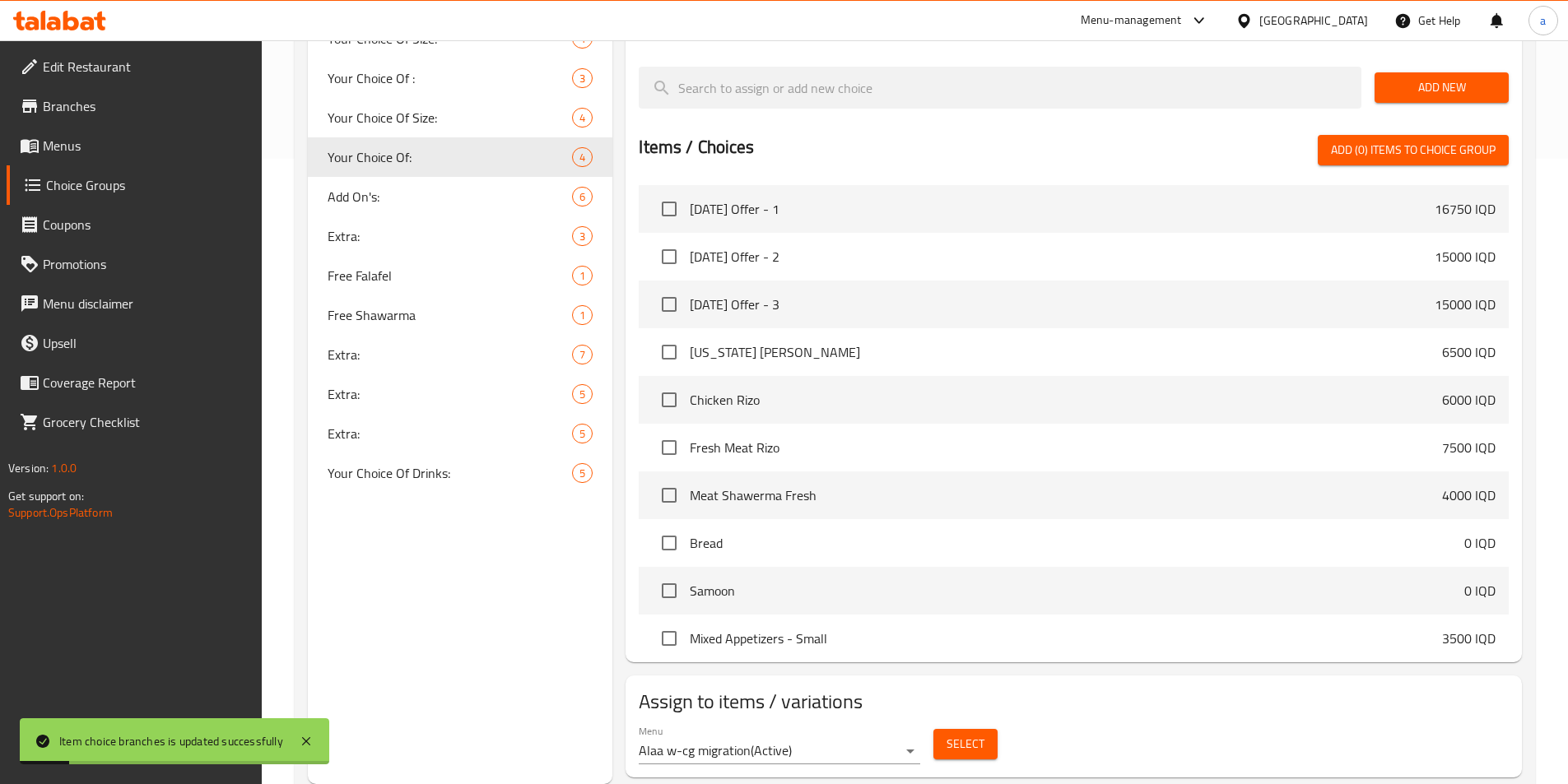
scroll to position [378, 0]
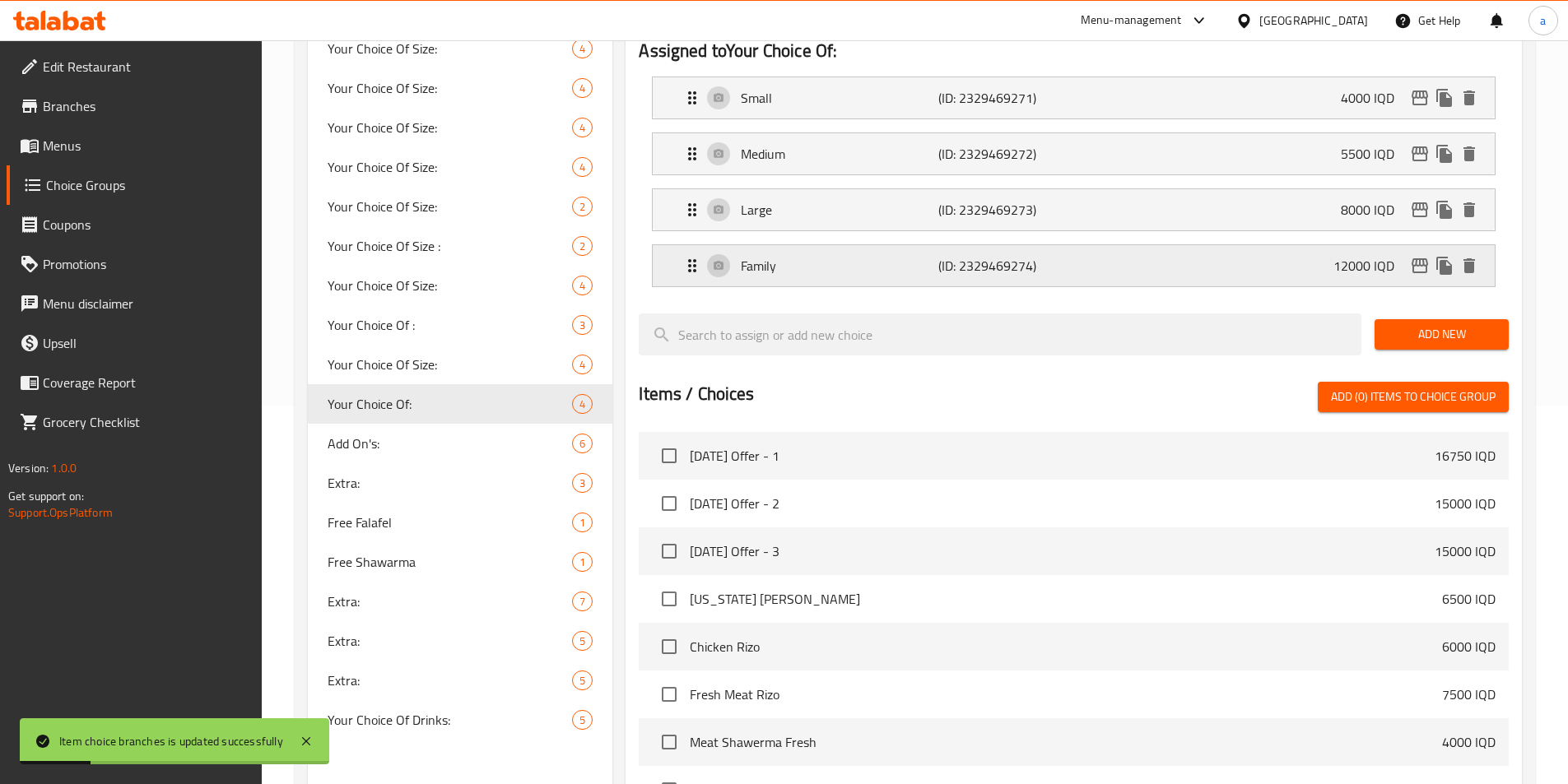
click at [819, 256] on p "Family" at bounding box center [839, 266] width 197 height 19
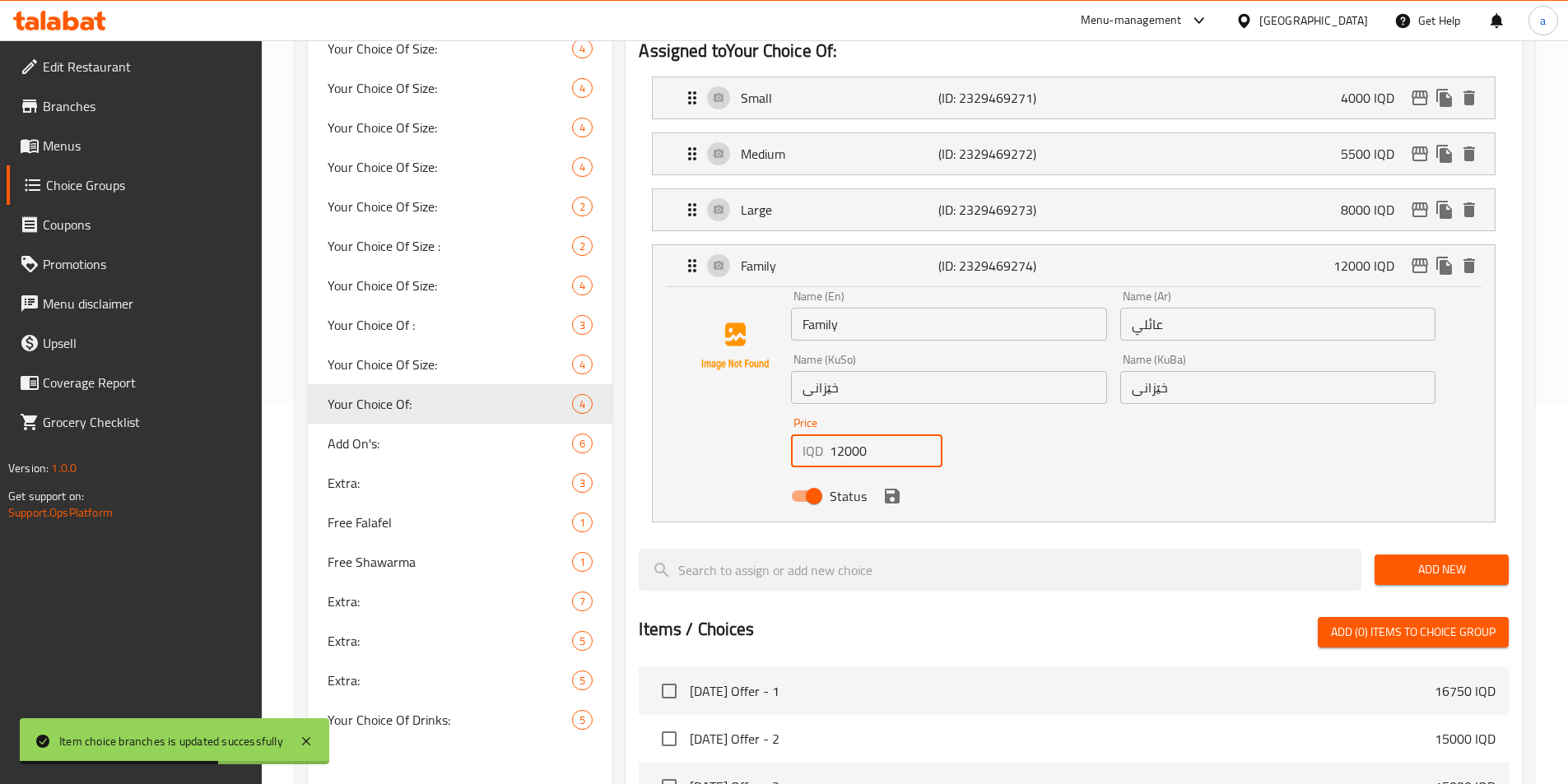
drag, startPoint x: 879, startPoint y: 412, endPoint x: 783, endPoint y: 412, distance: 96.0
click at [783, 412] on div "Name (En) Family Name (En) Name (Ar) عائلي Name (Ar) Name (KuSo) خێزانی Name (K…" at bounding box center [1074, 401] width 790 height 221
click at [854, 434] on input "14500" at bounding box center [885, 451] width 113 height 33
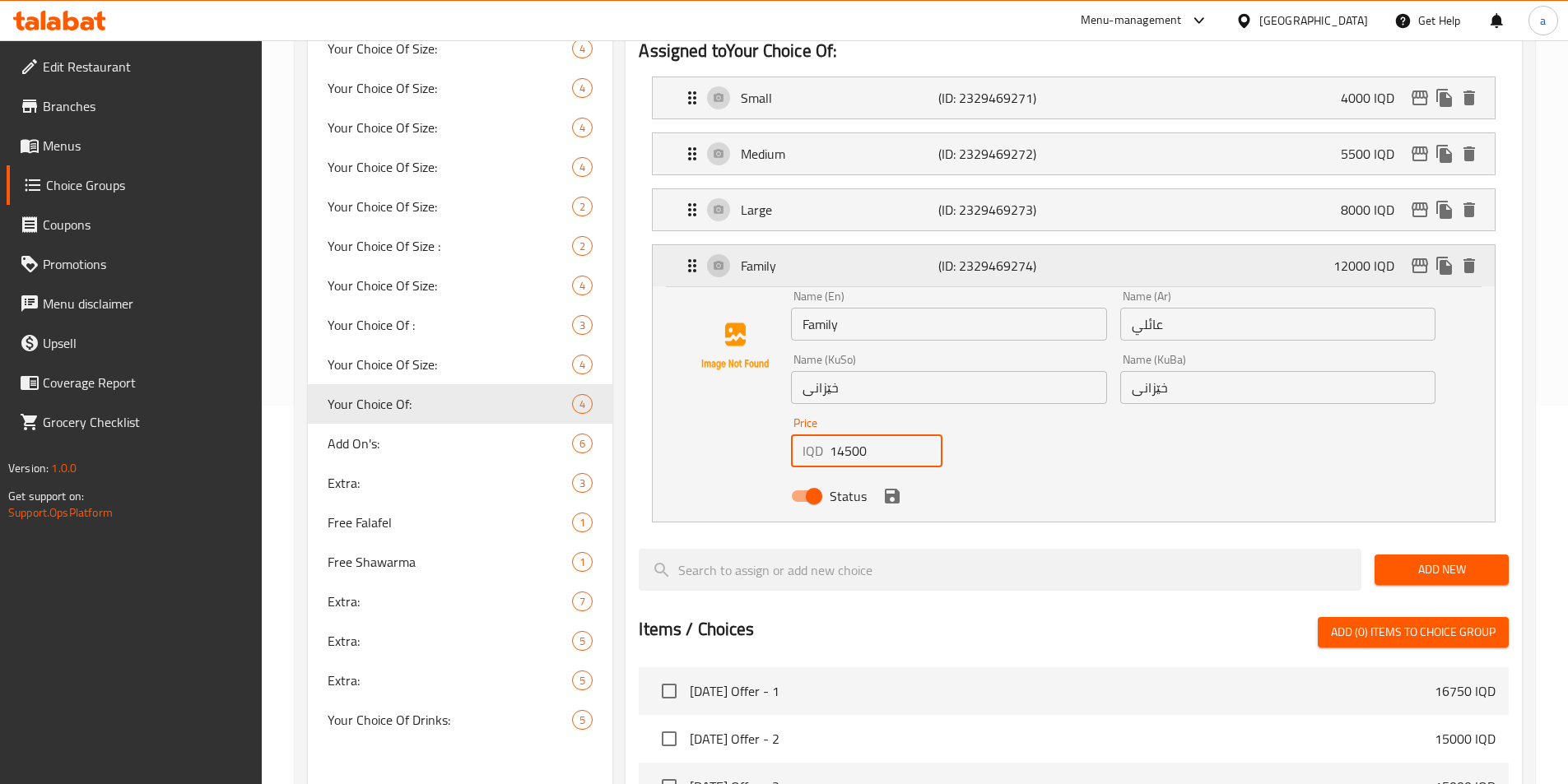
type input "14500"
click at [1421, 254] on button "edit" at bounding box center [1420, 266] width 25 height 25
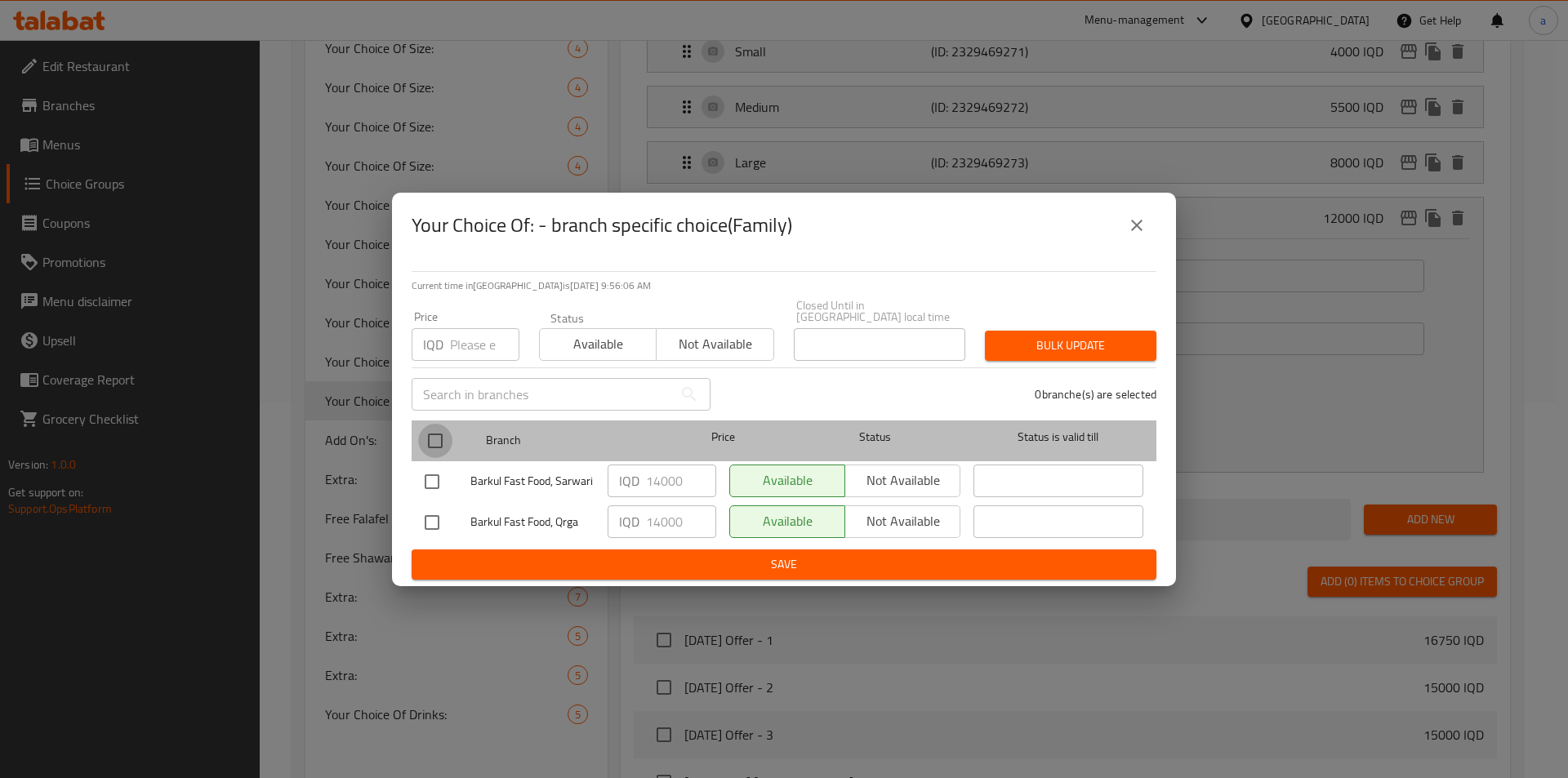
click at [437, 431] on input "checkbox" at bounding box center [435, 441] width 34 height 34
checkbox input "true"
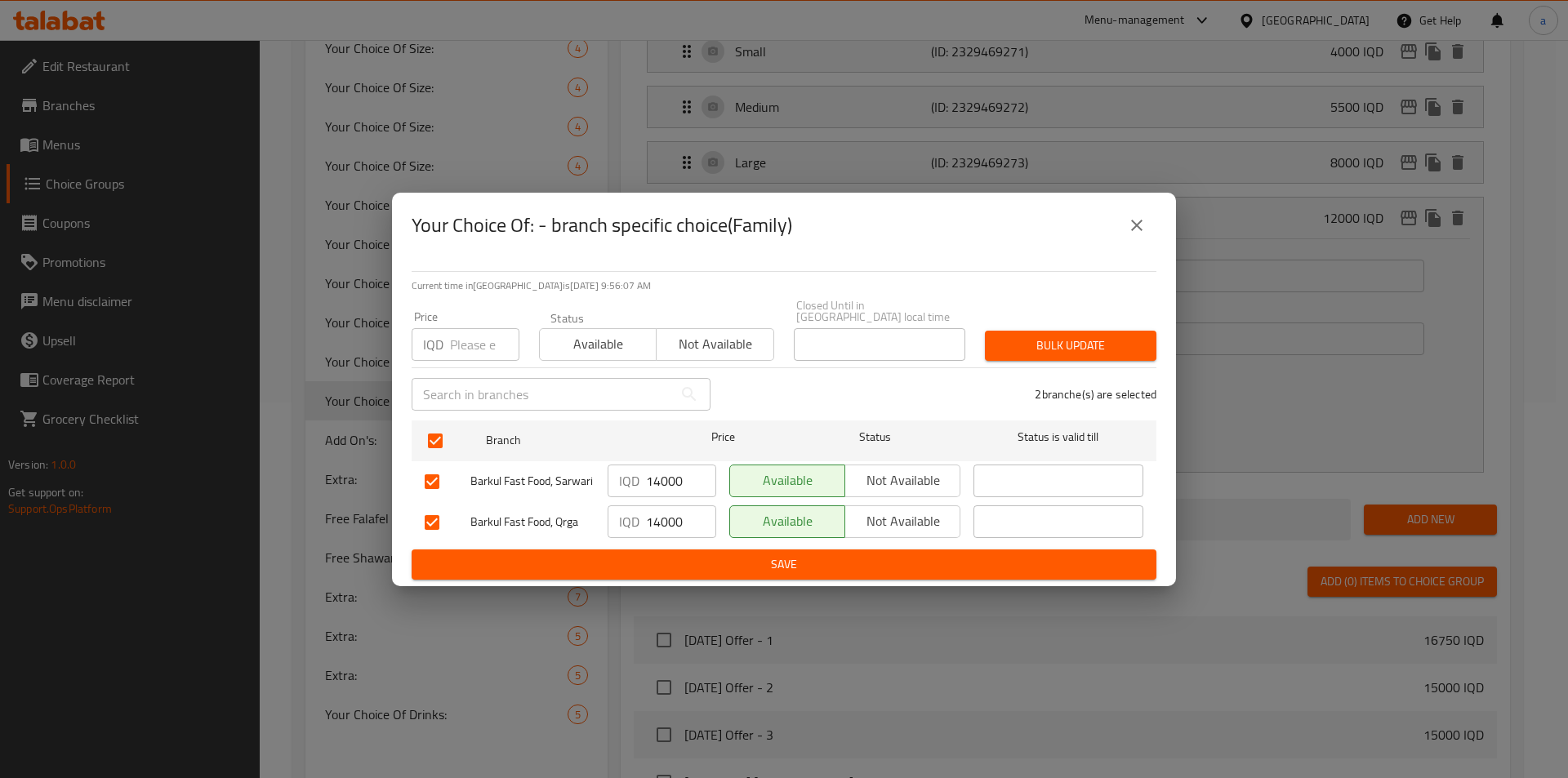
click at [664, 468] on input "14000" at bounding box center [680, 481] width 70 height 33
paste input "5"
type input "14500"
click at [667, 510] on input "14000" at bounding box center [680, 522] width 70 height 33
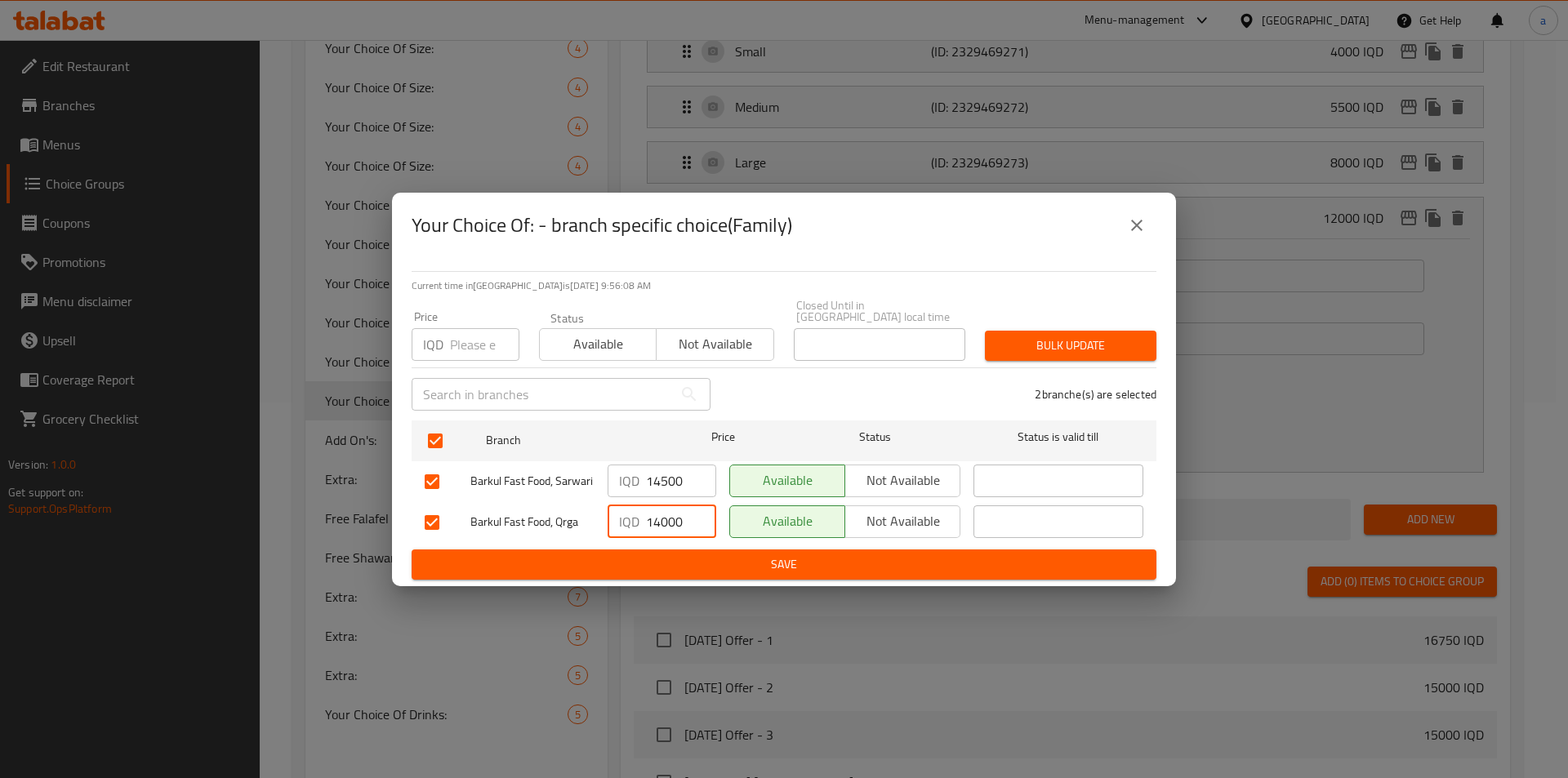
click at [667, 510] on input "14000" at bounding box center [680, 522] width 70 height 33
paste input "5"
type input "14500"
click at [729, 555] on span "Save" at bounding box center [784, 564] width 718 height 20
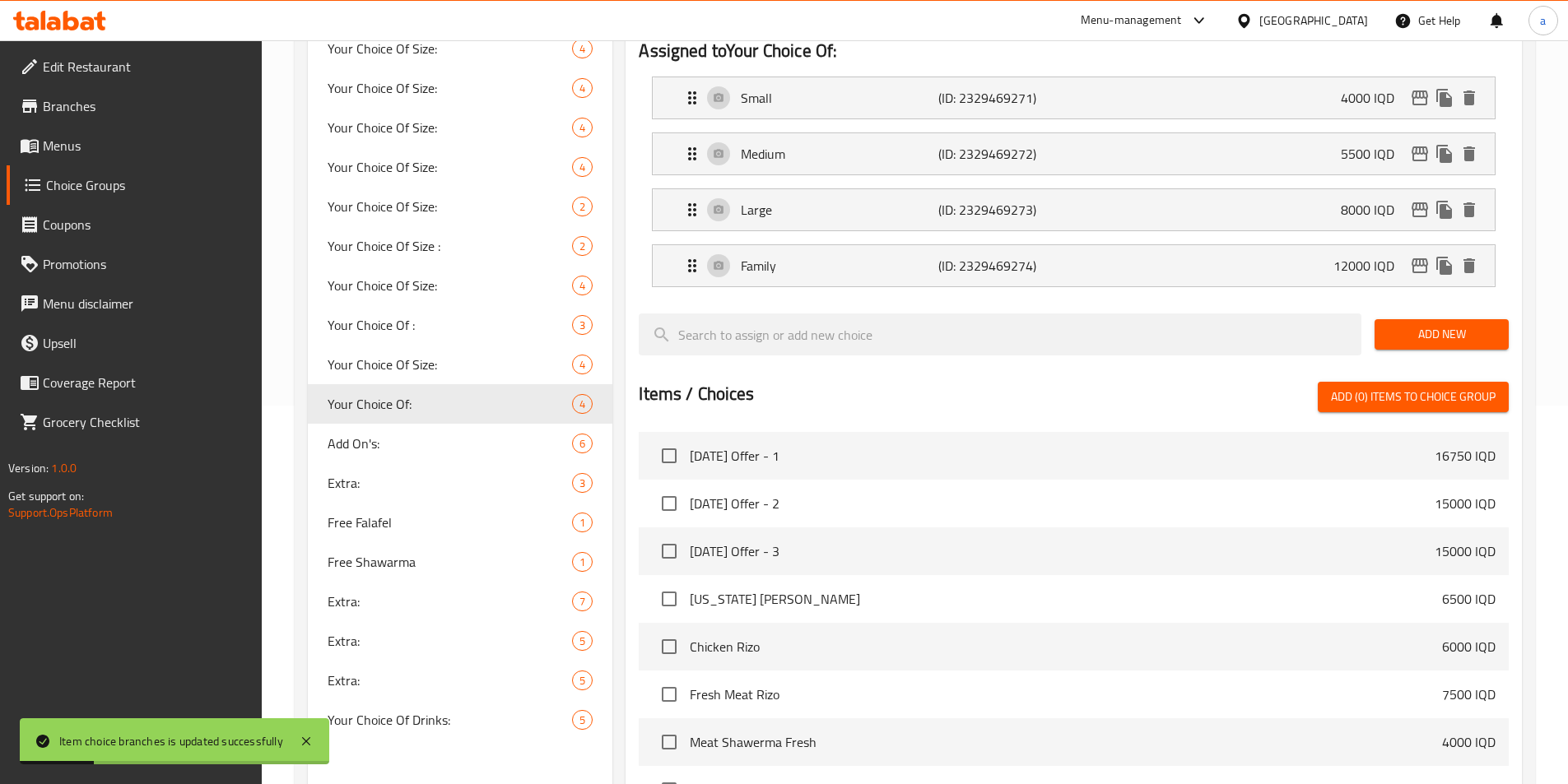
click at [70, 147] on span "Menus" at bounding box center [145, 146] width 206 height 19
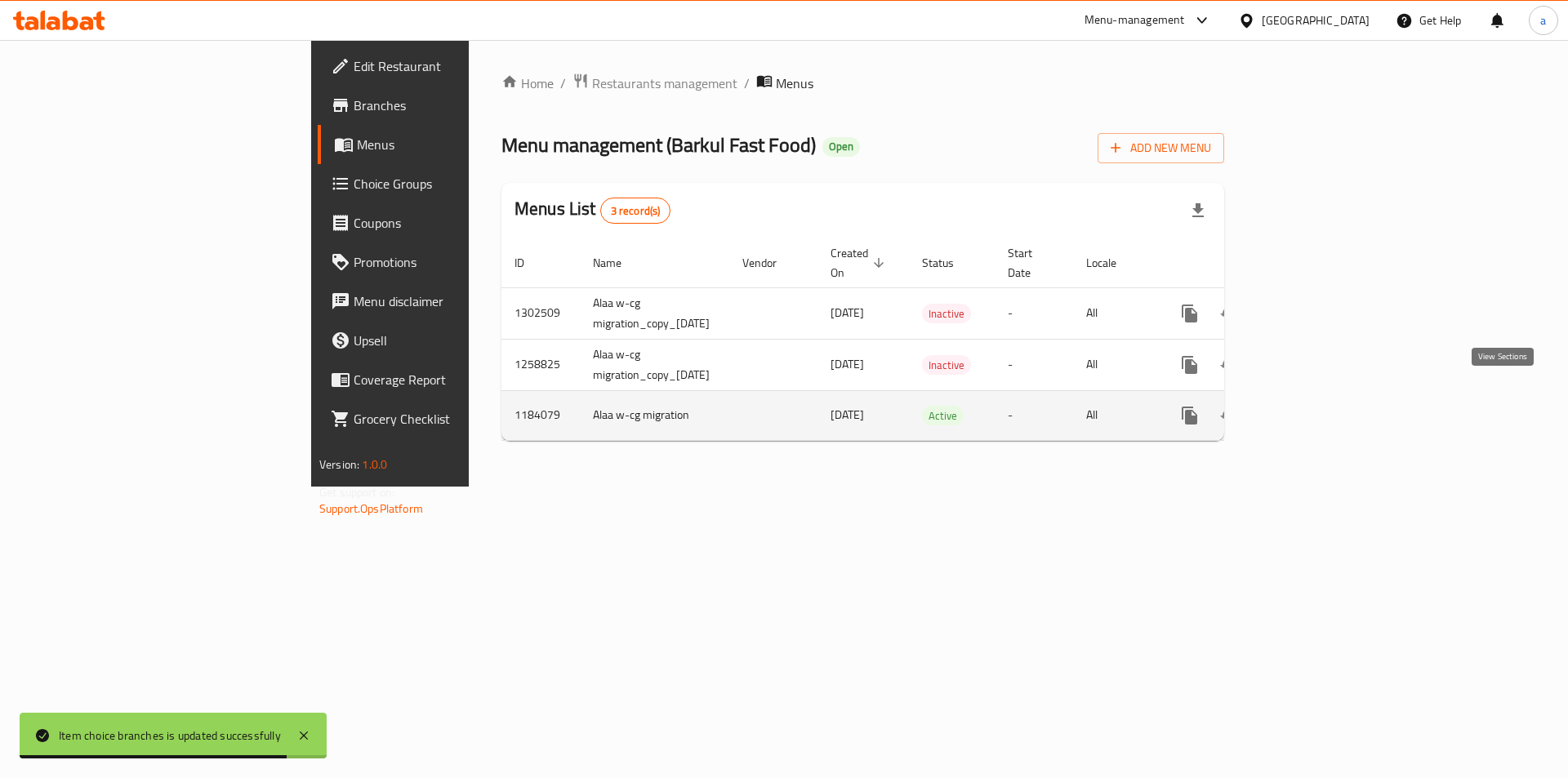
click at [1317, 406] on icon "enhanced table" at bounding box center [1307, 416] width 19 height 19
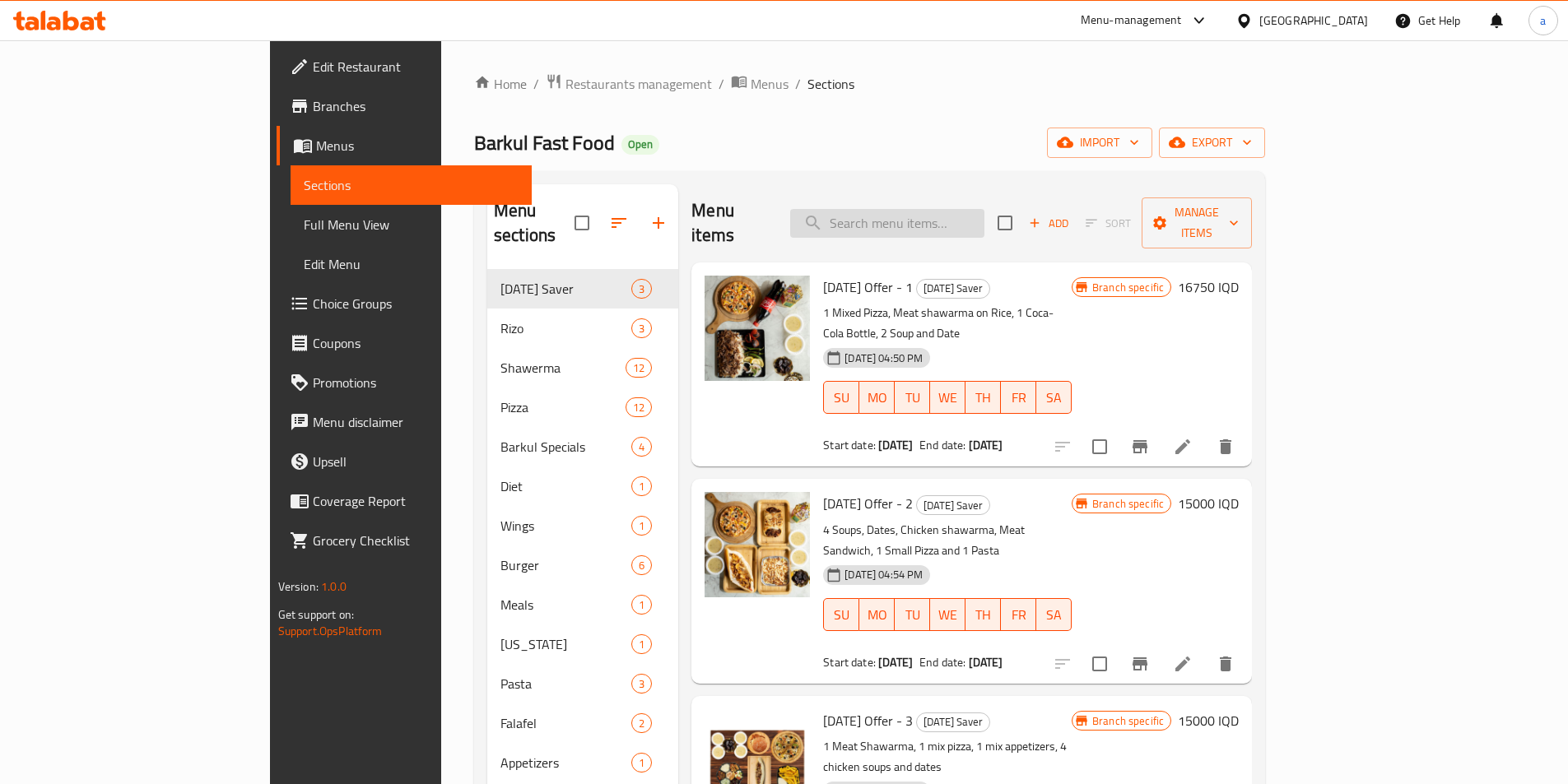
click at [979, 210] on input "search" at bounding box center [886, 224] width 194 height 29
paste input "Minced Meat Pizza"
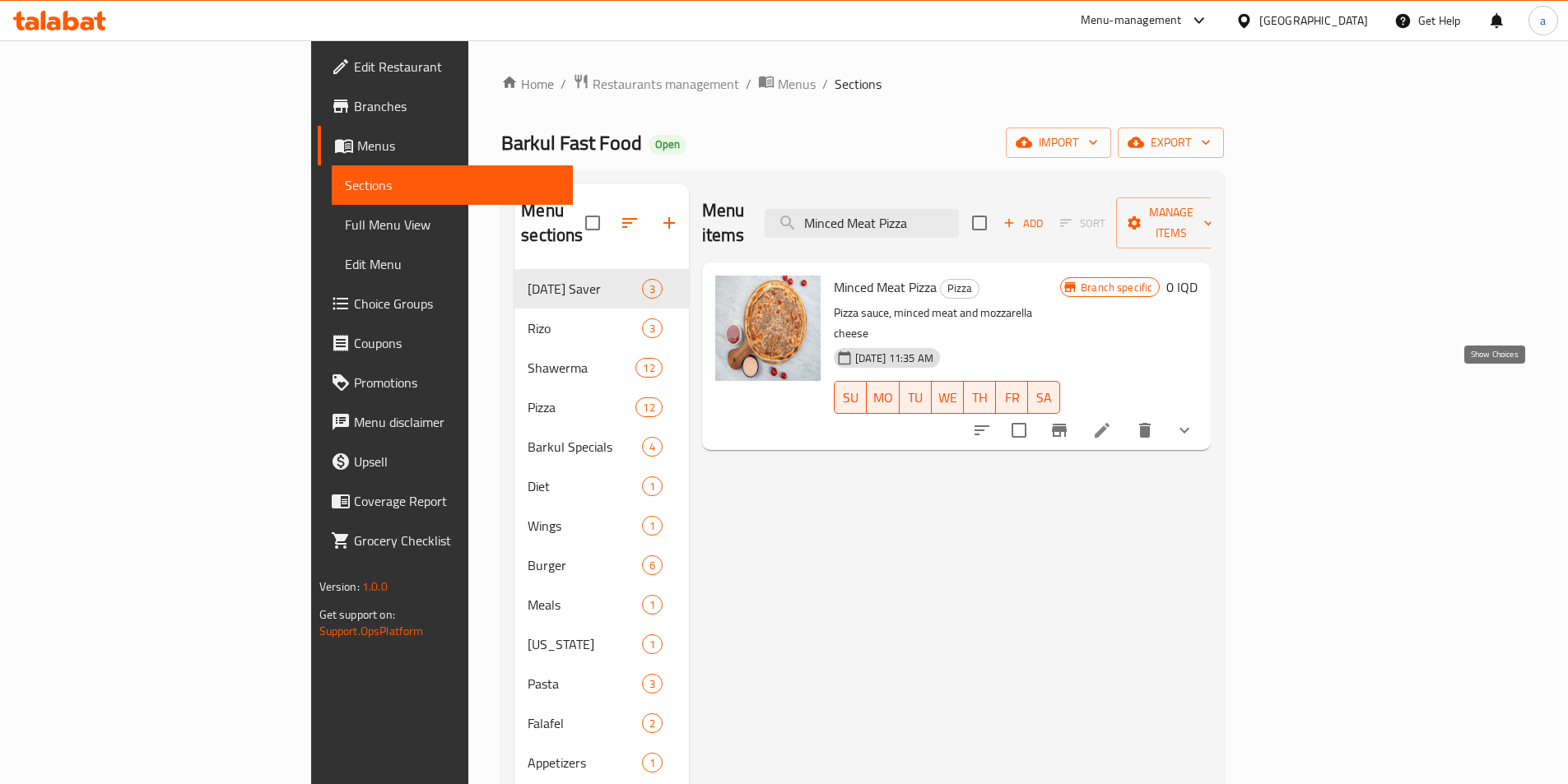
type input "Minced Meat Pizza"
click at [1194, 421] on icon "show more" at bounding box center [1184, 431] width 19 height 19
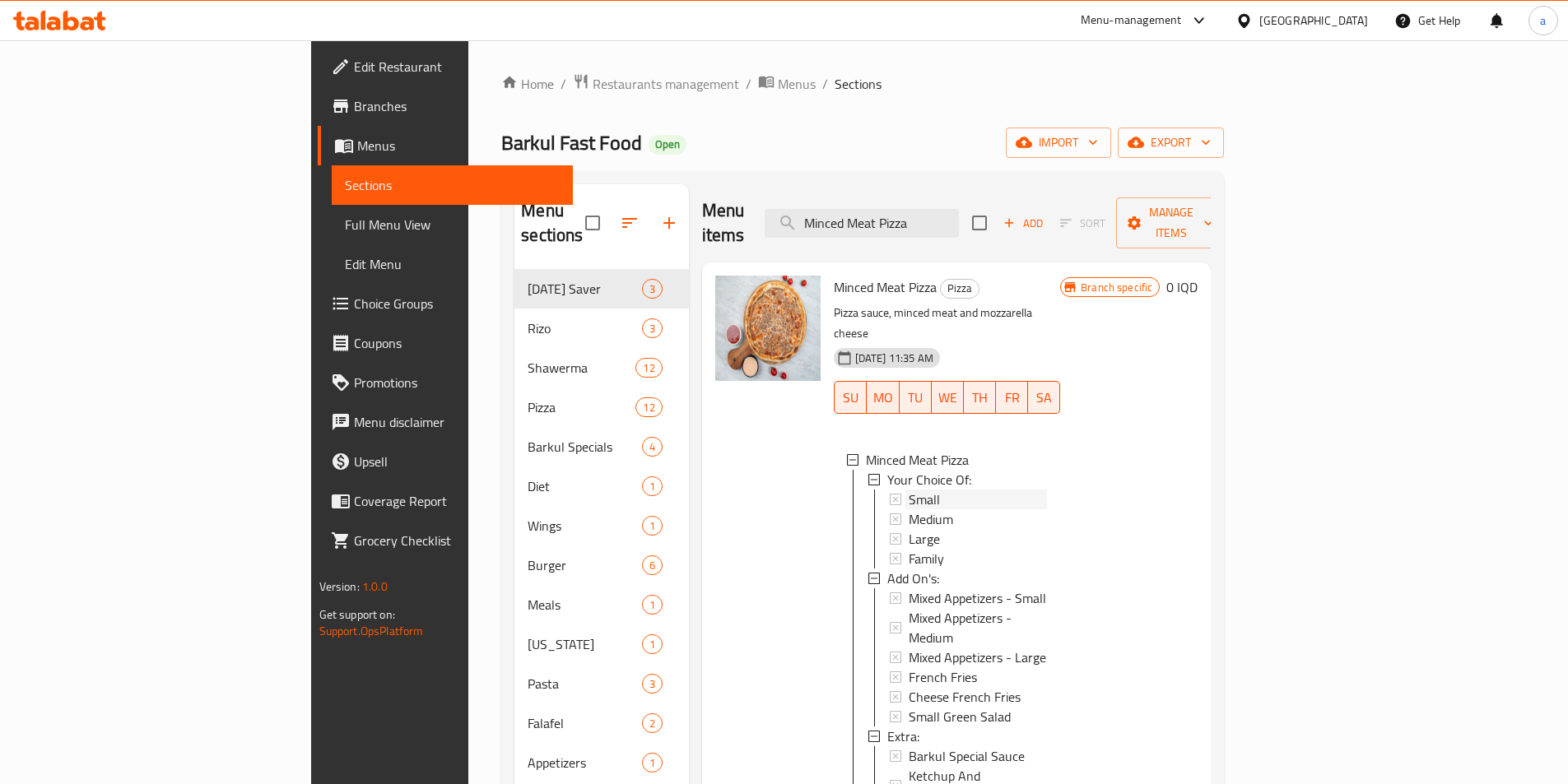
click at [909, 490] on span "Small" at bounding box center [924, 499] width 31 height 19
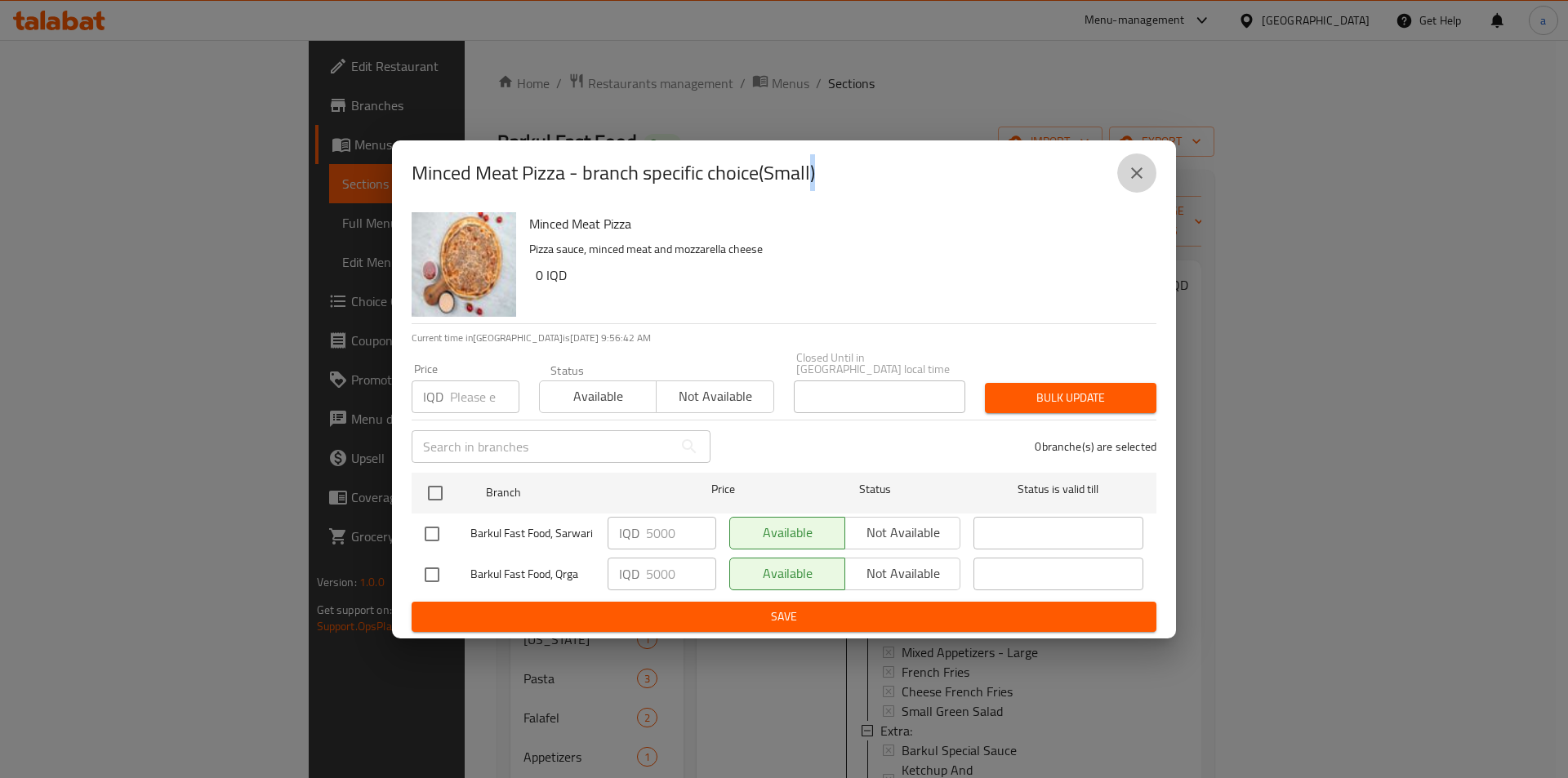
click at [1133, 174] on icon "close" at bounding box center [1136, 172] width 19 height 19
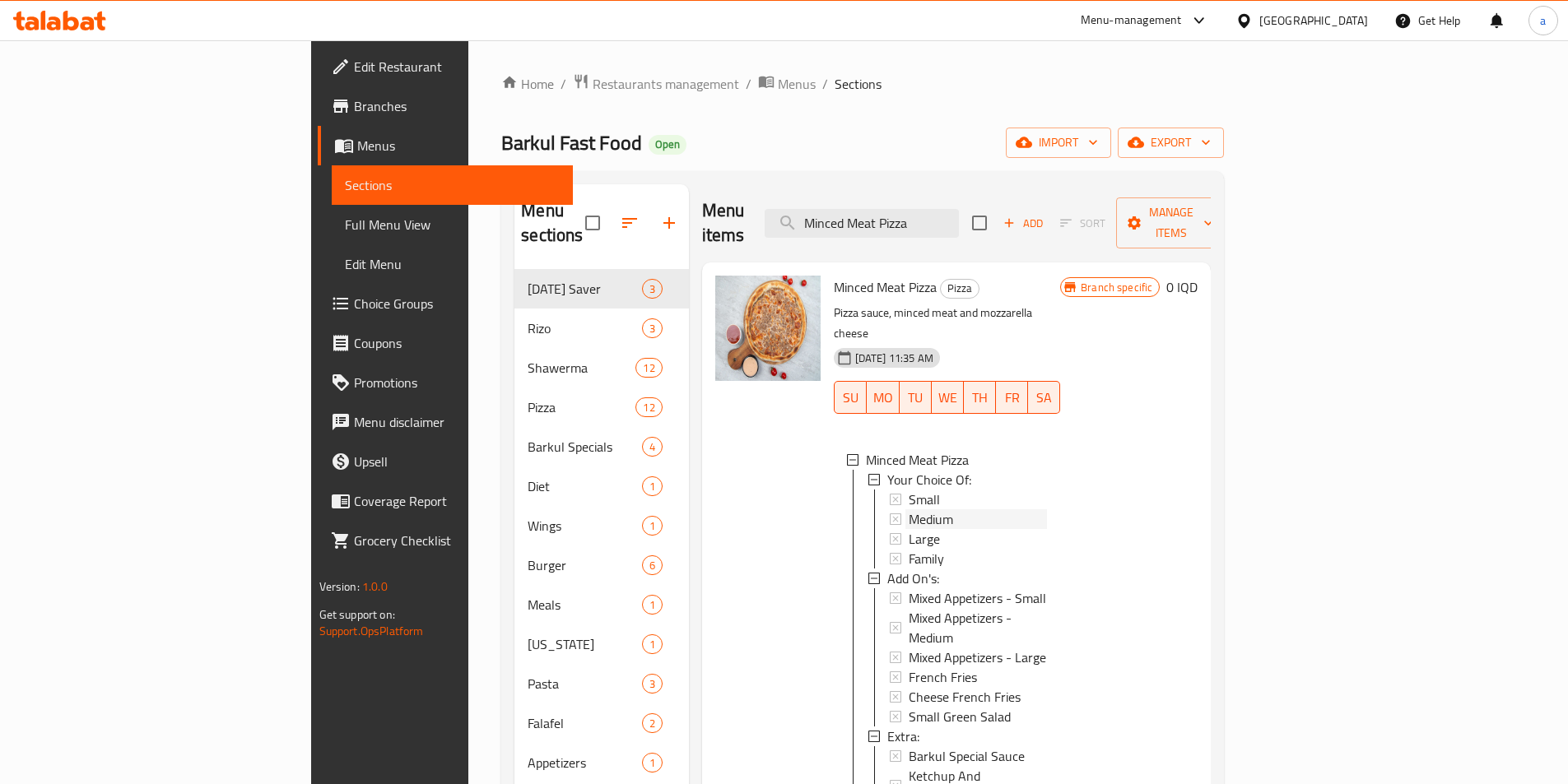
click at [909, 510] on div "Medium" at bounding box center [977, 519] width 138 height 19
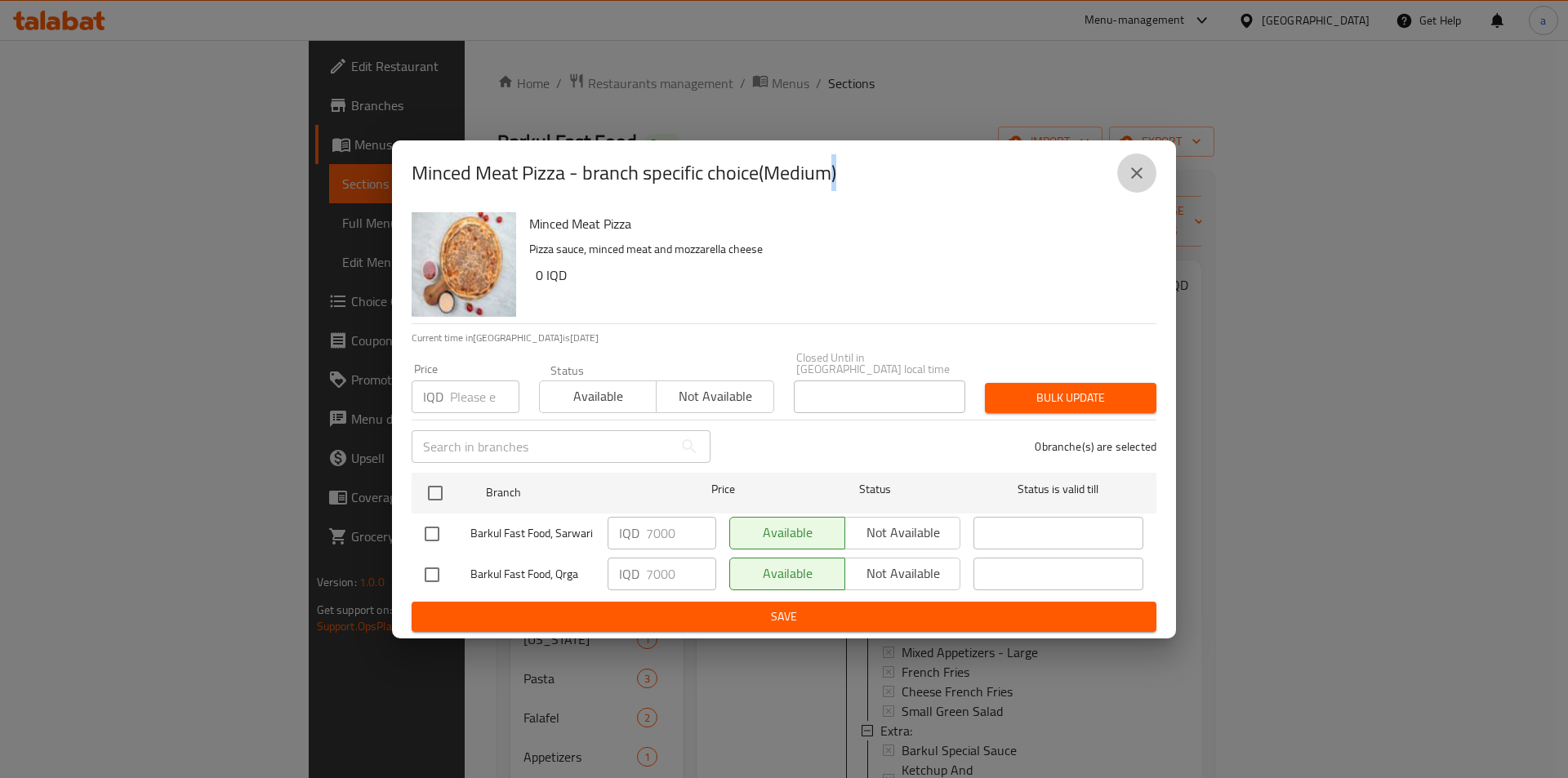
click at [1134, 183] on icon "close" at bounding box center [1136, 172] width 19 height 19
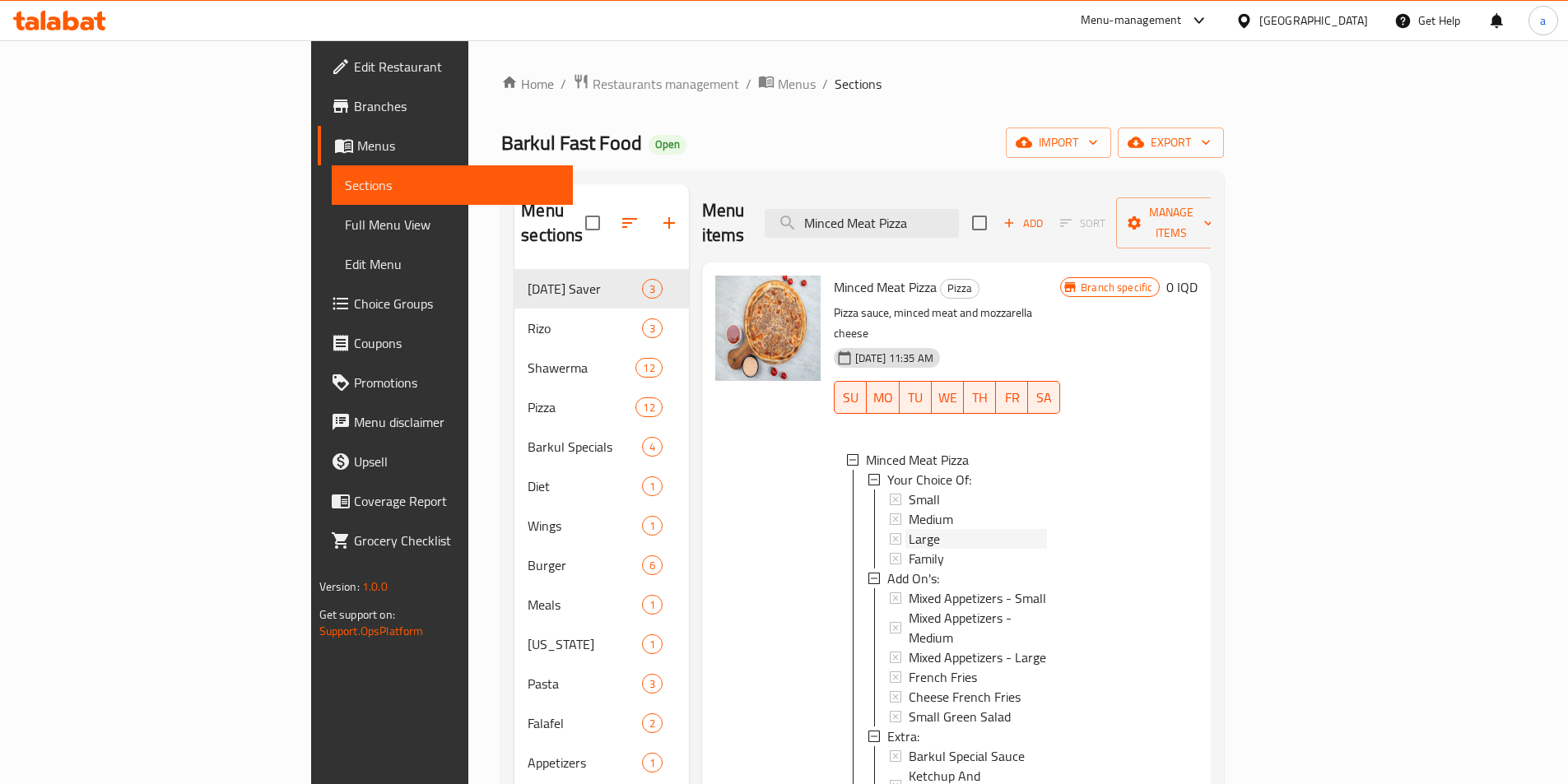
click at [909, 529] on div "Large" at bounding box center [977, 539] width 138 height 19
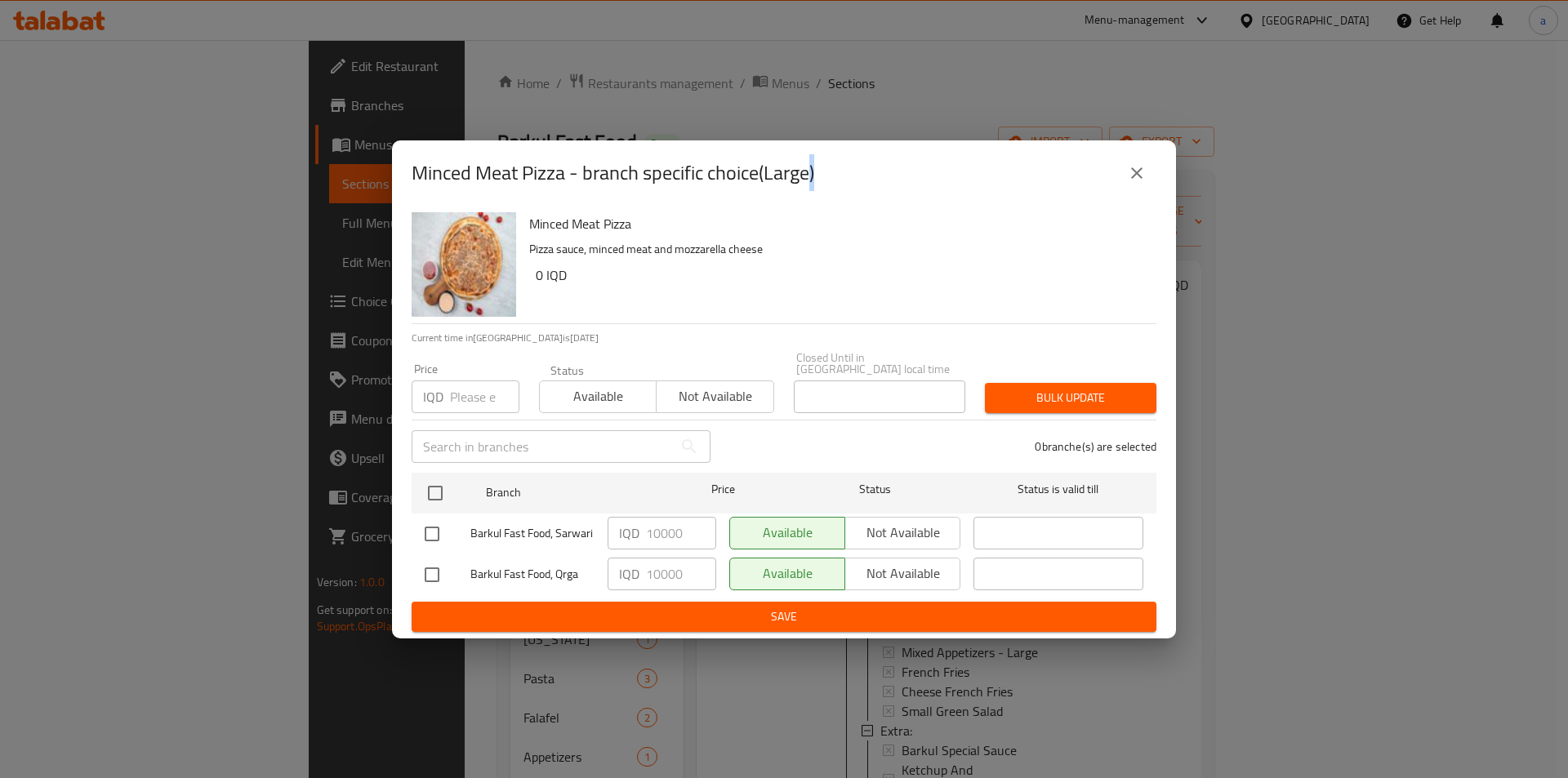
click at [1145, 174] on icon "close" at bounding box center [1136, 172] width 19 height 19
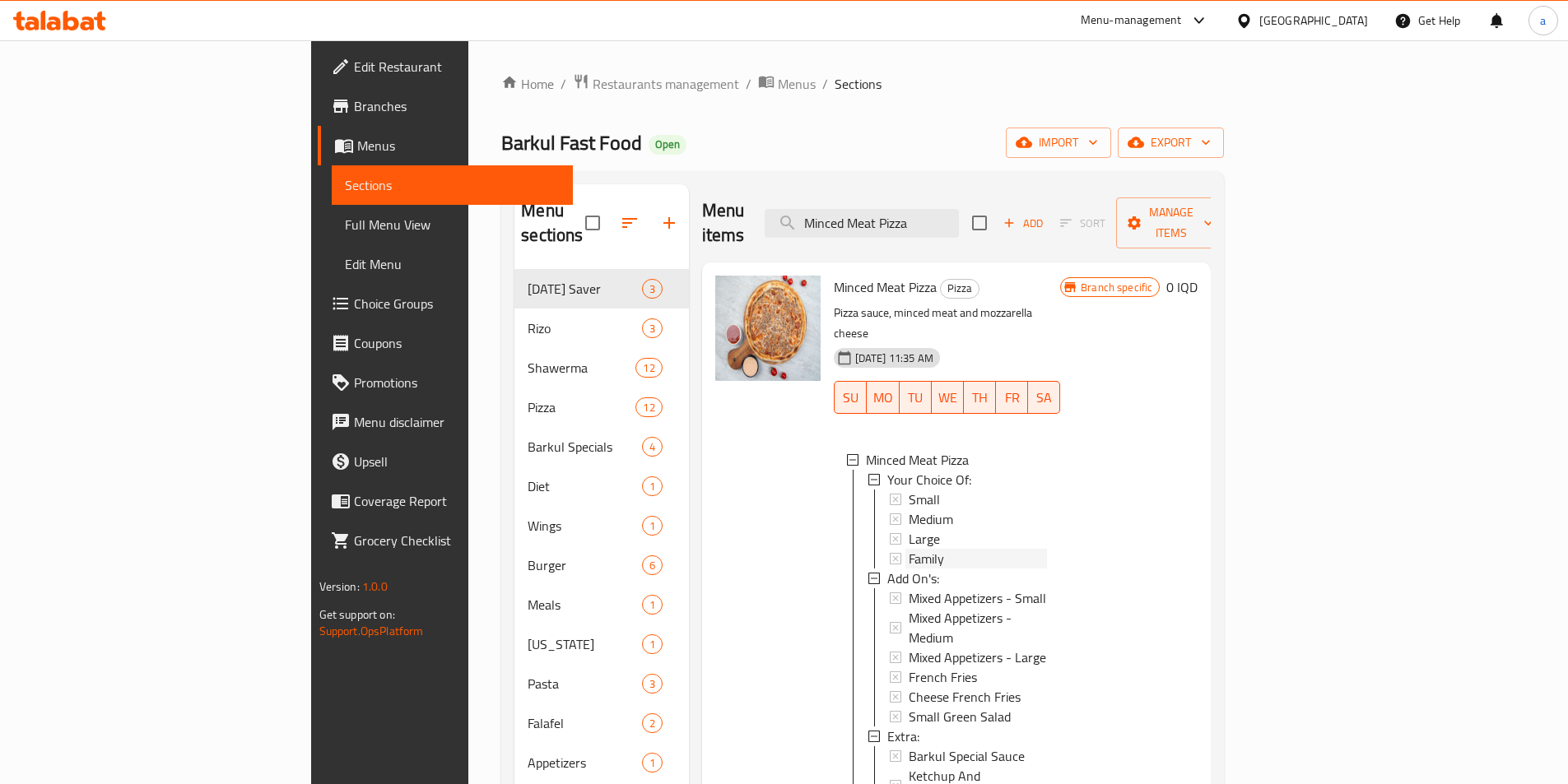
click at [909, 549] on div "Family" at bounding box center [977, 559] width 138 height 19
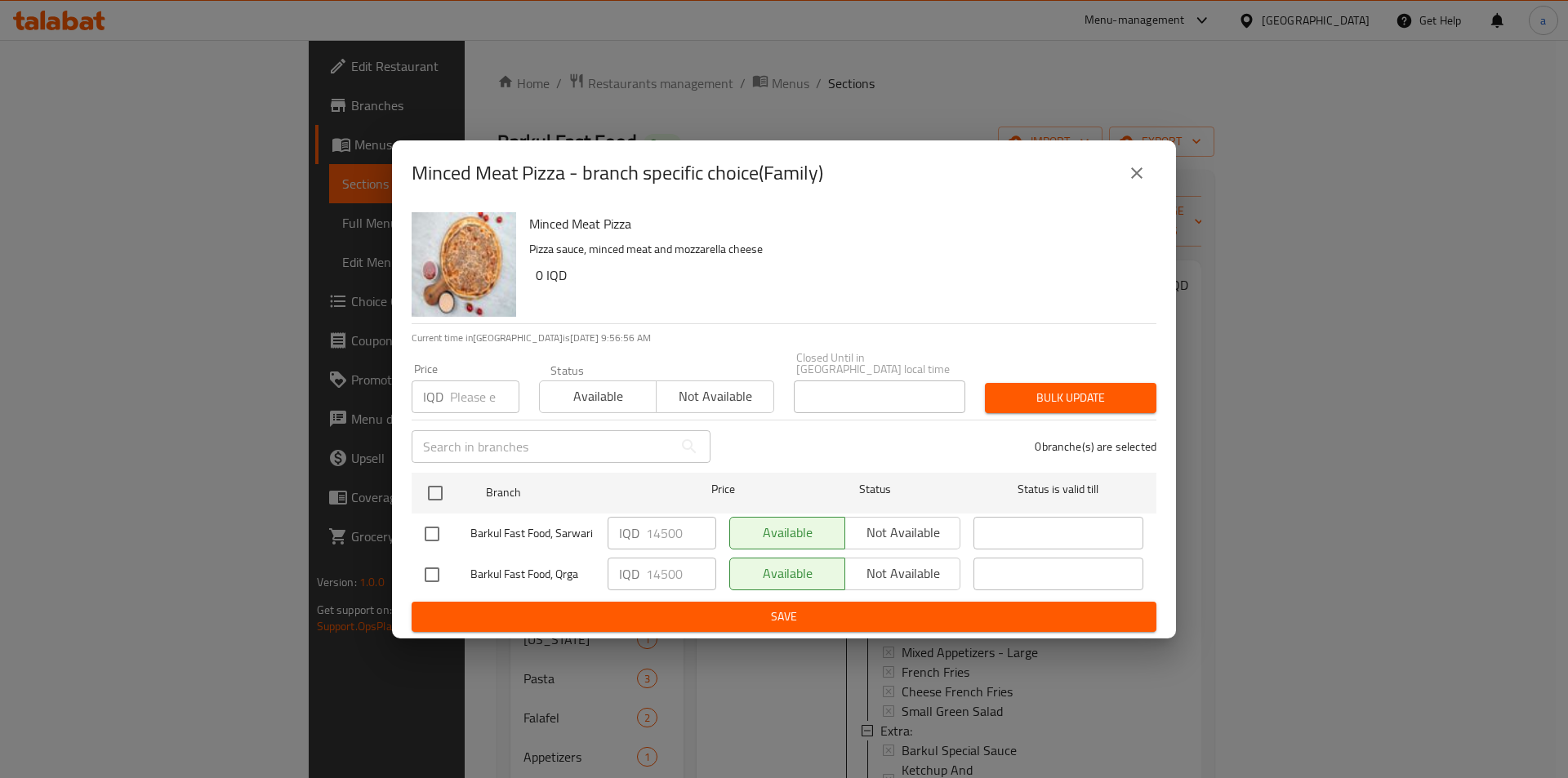
click at [1136, 182] on icon "close" at bounding box center [1136, 172] width 19 height 19
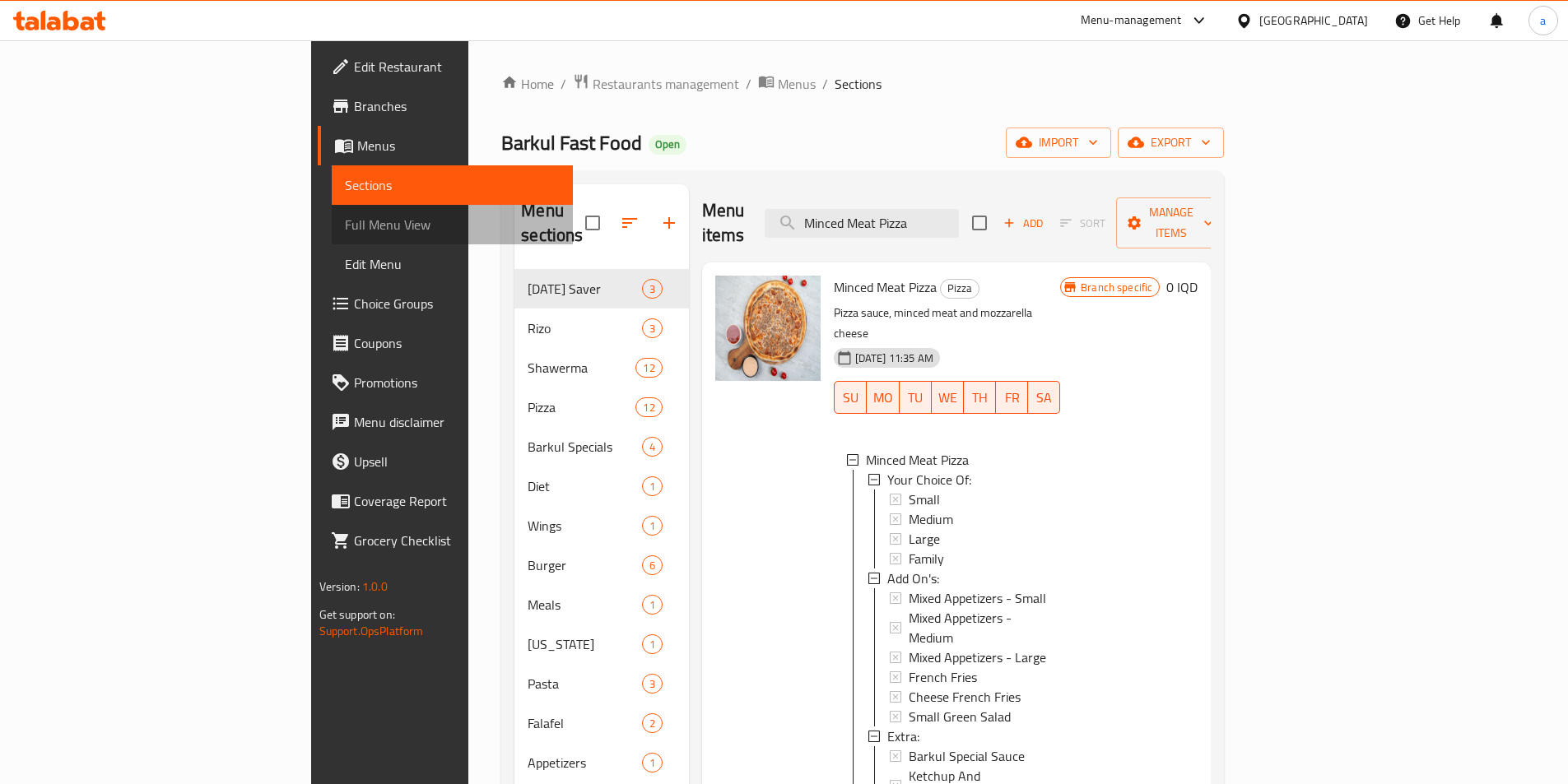
click at [345, 217] on span "Full Menu View" at bounding box center [452, 224] width 214 height 19
click at [345, 216] on span "Full Menu View" at bounding box center [452, 224] width 214 height 19
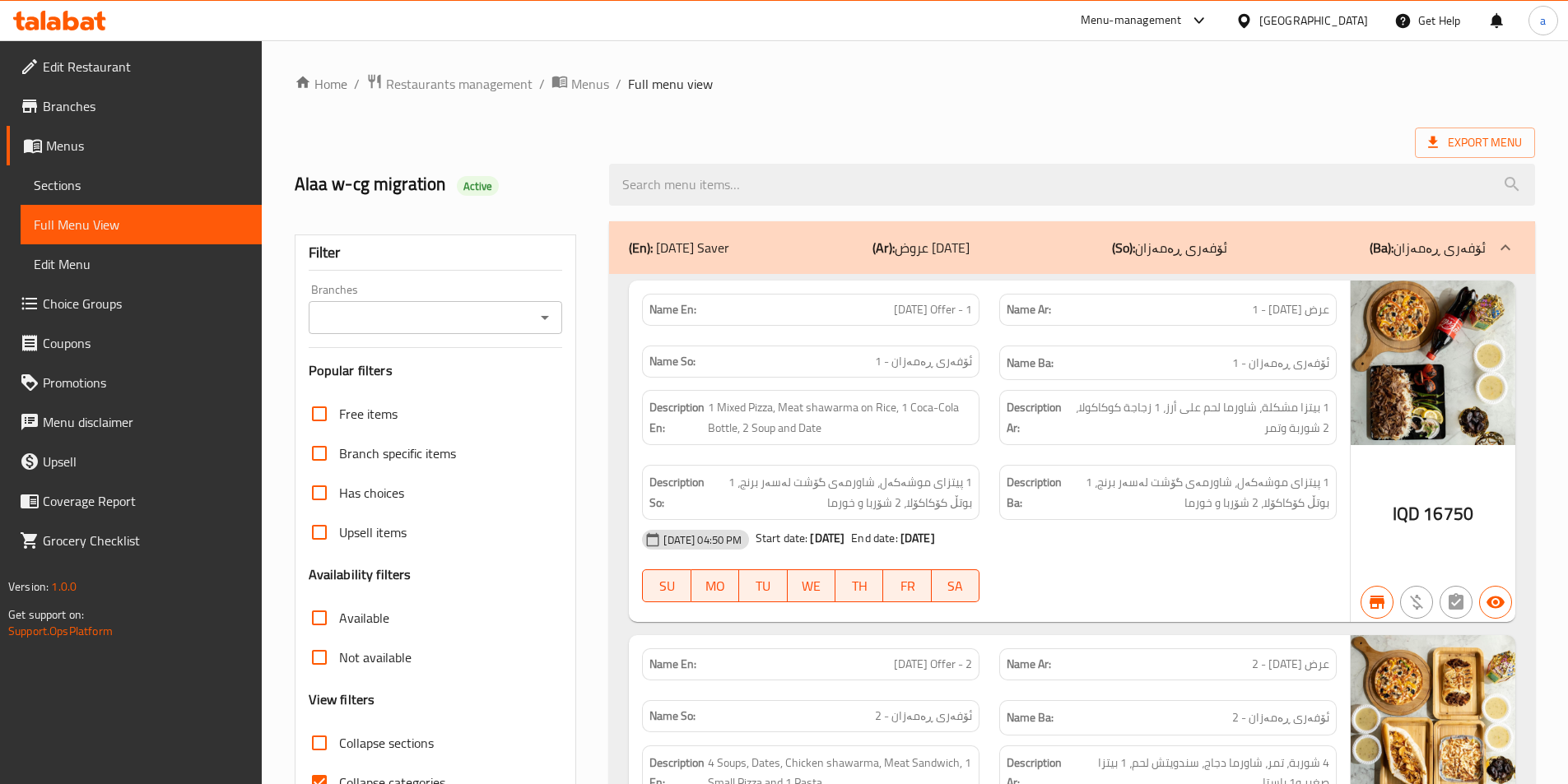
click at [546, 320] on icon "Open" at bounding box center [545, 318] width 19 height 19
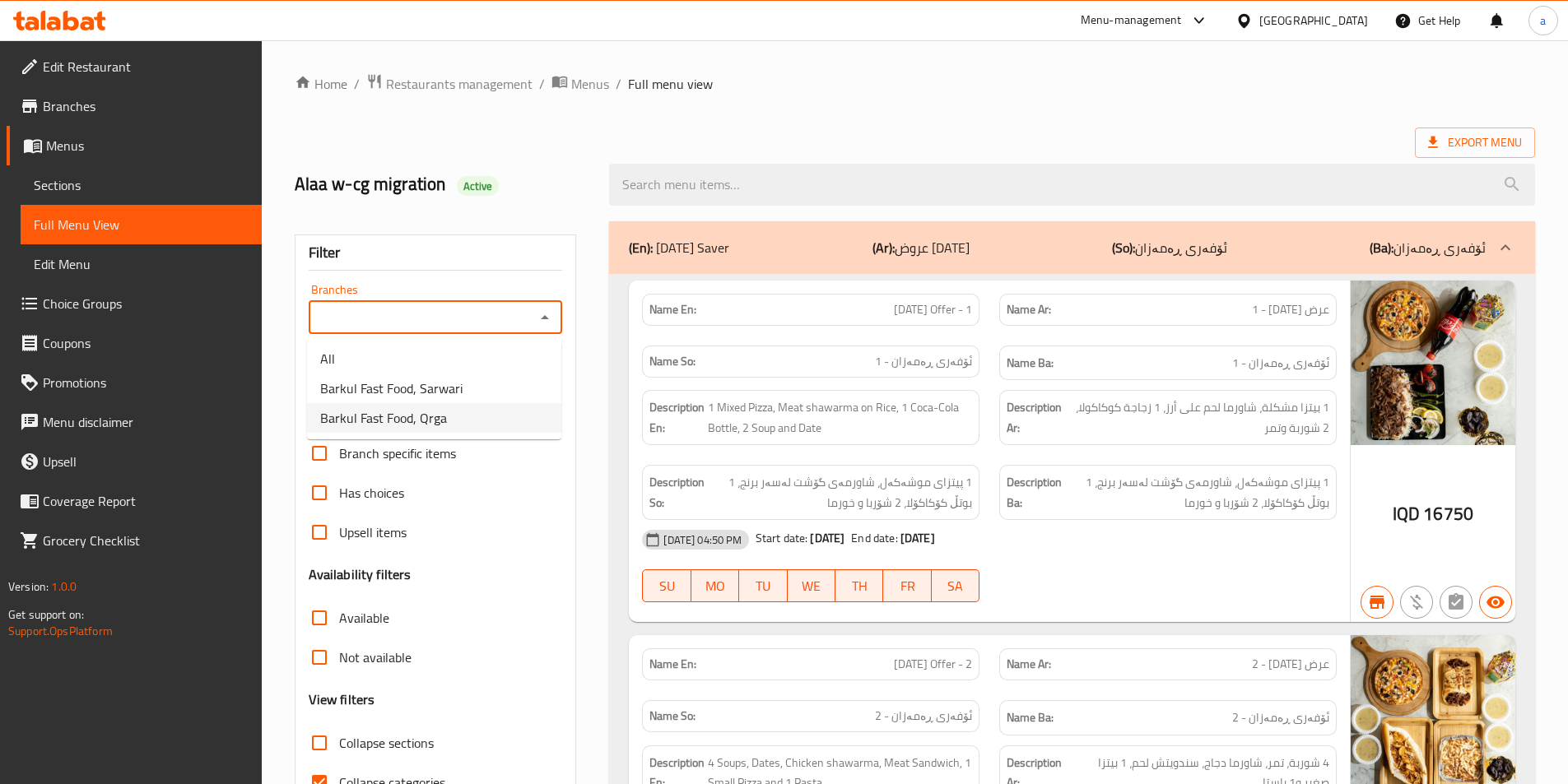
click at [497, 423] on li "Barkul Fast Food, Qrga" at bounding box center [434, 418] width 254 height 30
type input "Barkul Fast Food, Qrga"
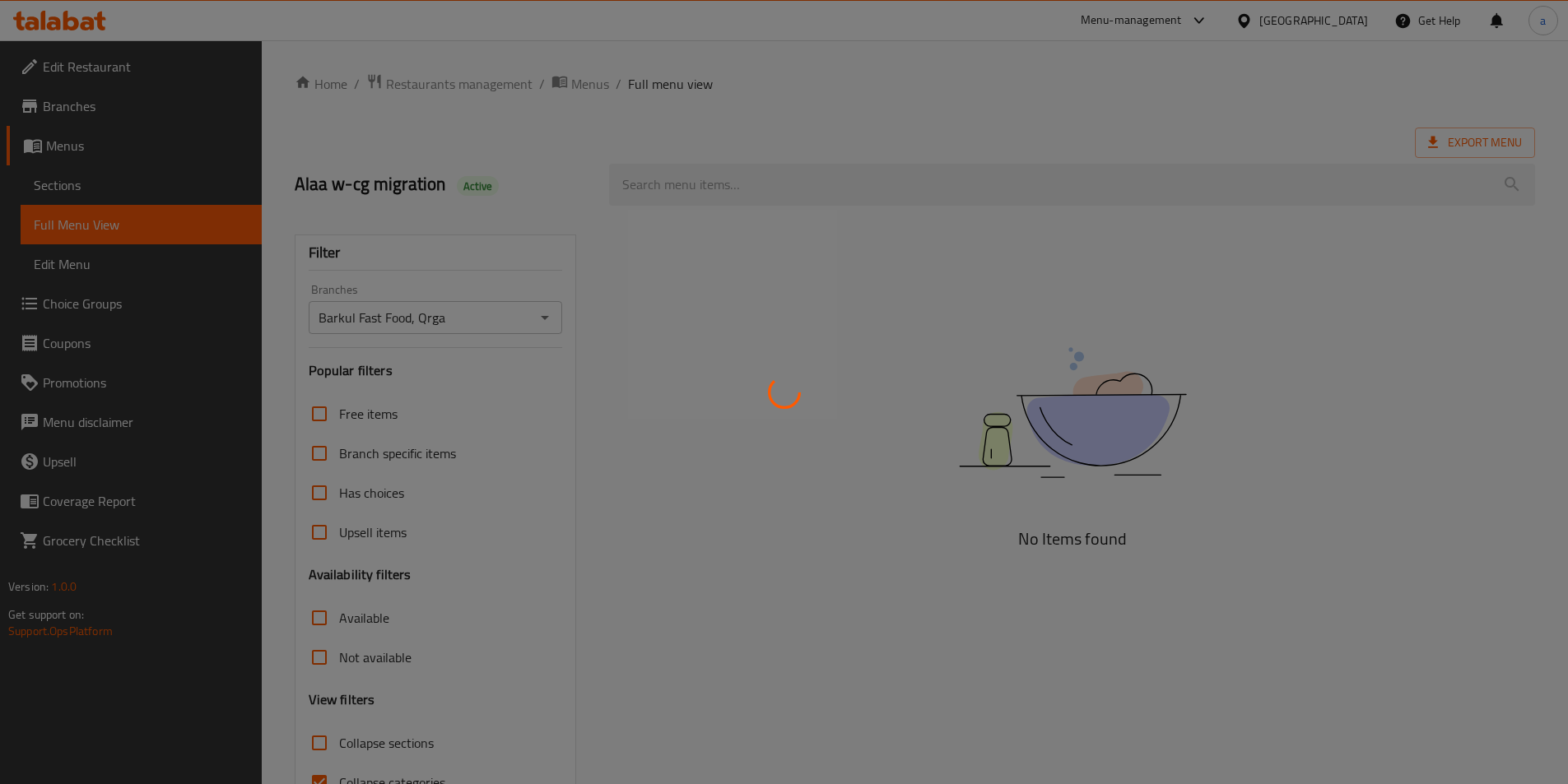
click at [862, 180] on div at bounding box center [784, 392] width 1568 height 784
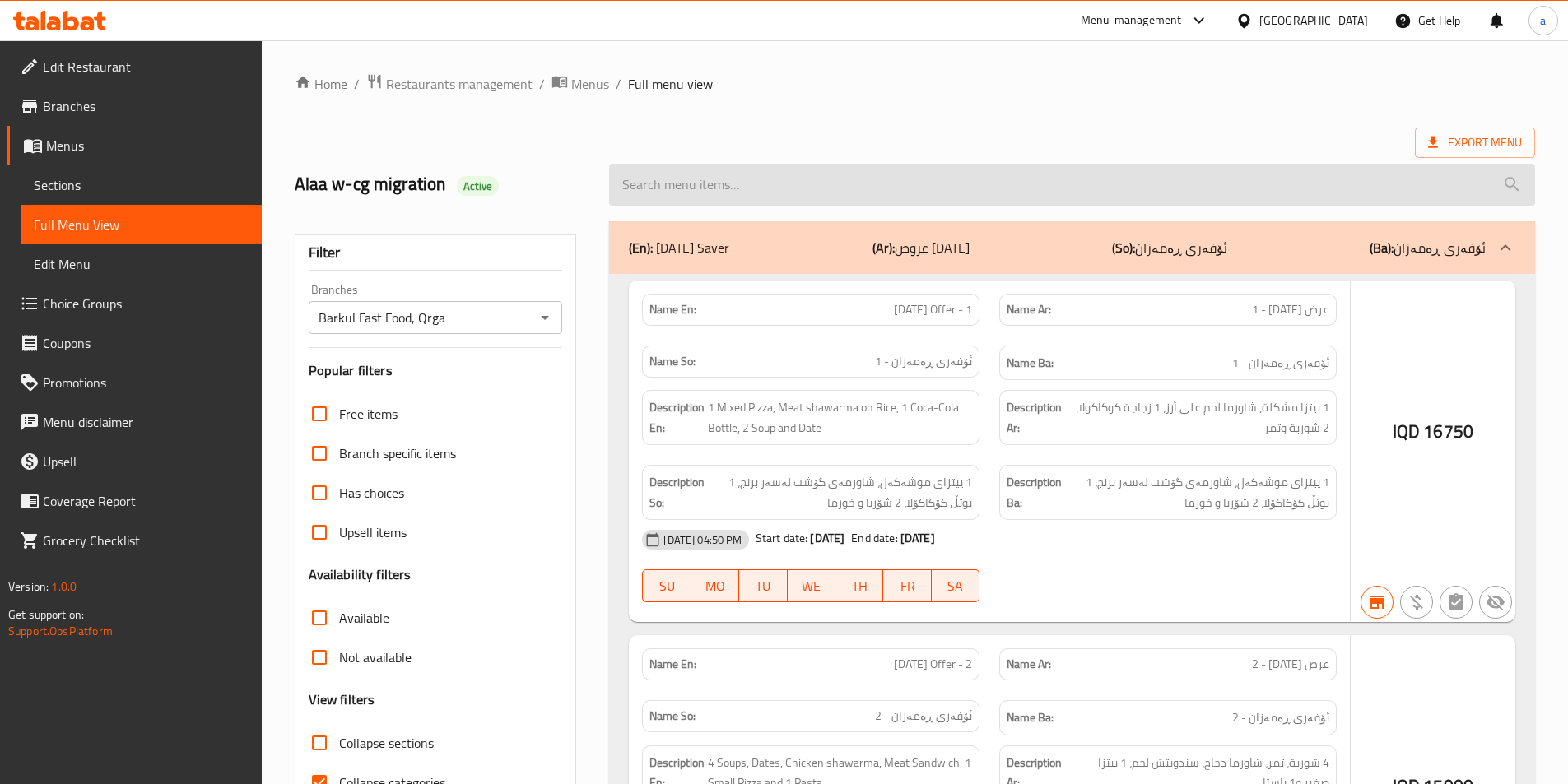
click at [704, 187] on input "search" at bounding box center [1072, 184] width 926 height 42
click at [763, 186] on input "search" at bounding box center [1072, 184] width 926 height 42
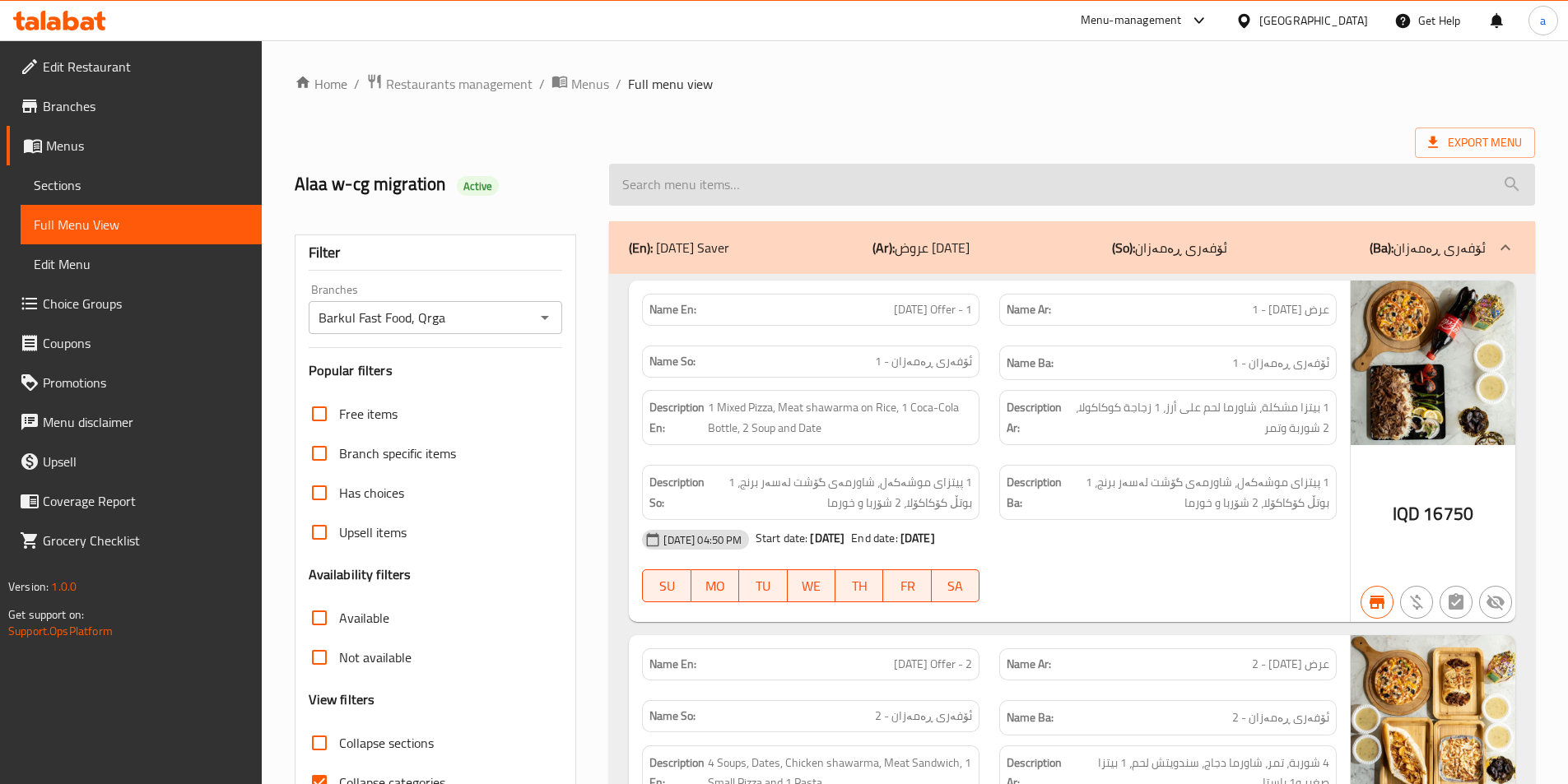
click at [782, 185] on input "search" at bounding box center [1072, 184] width 926 height 42
paste input "Minced Meat Pizza"
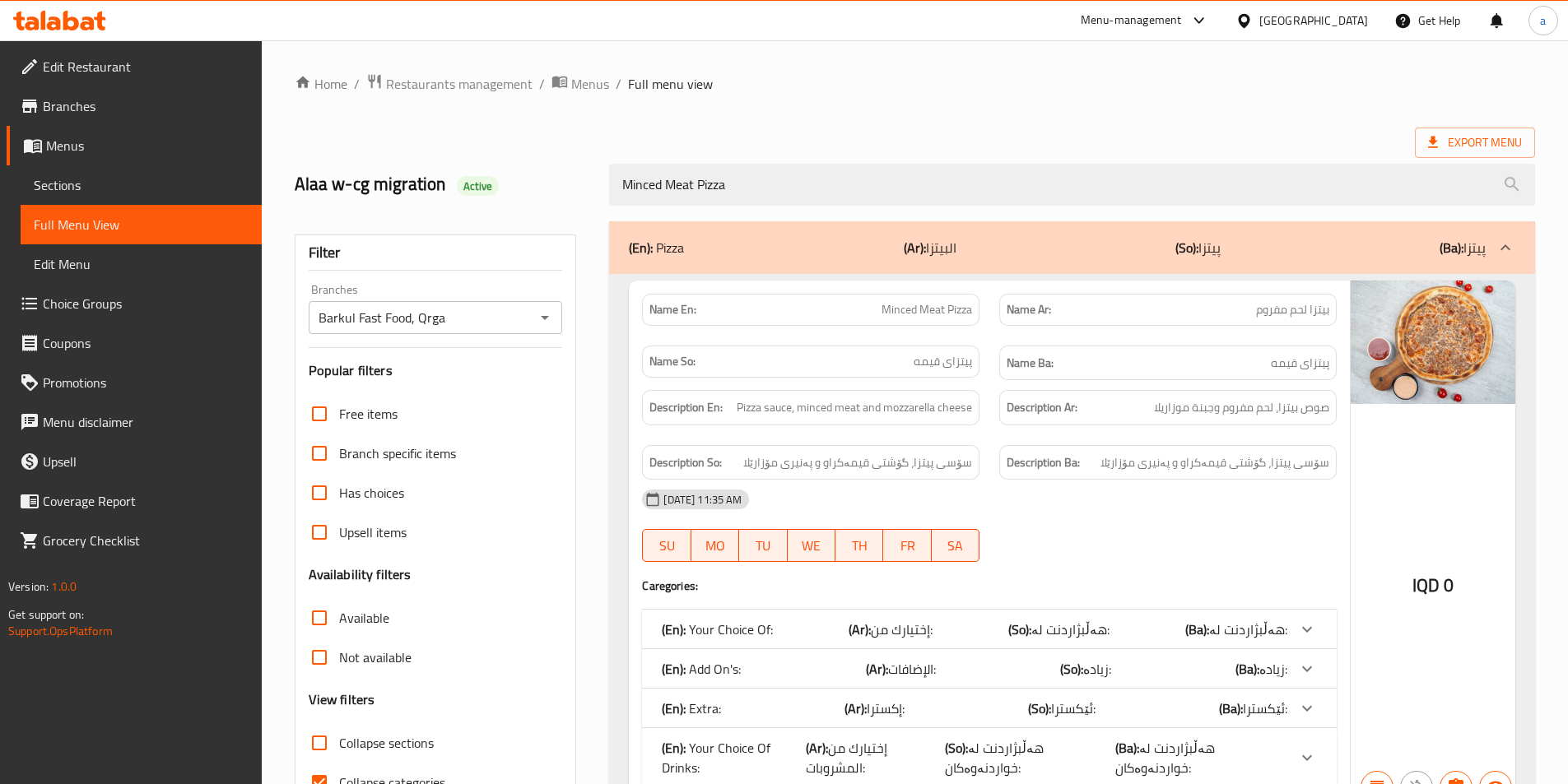
scroll to position [92, 0]
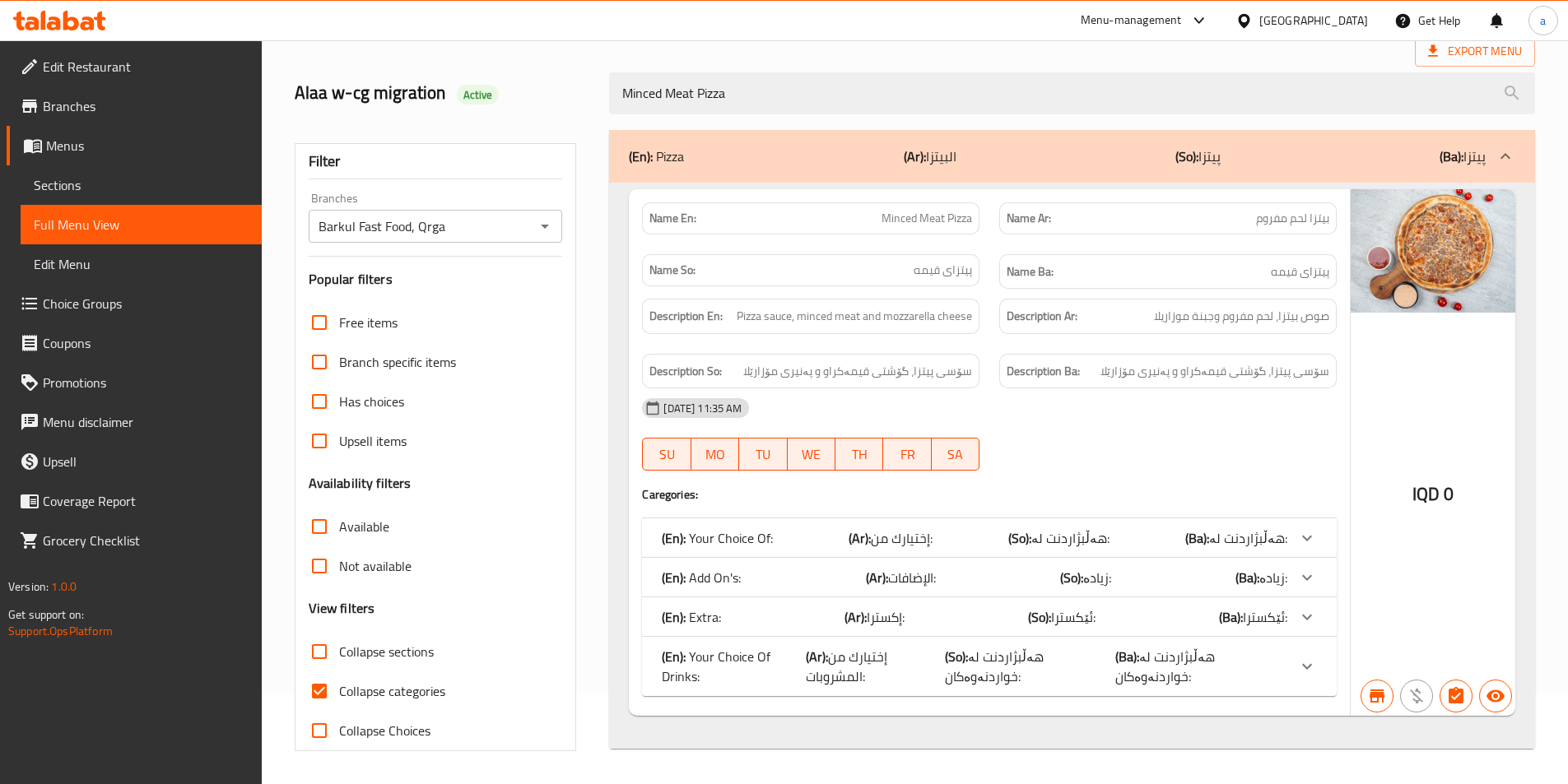
type input "Minced Meat Pizza"
click at [1310, 539] on icon at bounding box center [1307, 538] width 19 height 19
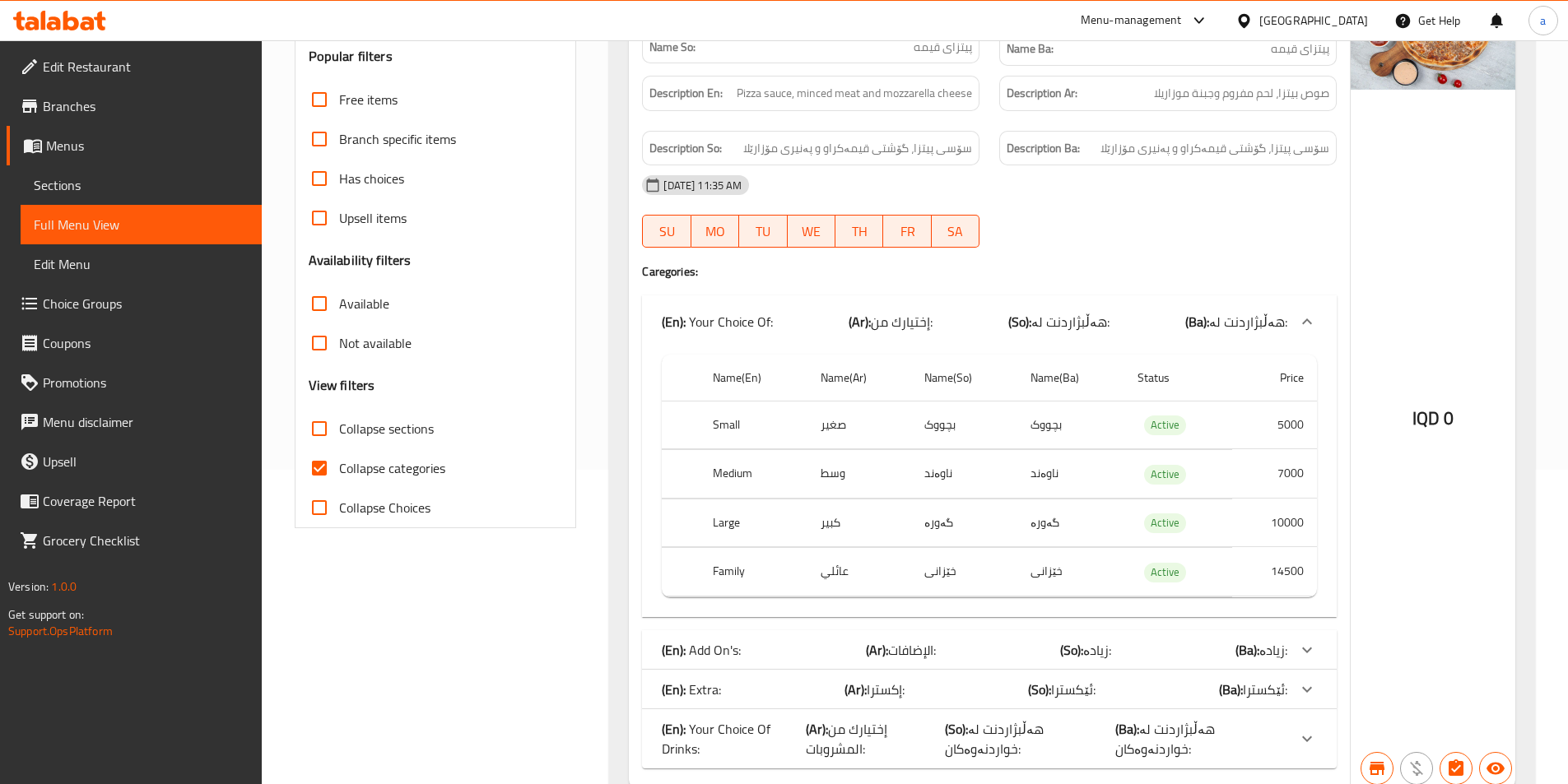
scroll to position [338, 0]
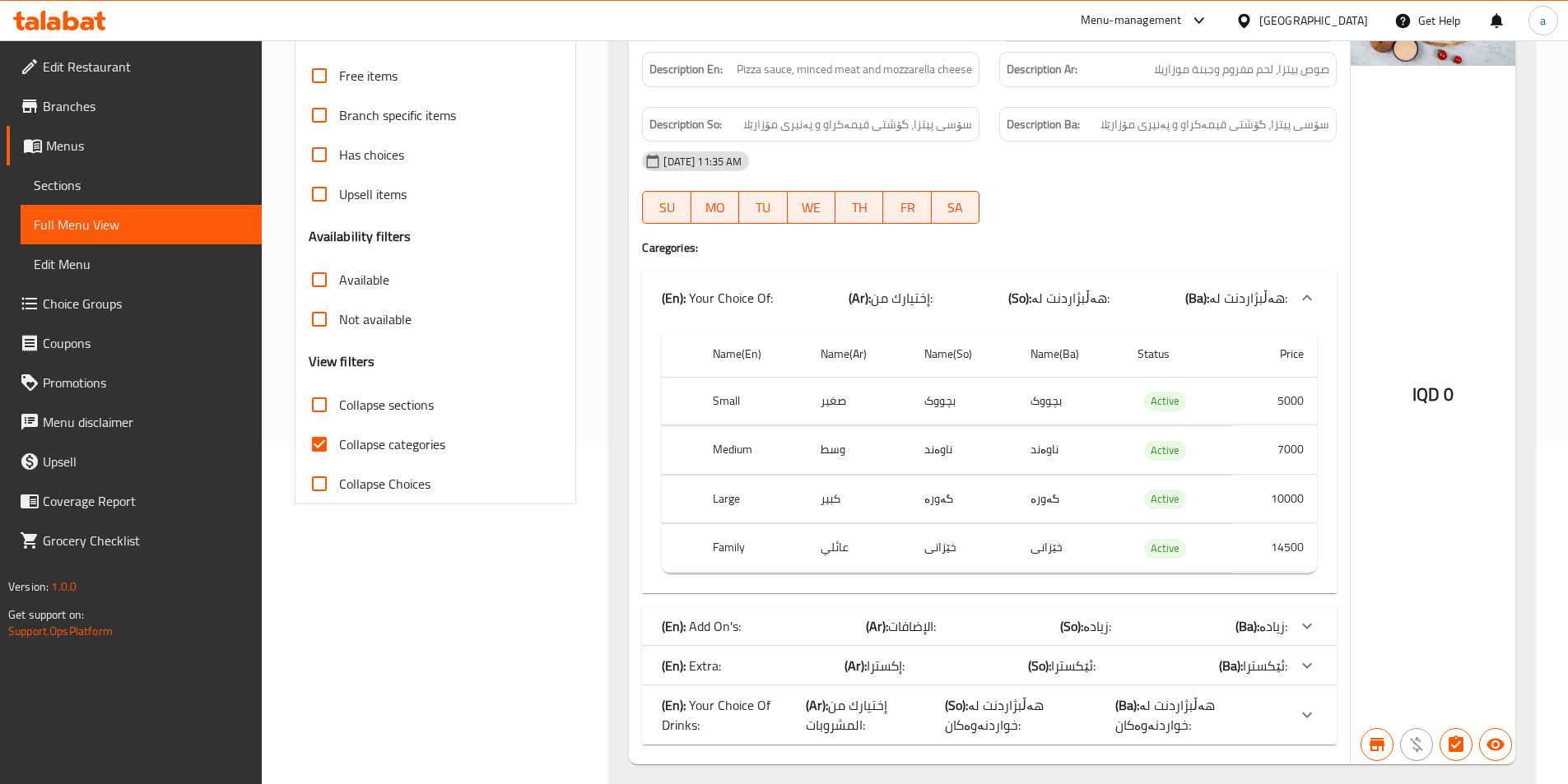
click at [1432, 532] on div "IQD 0" at bounding box center [1433, 353] width 164 height 823
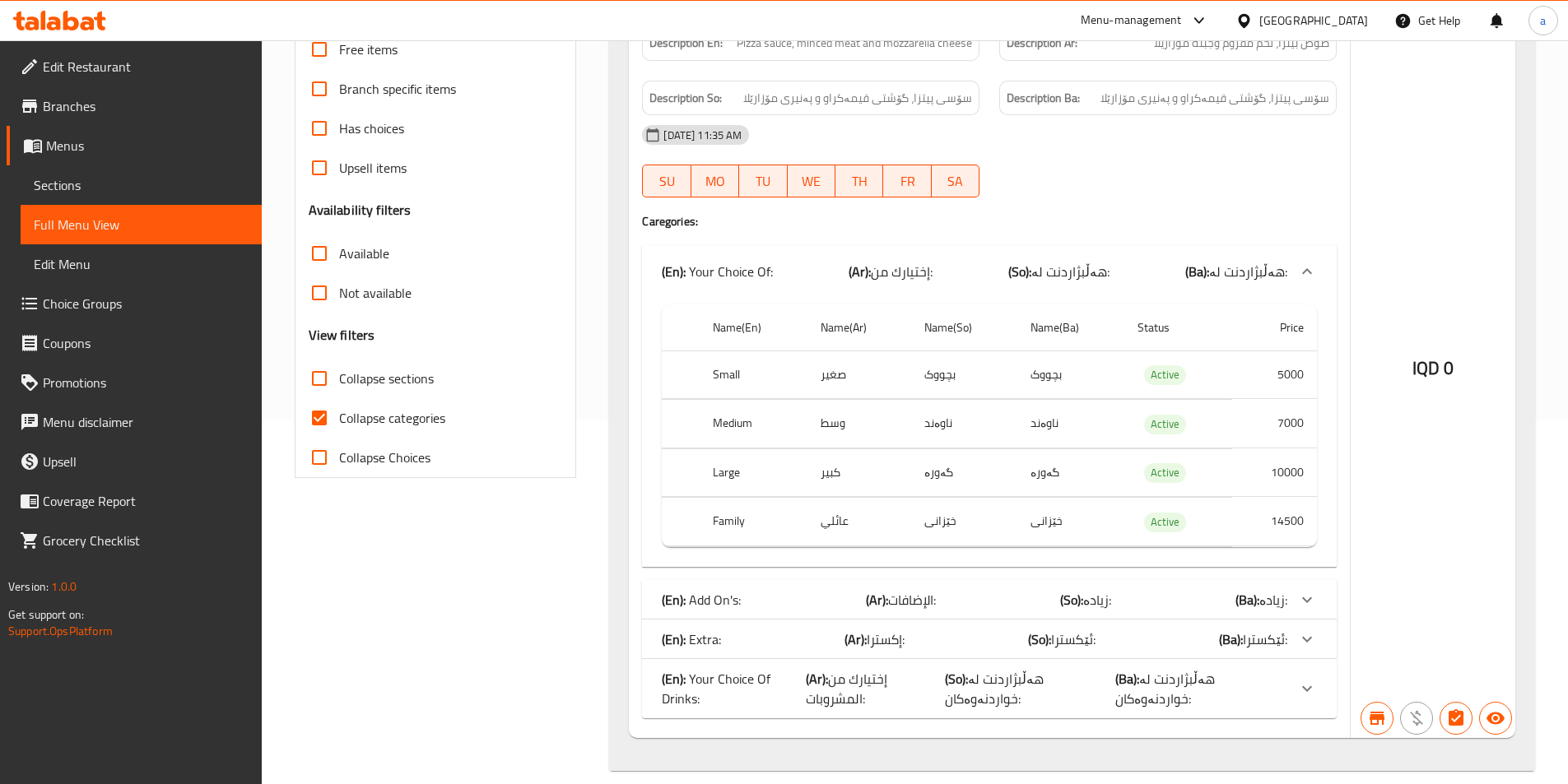
scroll to position [0, 0]
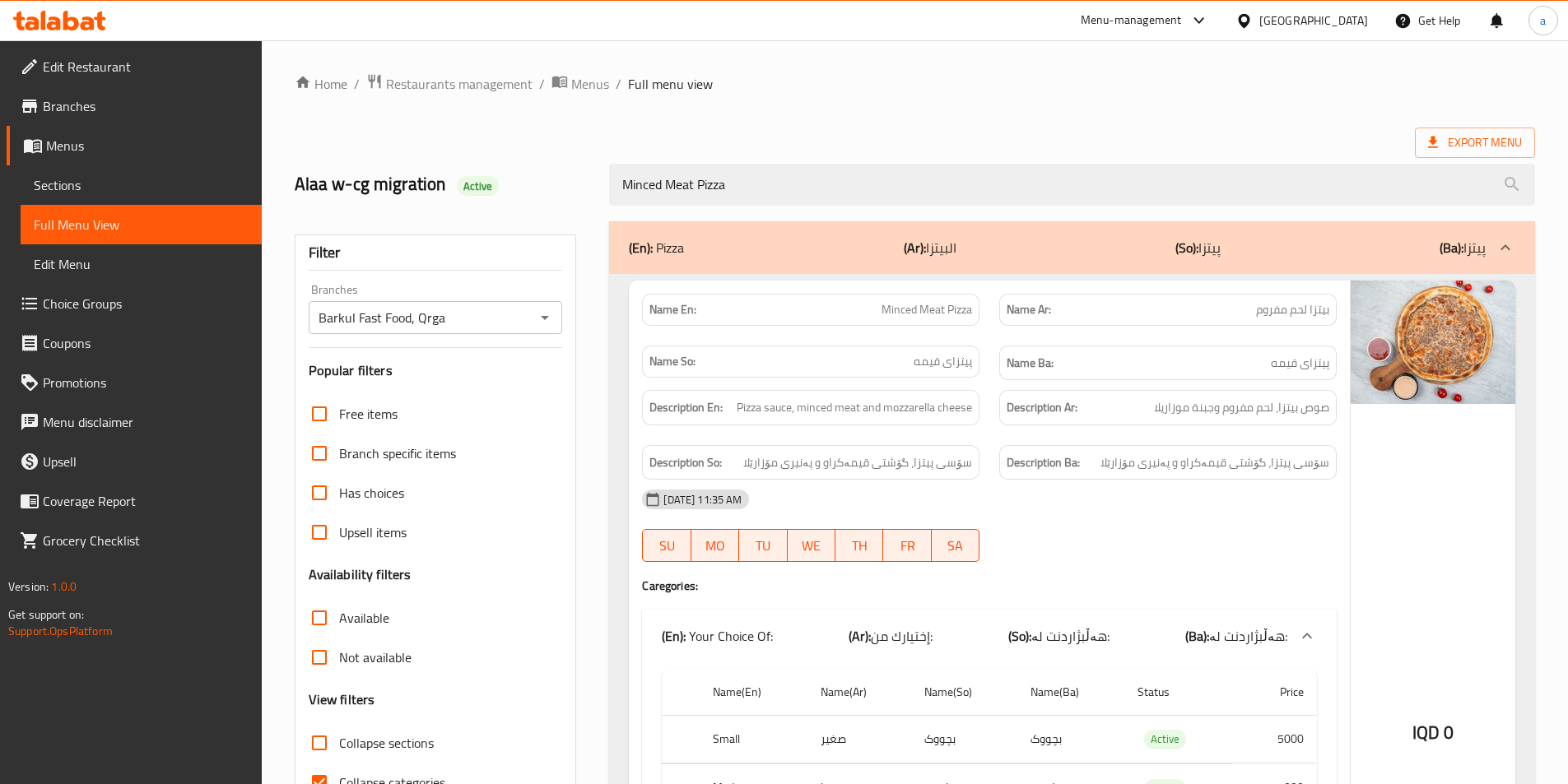
click at [547, 325] on icon "Open" at bounding box center [545, 318] width 19 height 19
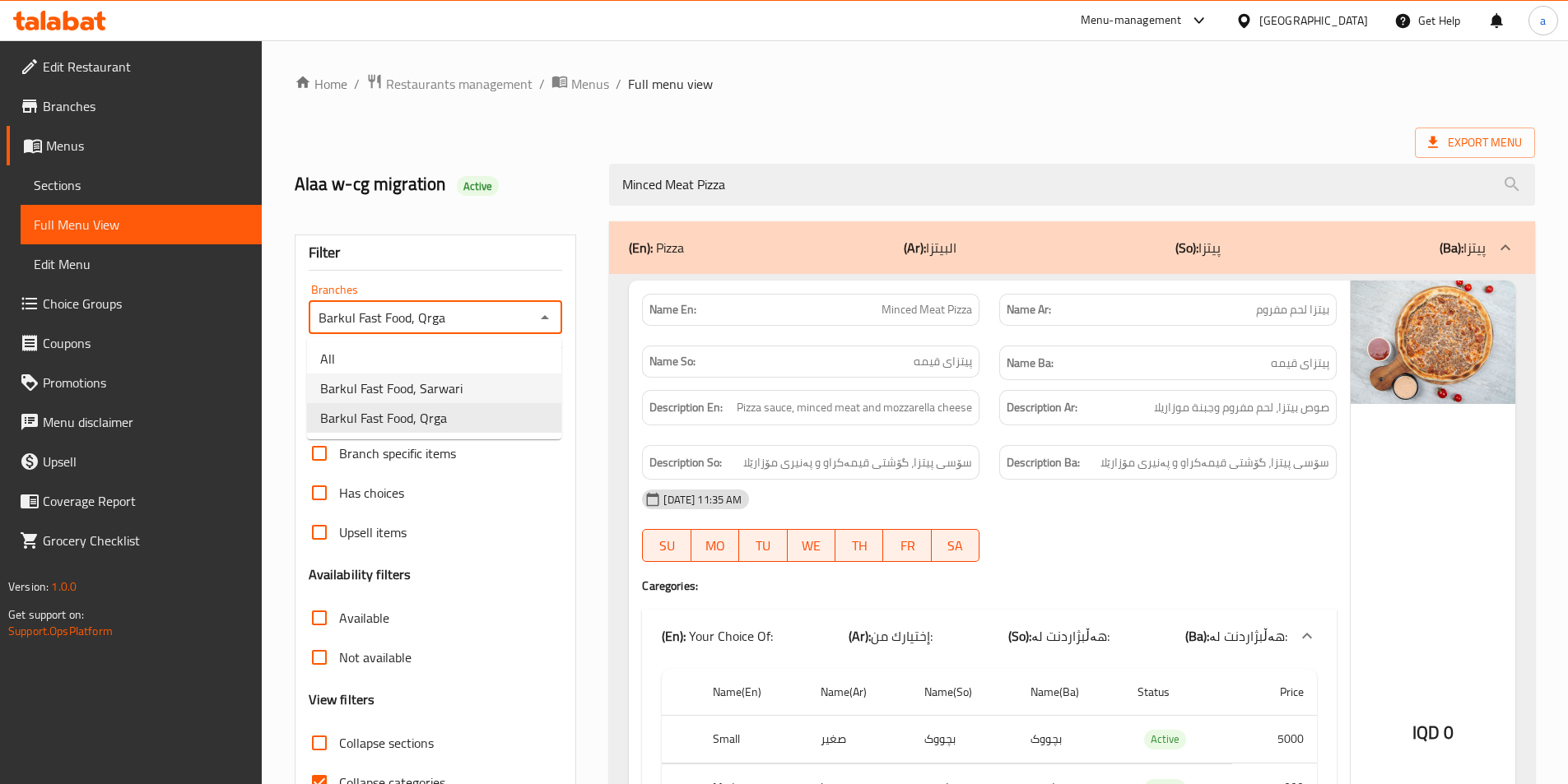
click at [471, 394] on li "Barkul Fast Food, Sarwari" at bounding box center [434, 388] width 254 height 30
type input "Barkul Fast Food, Sarwari"
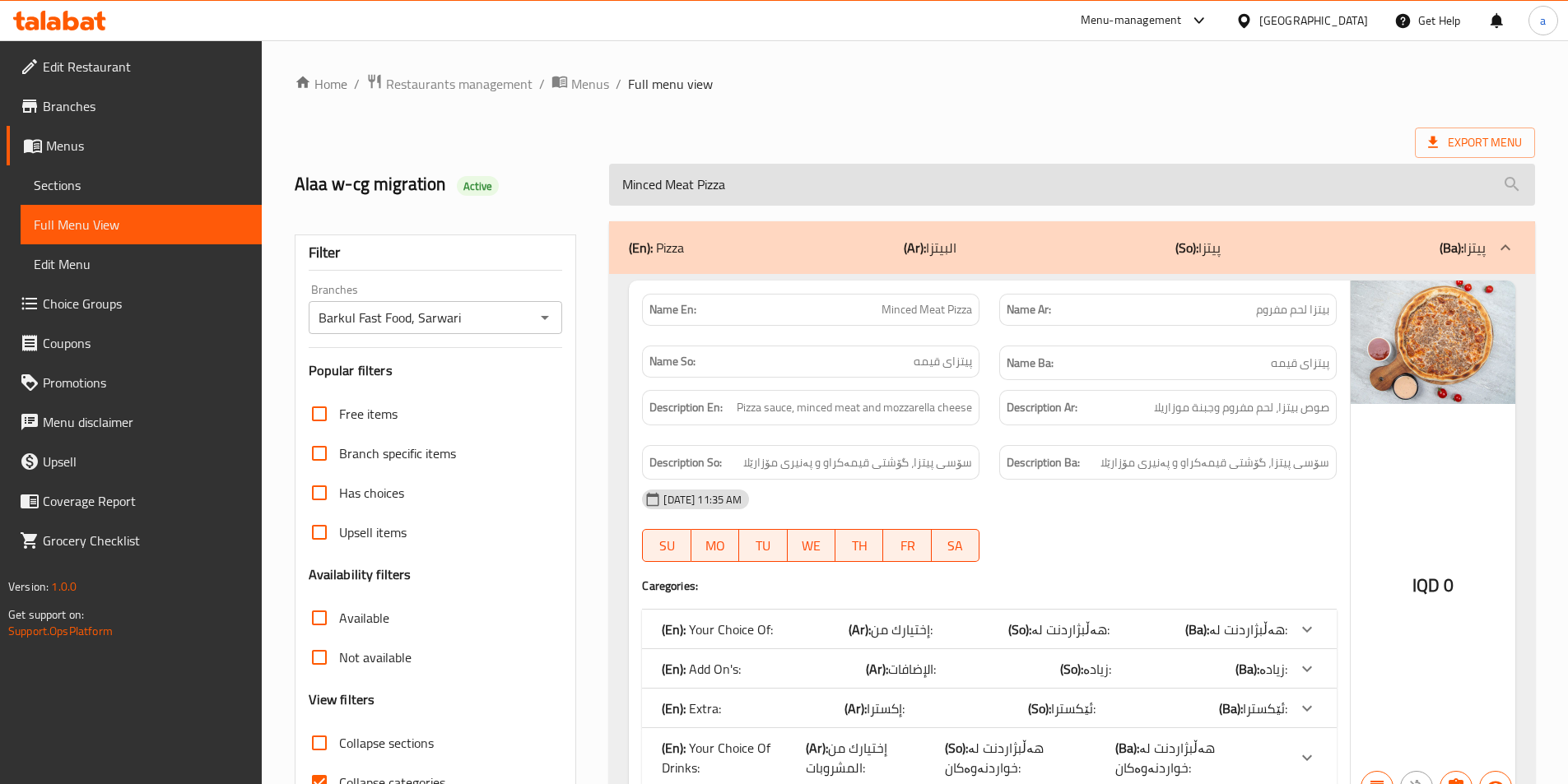
click at [771, 170] on input "Minced Meat Pizza" at bounding box center [1072, 184] width 926 height 42
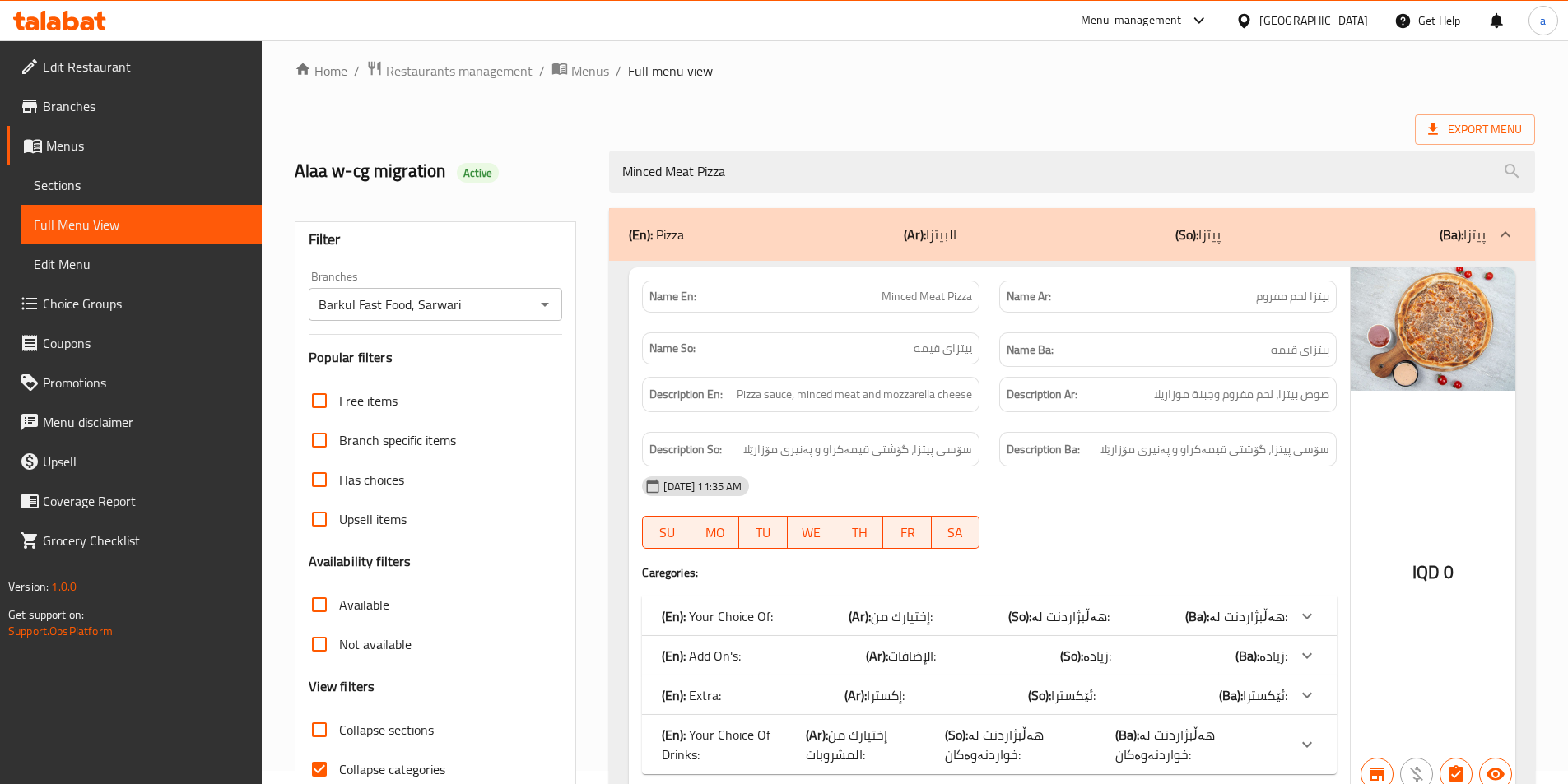
scroll to position [92, 0]
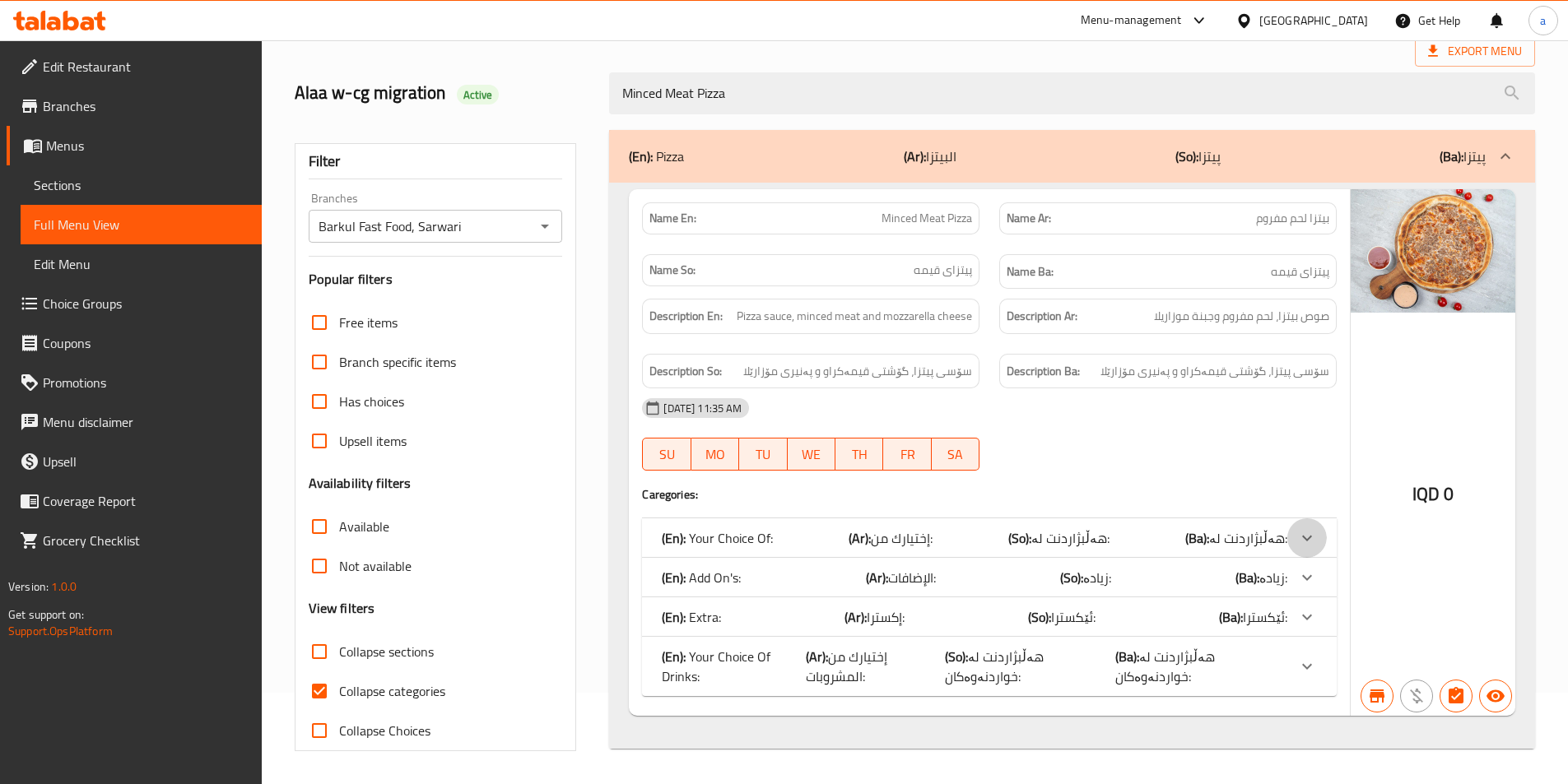
click at [1307, 538] on icon at bounding box center [1307, 538] width 19 height 19
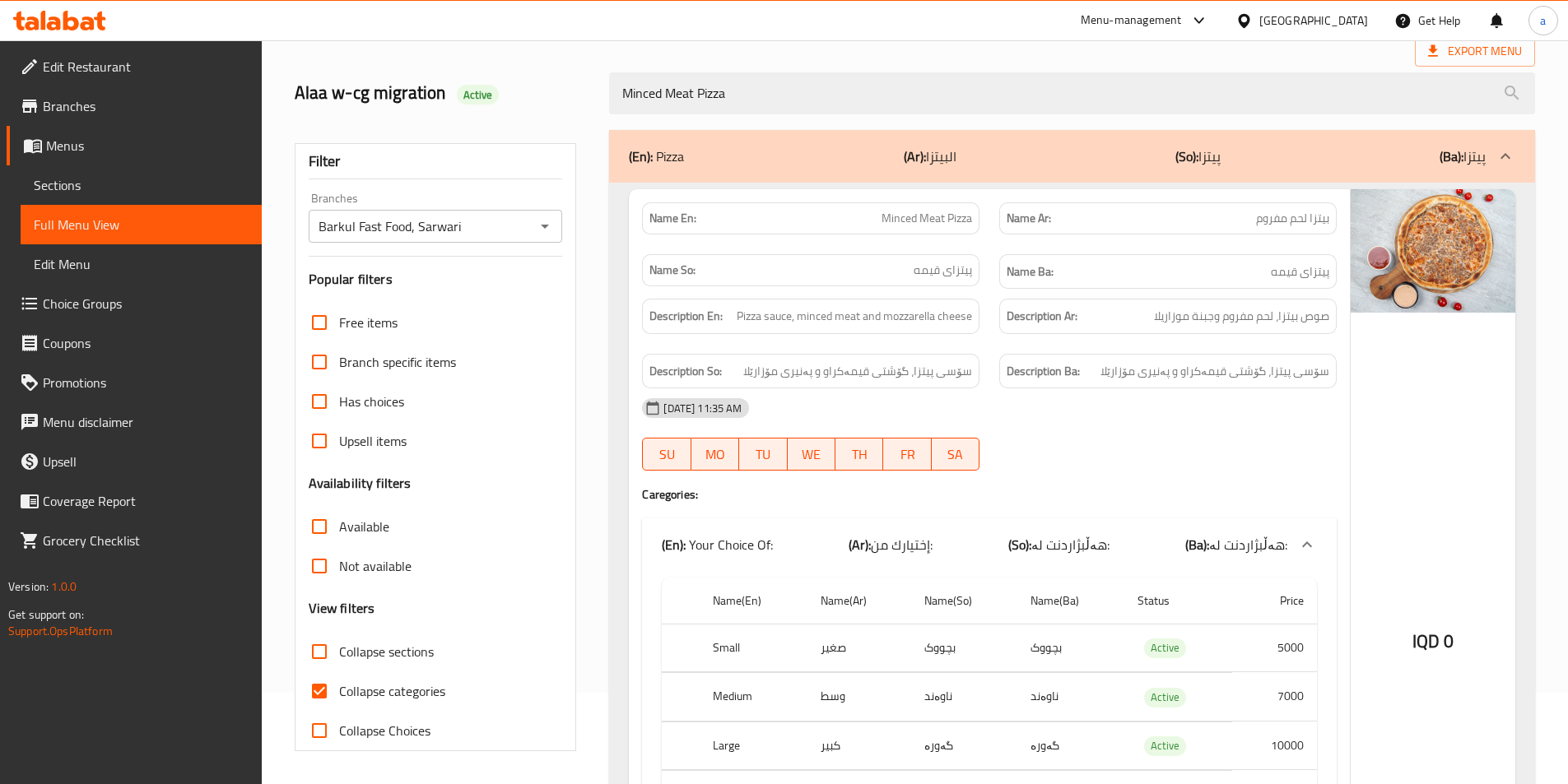
scroll to position [338, 0]
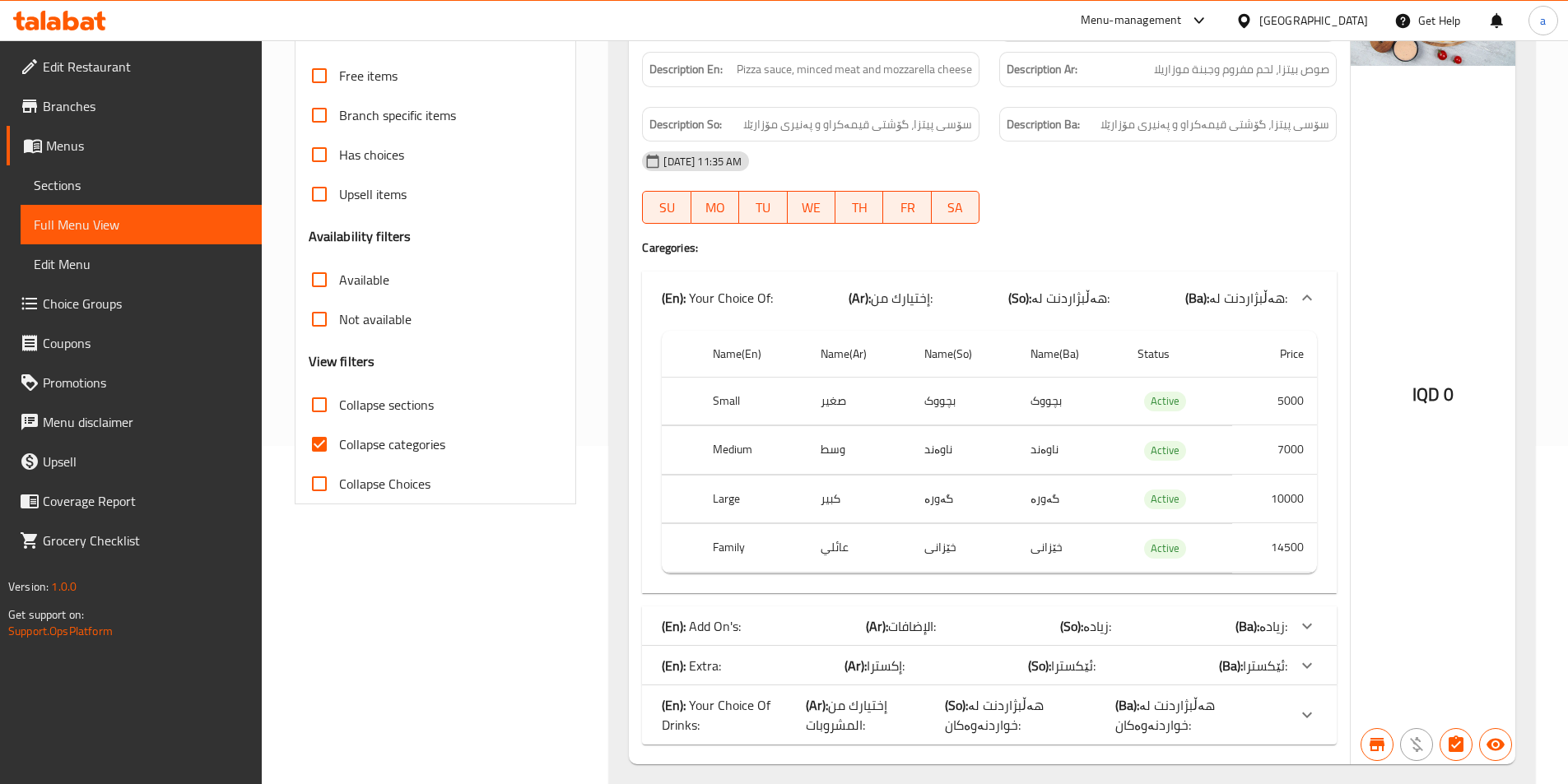
click at [1471, 501] on div "IQD 0" at bounding box center [1433, 353] width 164 height 823
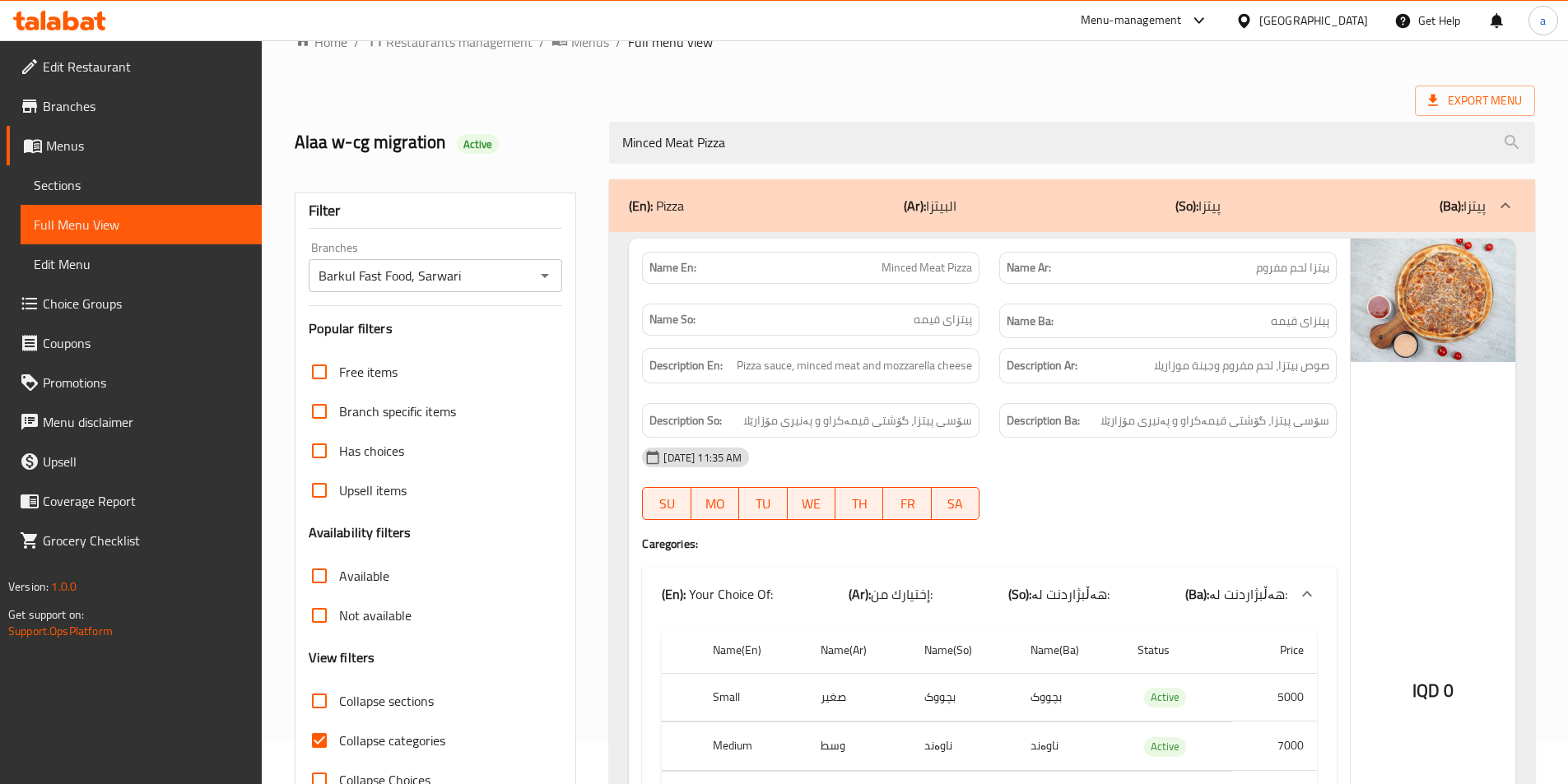
scroll to position [0, 0]
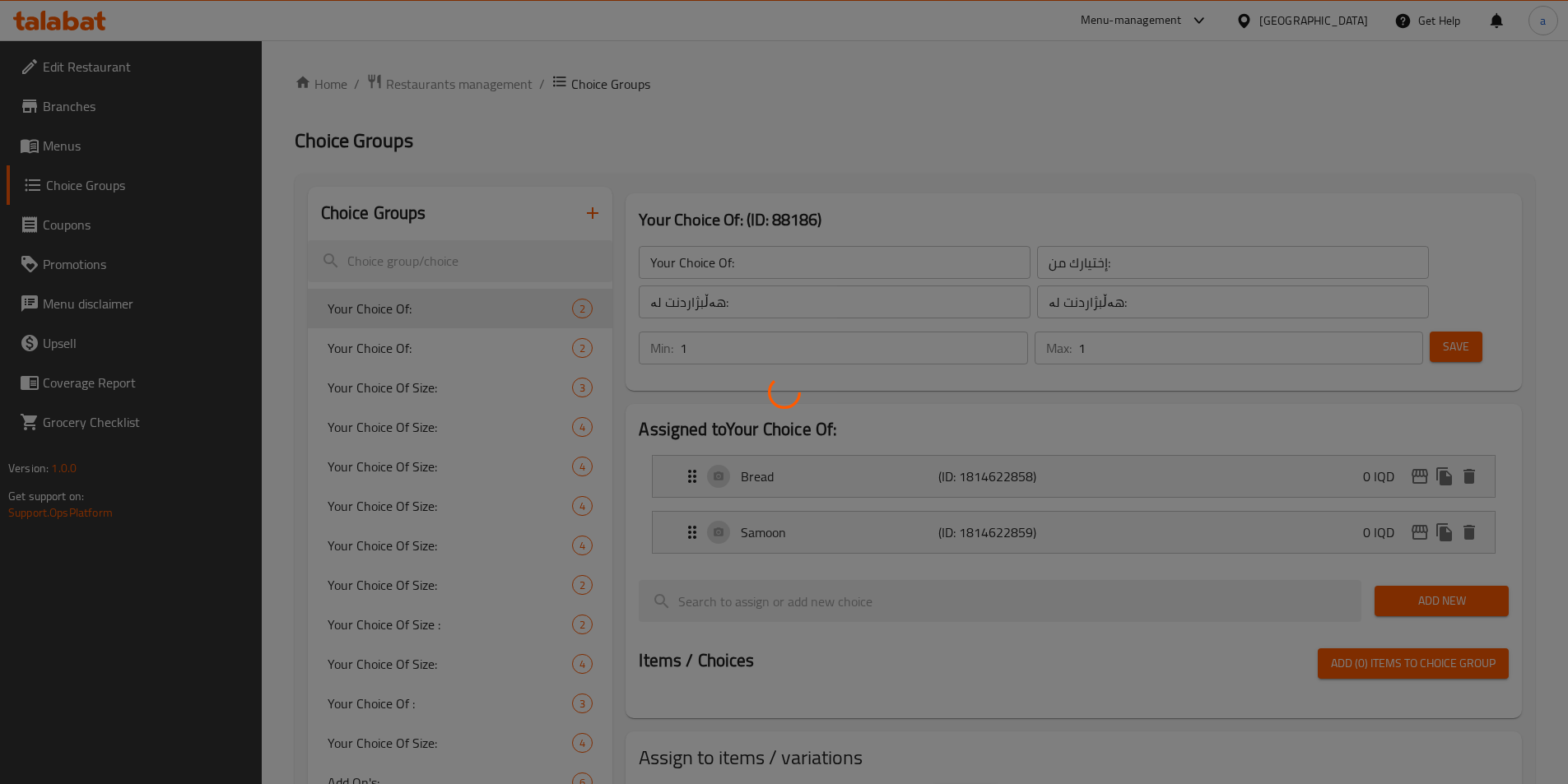
click at [95, 150] on div at bounding box center [784, 392] width 1568 height 784
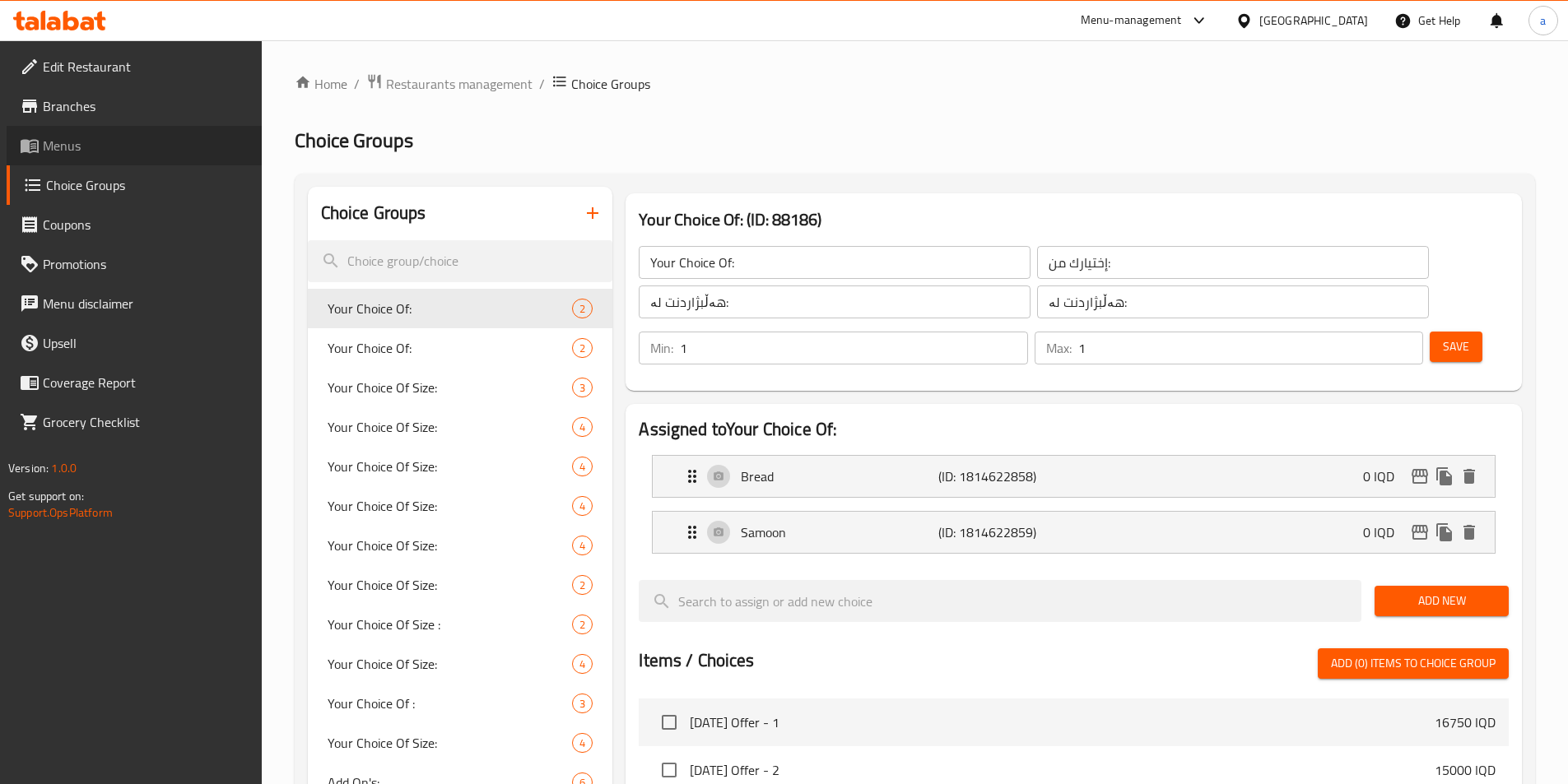
click at [93, 149] on span "Menus" at bounding box center [145, 146] width 206 height 19
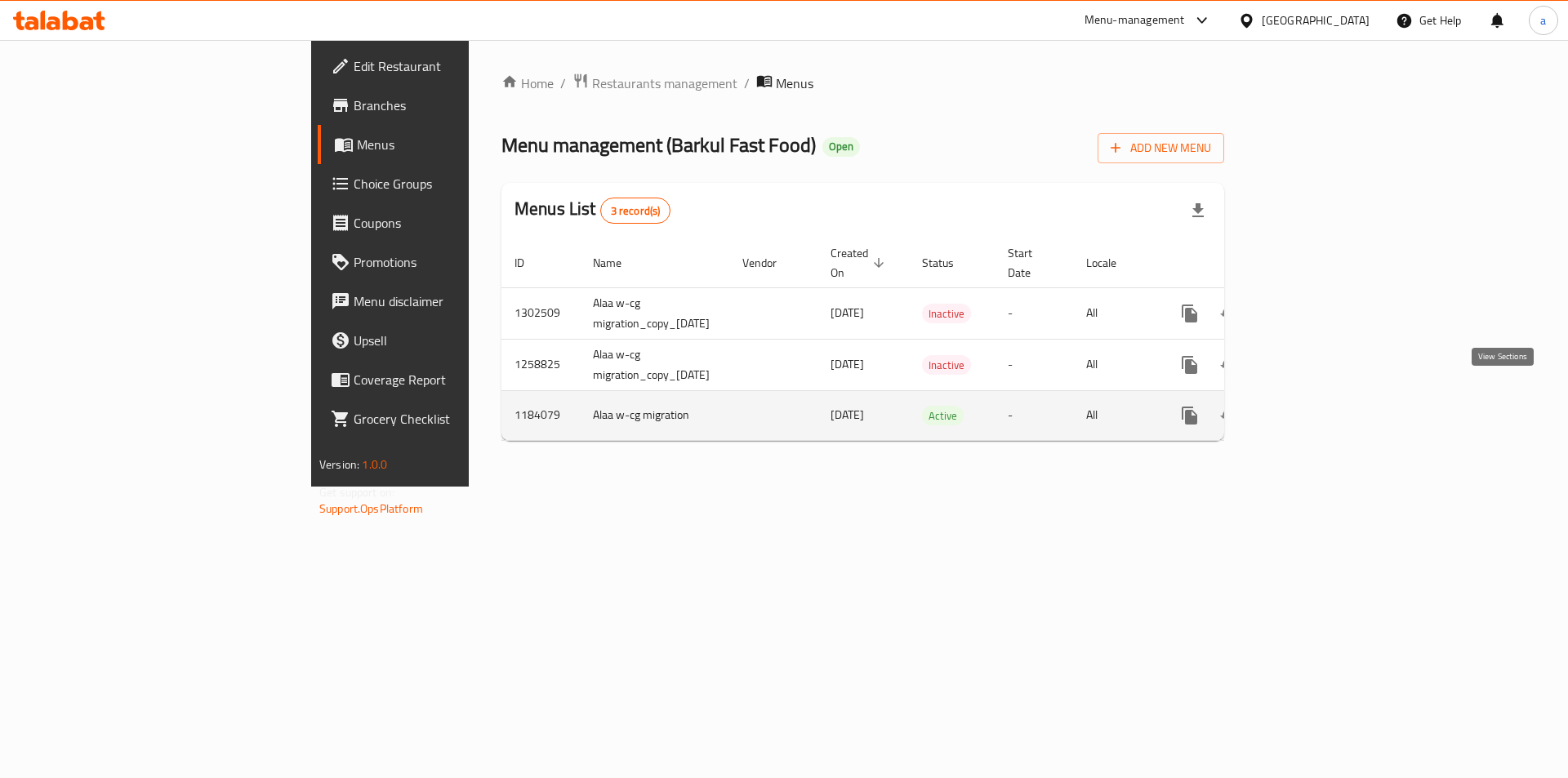
click at [1327, 403] on link "enhanced table" at bounding box center [1307, 415] width 39 height 39
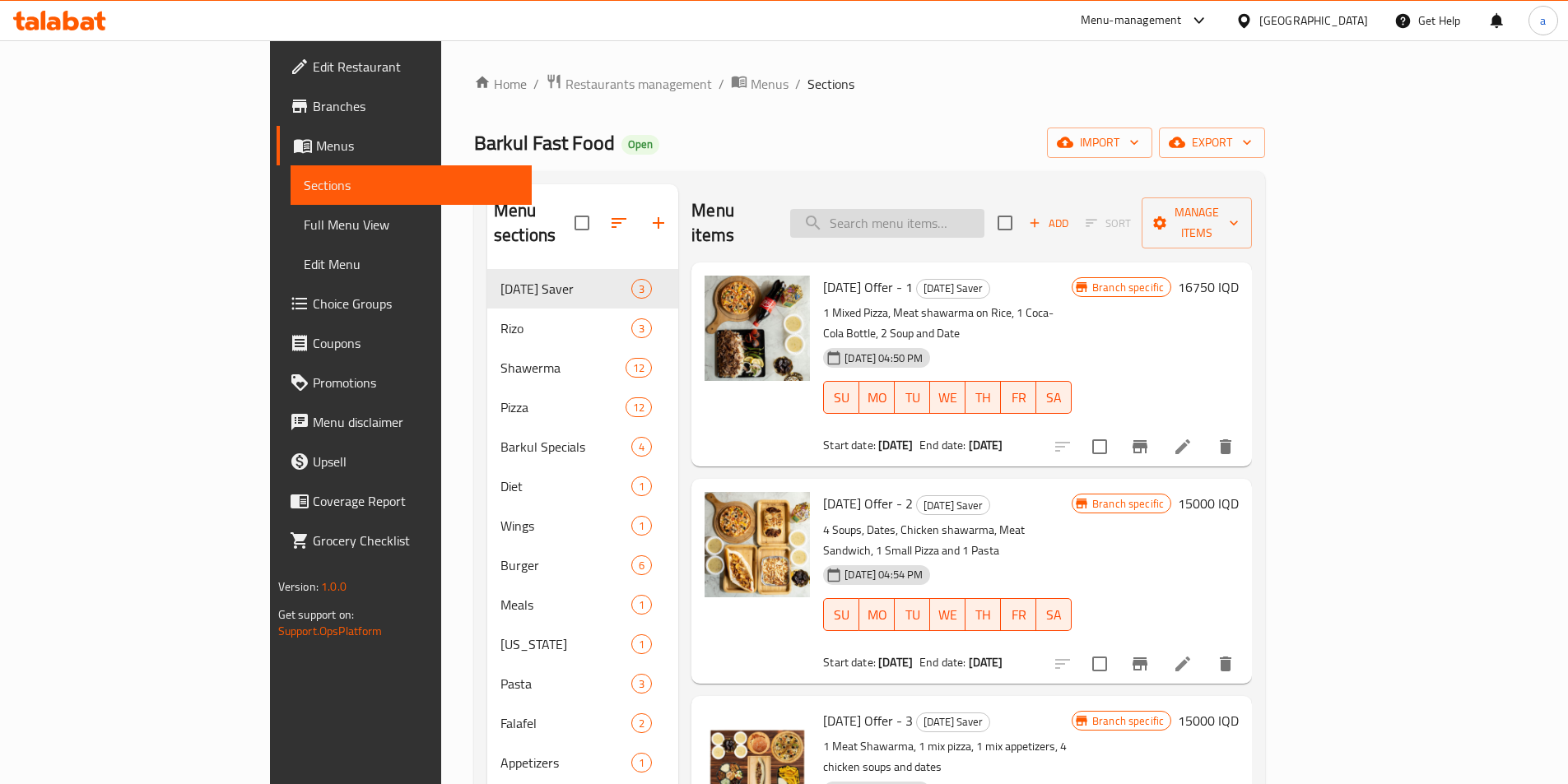
click at [950, 210] on input "search" at bounding box center [886, 224] width 194 height 29
paste input "Minced Meat Pizza"
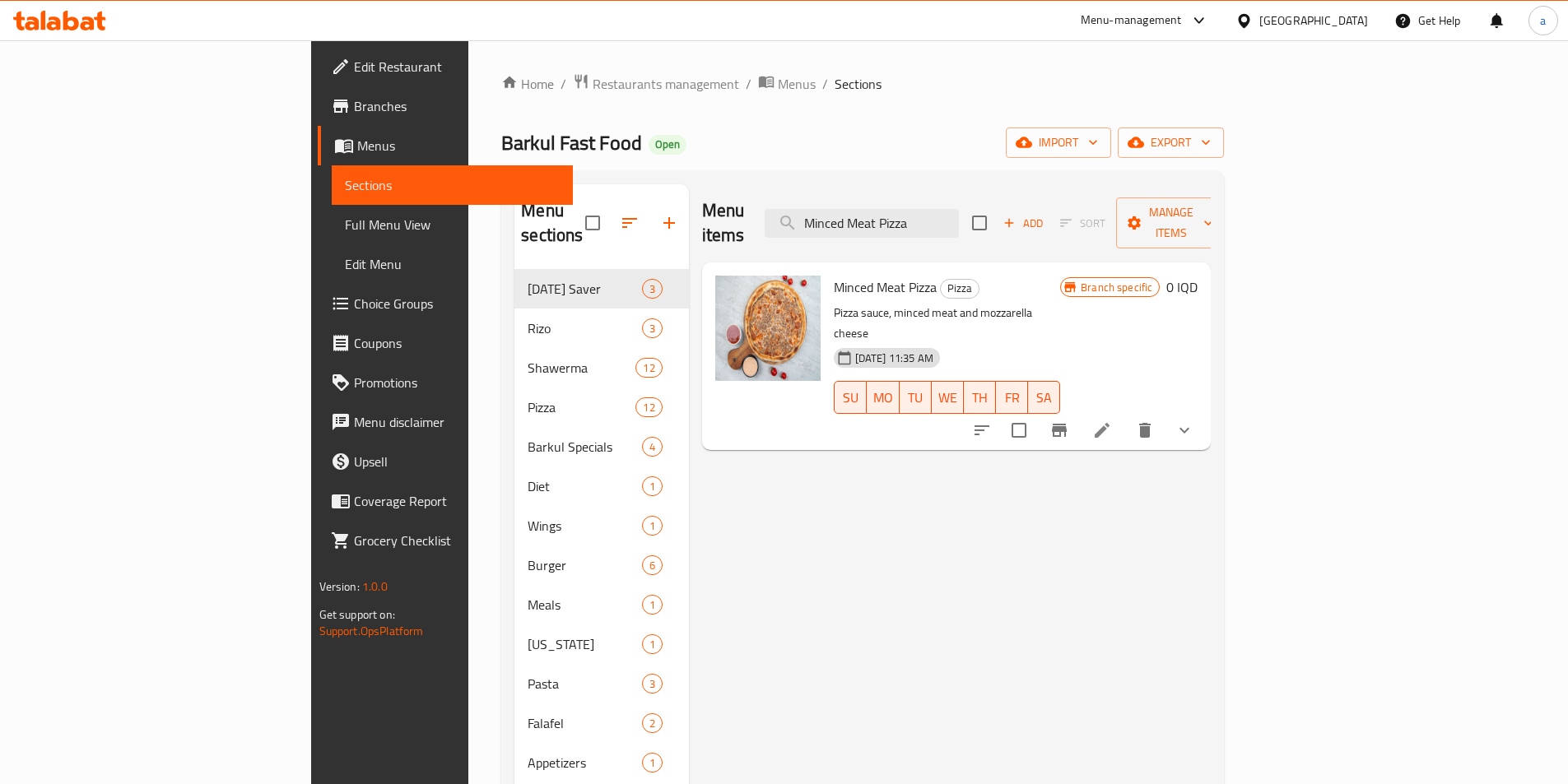
type input "Minced Meat Pizza"
click at [1125, 416] on li at bounding box center [1103, 431] width 46 height 30
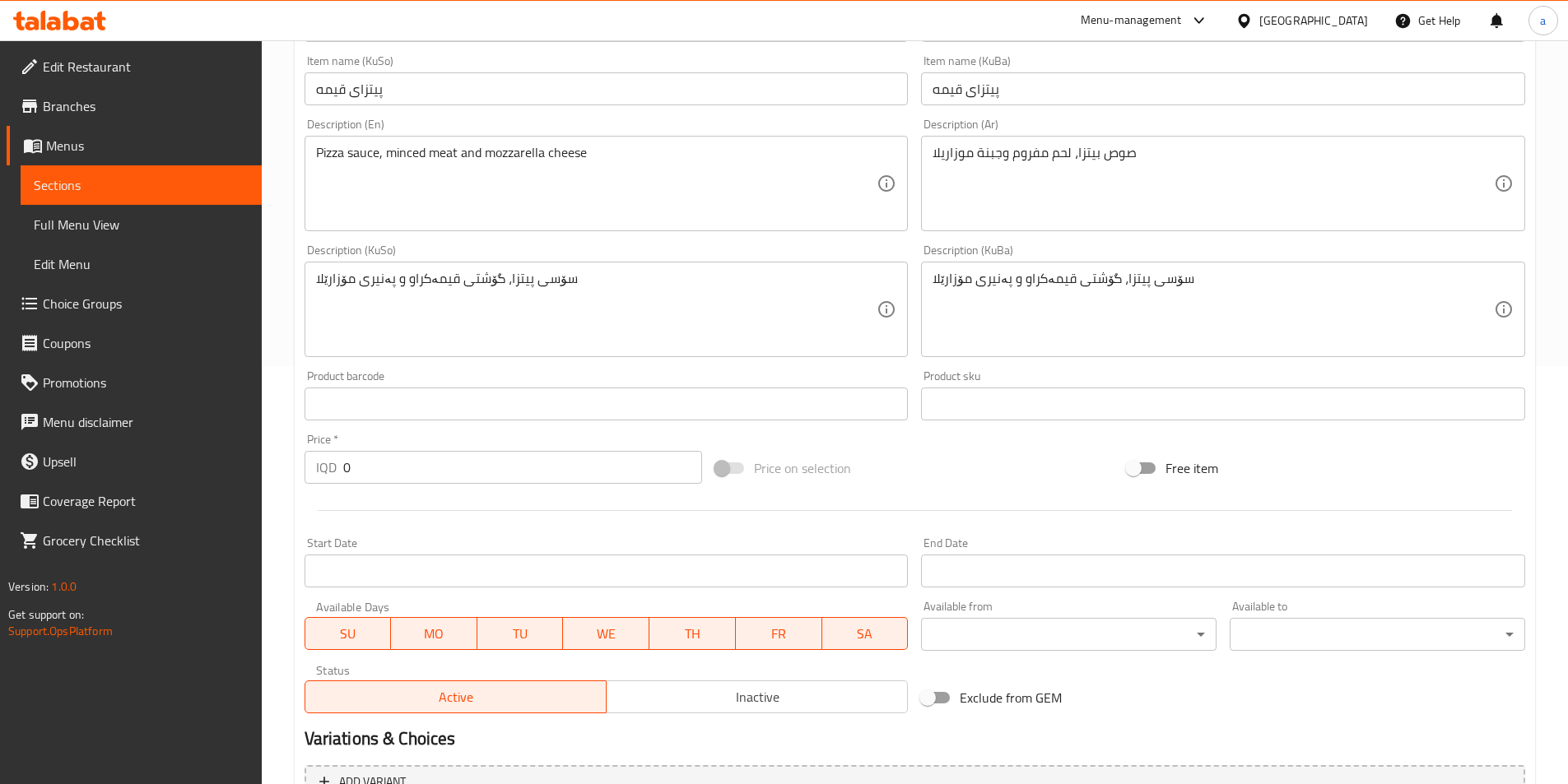
scroll to position [741, 0]
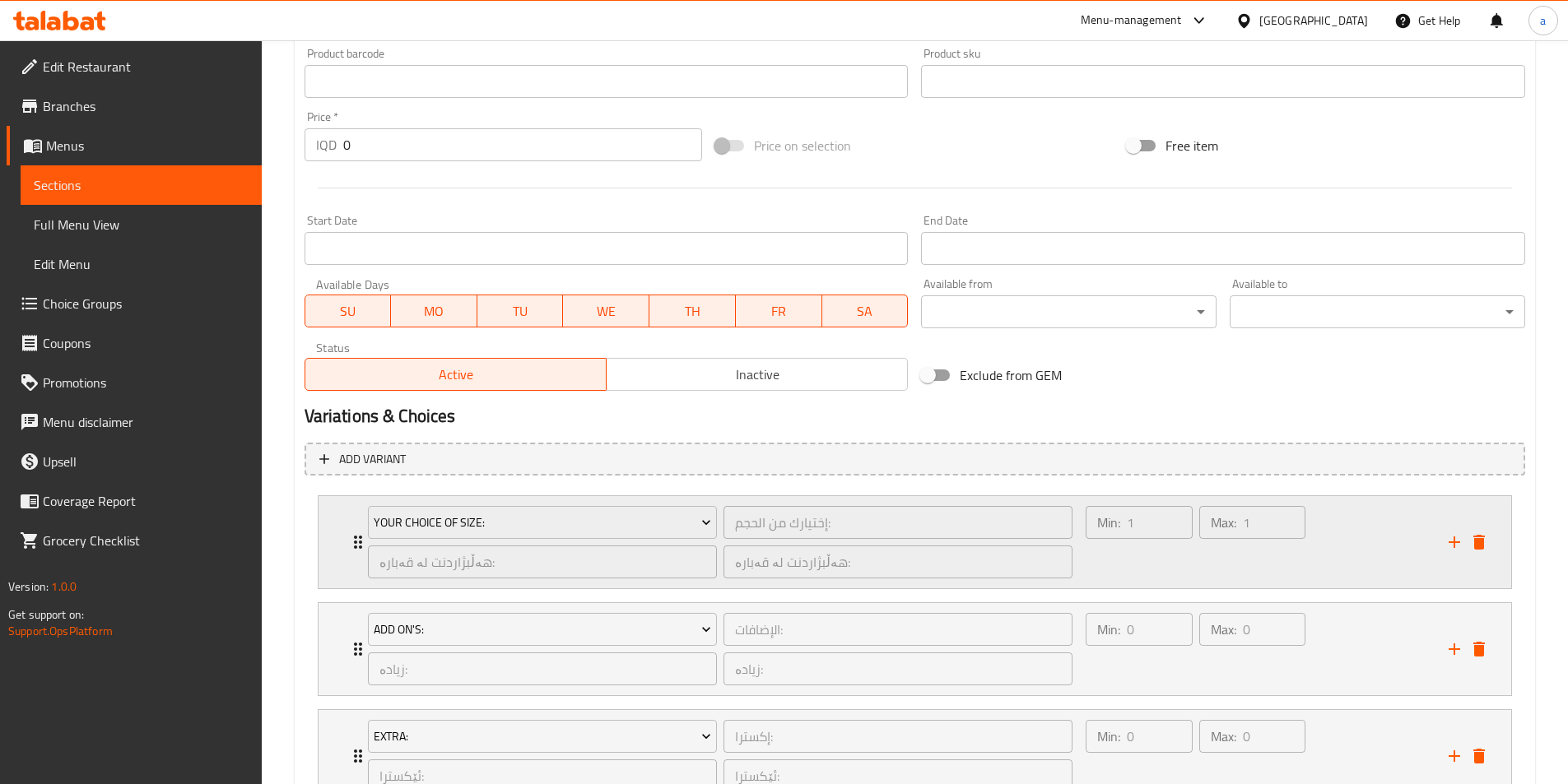
click at [354, 545] on icon "Expand" at bounding box center [358, 543] width 19 height 19
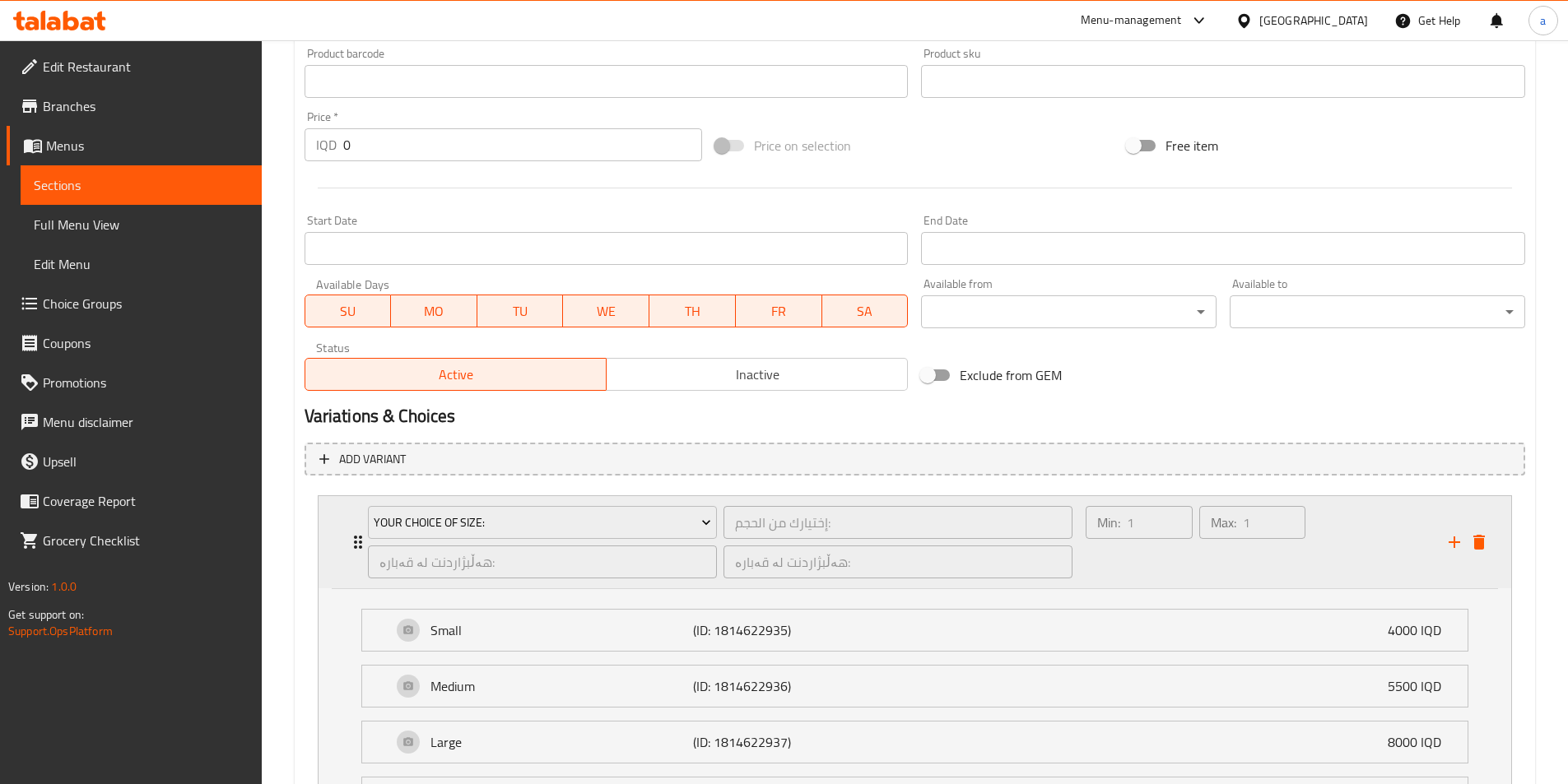
scroll to position [1235, 0]
